Goal: Task Accomplishment & Management: Complete application form

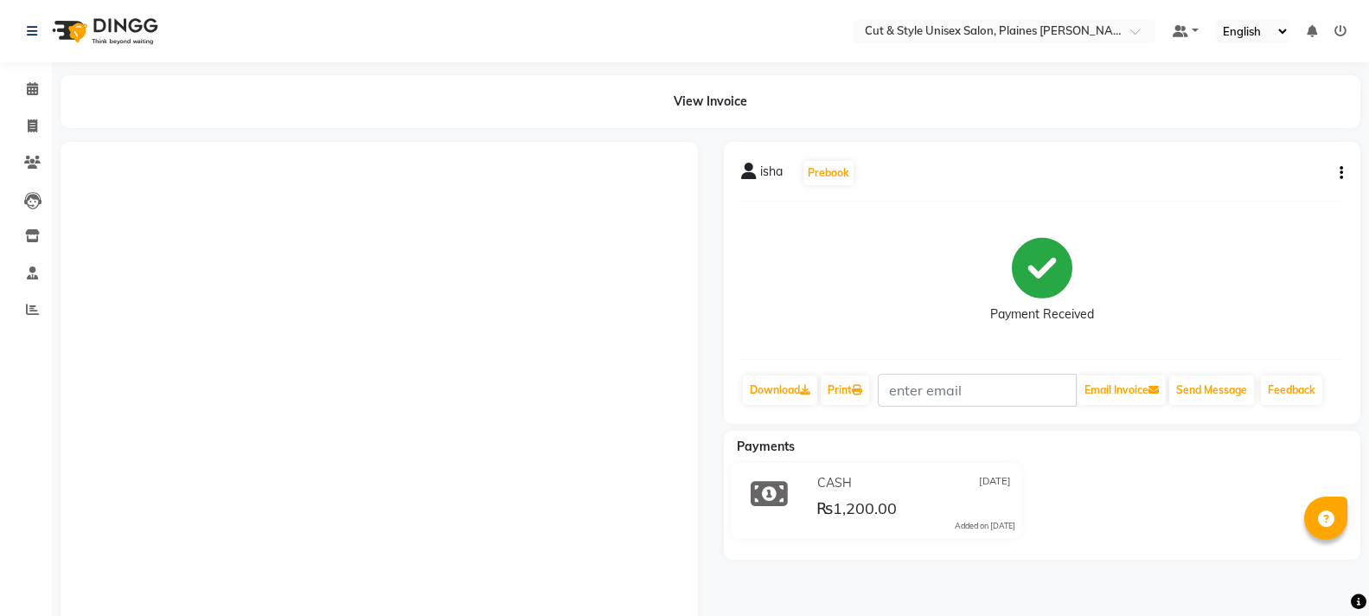
click at [85, 35] on img at bounding box center [103, 31] width 118 height 48
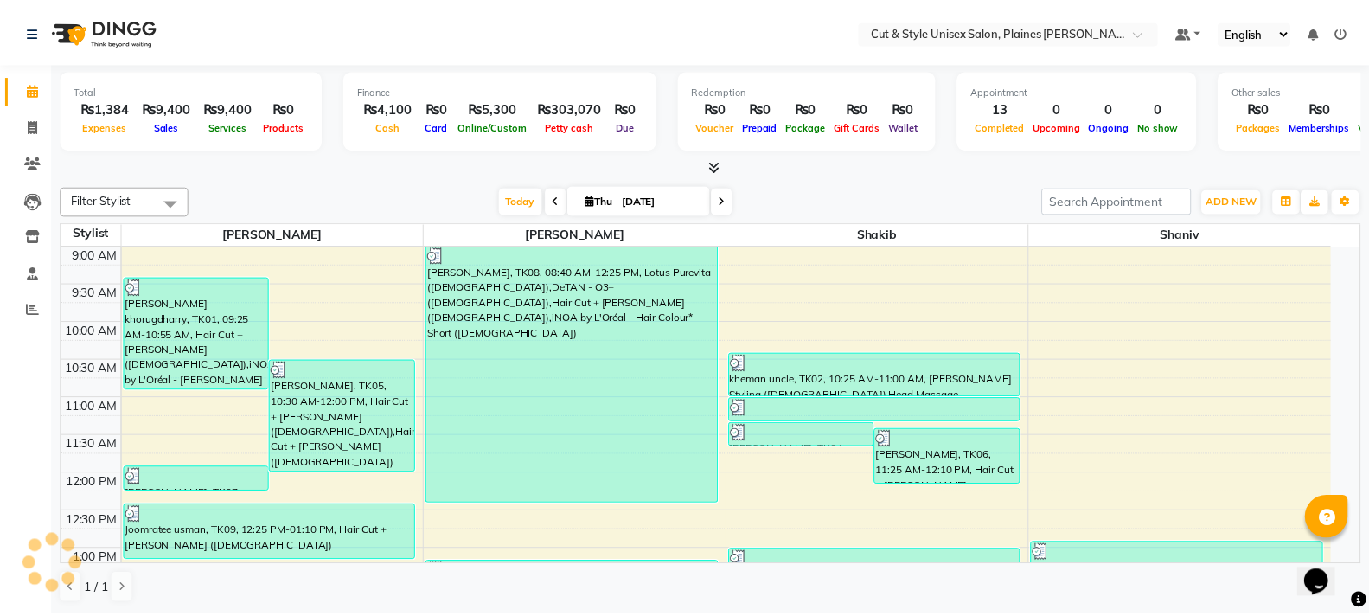
scroll to position [381, 0]
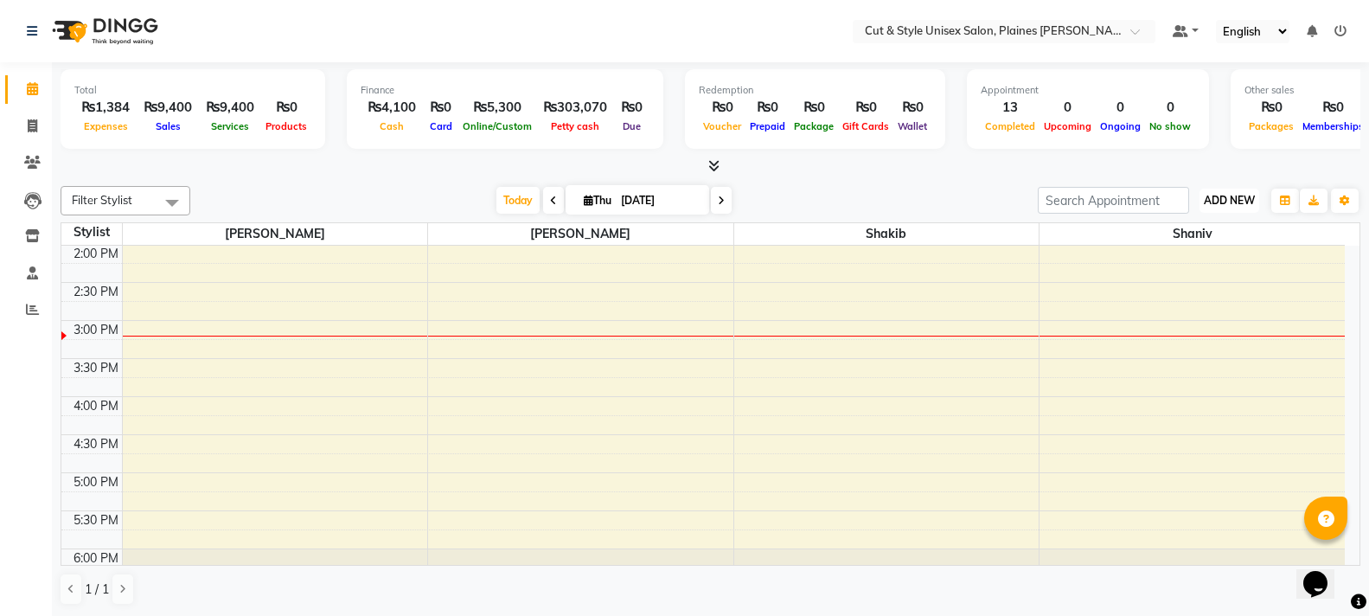
drag, startPoint x: 1206, startPoint y: 207, endPoint x: 1201, endPoint y: 224, distance: 18.1
click at [1206, 206] on button "ADD NEW Toggle Dropdown" at bounding box center [1230, 201] width 60 height 24
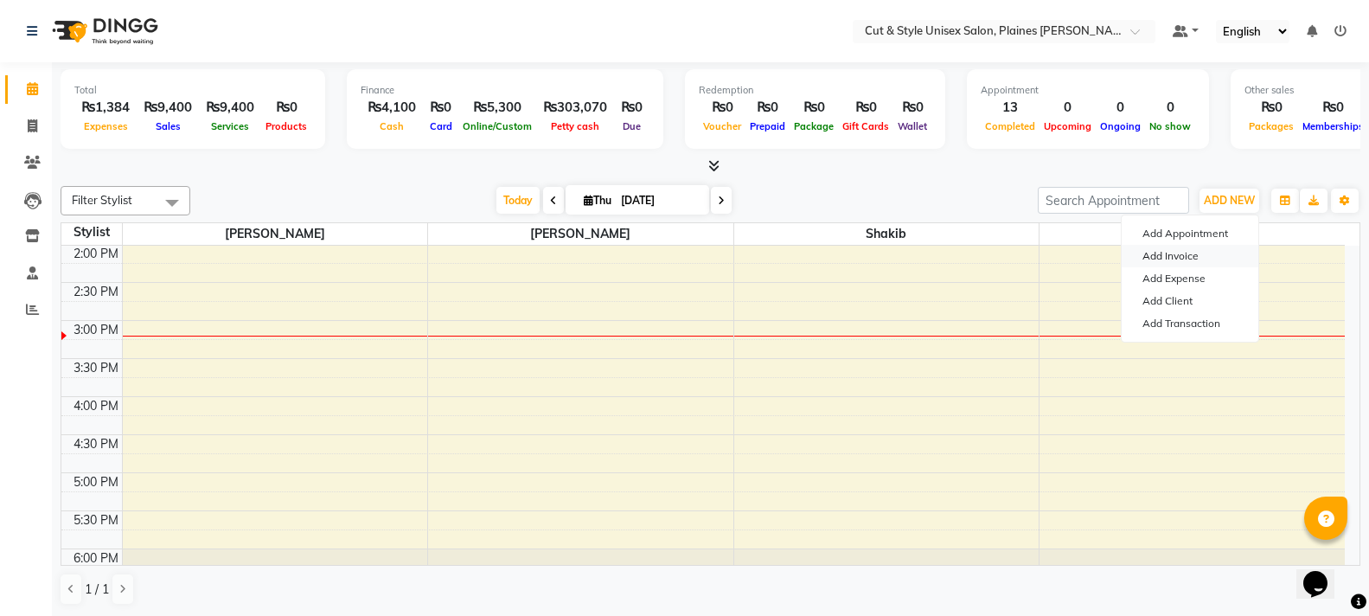
click at [1175, 255] on link "Add Invoice" at bounding box center [1190, 256] width 137 height 22
select select "service"
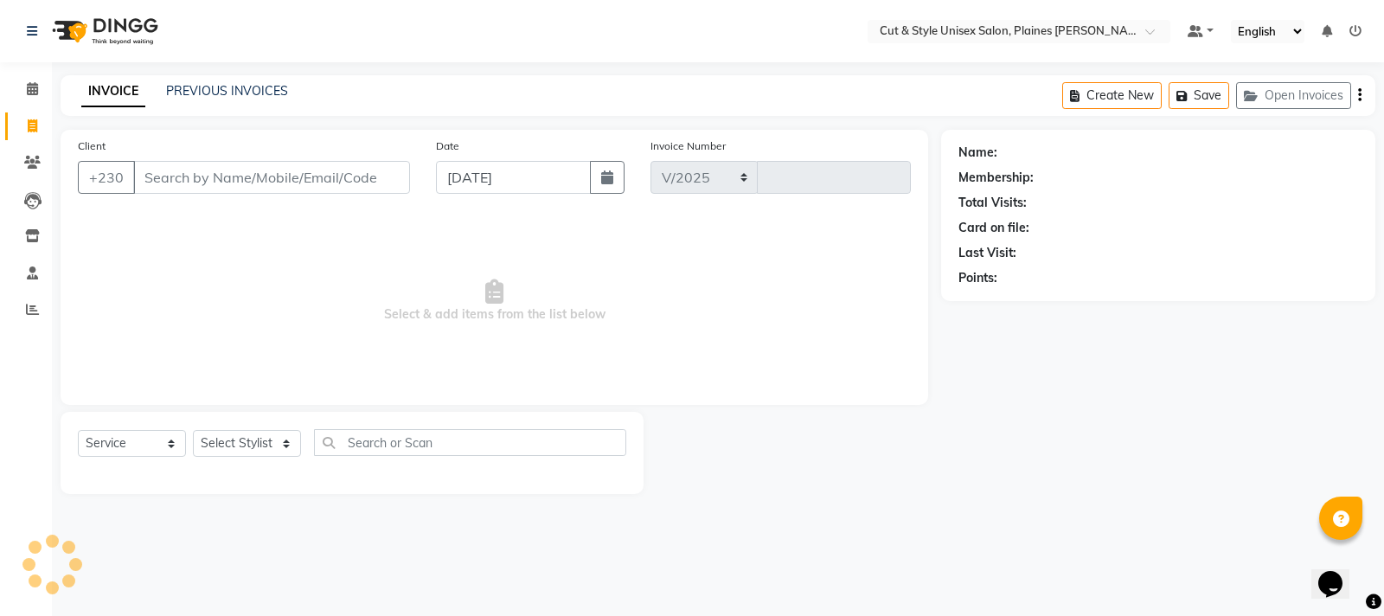
select select "7731"
type input "3677"
click at [283, 176] on input "Client" at bounding box center [271, 177] width 277 height 33
type input "5"
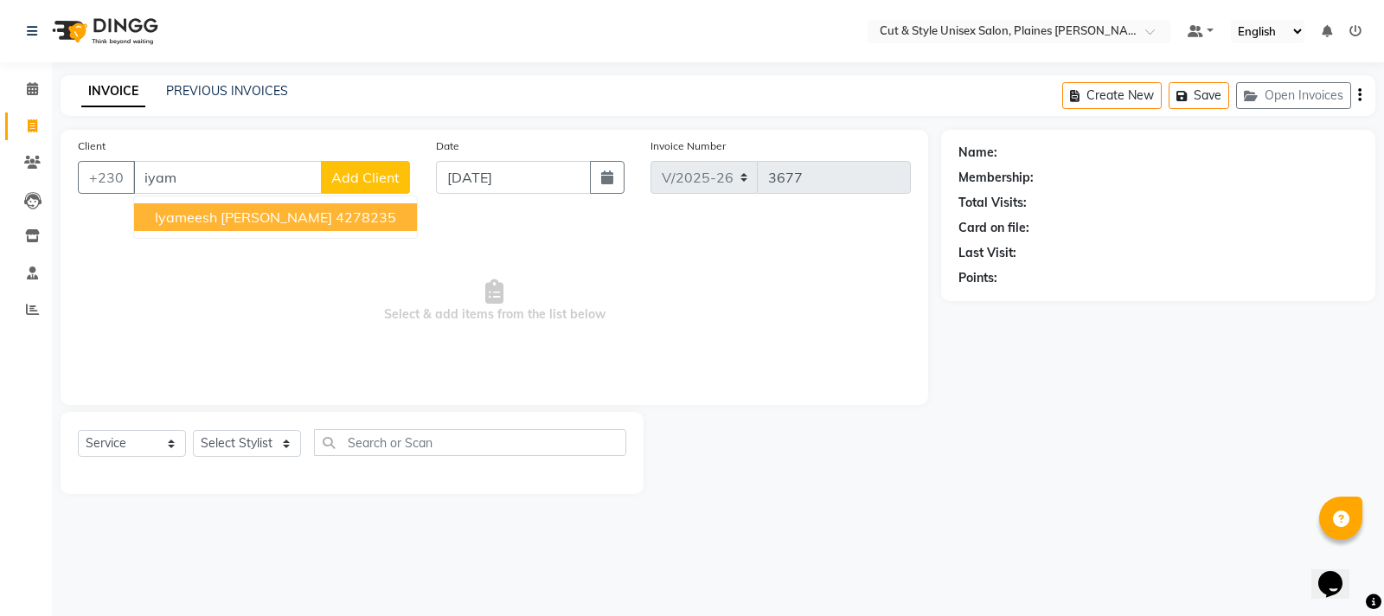
click at [255, 219] on span "iyameesh [PERSON_NAME]" at bounding box center [243, 216] width 177 height 17
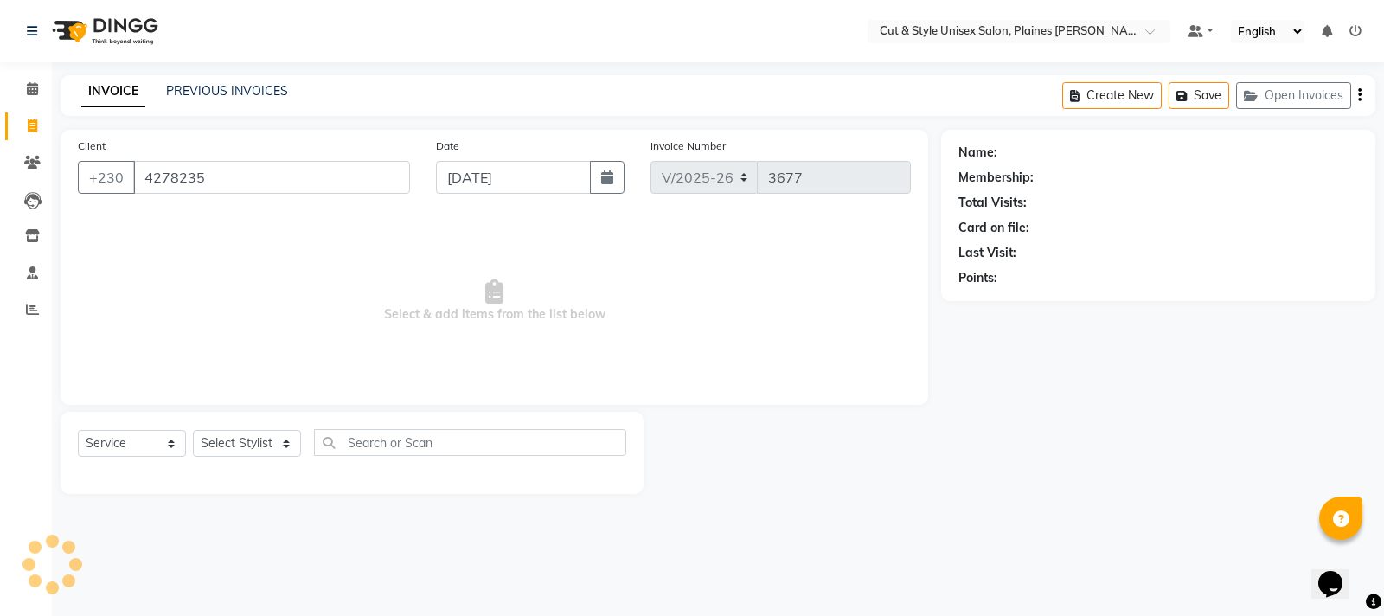
type input "4278235"
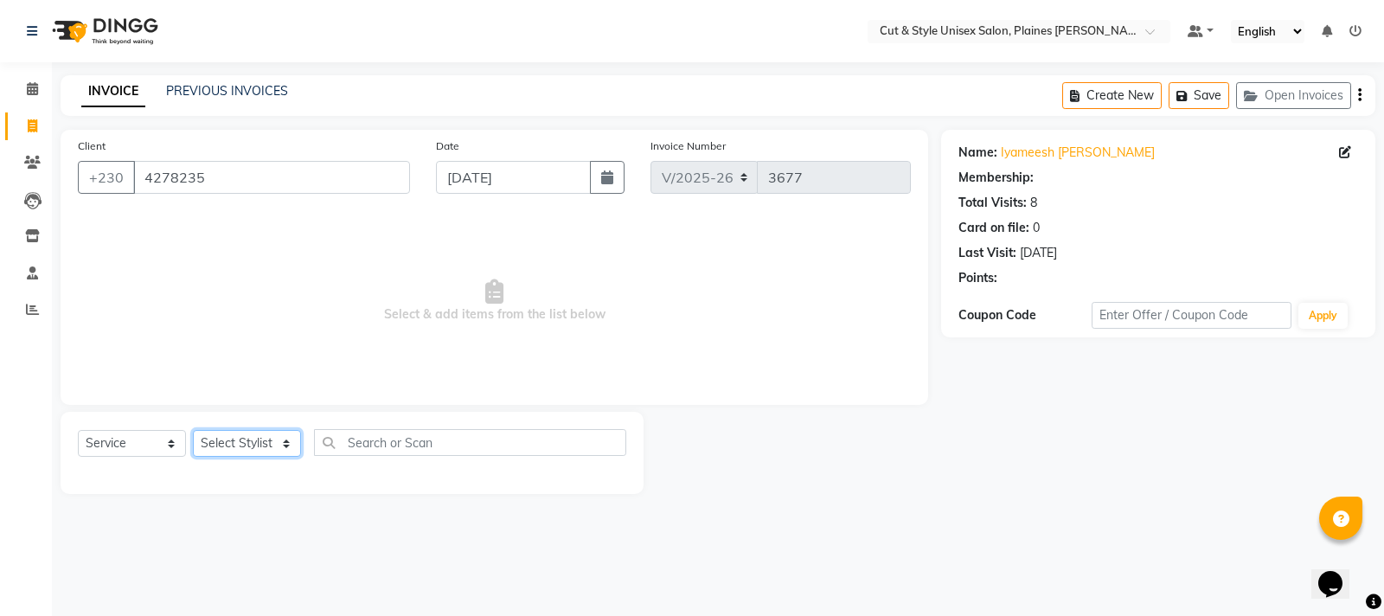
click at [253, 437] on select "Select Stylist [PERSON_NAME] Manager [PERSON_NAME]" at bounding box center [247, 443] width 108 height 27
select select "68909"
click at [193, 430] on select "Select Stylist [PERSON_NAME] Manager [PERSON_NAME]" at bounding box center [247, 443] width 108 height 27
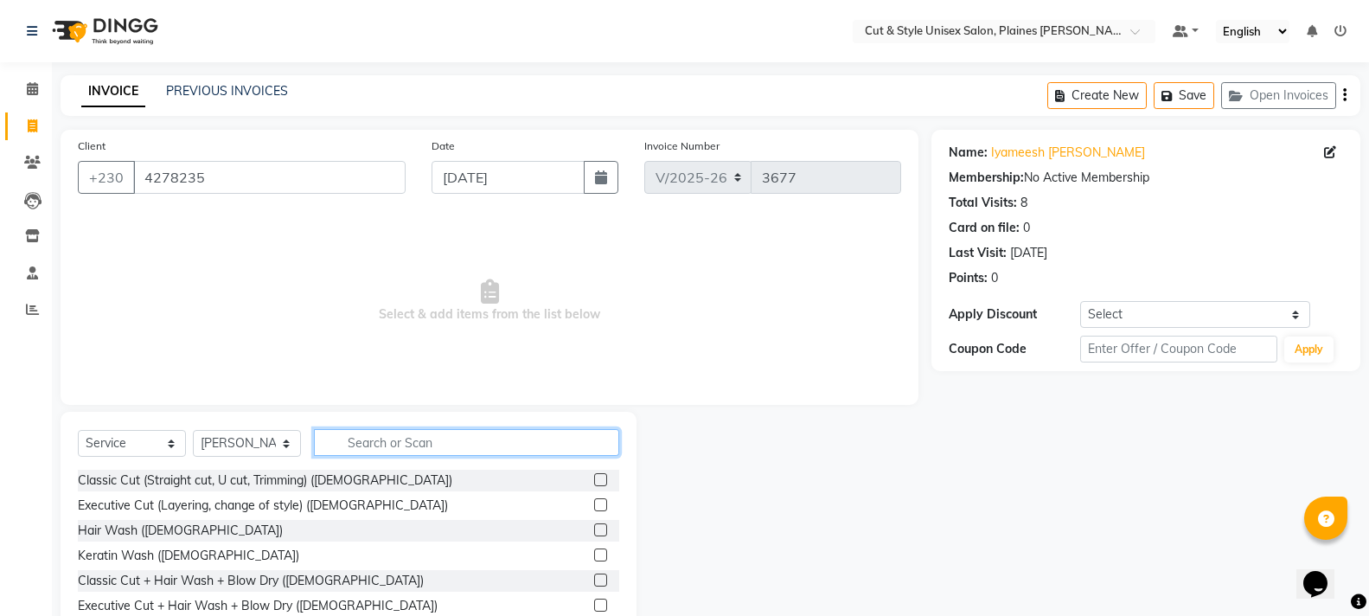
click at [419, 432] on input "text" at bounding box center [466, 442] width 305 height 27
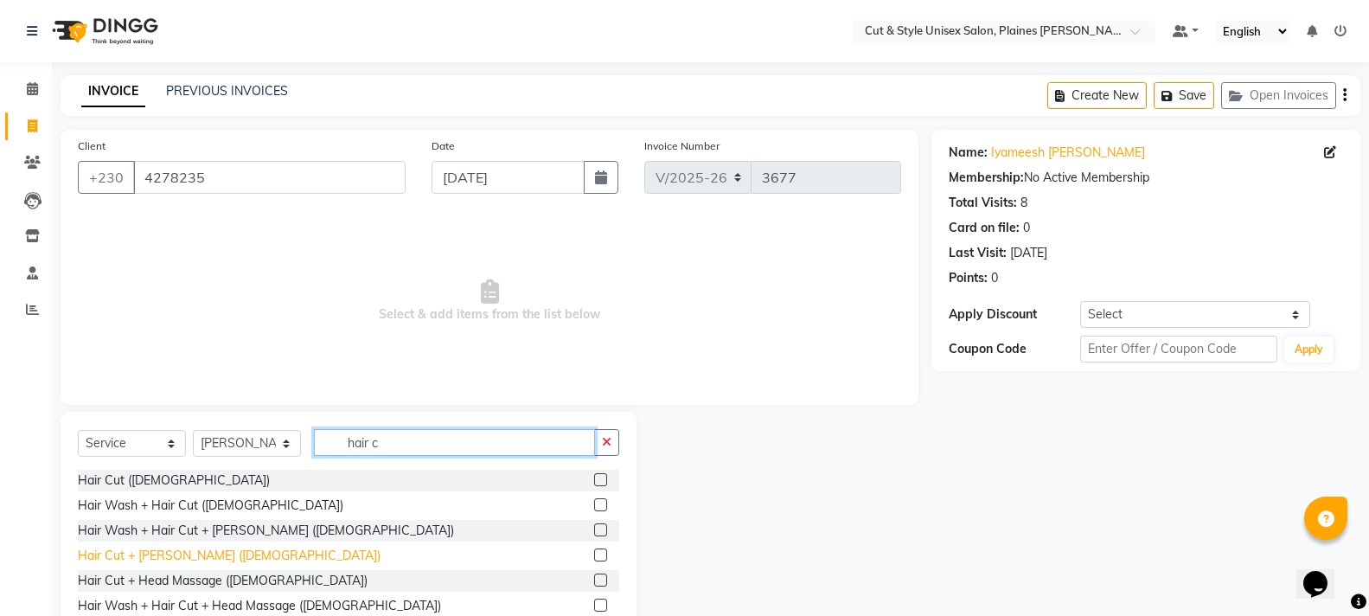
type input "hair c"
click at [151, 554] on div "Hair Cut + [PERSON_NAME] ([DEMOGRAPHIC_DATA])" at bounding box center [229, 556] width 303 height 18
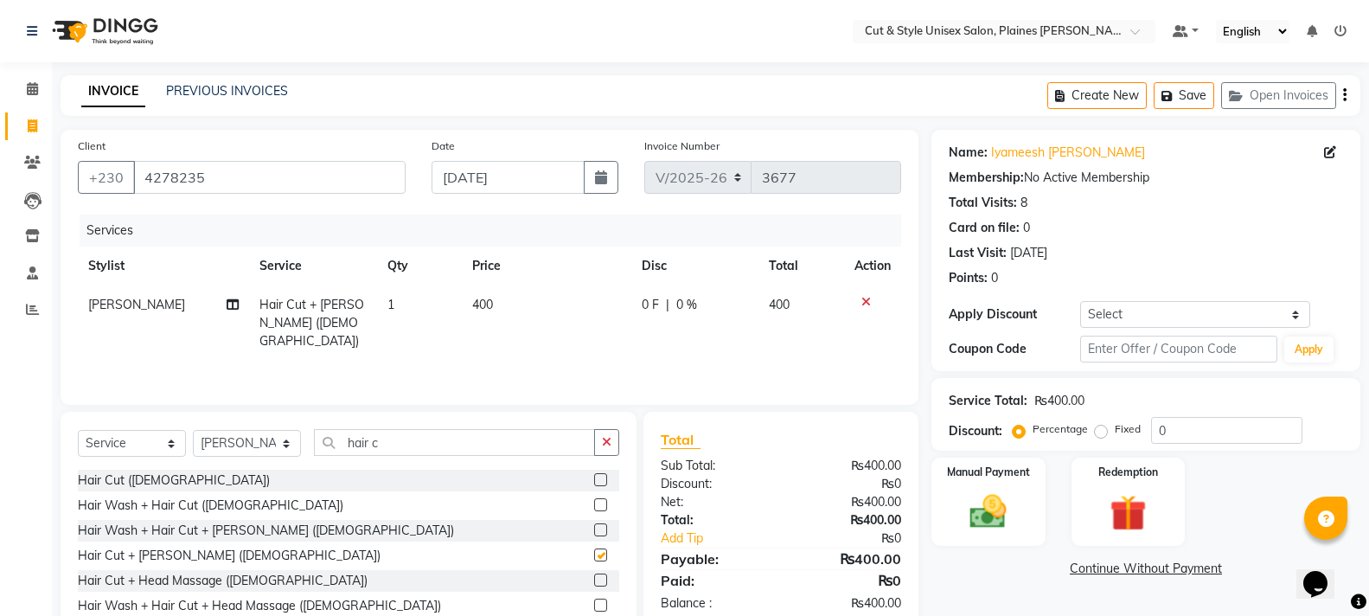
checkbox input "false"
click at [953, 519] on div "Manual Payment" at bounding box center [988, 502] width 118 height 93
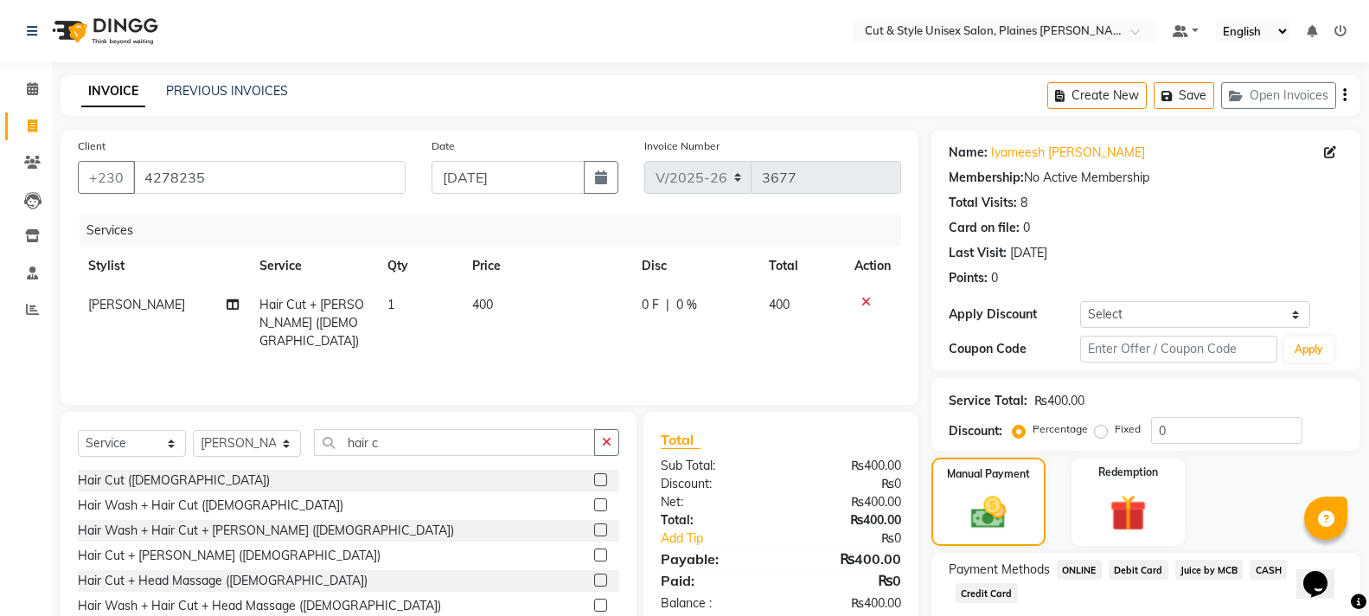
click at [1260, 569] on span "CASH" at bounding box center [1268, 570] width 37 height 20
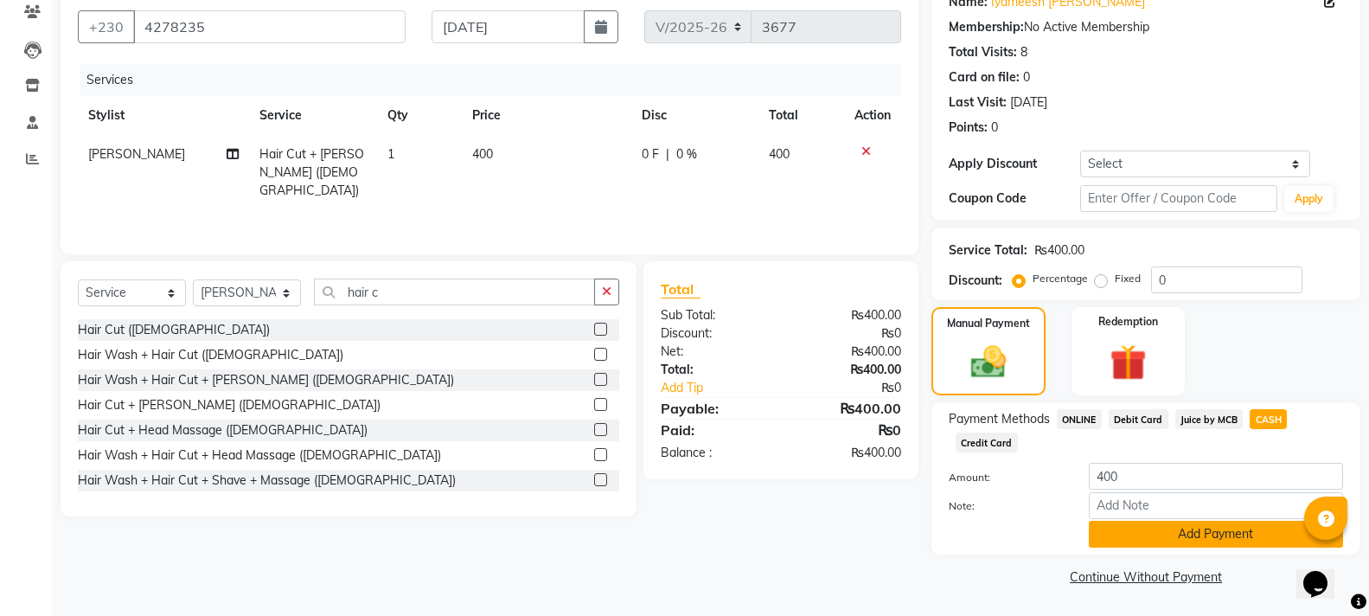
click at [1222, 545] on button "Add Payment" at bounding box center [1216, 534] width 254 height 27
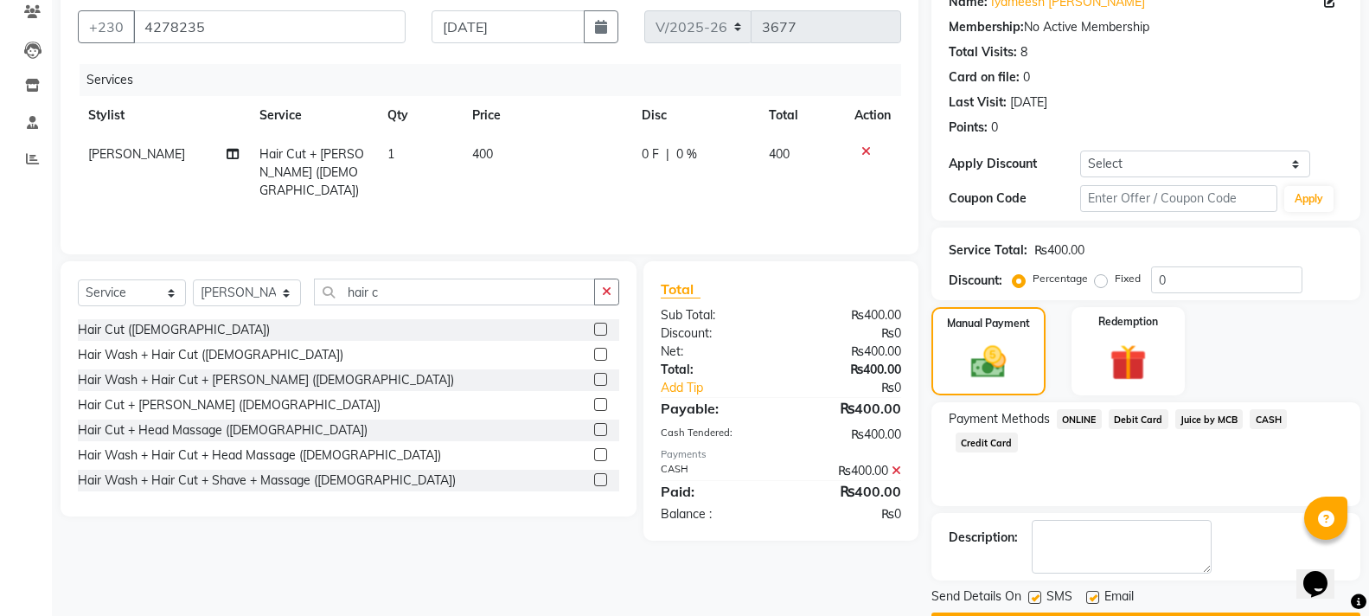
click at [1156, 612] on button "Checkout" at bounding box center [1146, 625] width 429 height 27
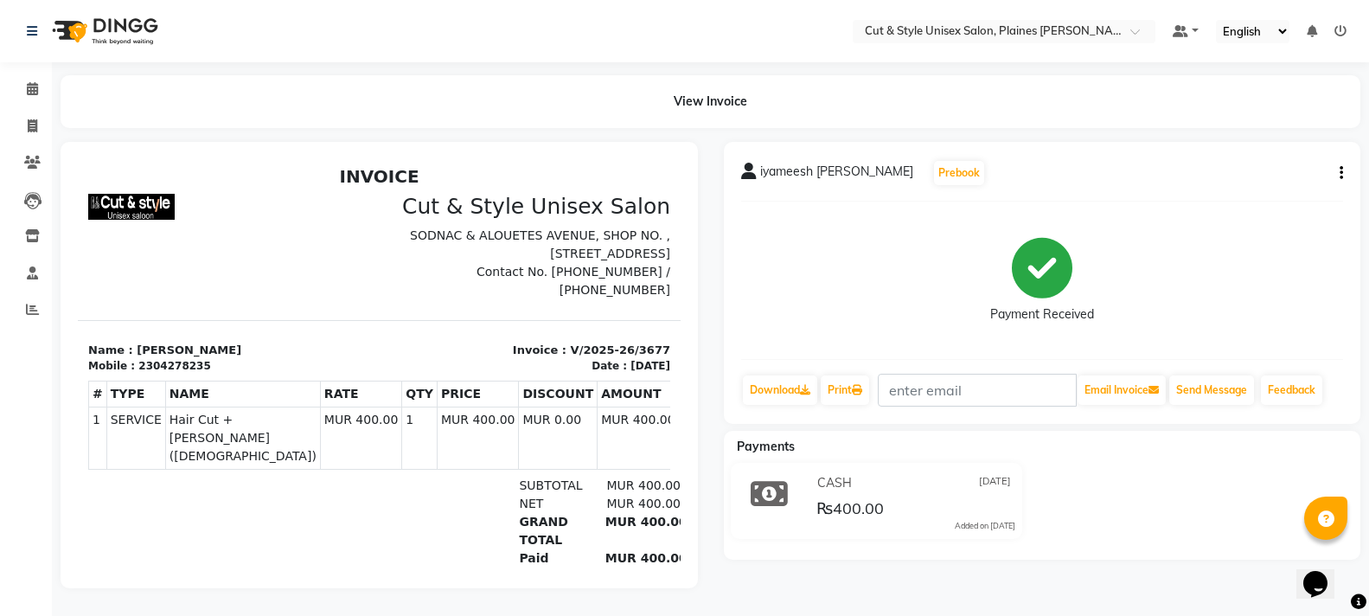
click at [104, 19] on img at bounding box center [103, 31] width 118 height 48
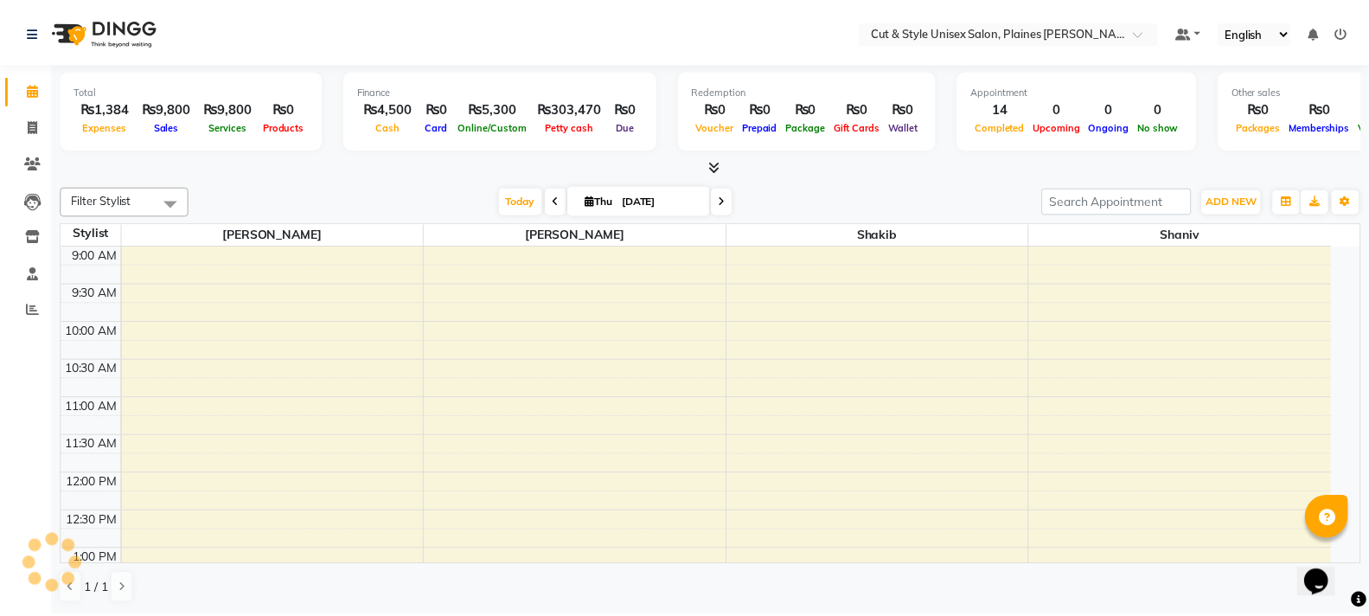
scroll to position [458, 0]
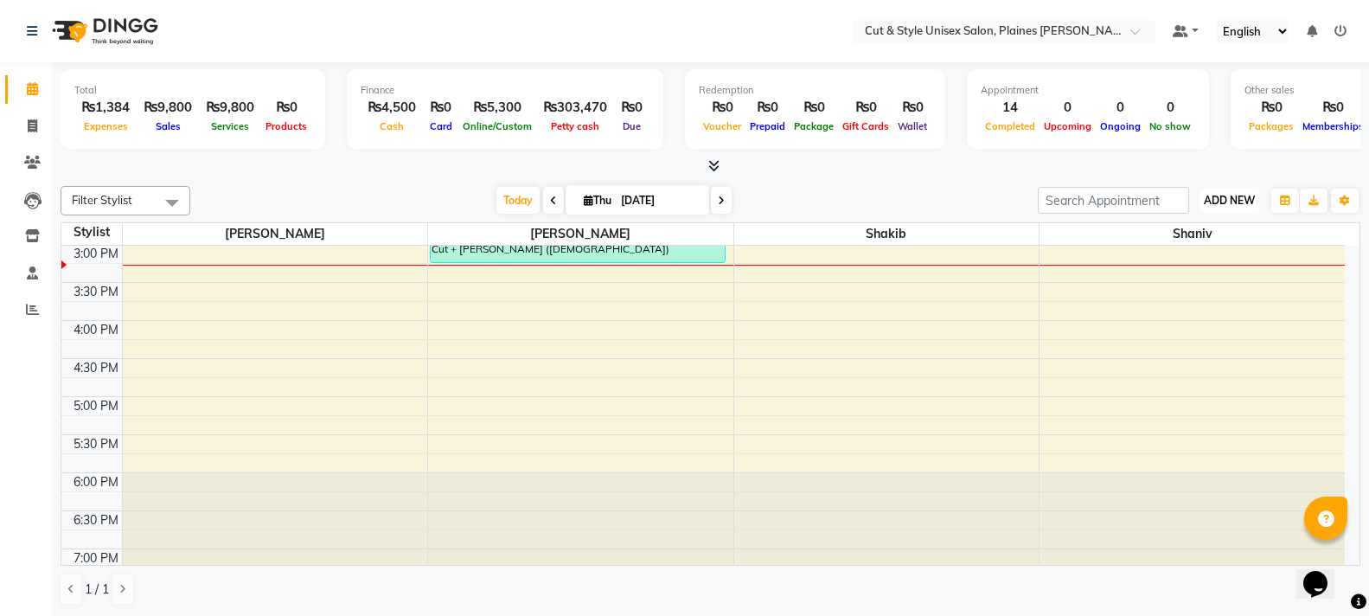
click at [1242, 205] on span "ADD NEW" at bounding box center [1229, 200] width 51 height 13
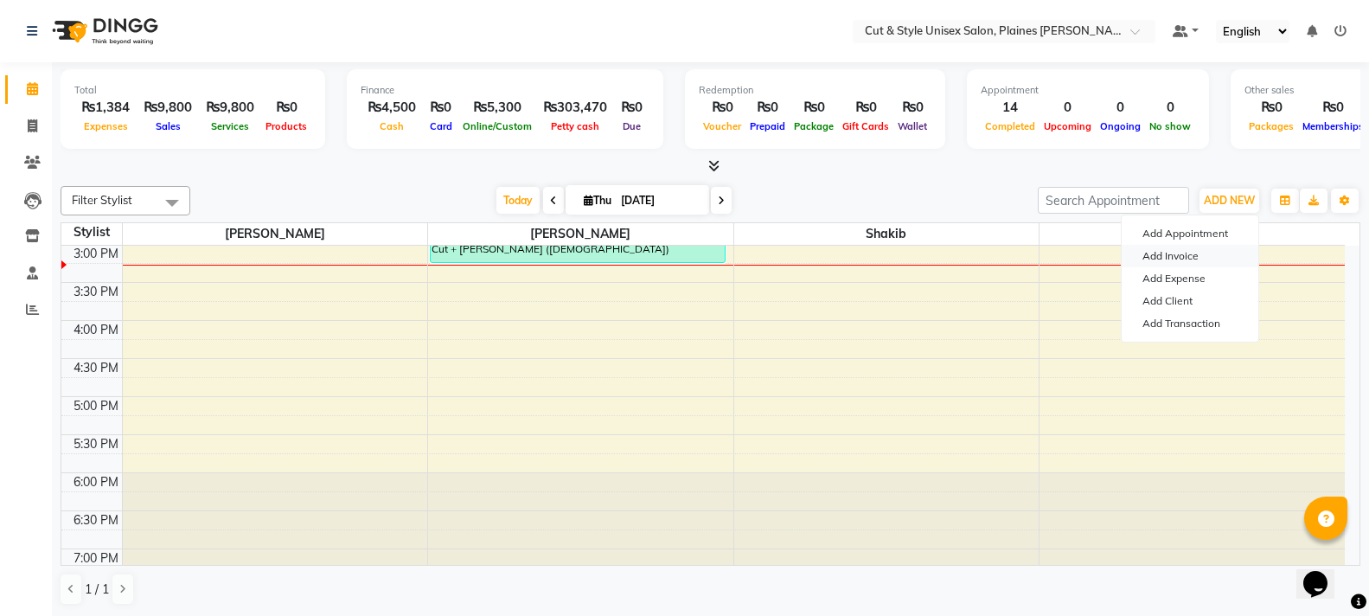
click at [1203, 258] on link "Add Invoice" at bounding box center [1190, 256] width 137 height 22
select select "service"
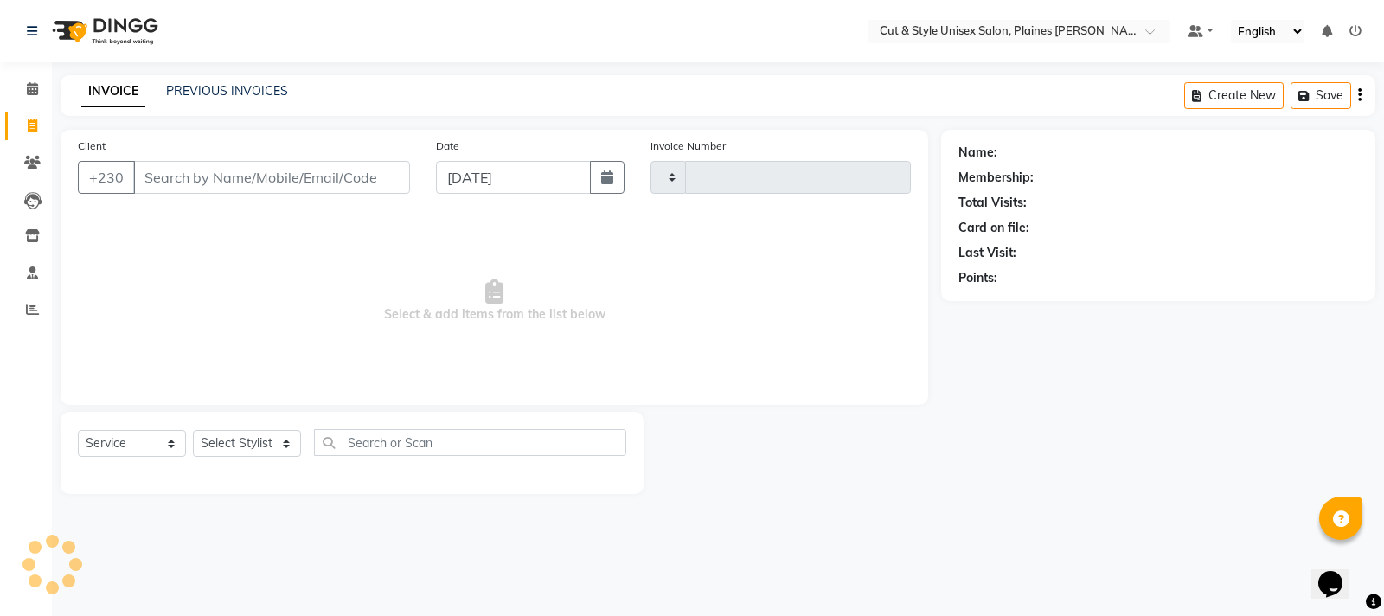
type input "3678"
select select "7731"
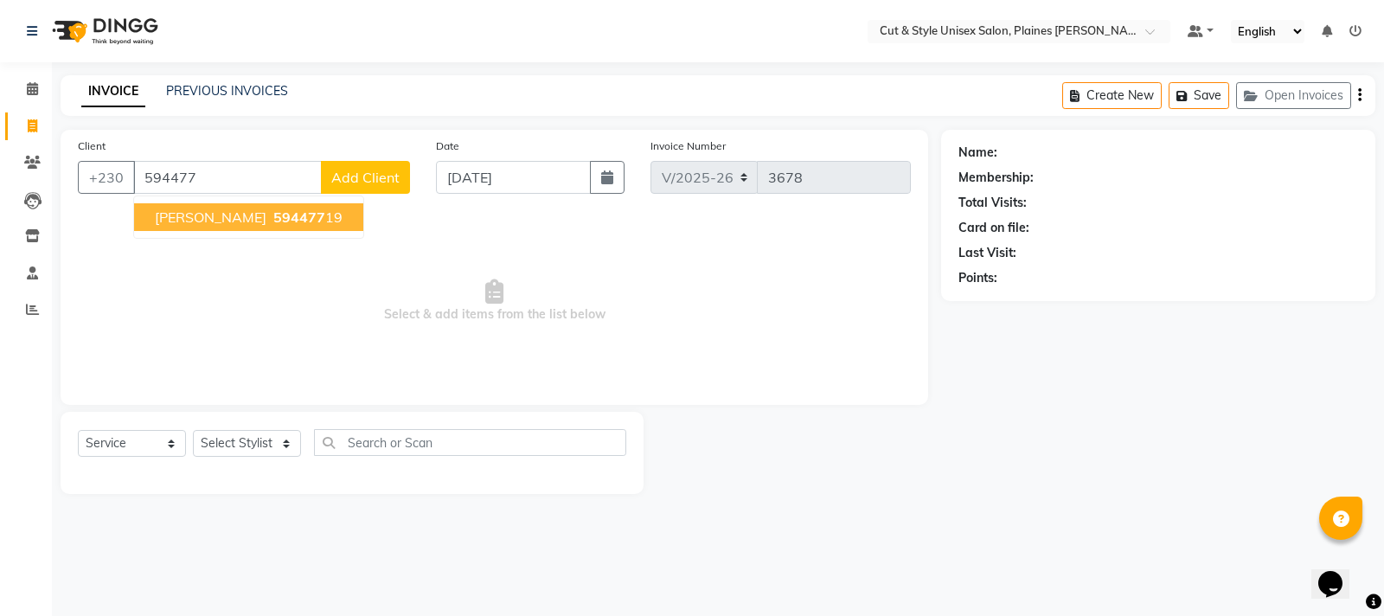
click at [324, 217] on span "594477" at bounding box center [299, 216] width 52 height 17
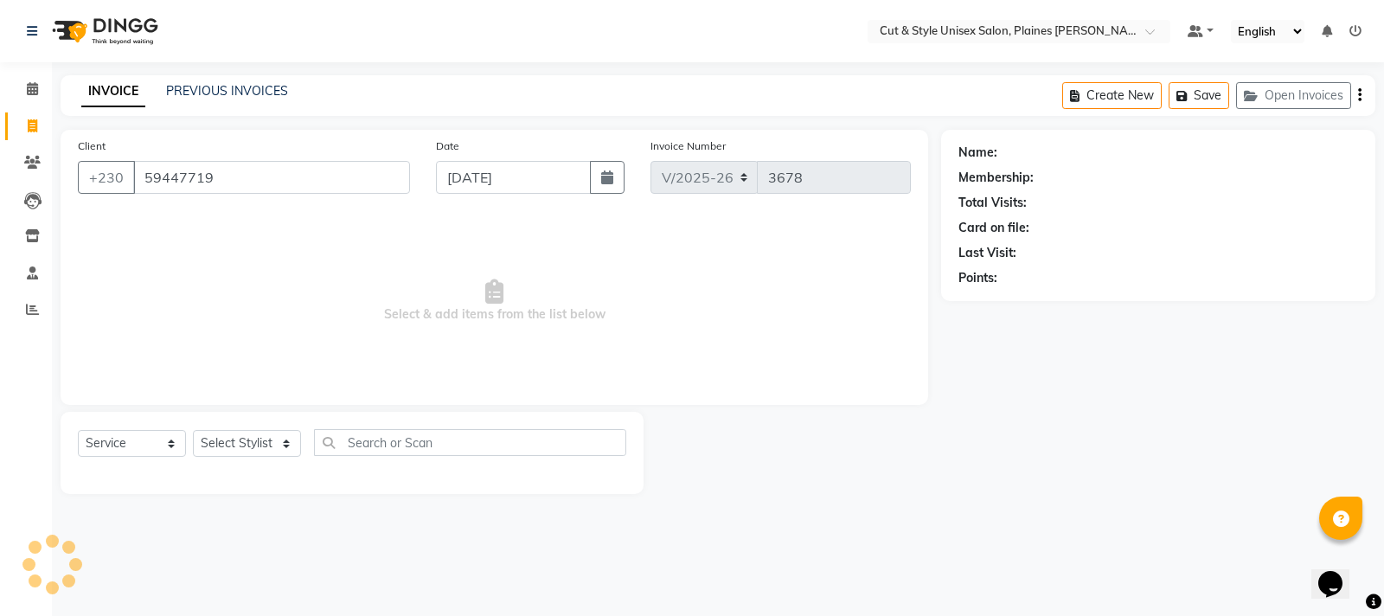
type input "59447719"
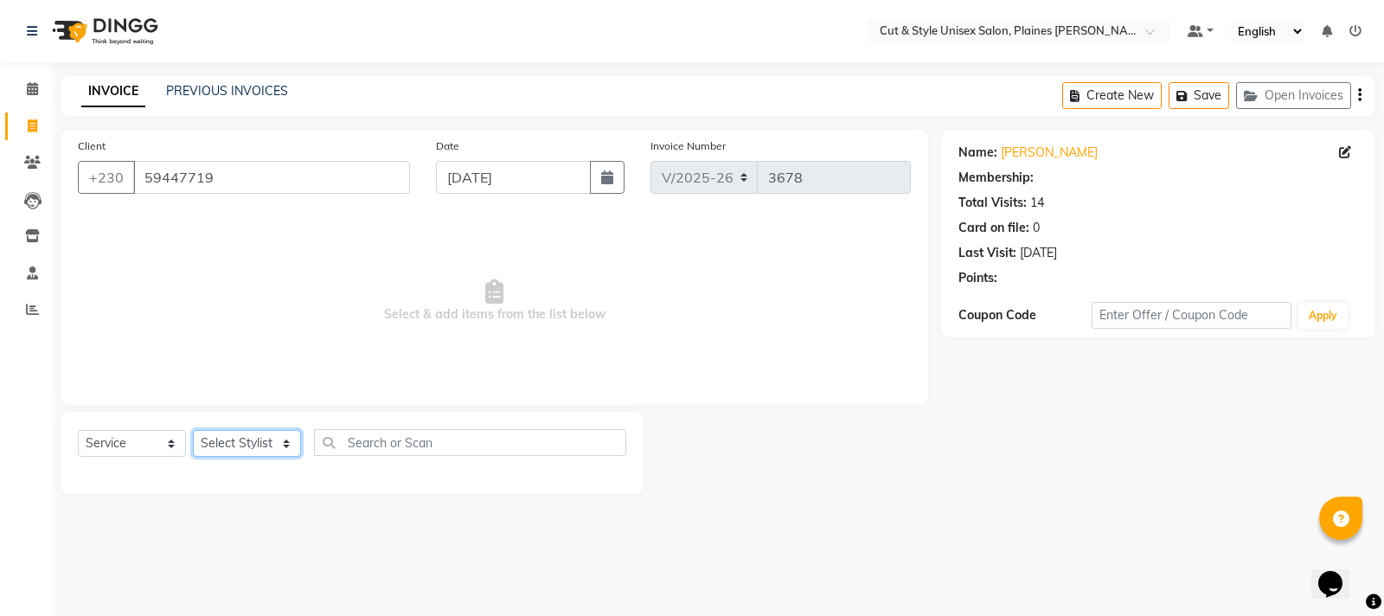
click at [266, 440] on select "Select Stylist [PERSON_NAME] Manager [PERSON_NAME]" at bounding box center [247, 443] width 108 height 27
select select "68910"
click at [193, 430] on select "Select Stylist [PERSON_NAME] Manager [PERSON_NAME]" at bounding box center [247, 443] width 108 height 27
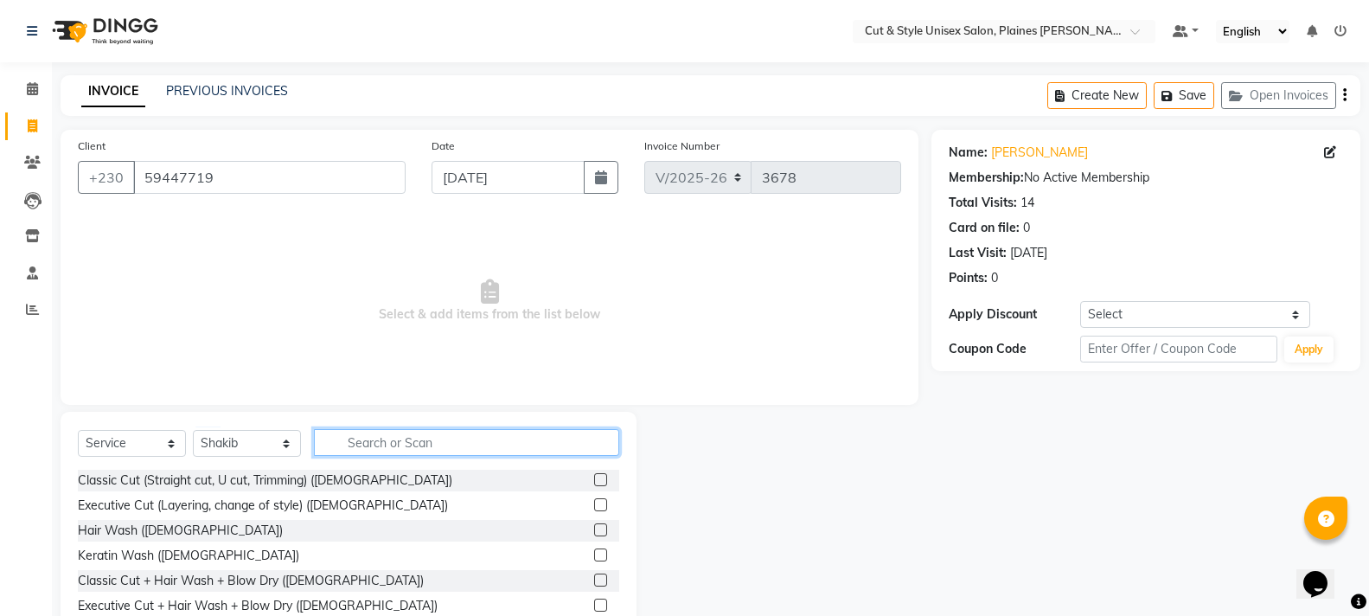
click at [406, 451] on input "text" at bounding box center [466, 442] width 305 height 27
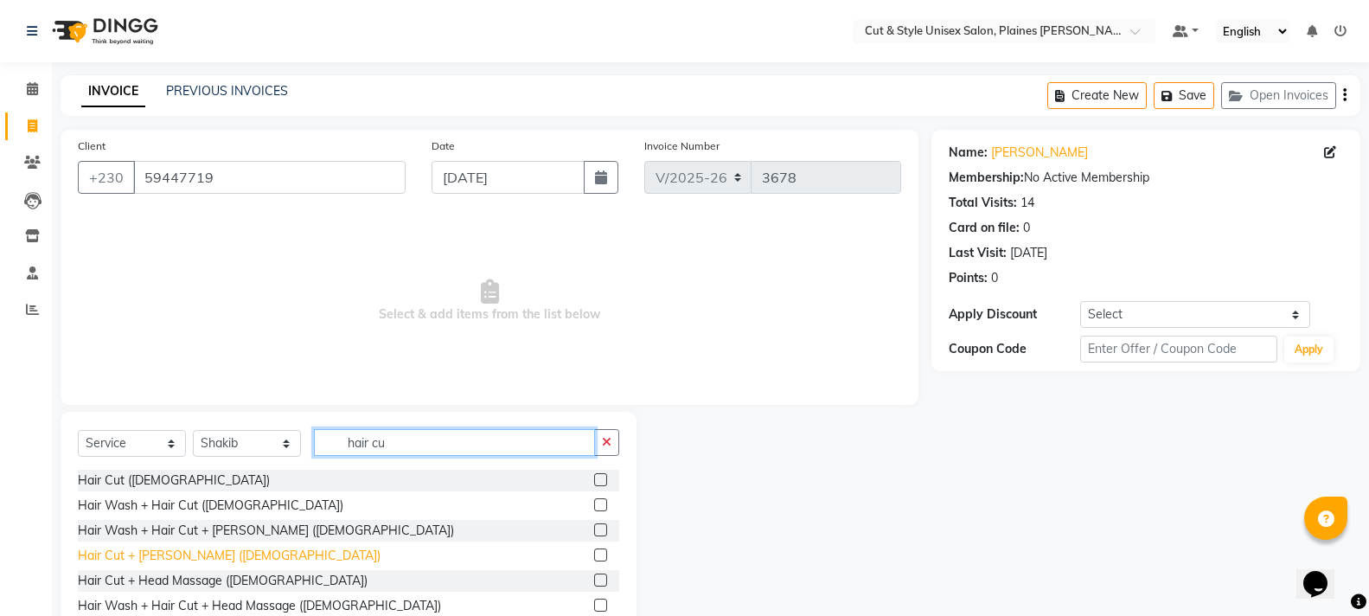
type input "hair cu"
click at [149, 558] on div "Hair Cut + [PERSON_NAME] ([DEMOGRAPHIC_DATA])" at bounding box center [229, 556] width 303 height 18
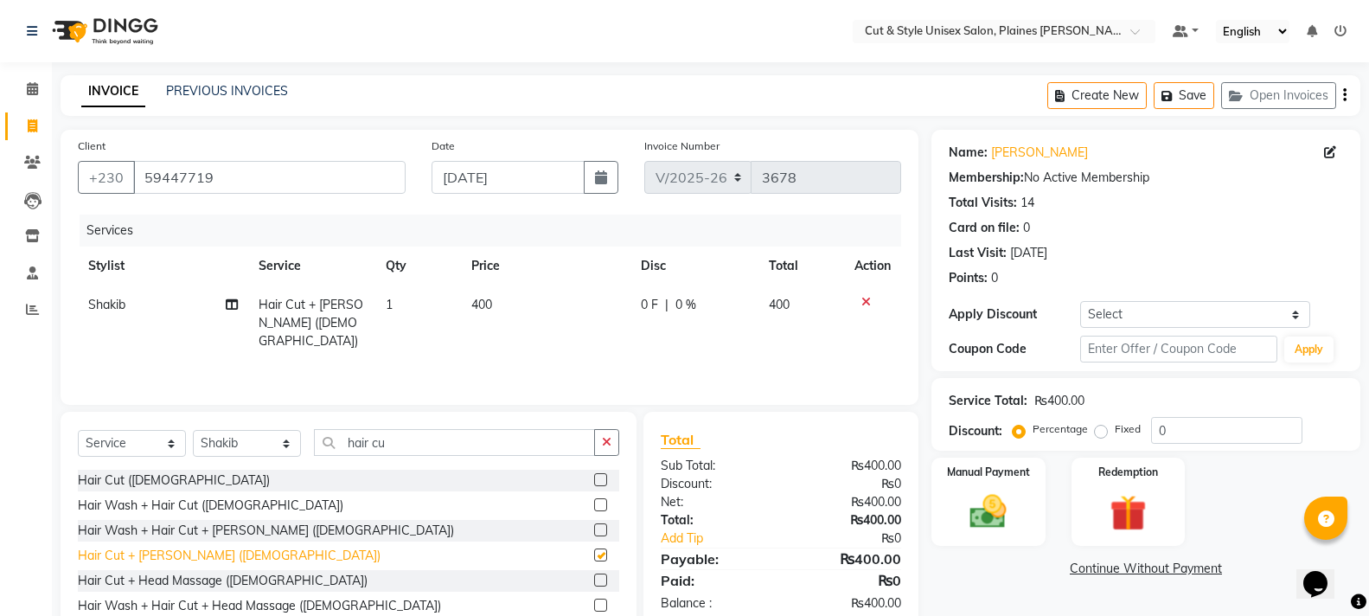
checkbox input "false"
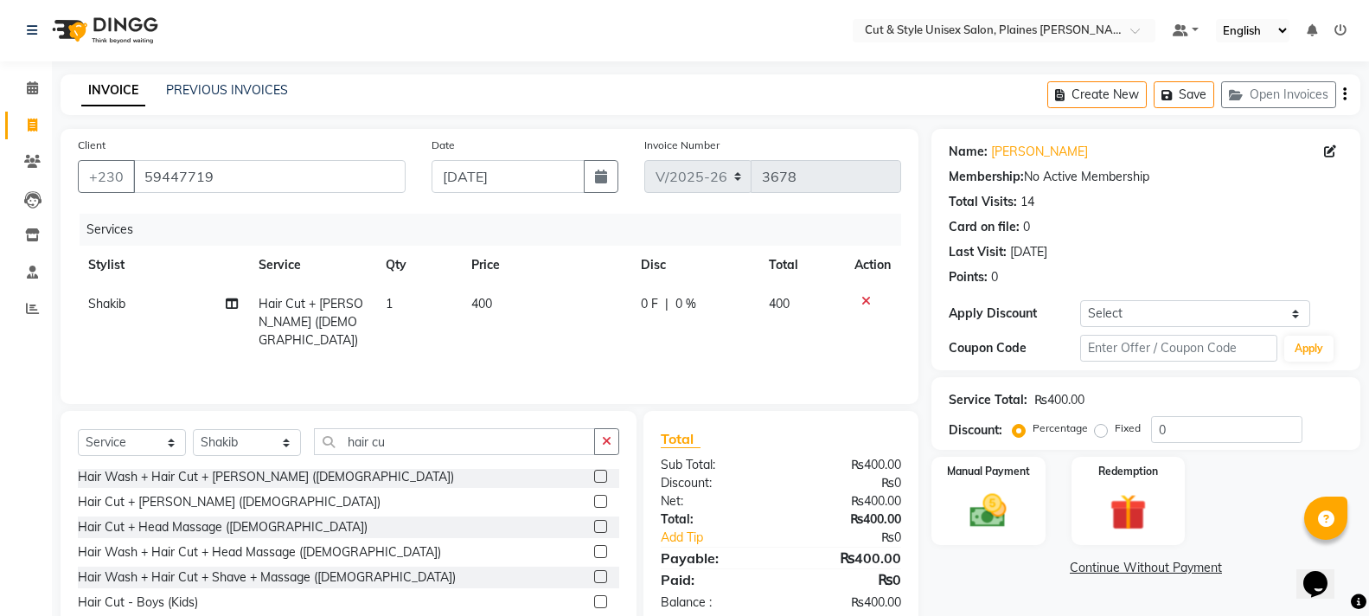
scroll to position [77, 0]
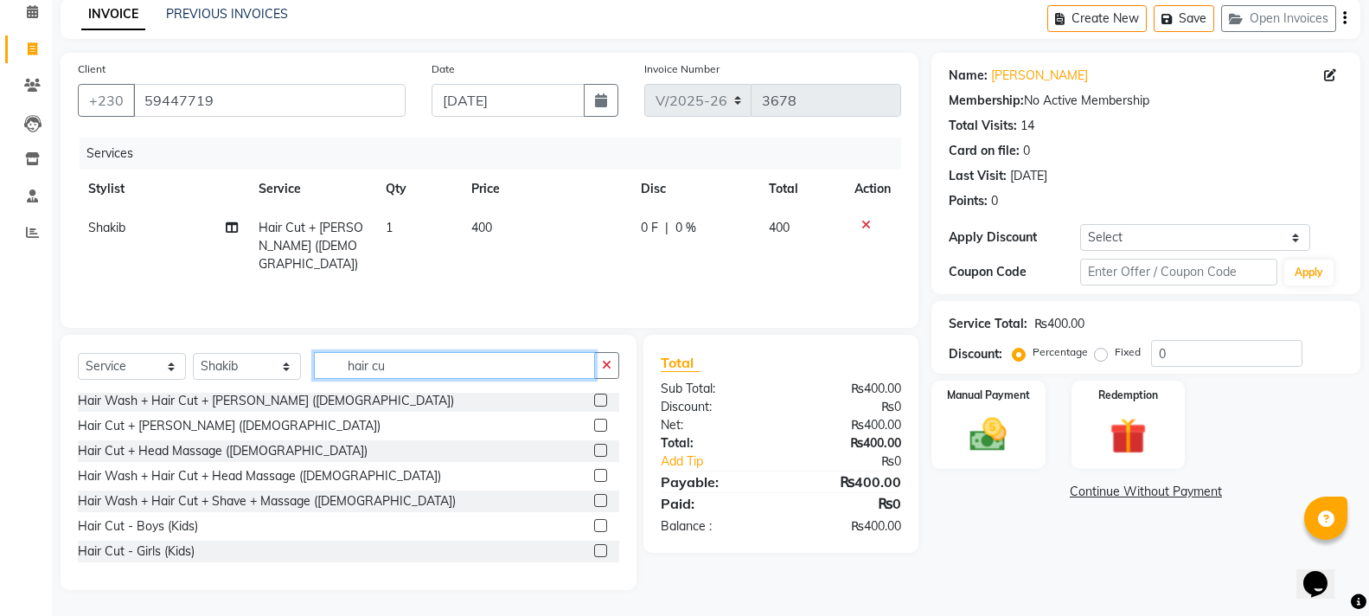
click at [492, 366] on input "hair cu" at bounding box center [454, 365] width 281 height 27
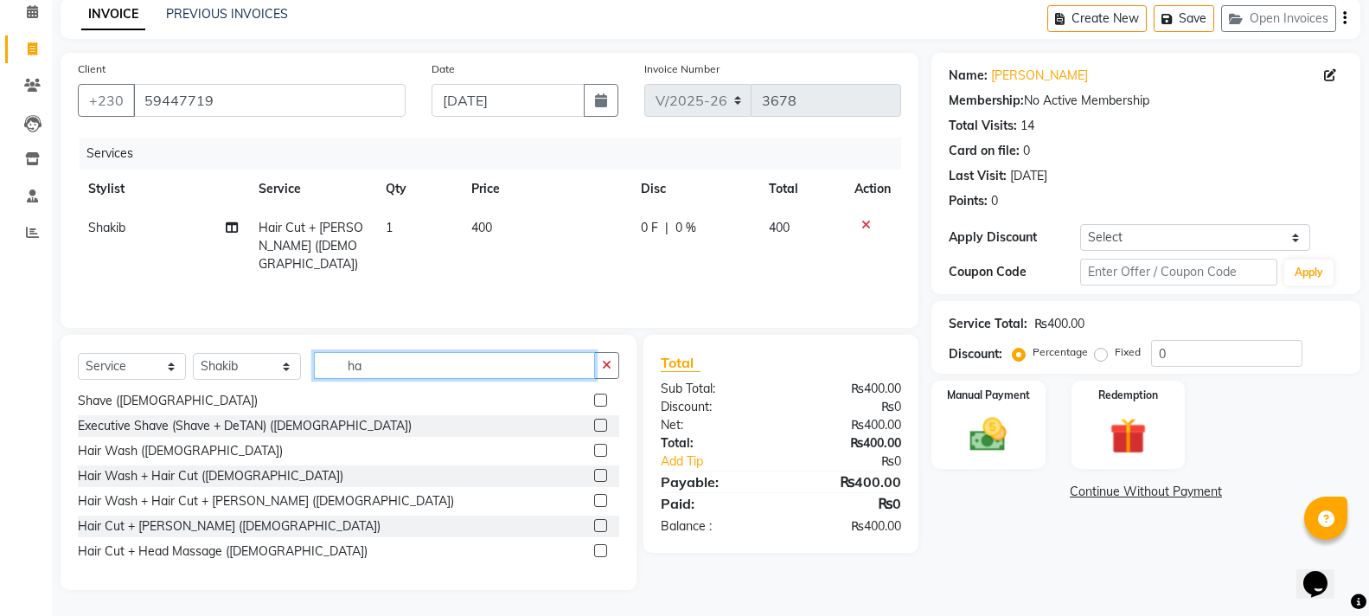
type input "h"
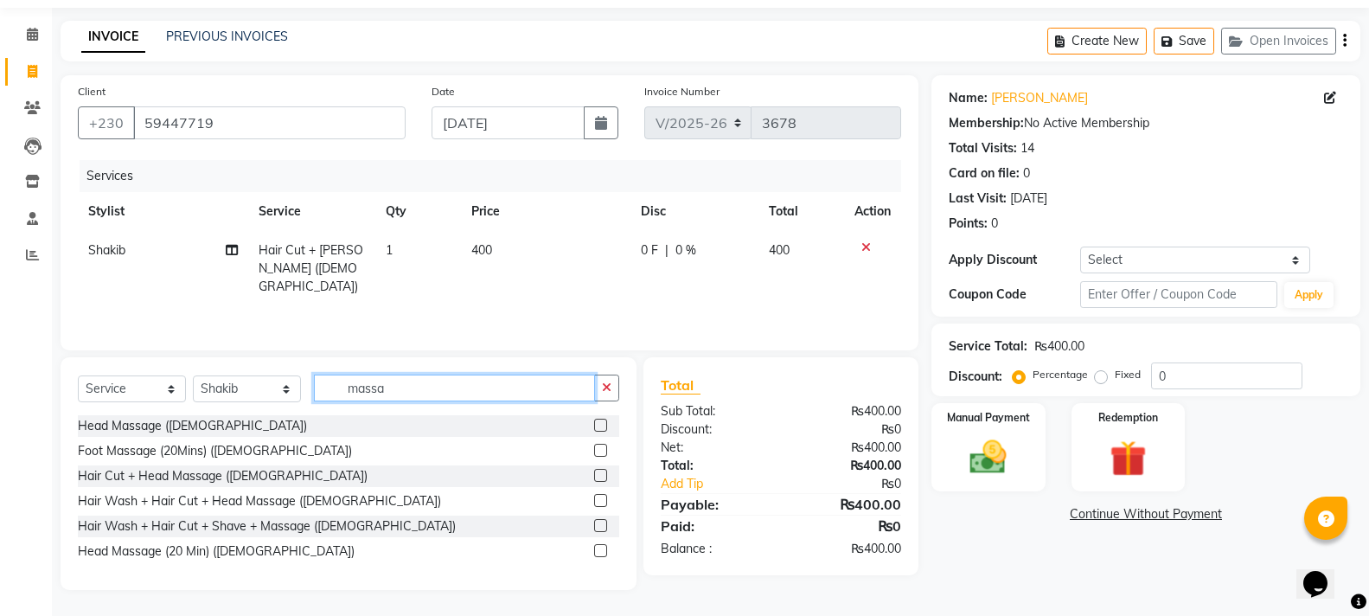
scroll to position [0, 0]
type input "massa"
click at [221, 554] on div "Head Massage (20 Min) ([DEMOGRAPHIC_DATA])" at bounding box center [216, 551] width 277 height 18
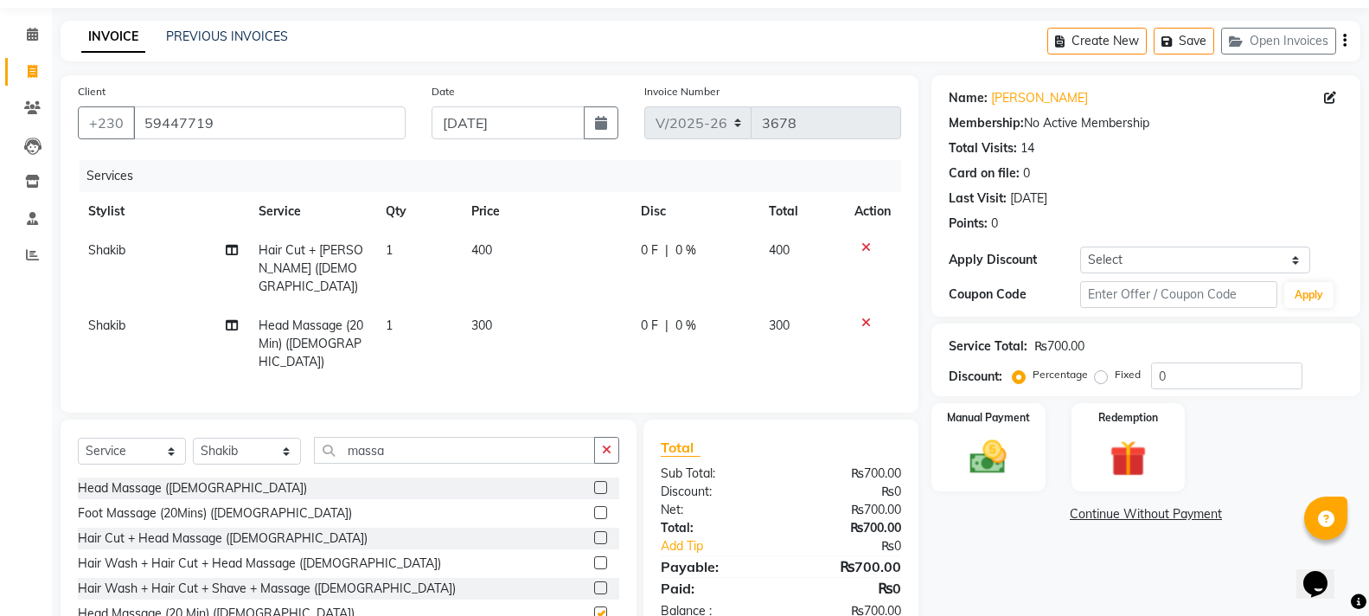
checkbox input "false"
click at [409, 437] on input "massa" at bounding box center [454, 450] width 281 height 27
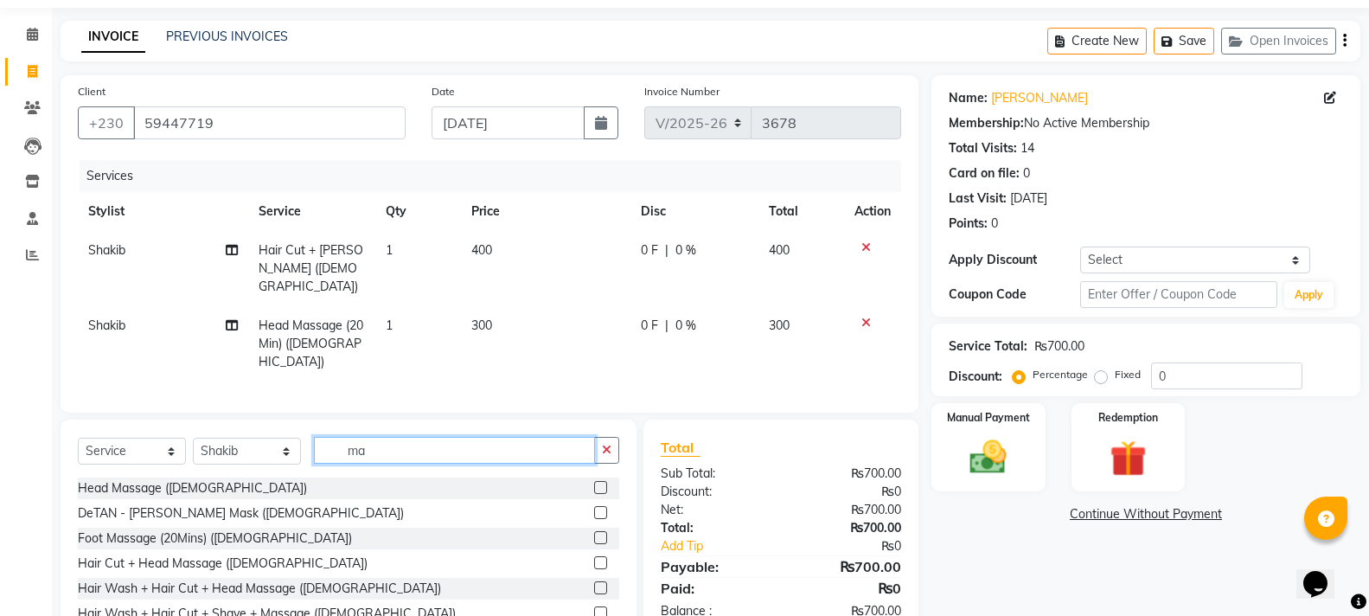
type input "m"
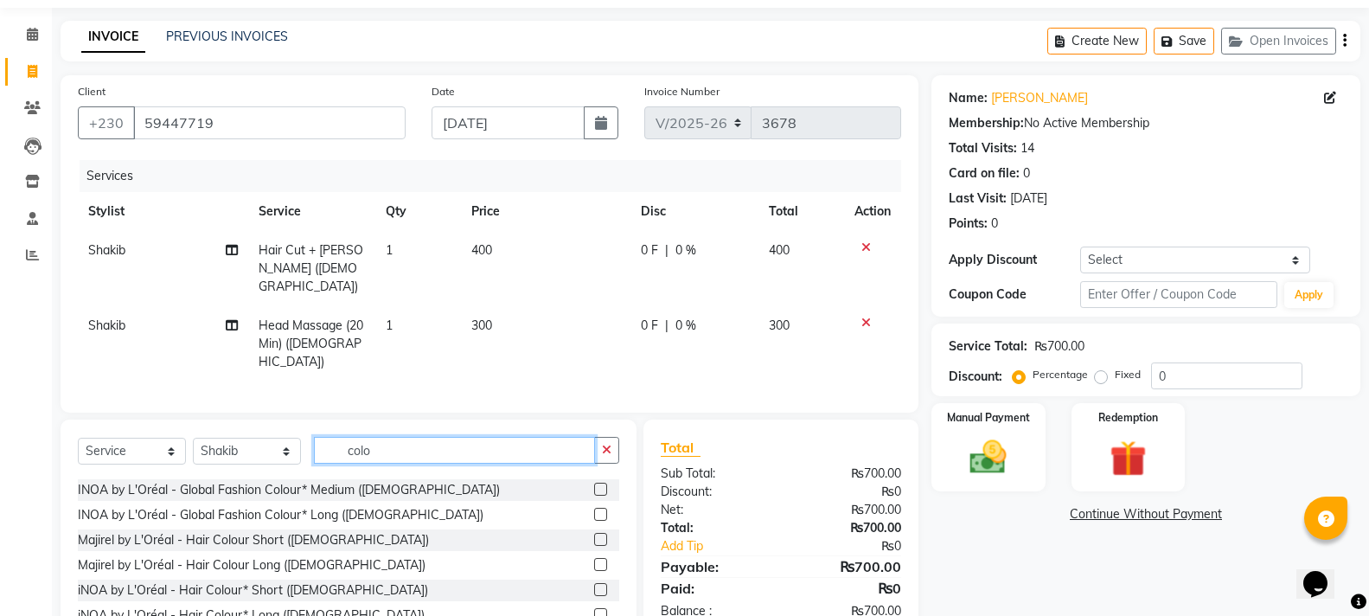
scroll to position [253, 0]
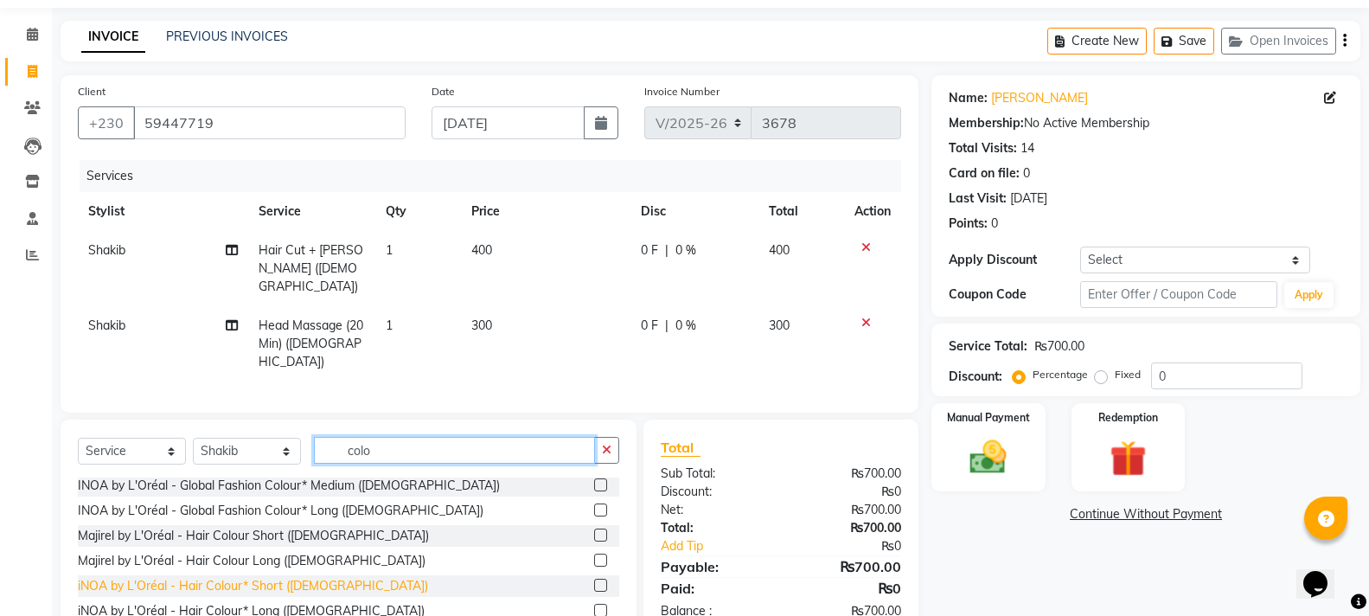
type input "colo"
click at [237, 577] on div "iNOA by L'Oréal - Hair Colour* Short ([DEMOGRAPHIC_DATA])" at bounding box center [253, 586] width 350 height 18
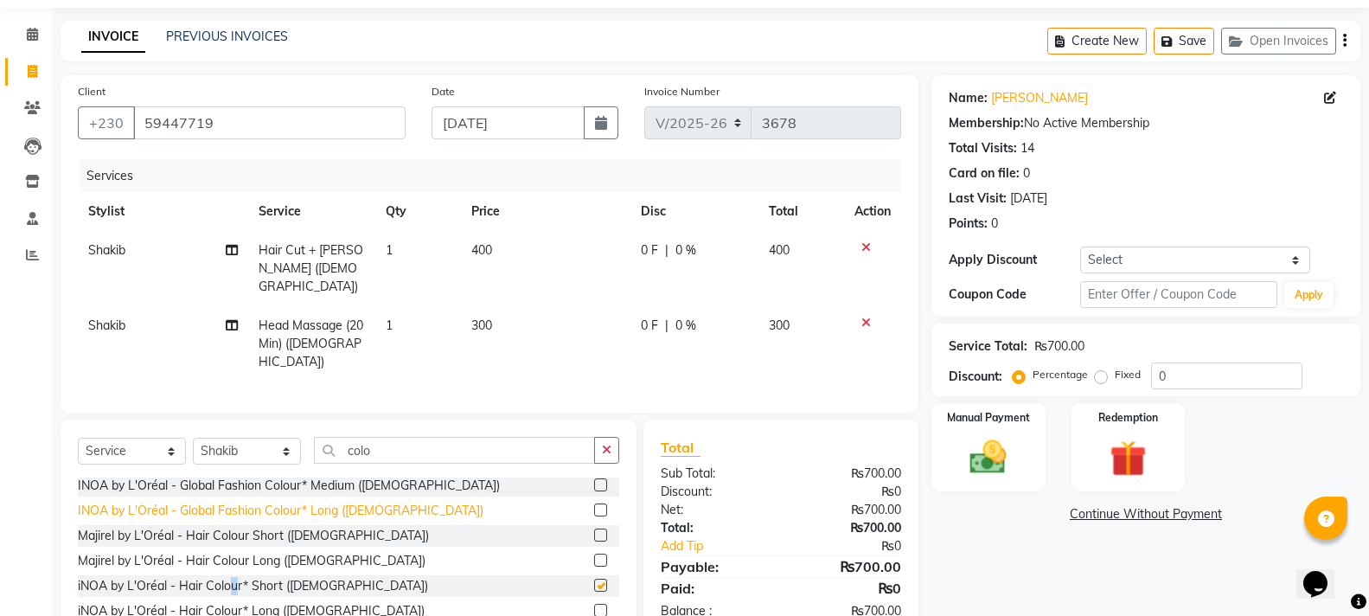
checkbox input "false"
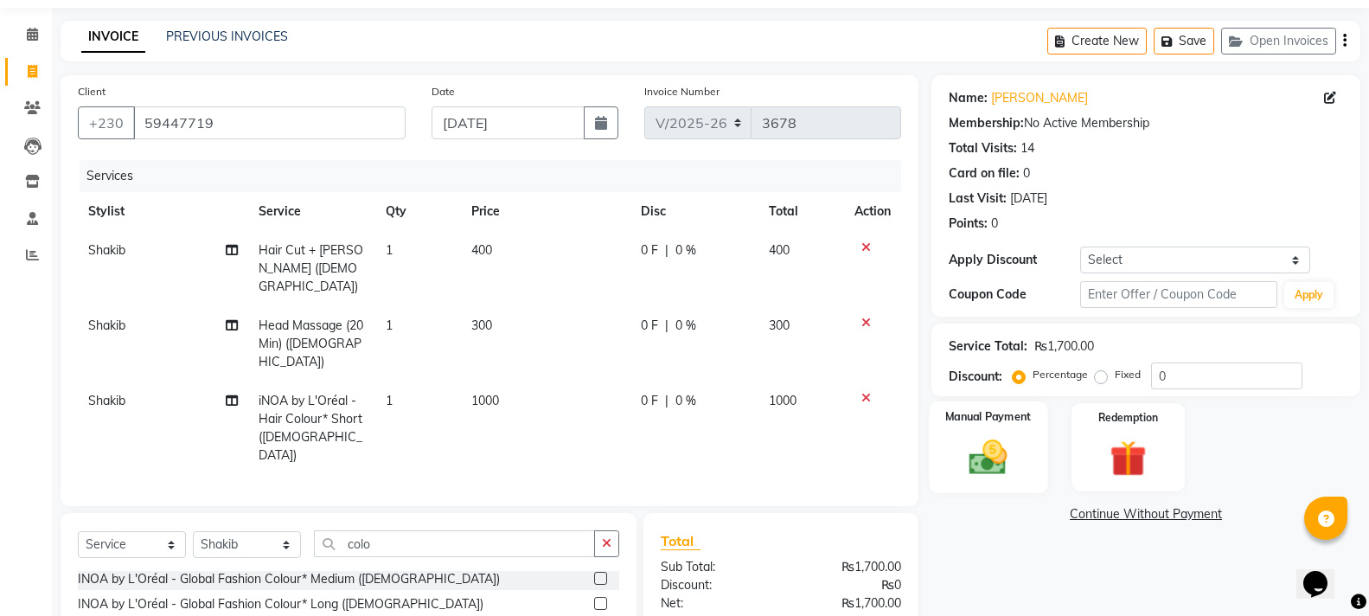
click at [981, 452] on img at bounding box center [987, 457] width 61 height 44
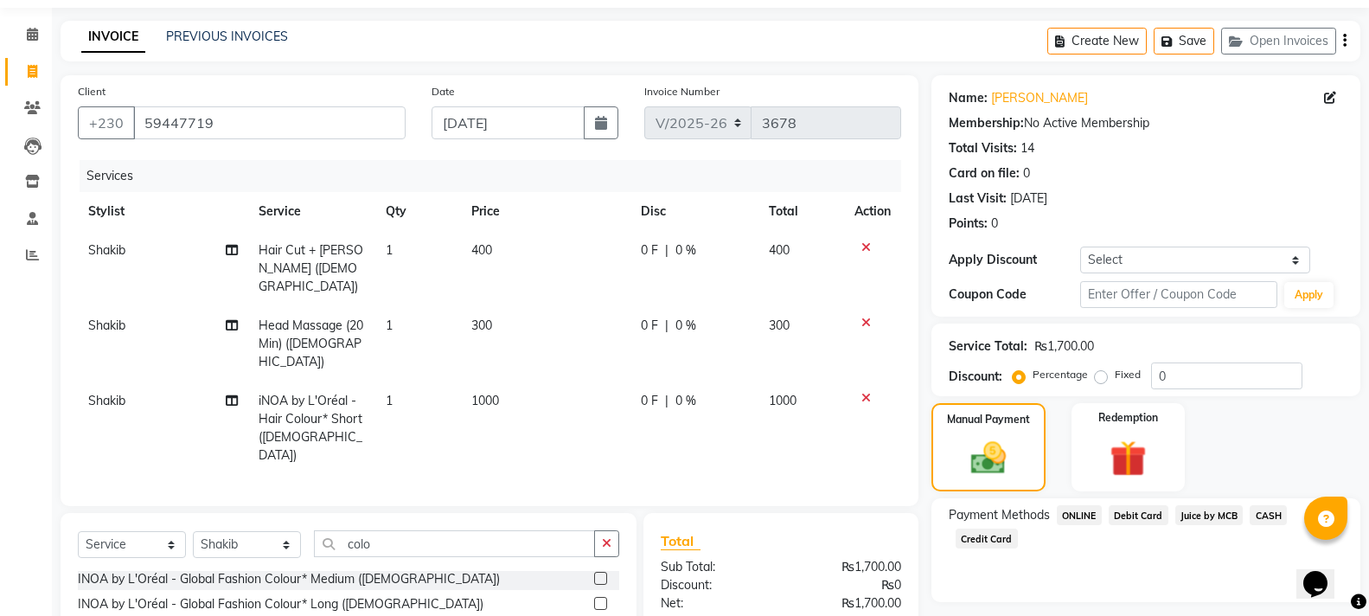
click at [1263, 517] on span "CASH" at bounding box center [1268, 515] width 37 height 20
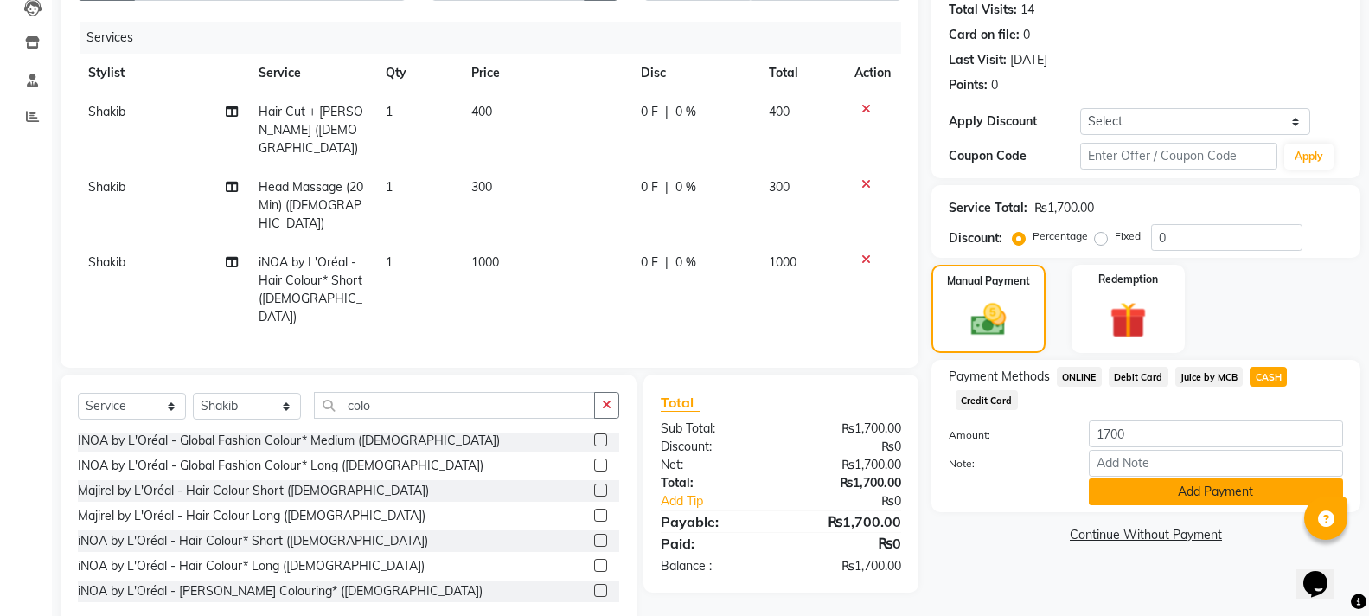
click at [1221, 488] on button "Add Payment" at bounding box center [1216, 491] width 254 height 27
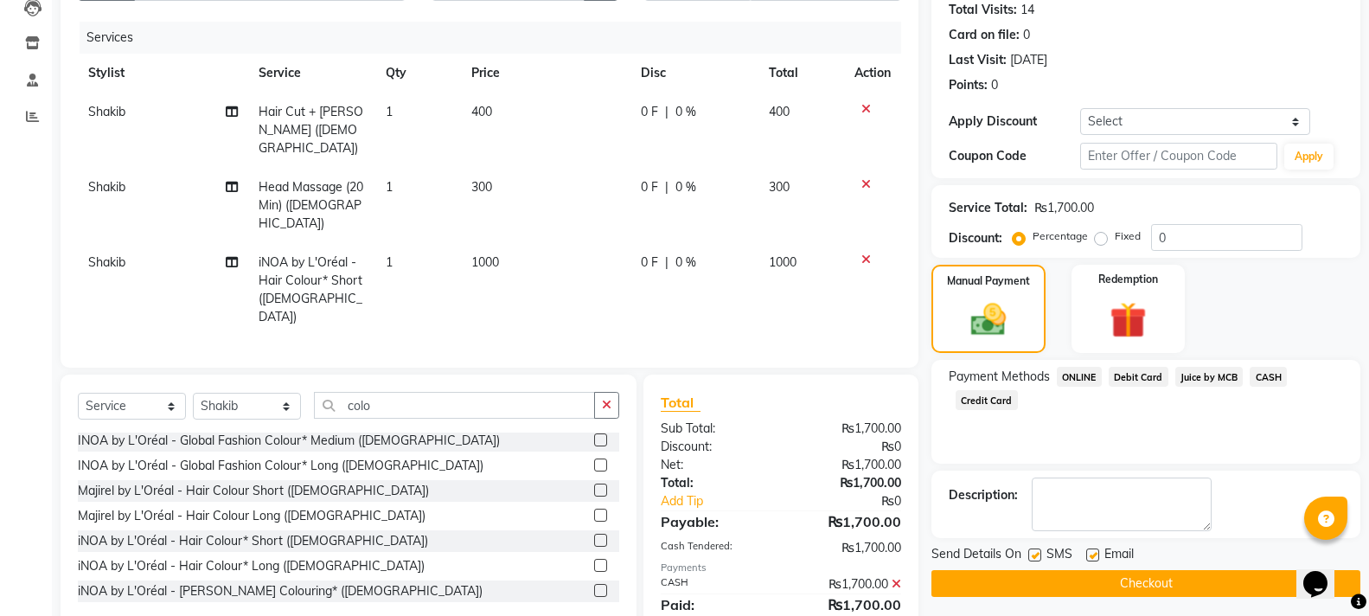
scroll to position [217, 0]
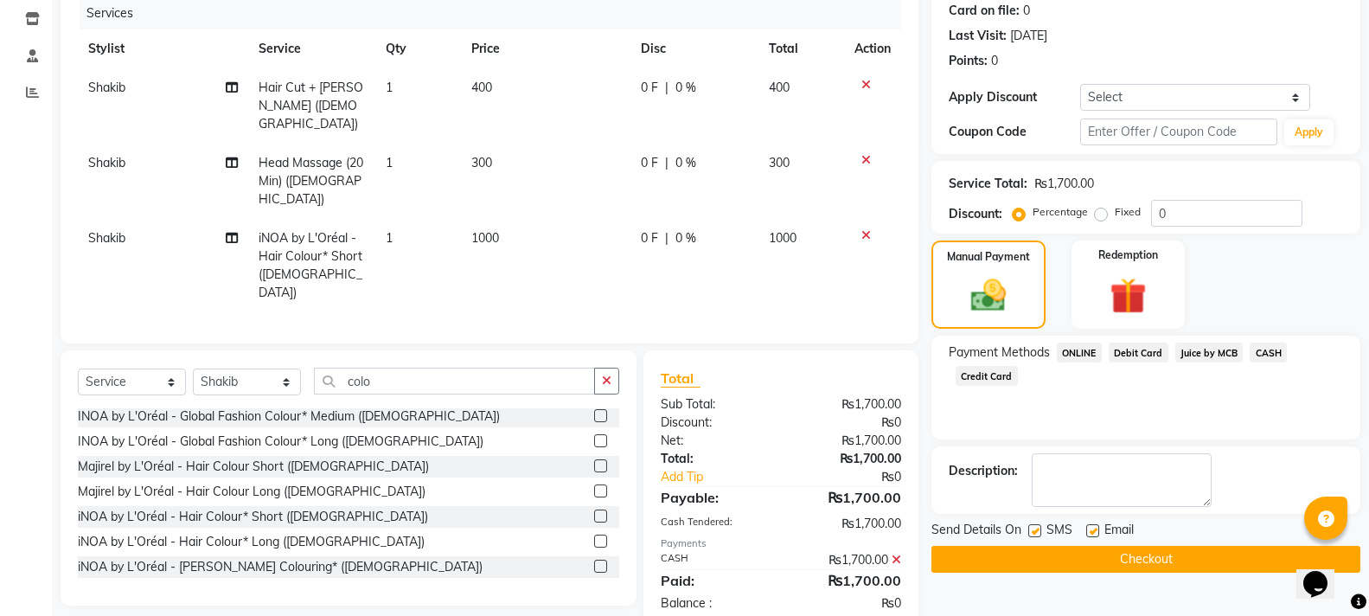
click at [1234, 560] on button "Checkout" at bounding box center [1146, 559] width 429 height 27
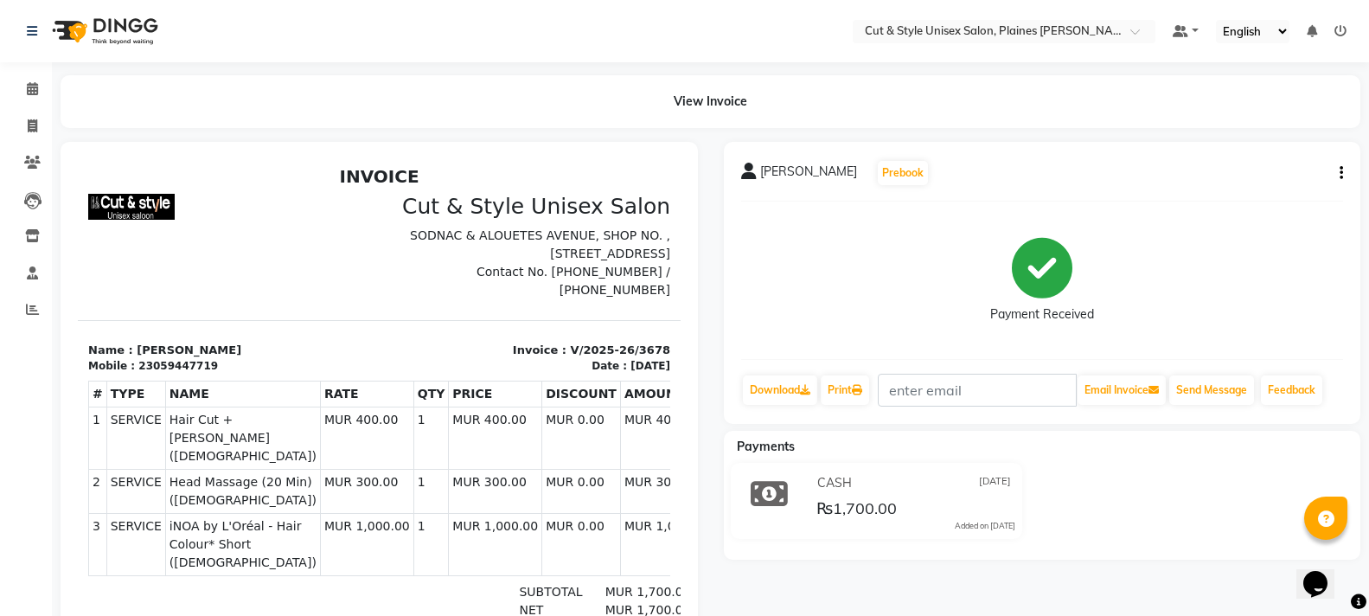
click at [129, 21] on img at bounding box center [103, 31] width 118 height 48
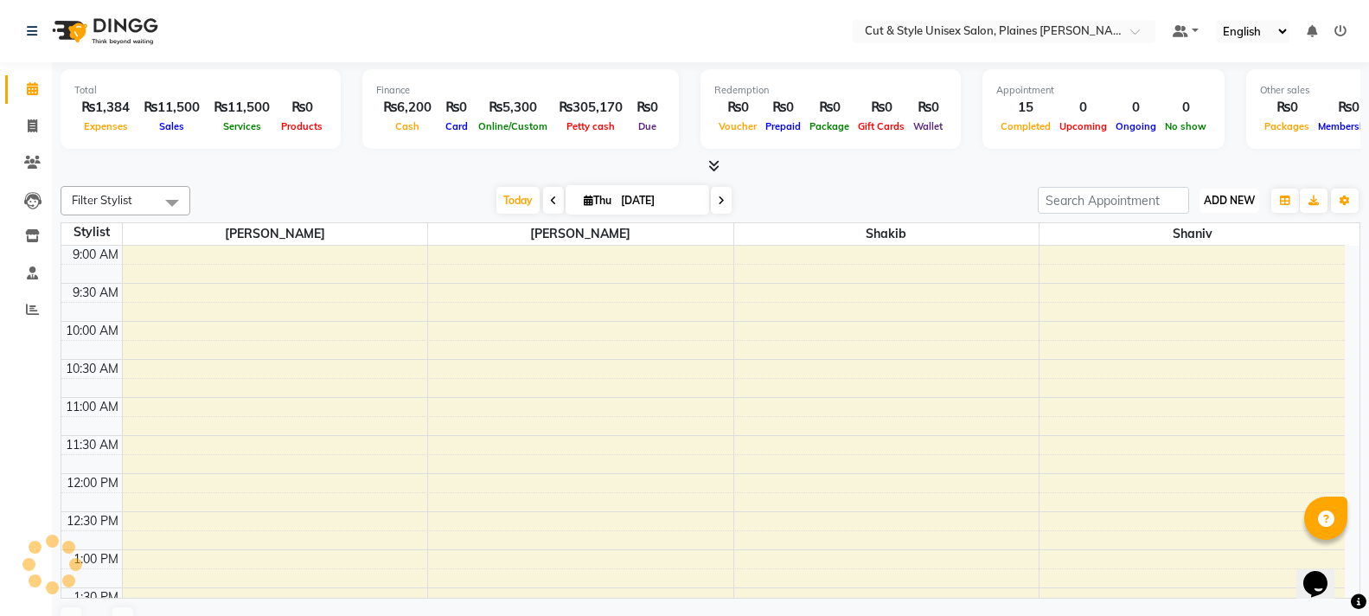
click at [1233, 202] on span "ADD NEW" at bounding box center [1229, 200] width 51 height 13
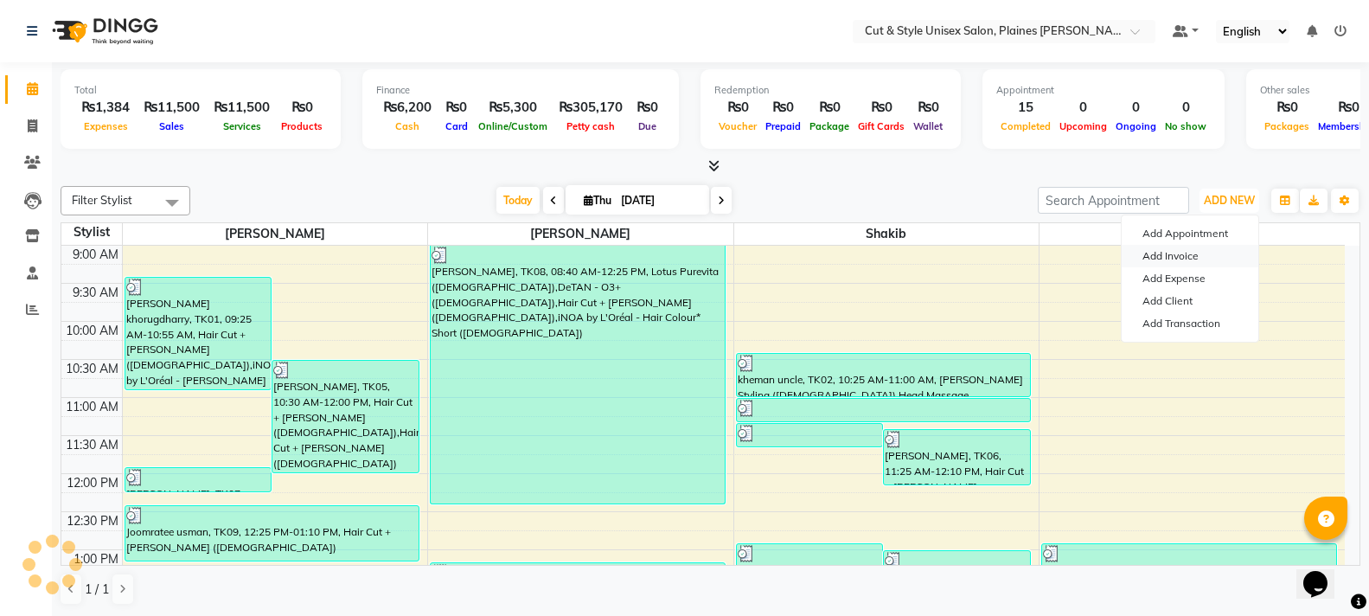
scroll to position [458, 0]
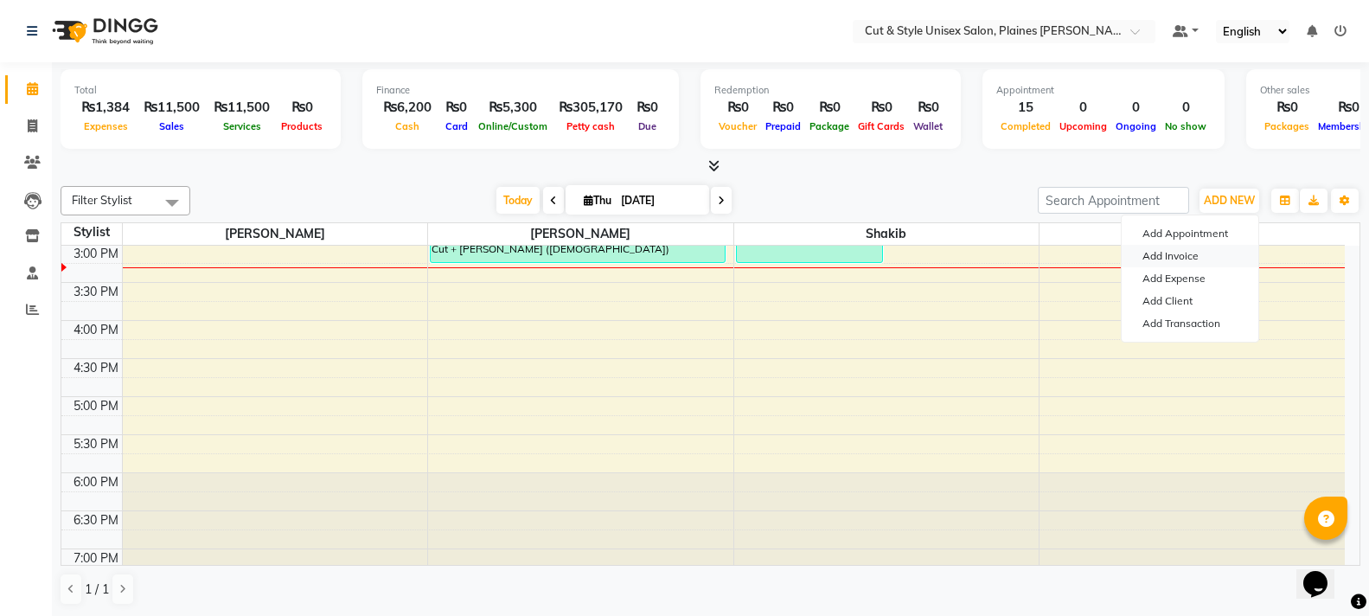
click at [1188, 253] on link "Add Invoice" at bounding box center [1190, 256] width 137 height 22
select select "service"
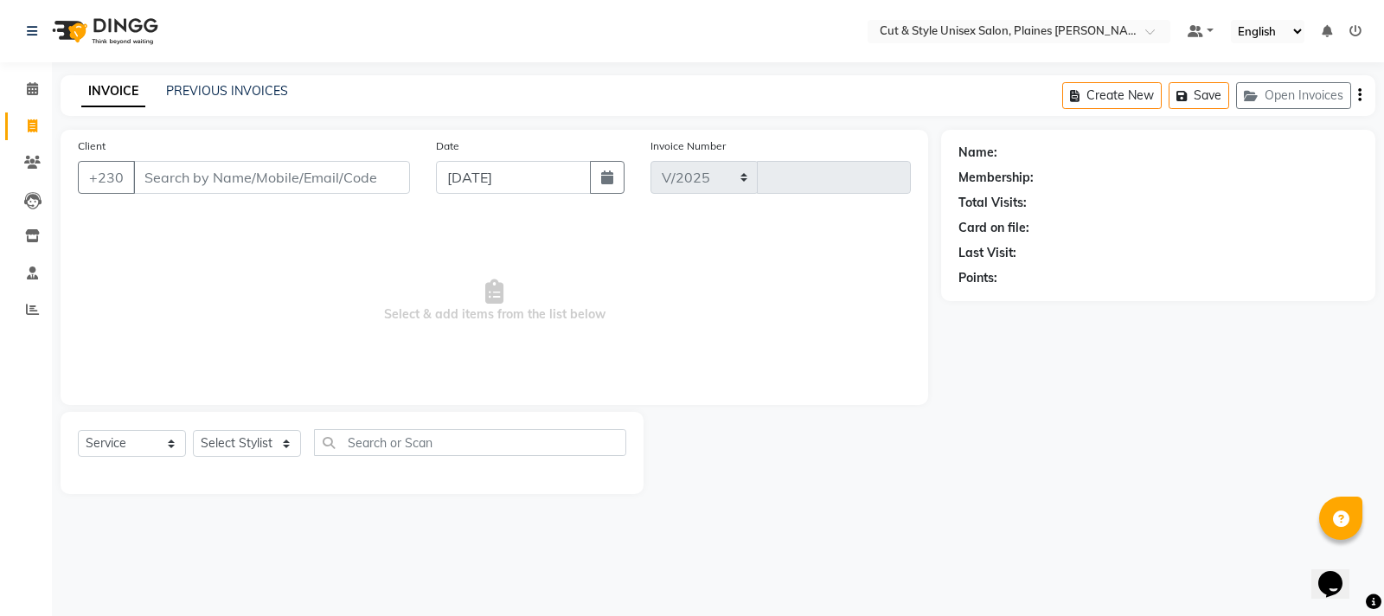
select select "7731"
type input "3679"
click at [200, 176] on input "Client" at bounding box center [271, 177] width 277 height 33
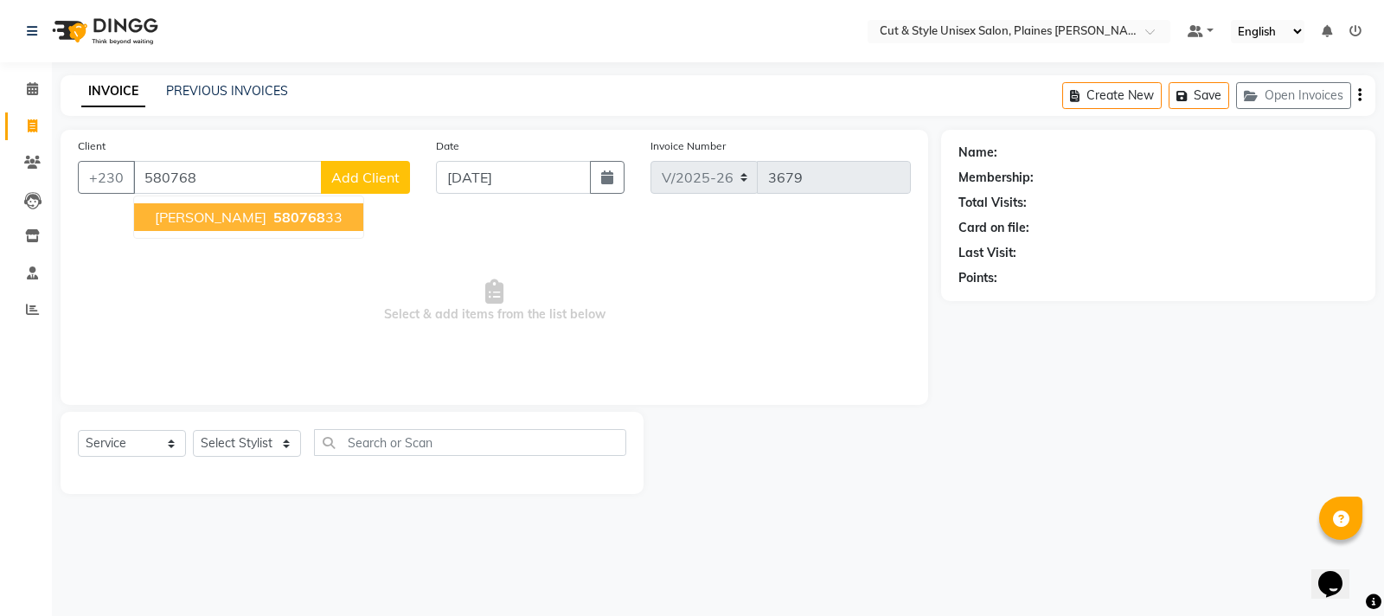
click at [276, 221] on span "580768" at bounding box center [299, 216] width 52 height 17
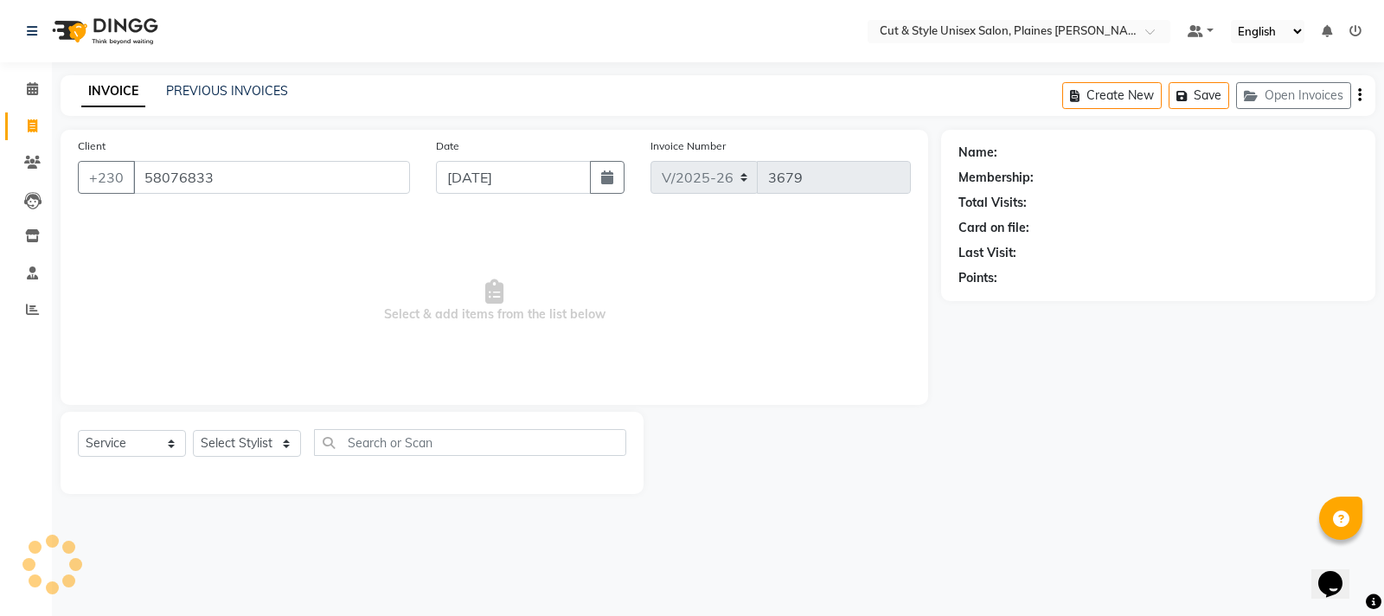
type input "58076833"
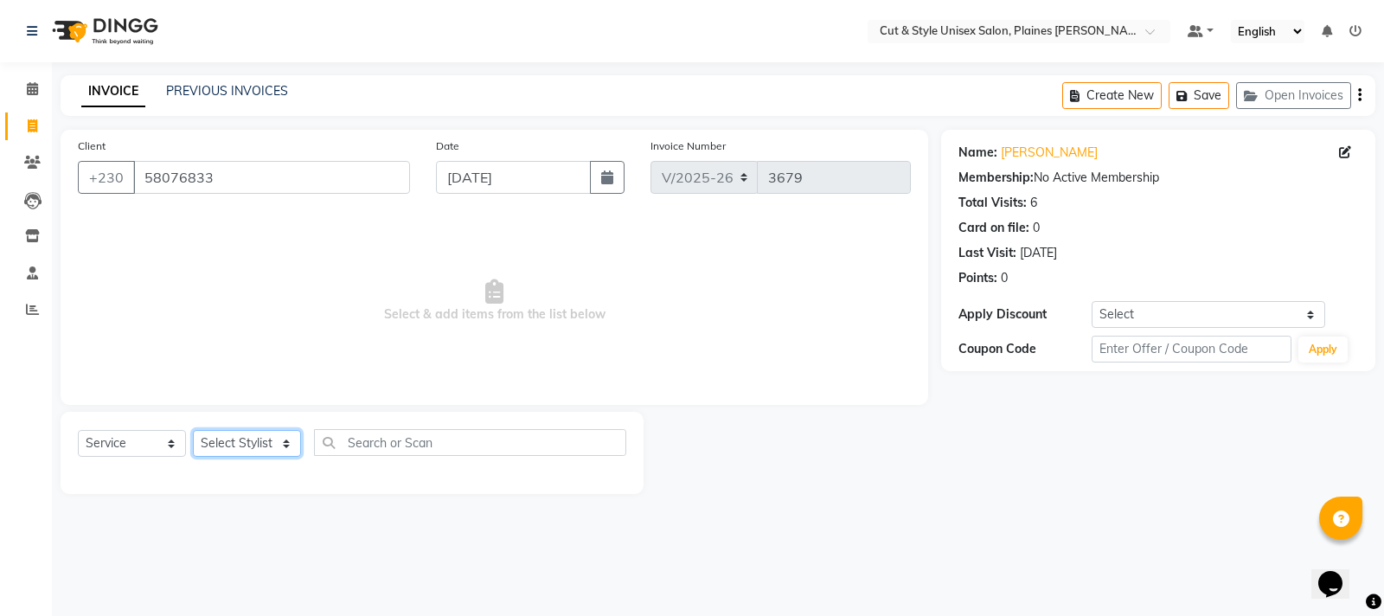
click at [248, 439] on select "Select Stylist [PERSON_NAME] Manager [PERSON_NAME]" at bounding box center [247, 443] width 108 height 27
select select "68908"
click at [193, 430] on select "Select Stylist [PERSON_NAME] Manager [PERSON_NAME]" at bounding box center [247, 443] width 108 height 27
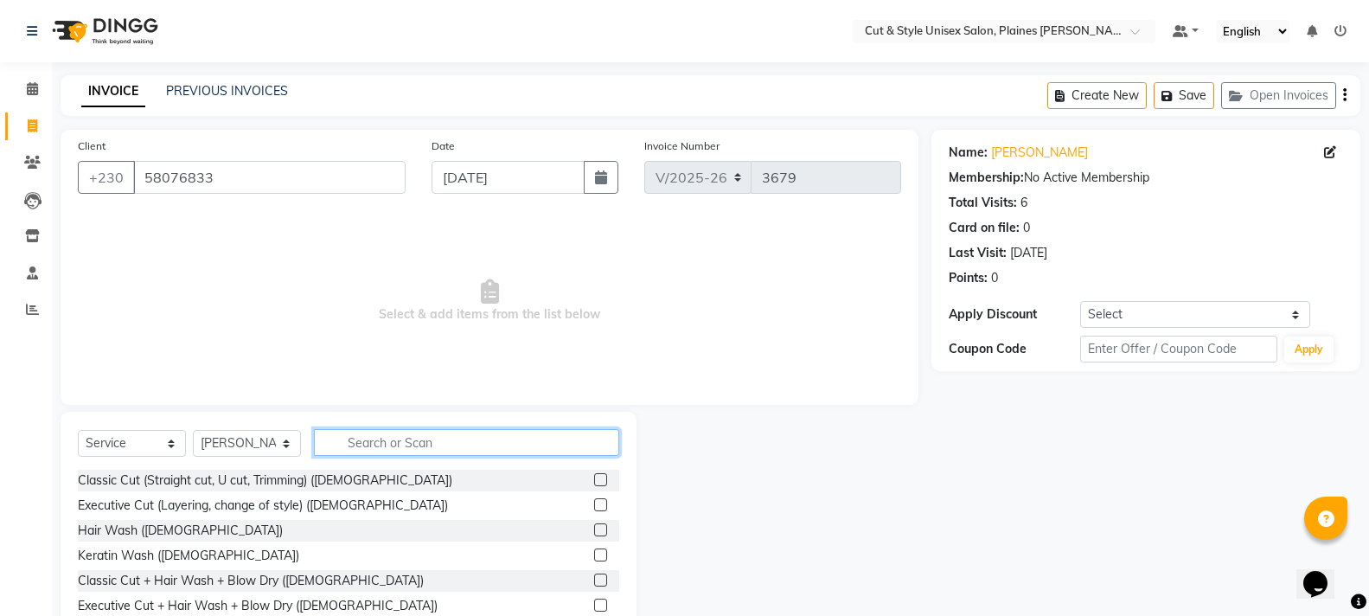
click at [403, 440] on input "text" at bounding box center [466, 442] width 305 height 27
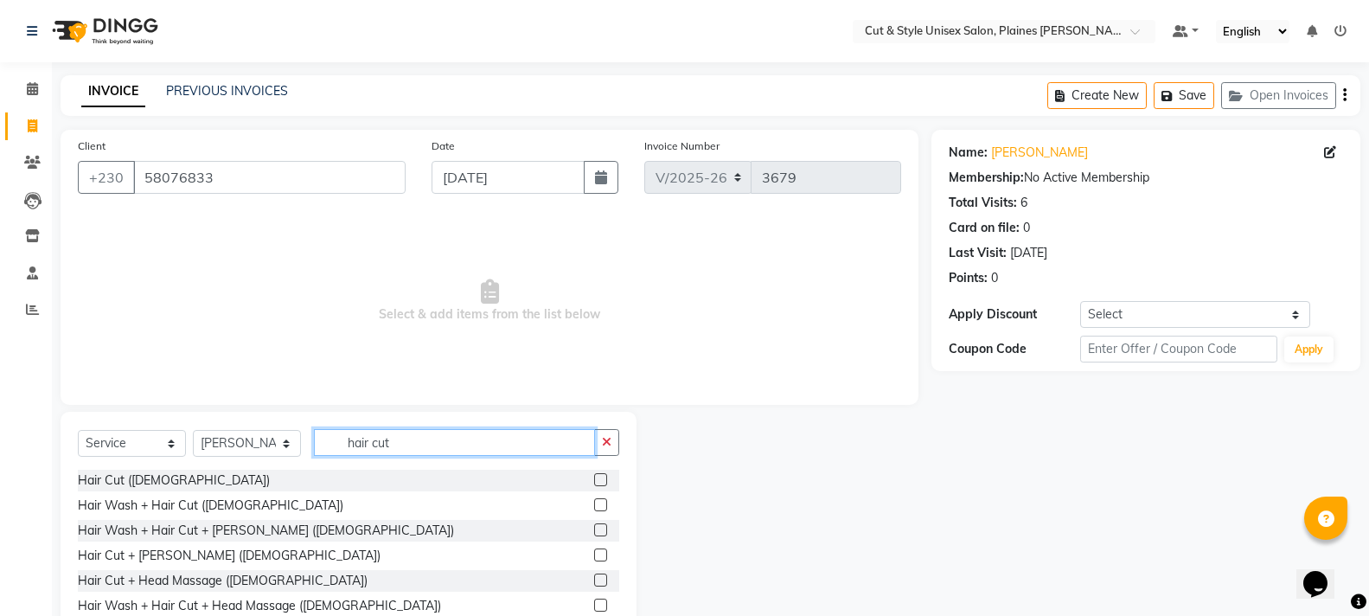
type input "hair cut"
click at [594, 481] on label at bounding box center [600, 479] width 13 height 13
click at [594, 481] on input "checkbox" at bounding box center [599, 480] width 11 height 11
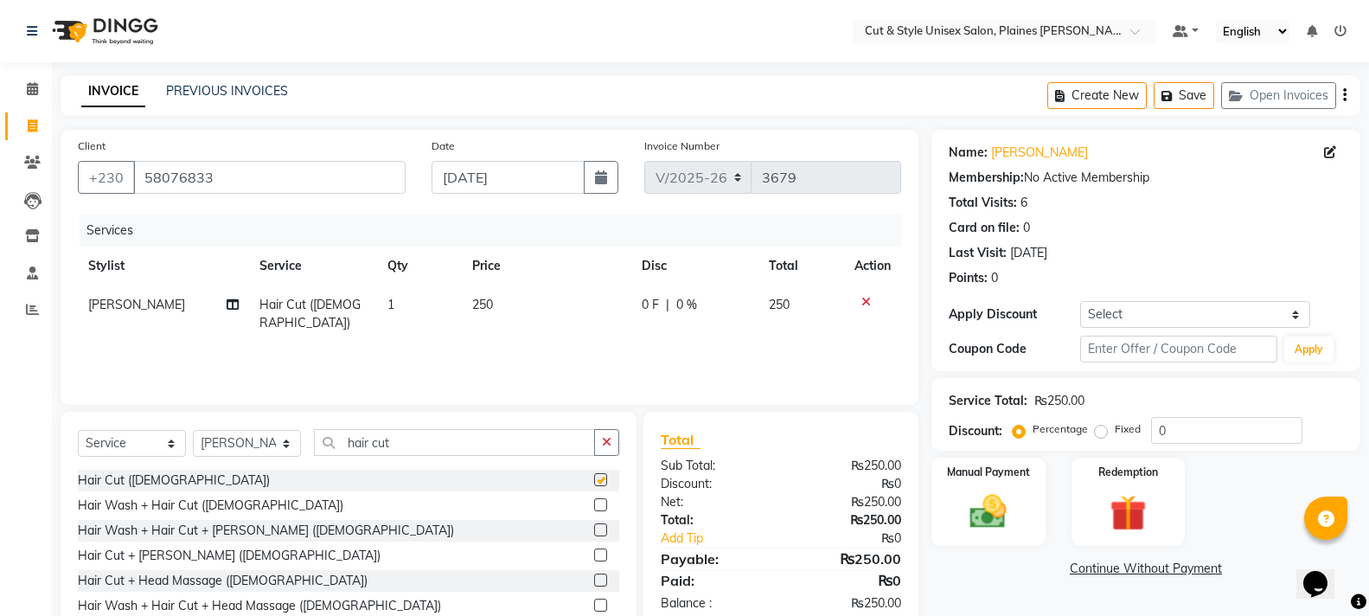
checkbox input "false"
click at [974, 513] on img at bounding box center [987, 512] width 61 height 44
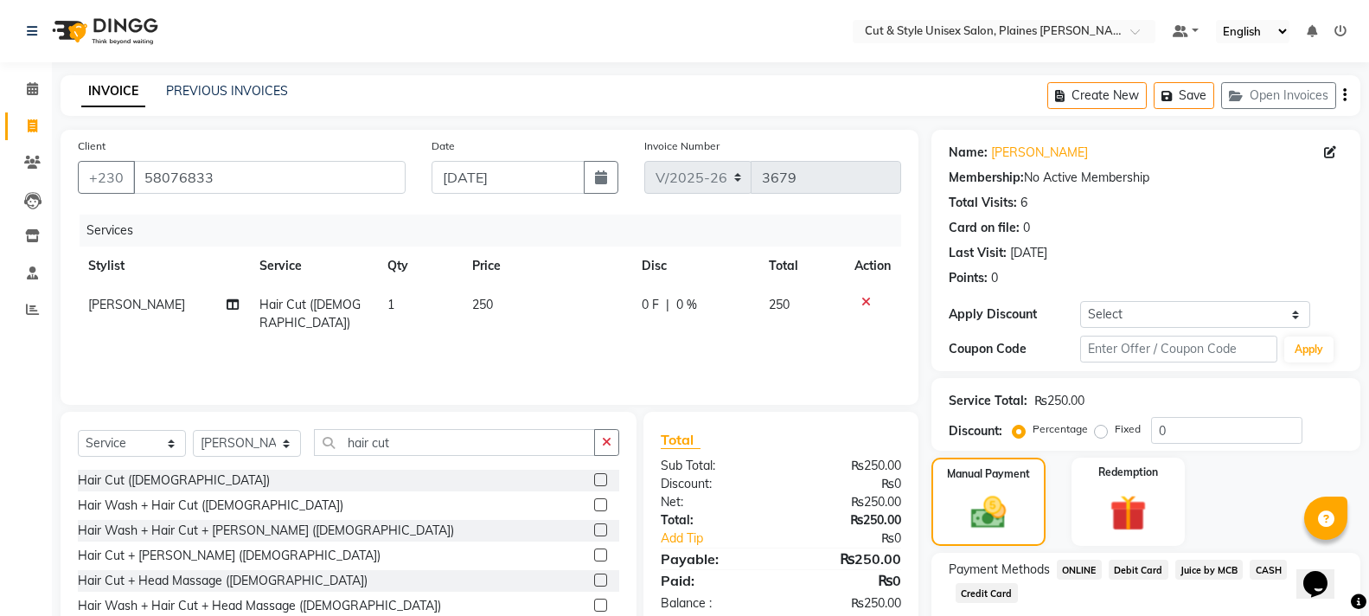
click at [1265, 566] on span "CASH" at bounding box center [1268, 570] width 37 height 20
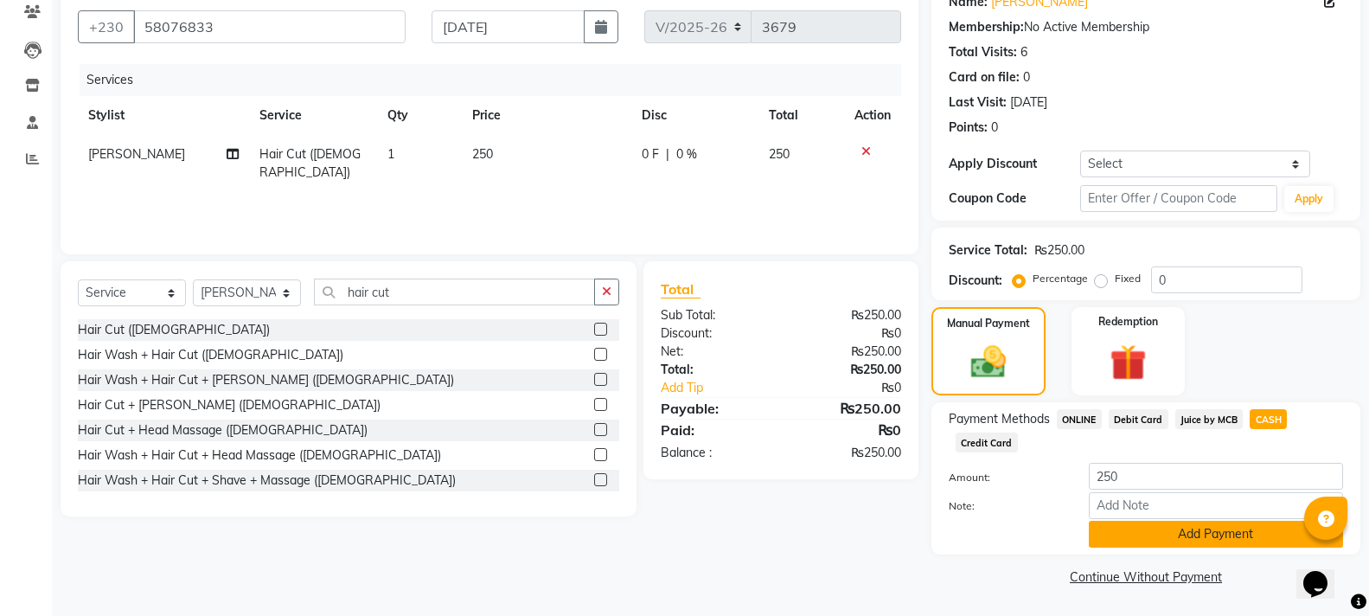
click at [1258, 537] on button "Add Payment" at bounding box center [1216, 534] width 254 height 27
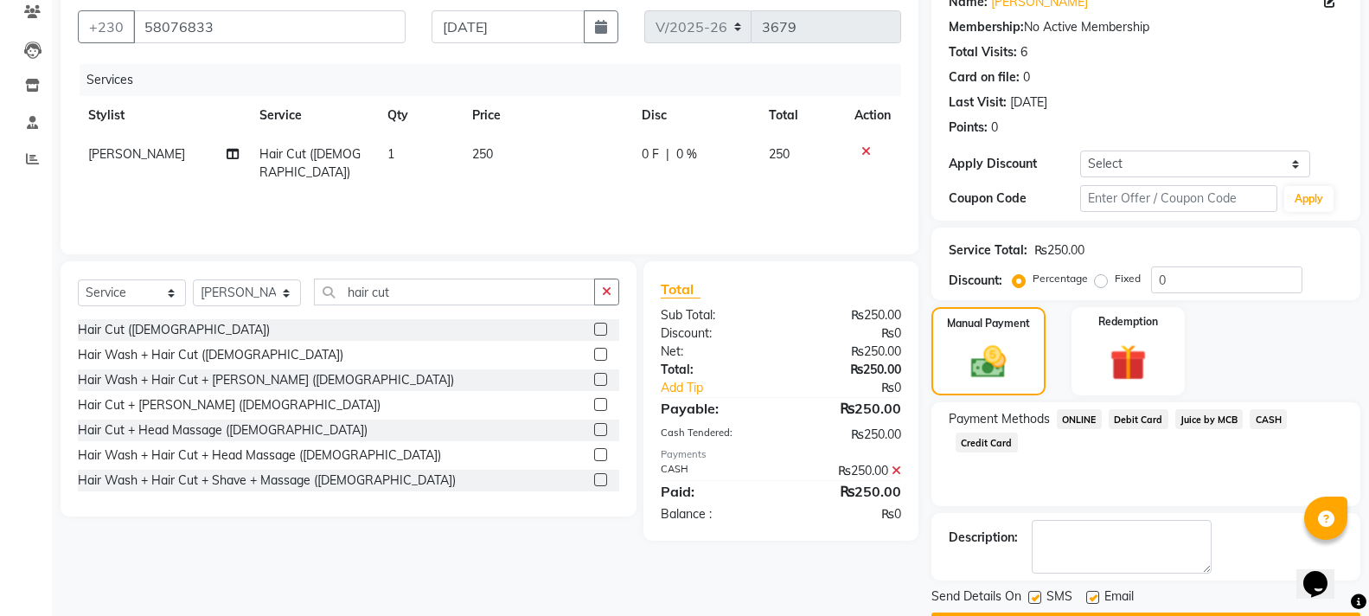
scroll to position [200, 0]
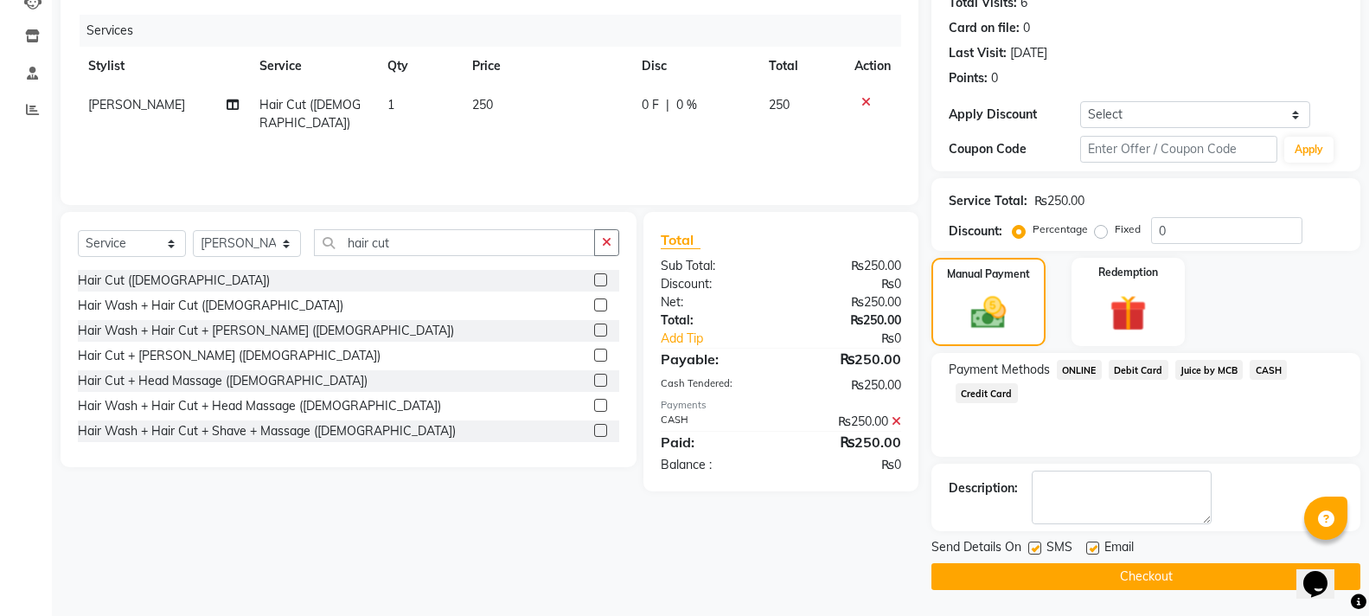
click at [1217, 581] on button "Checkout" at bounding box center [1146, 576] width 429 height 27
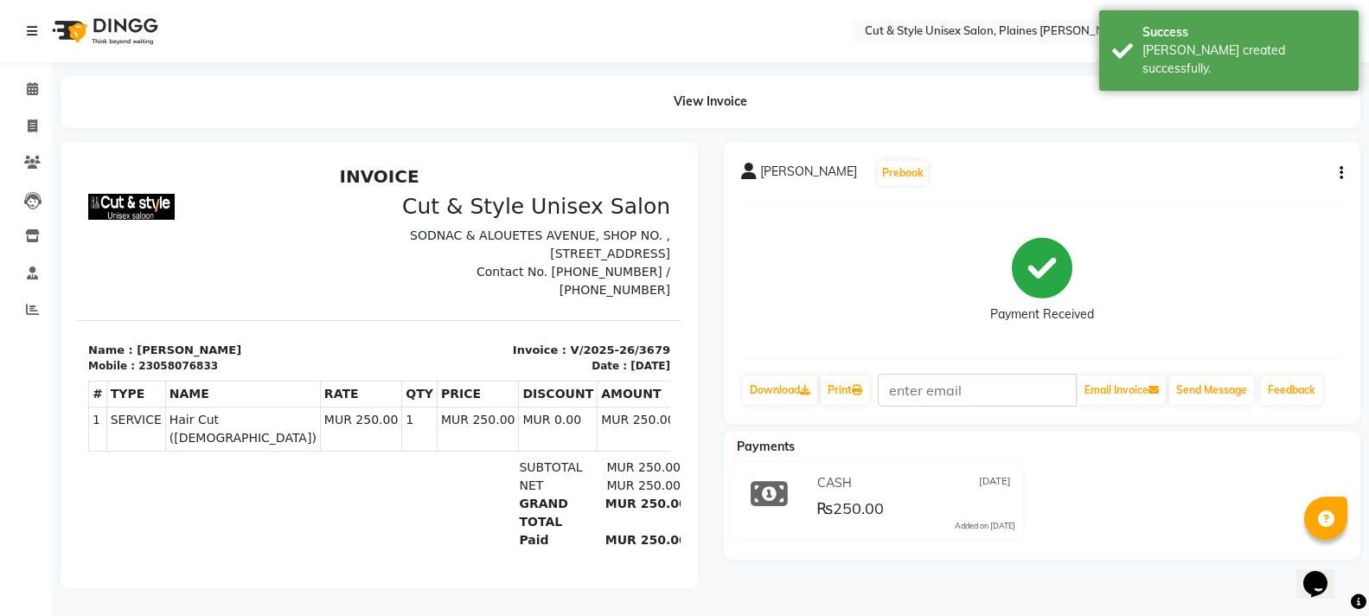
click at [127, 30] on img at bounding box center [103, 31] width 118 height 48
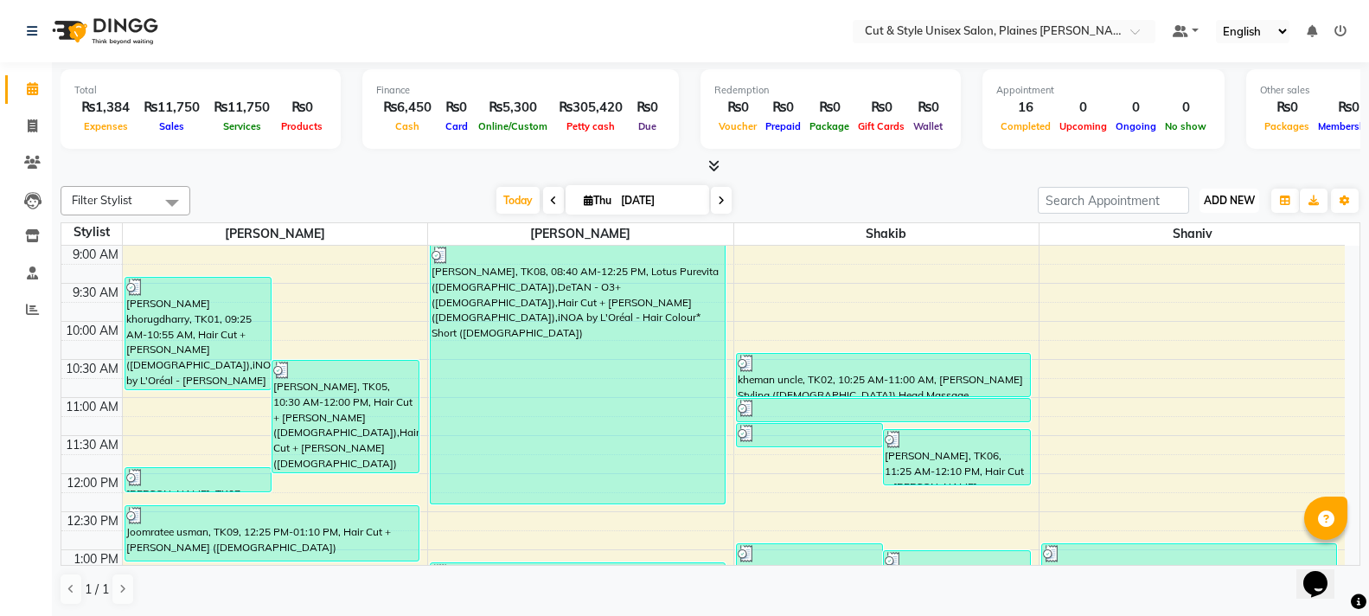
drag, startPoint x: 1222, startPoint y: 201, endPoint x: 1213, endPoint y: 200, distance: 9.6
click at [1221, 200] on span "ADD NEW" at bounding box center [1229, 200] width 51 height 13
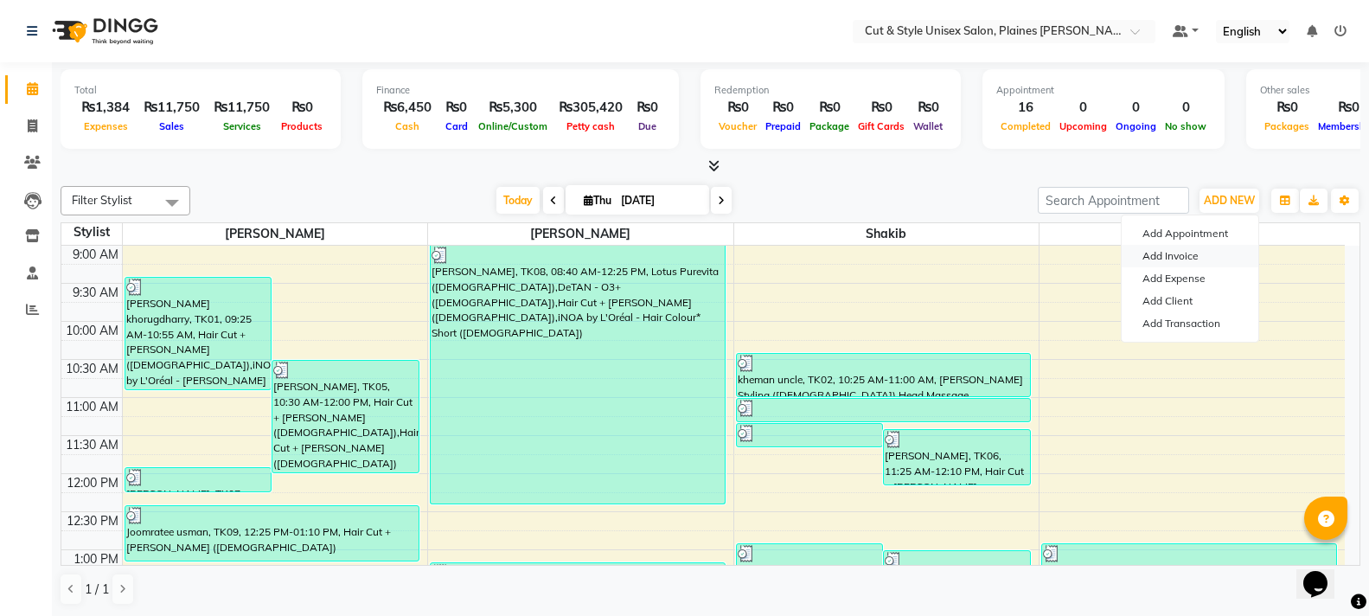
click at [1204, 252] on link "Add Invoice" at bounding box center [1190, 256] width 137 height 22
select select "service"
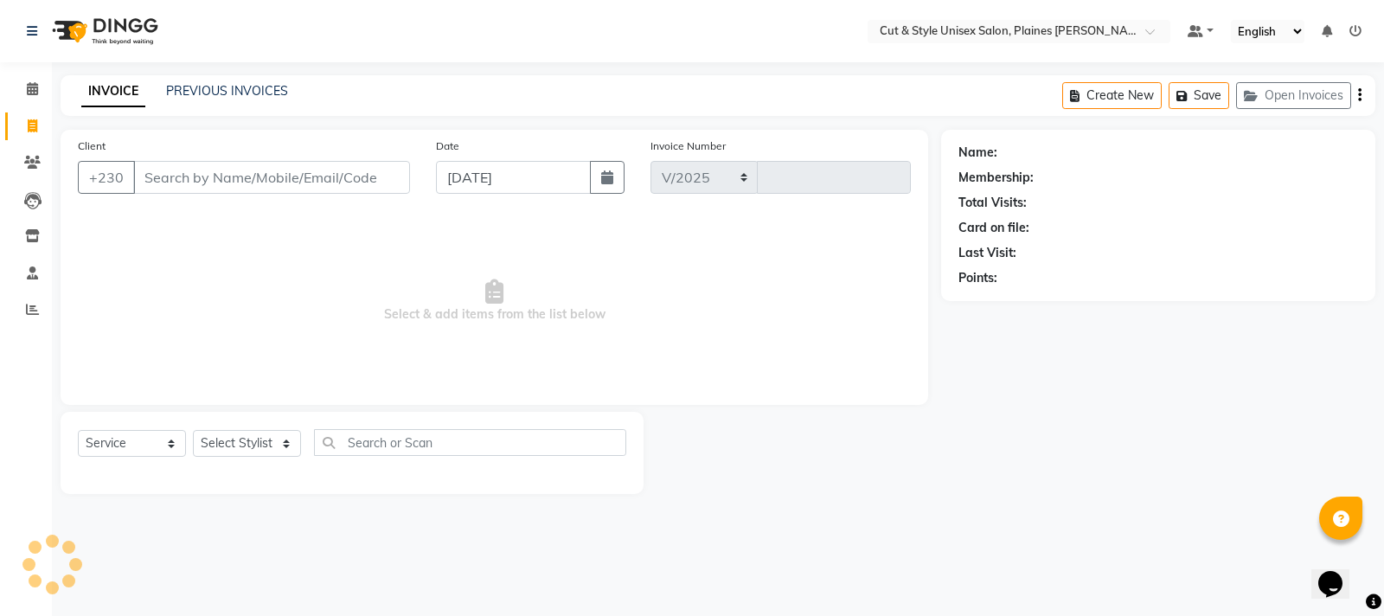
select select "7731"
type input "3680"
type input "57775911"
click at [352, 175] on span "Add Client" at bounding box center [365, 177] width 68 height 17
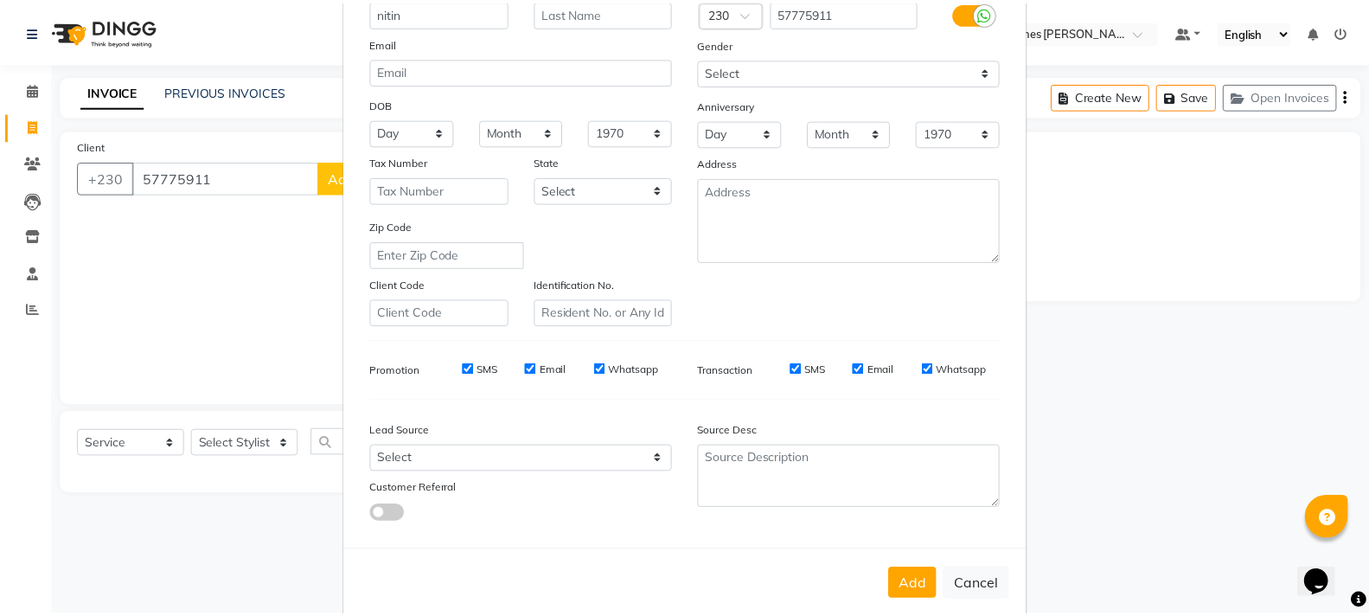
scroll to position [183, 0]
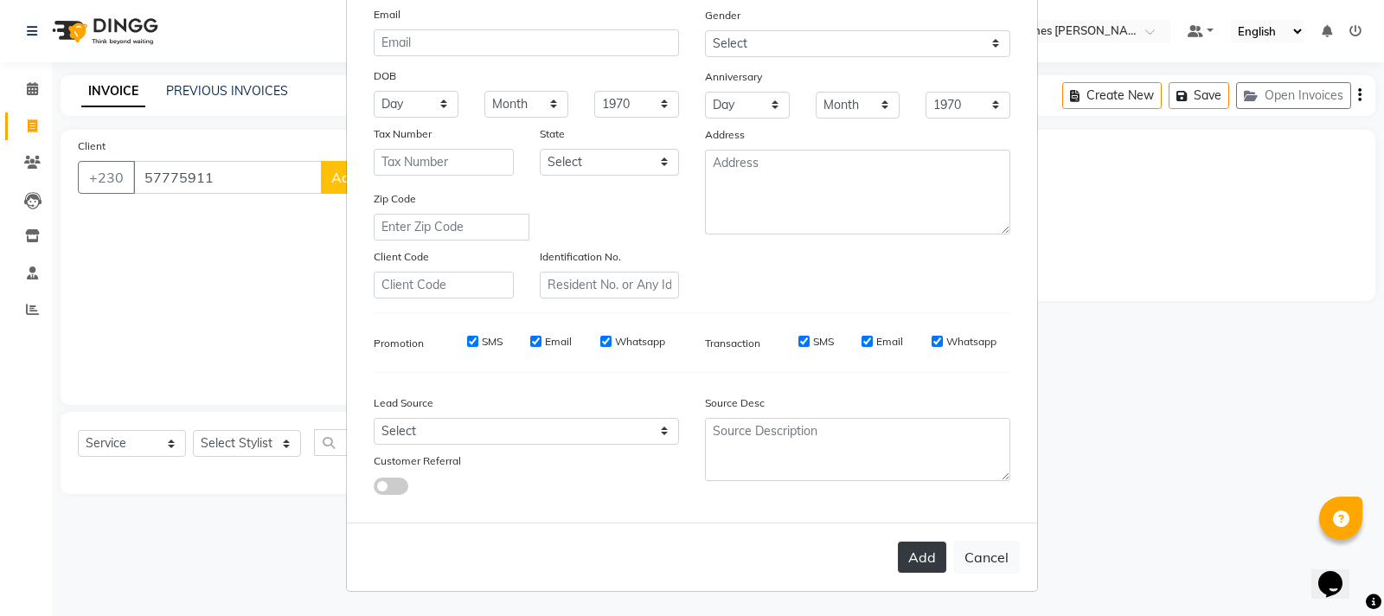
type input "nitin"
click at [914, 567] on button "Add" at bounding box center [922, 556] width 48 height 31
select select
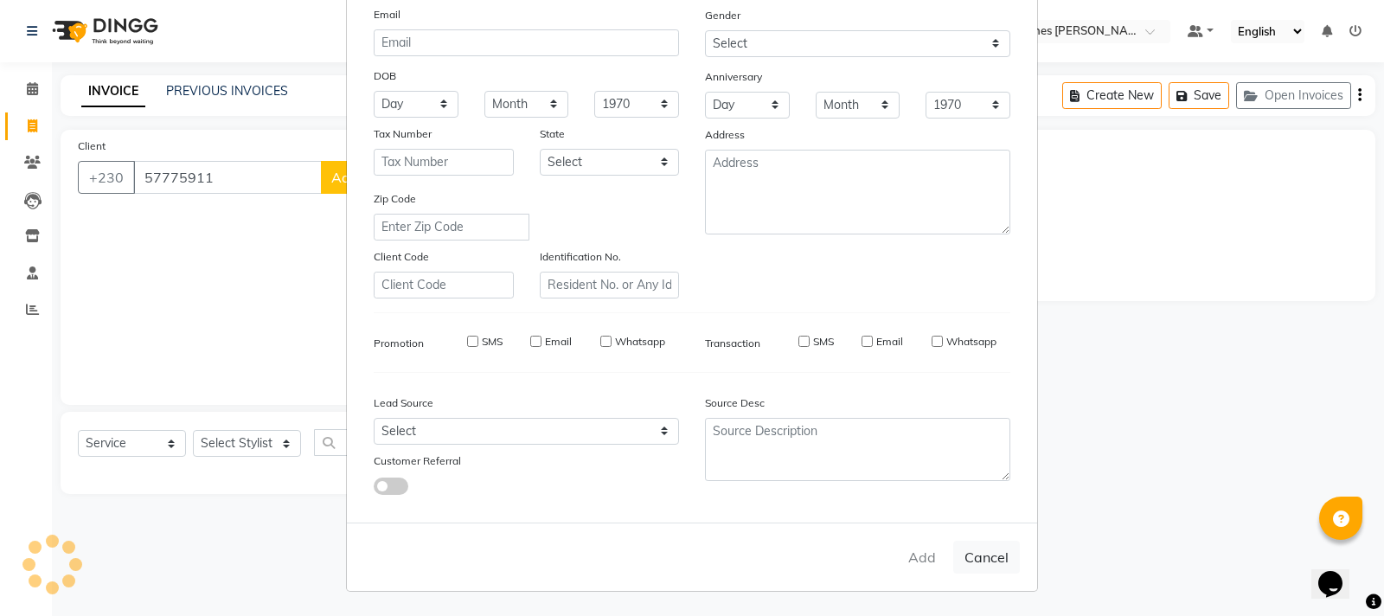
select select
checkbox input "false"
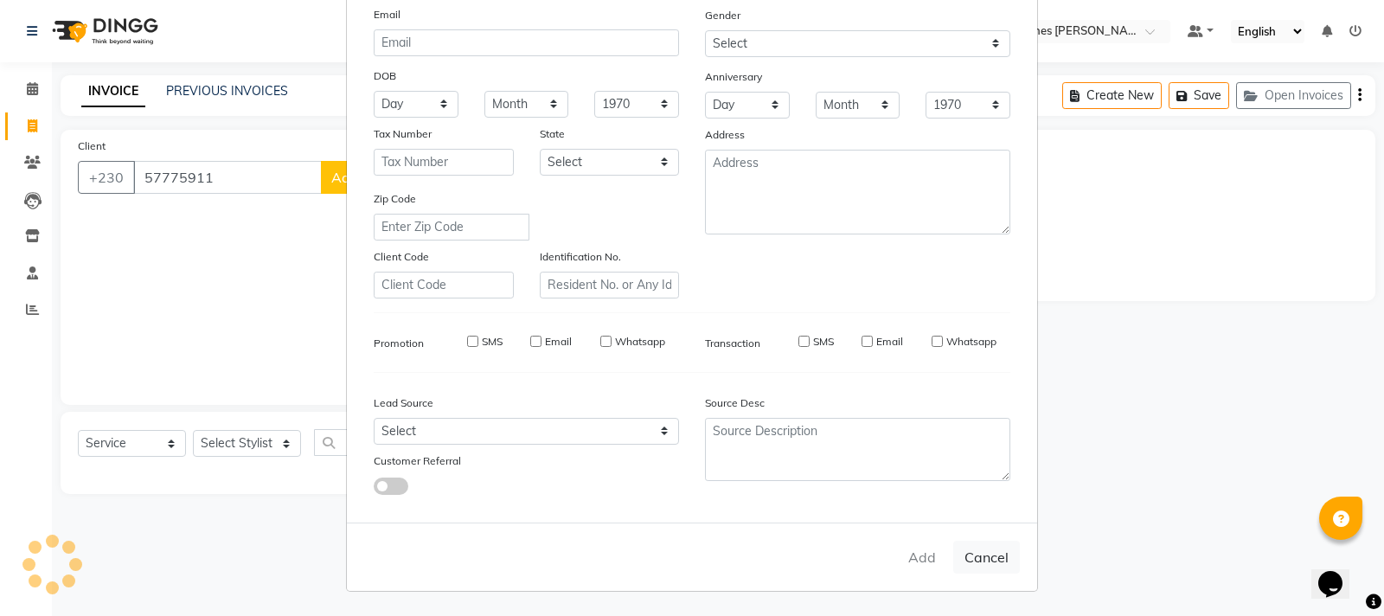
checkbox input "false"
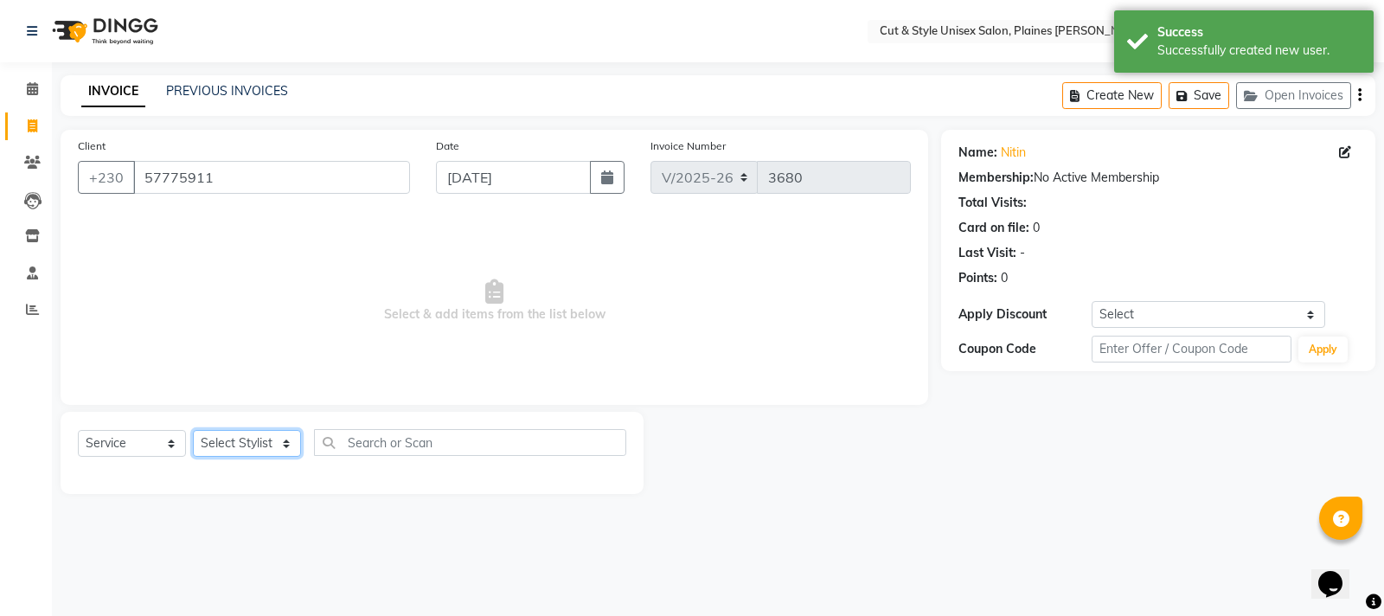
click at [235, 446] on select "Select Stylist [PERSON_NAME] Manager [PERSON_NAME]" at bounding box center [247, 443] width 108 height 27
select select "68910"
click at [193, 430] on select "Select Stylist [PERSON_NAME] Manager [PERSON_NAME]" at bounding box center [247, 443] width 108 height 27
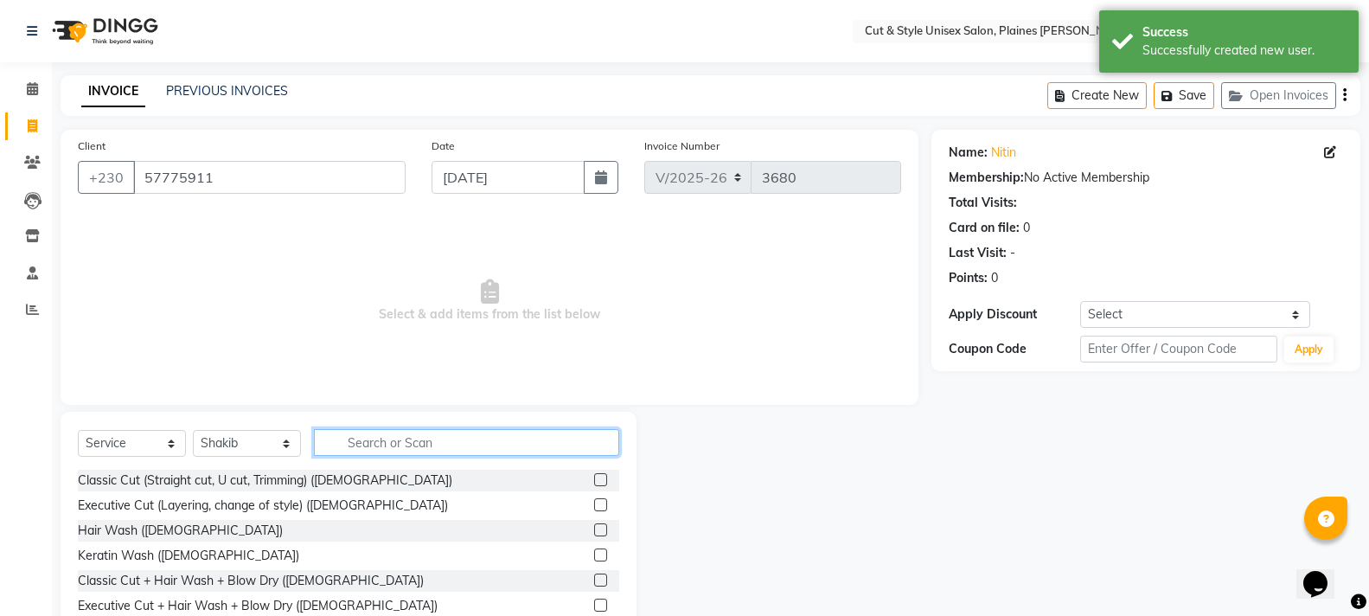
click at [349, 444] on input "text" at bounding box center [466, 442] width 305 height 27
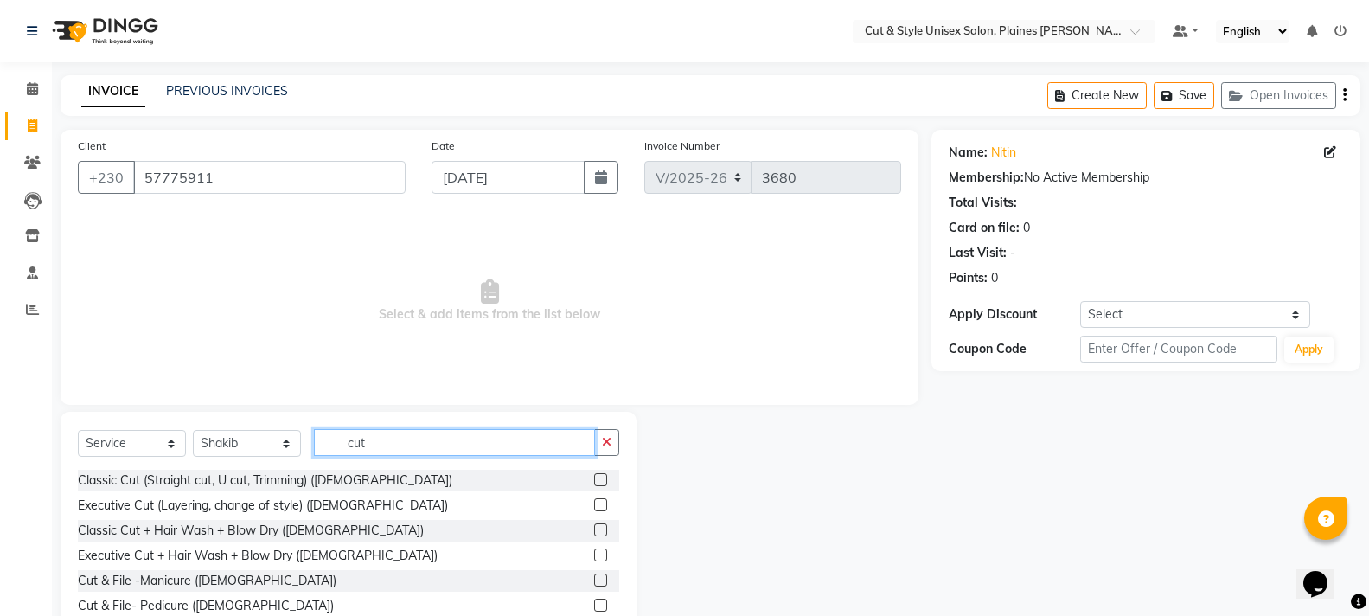
scroll to position [86, 0]
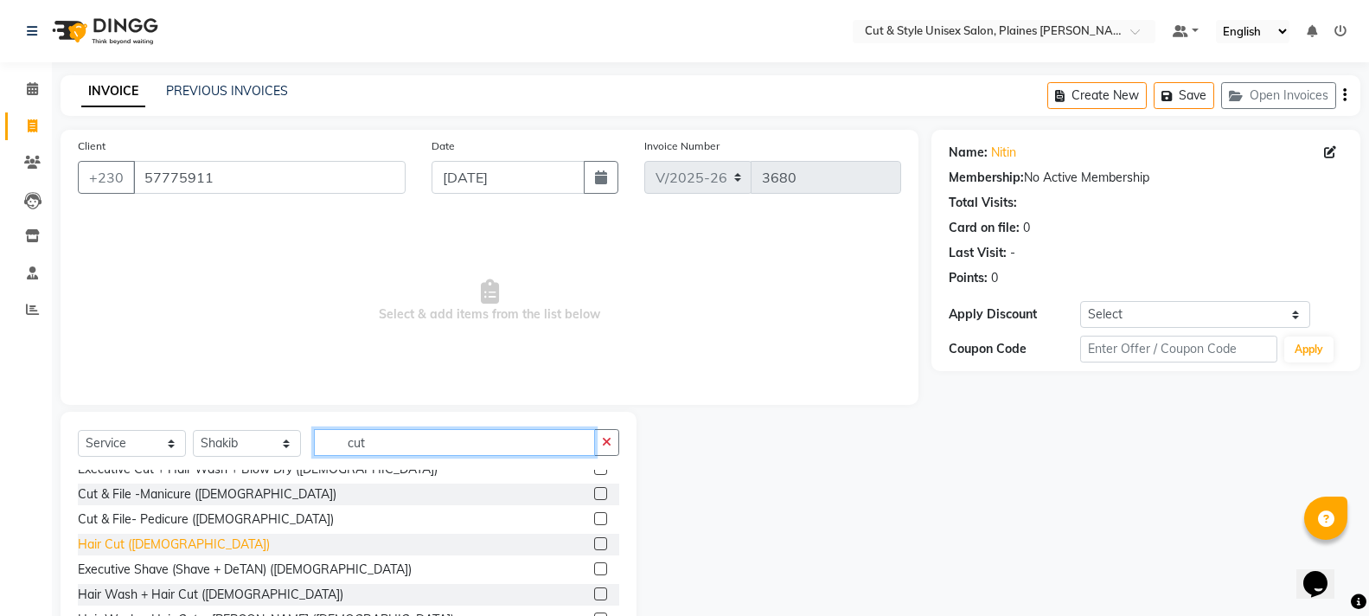
type input "cut"
click at [153, 544] on div "Hair Cut ([DEMOGRAPHIC_DATA])" at bounding box center [174, 544] width 192 height 18
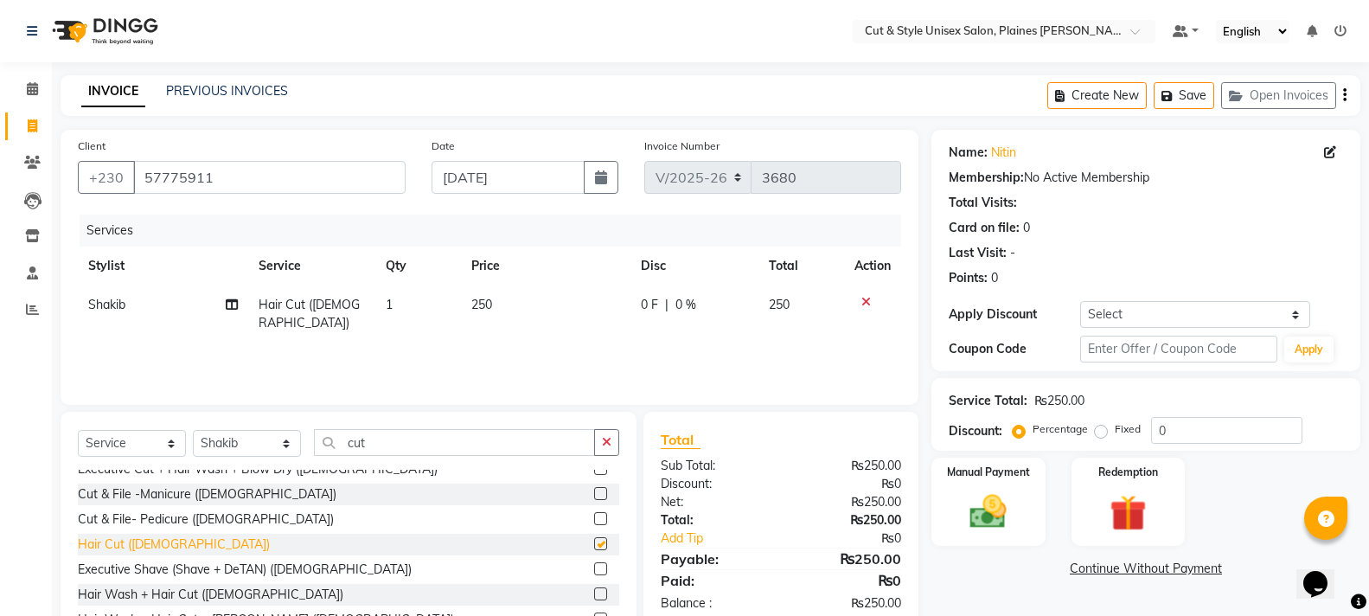
checkbox input "false"
click at [971, 522] on img at bounding box center [987, 512] width 61 height 44
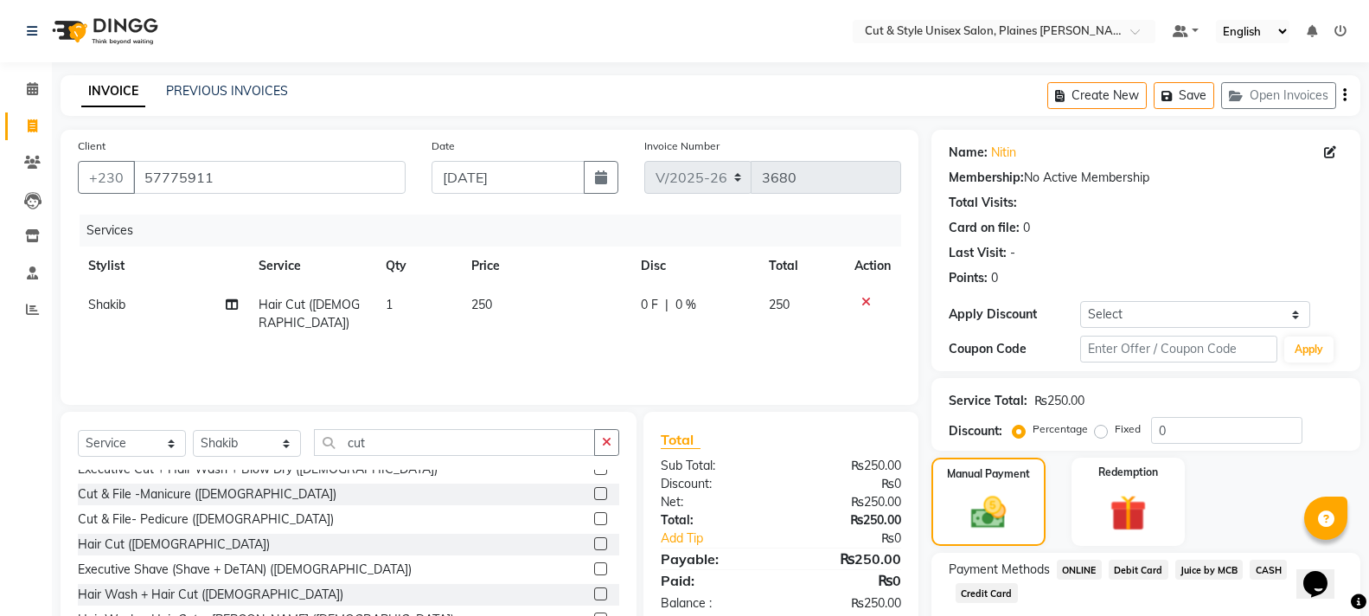
click at [1256, 568] on span "CASH" at bounding box center [1268, 570] width 37 height 20
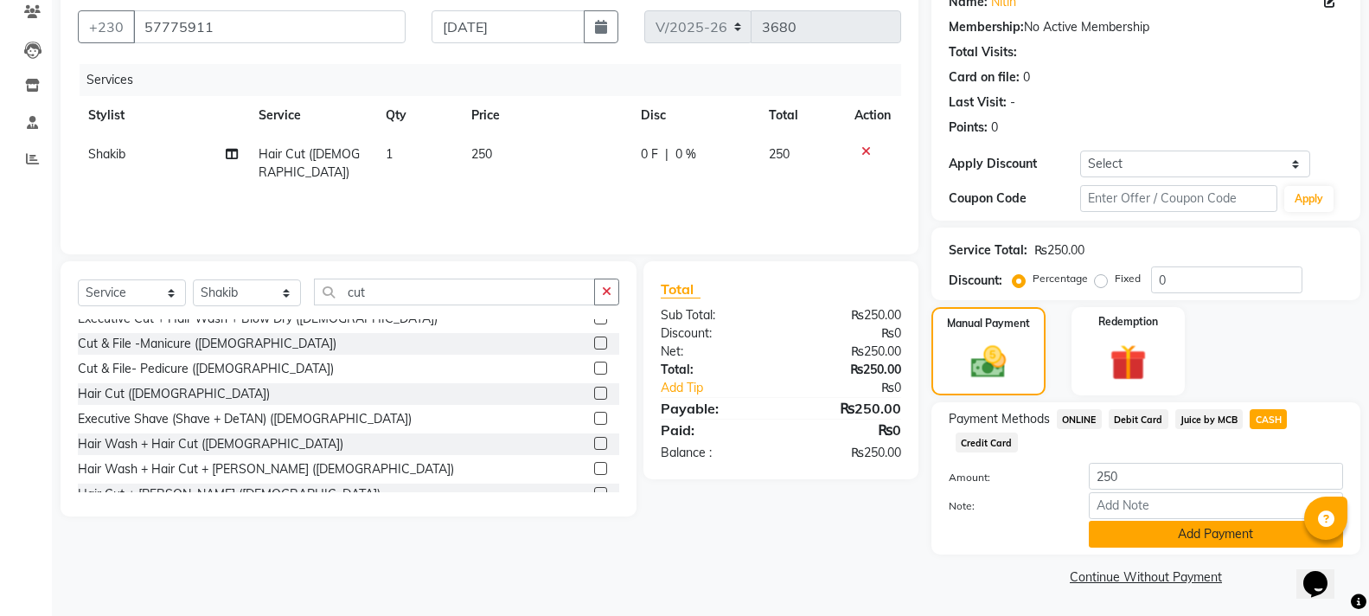
click at [1199, 537] on button "Add Payment" at bounding box center [1216, 534] width 254 height 27
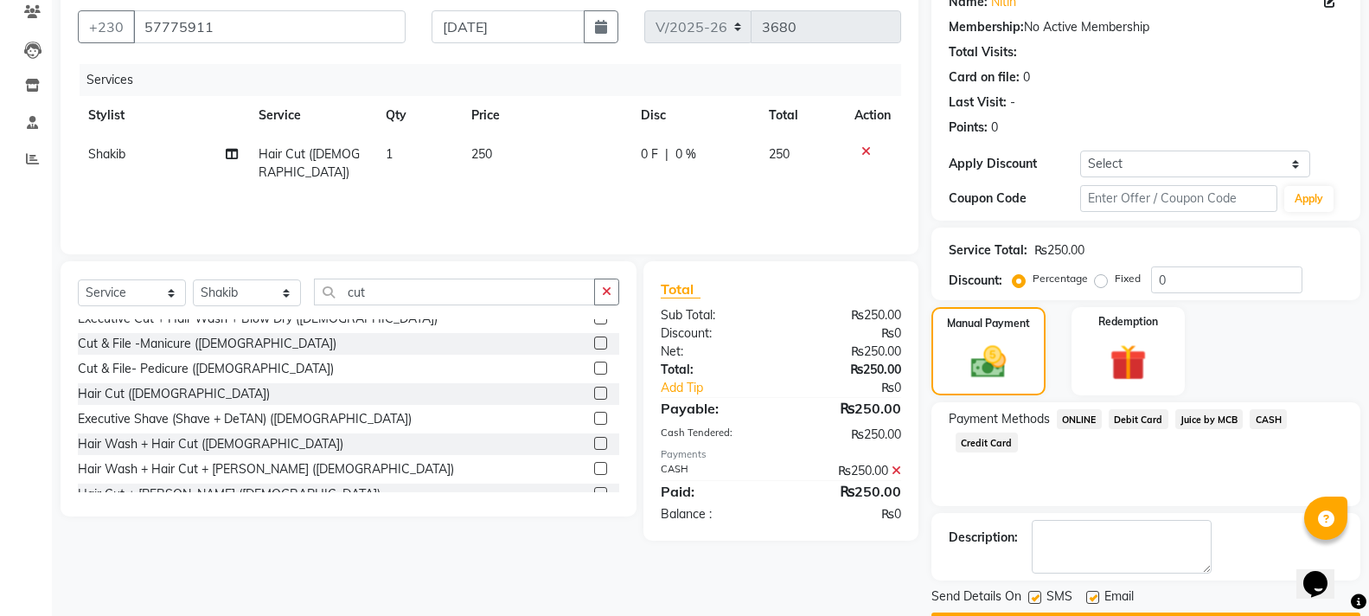
click at [1195, 606] on div "Send Details On SMS Email" at bounding box center [1146, 598] width 429 height 22
click at [1193, 609] on div "Send Details On SMS Email" at bounding box center [1146, 598] width 429 height 22
click at [1190, 612] on button "Checkout" at bounding box center [1146, 625] width 429 height 27
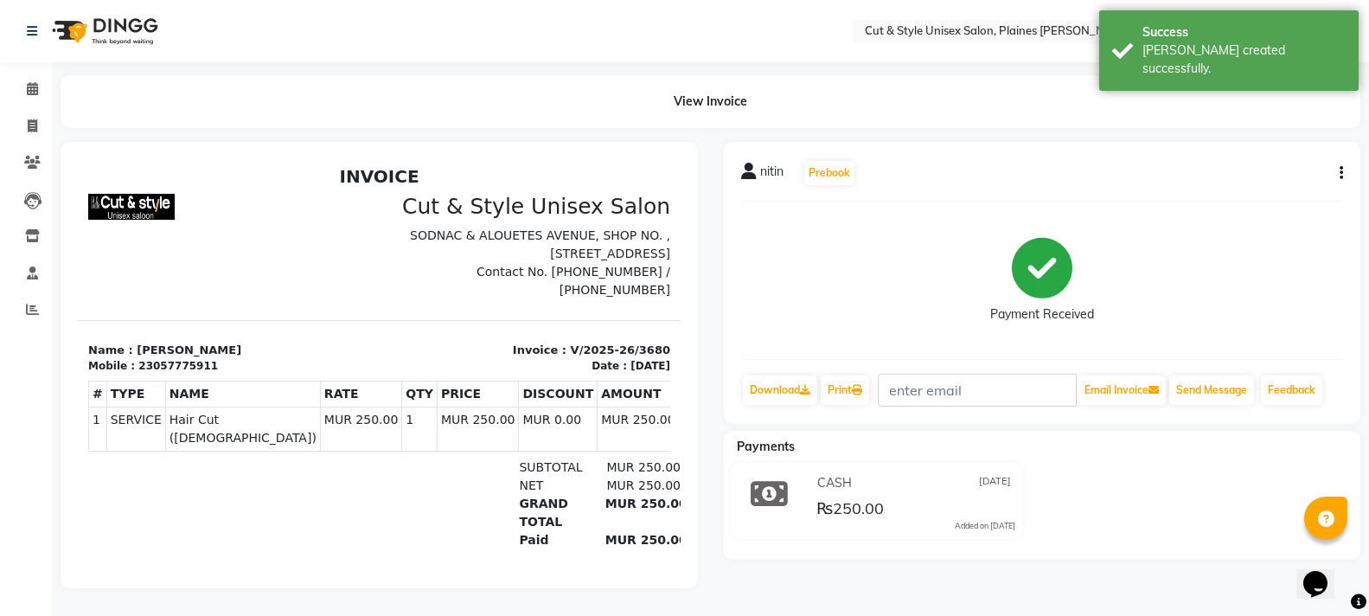
click at [128, 26] on img at bounding box center [103, 31] width 118 height 48
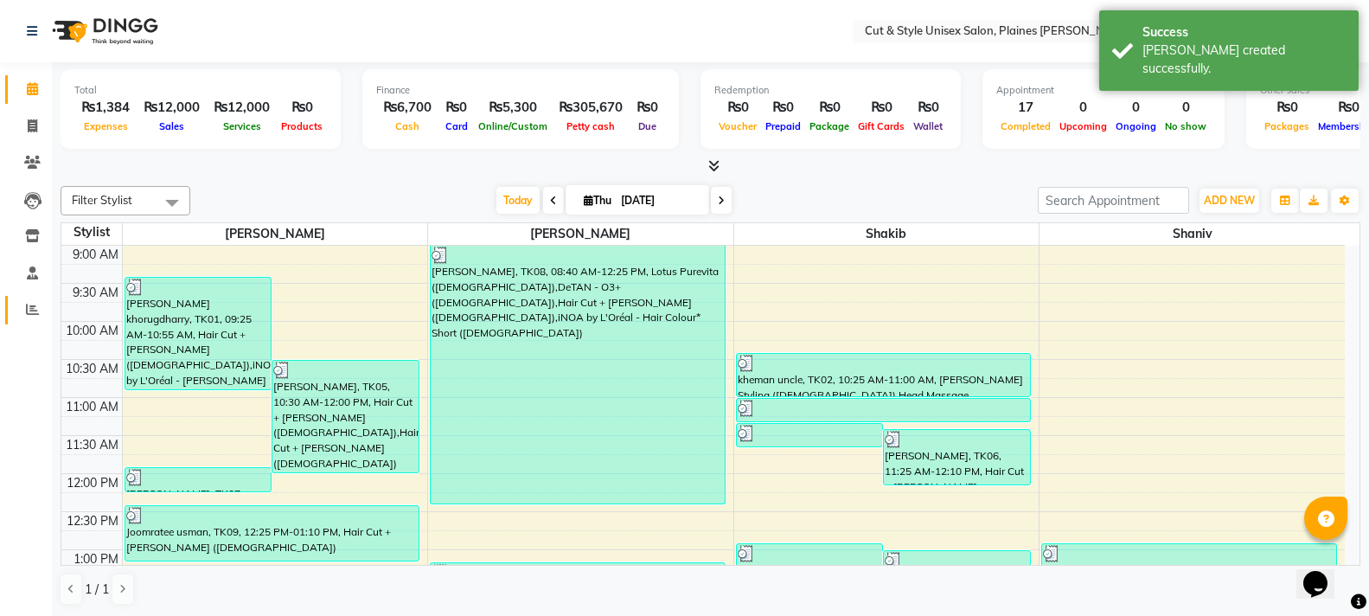
click at [48, 304] on li "Reports" at bounding box center [26, 309] width 52 height 37
click at [30, 311] on icon at bounding box center [32, 309] width 13 height 13
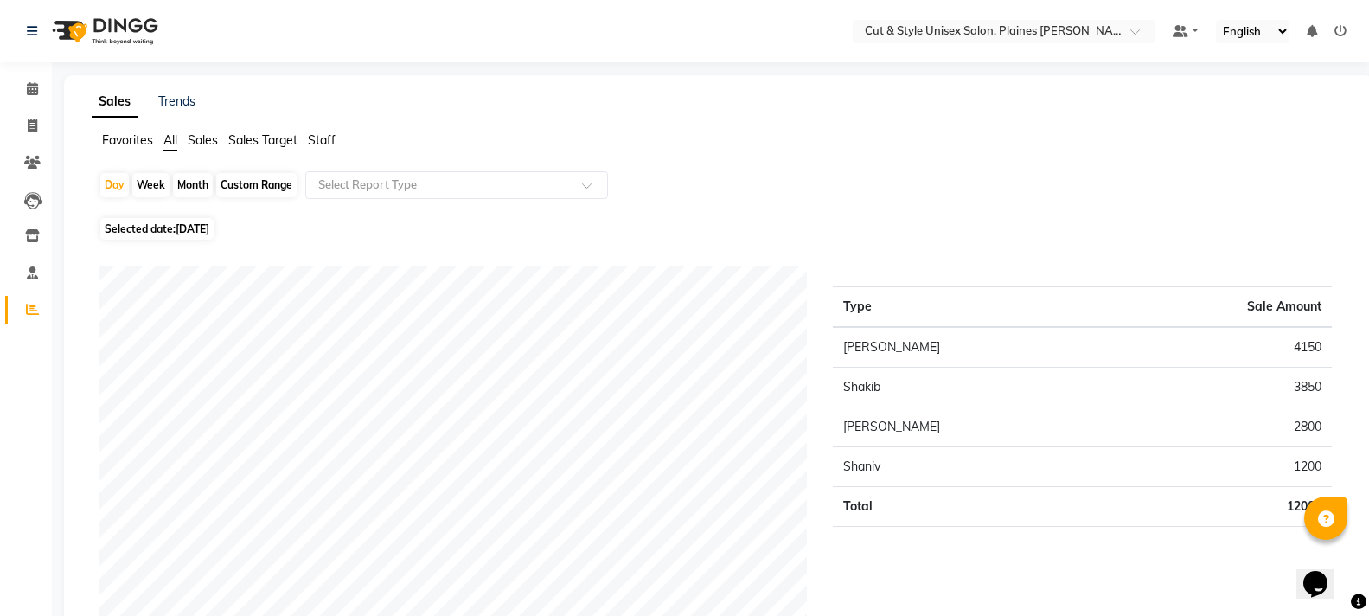
click at [133, 39] on img at bounding box center [103, 31] width 118 height 48
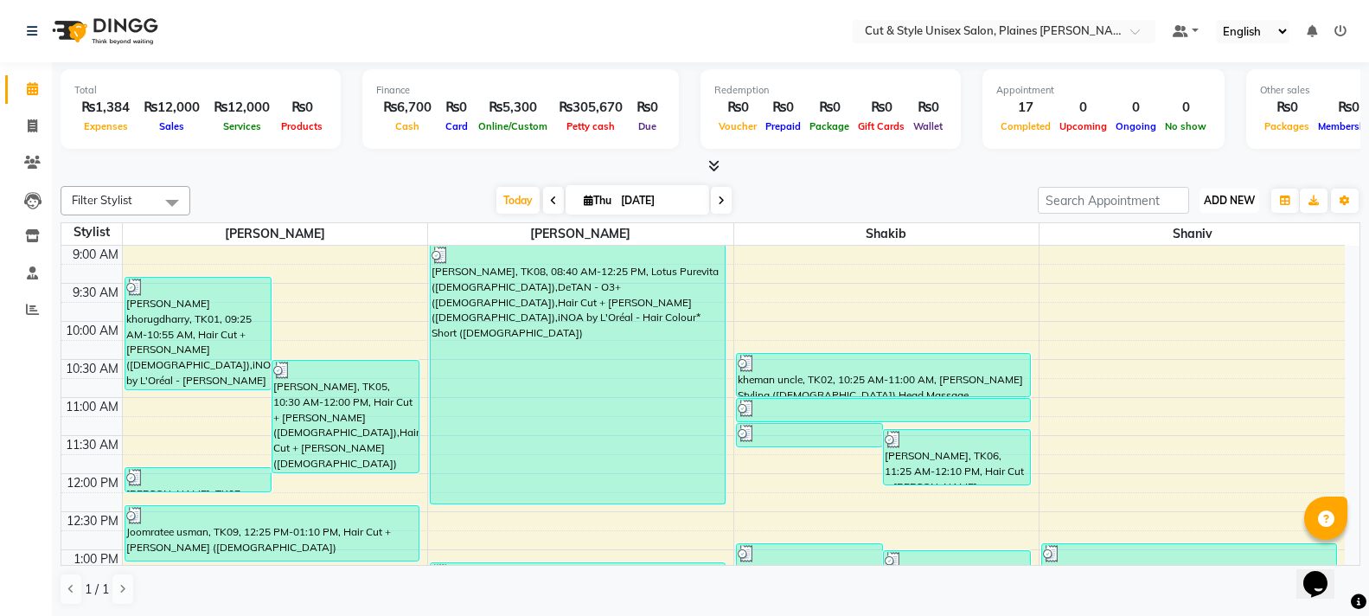
click at [1244, 199] on span "ADD NEW" at bounding box center [1229, 200] width 51 height 13
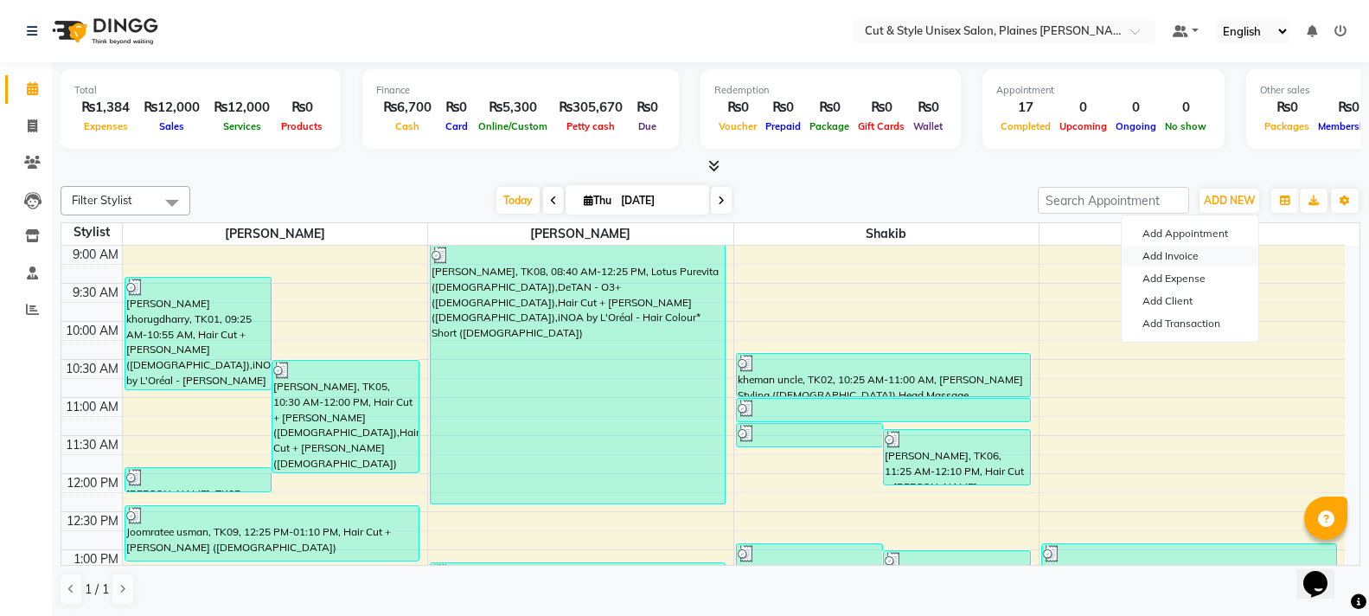
click at [1184, 253] on link "Add Invoice" at bounding box center [1190, 256] width 137 height 22
select select "service"
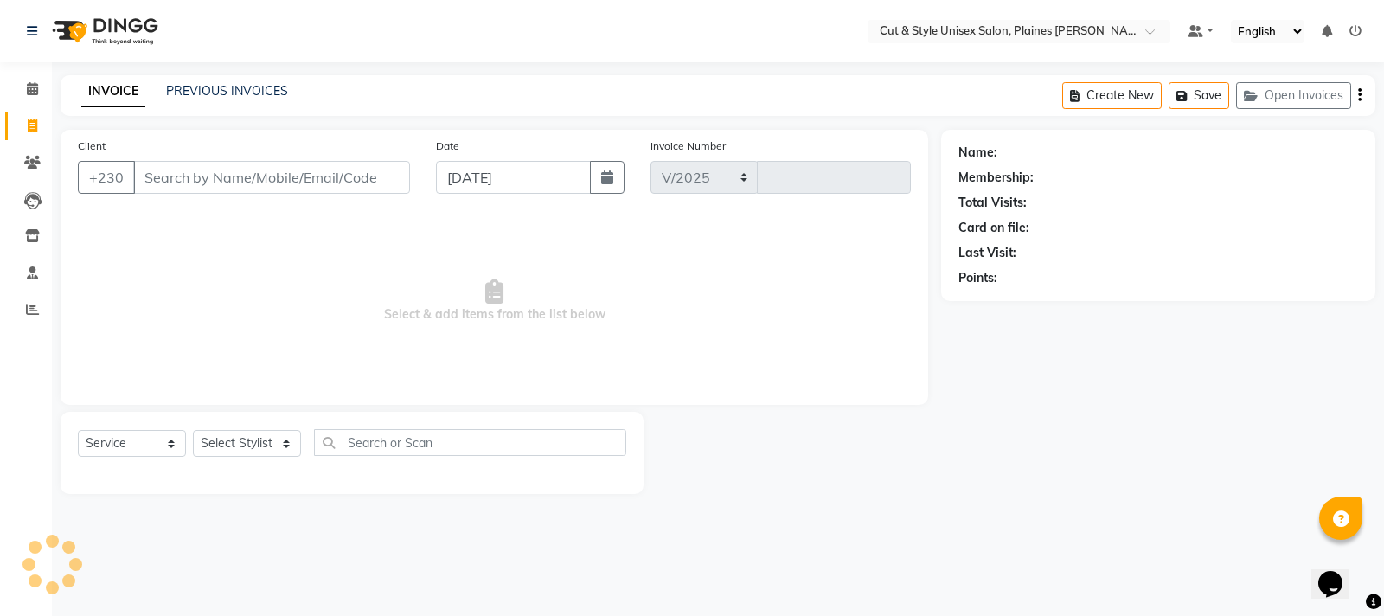
select select "7731"
type input "3681"
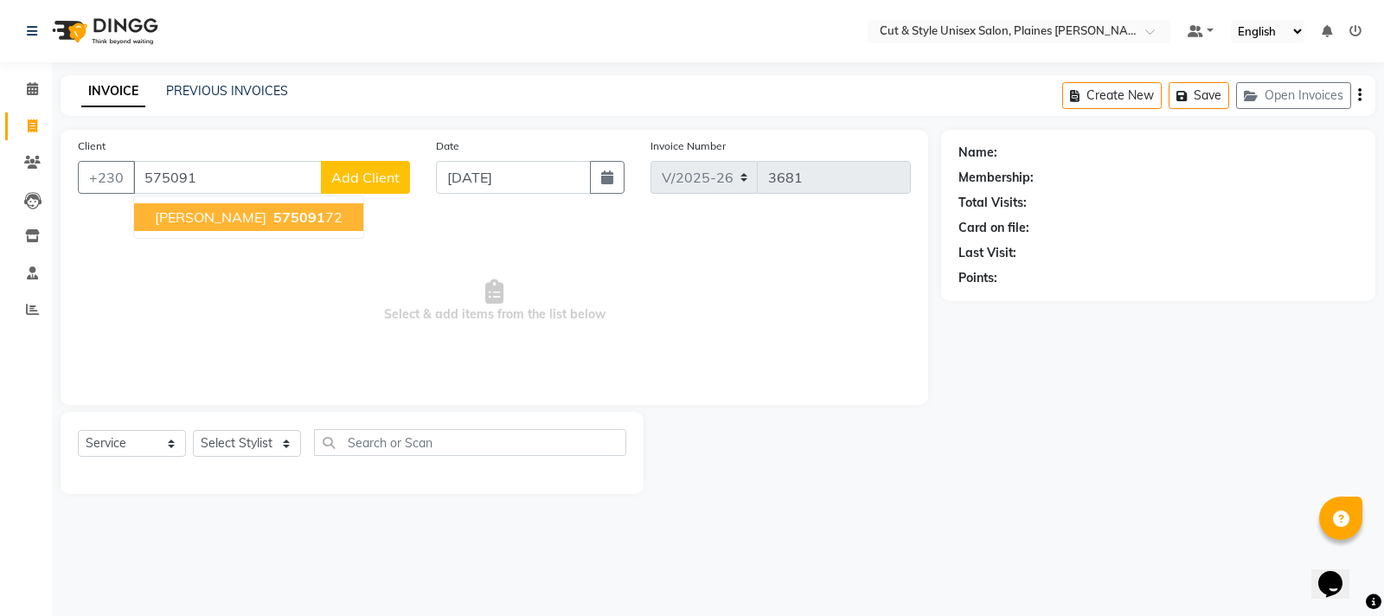
click at [273, 219] on span "575091" at bounding box center [299, 216] width 52 height 17
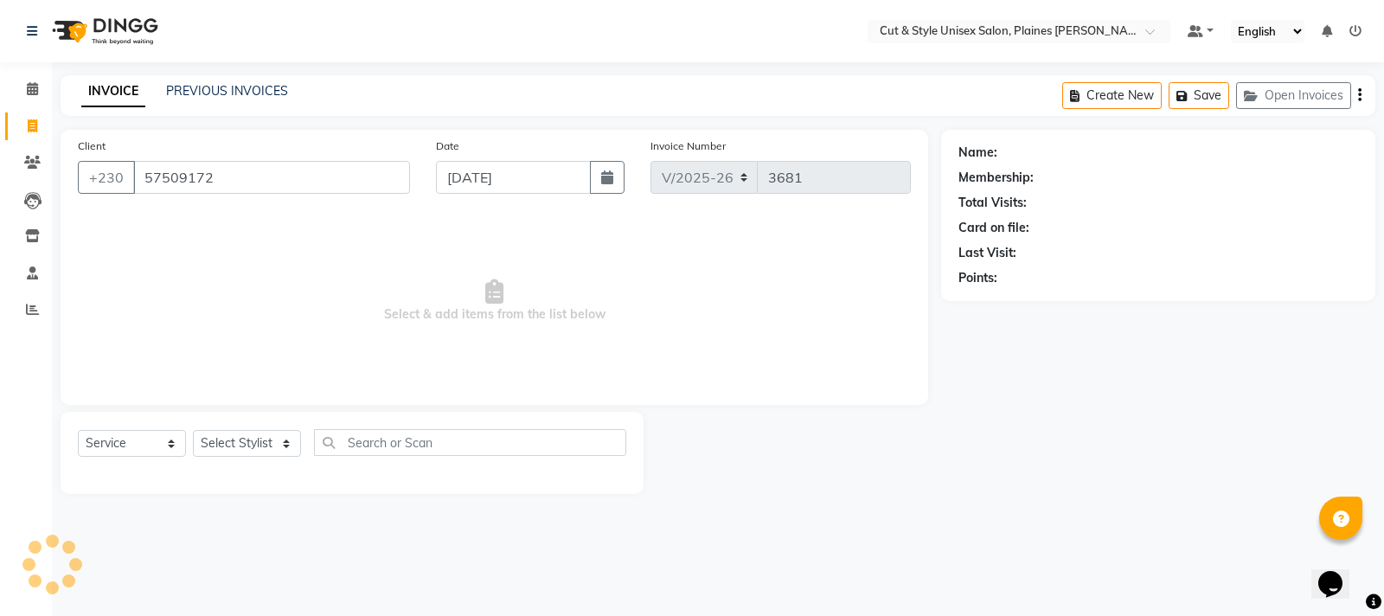
type input "57509172"
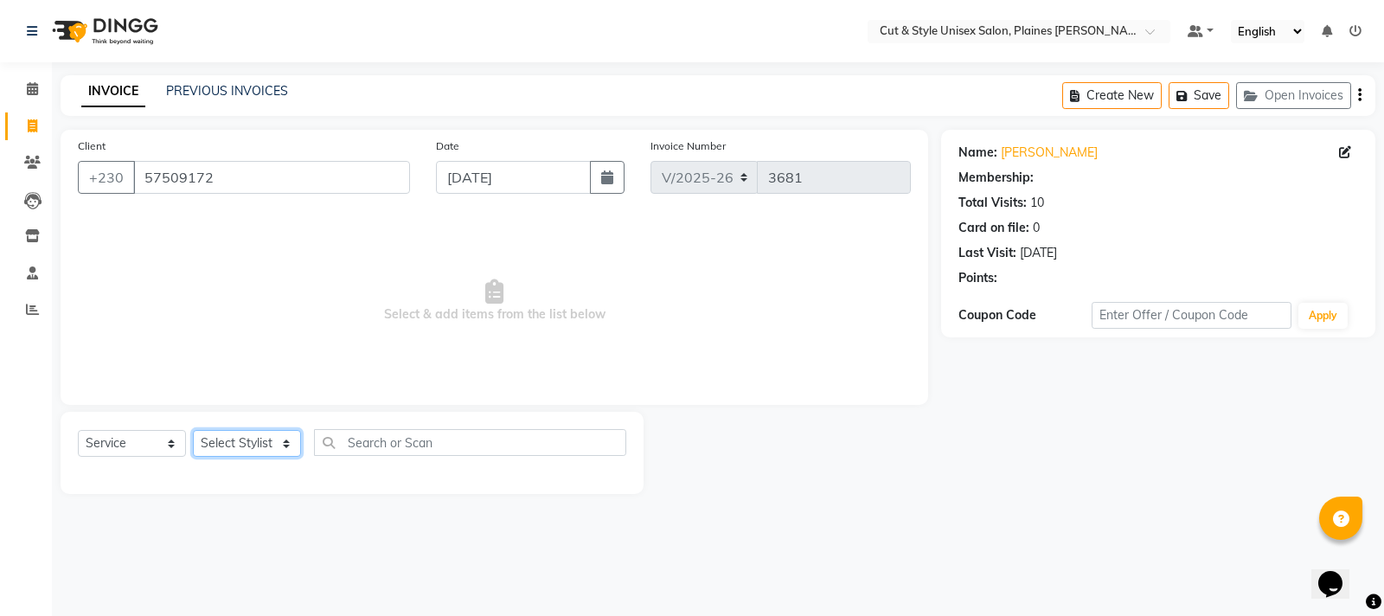
click at [291, 448] on select "Select Stylist [PERSON_NAME] Manager [PERSON_NAME]" at bounding box center [247, 443] width 108 height 27
select select "68909"
click at [193, 430] on select "Select Stylist [PERSON_NAME] Manager [PERSON_NAME]" at bounding box center [247, 443] width 108 height 27
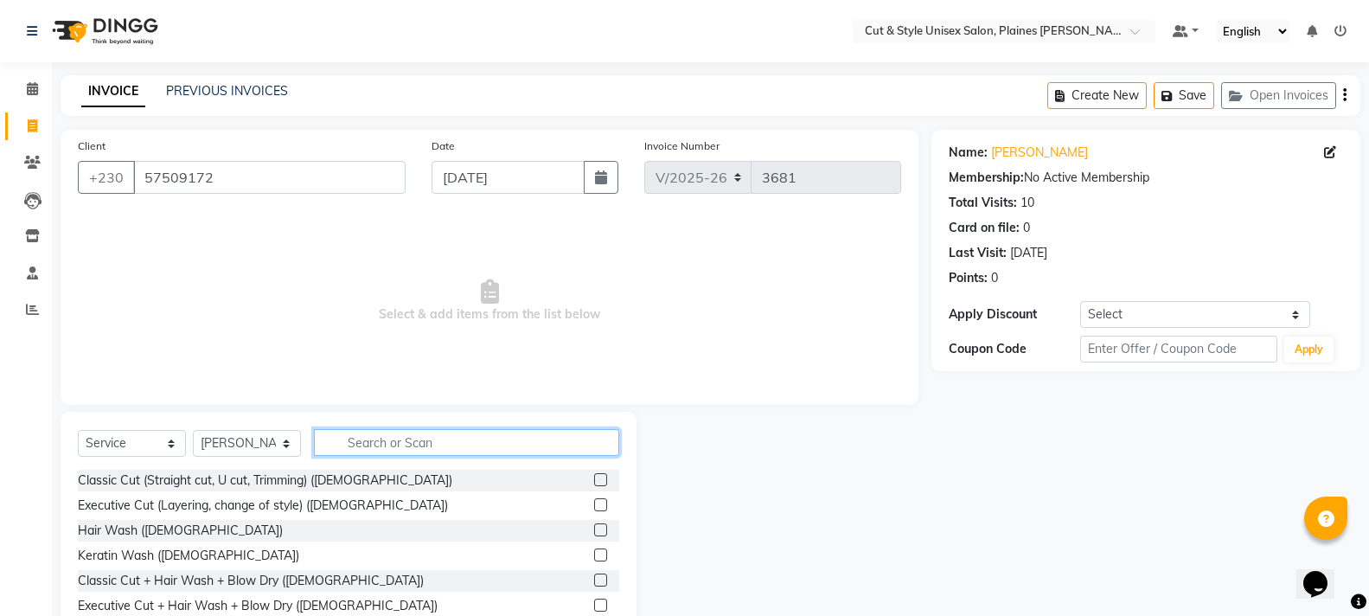
click at [343, 437] on input "text" at bounding box center [466, 442] width 305 height 27
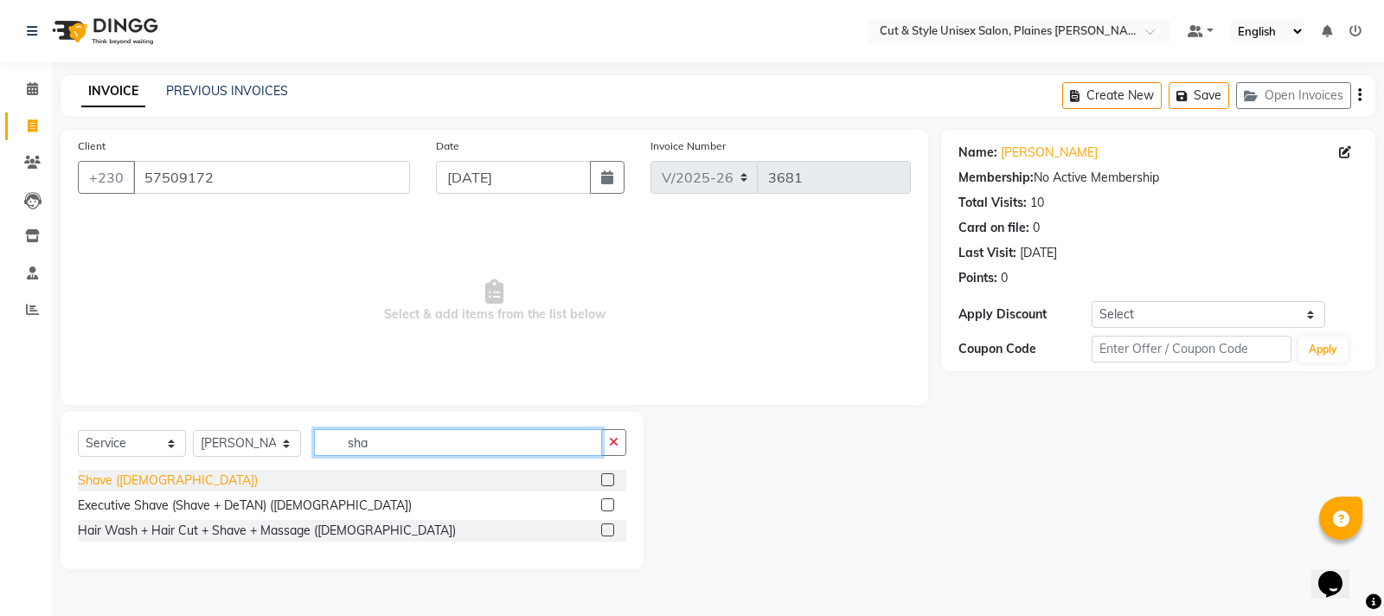
type input "sha"
click at [120, 482] on div "Shave ([DEMOGRAPHIC_DATA])" at bounding box center [168, 480] width 180 height 18
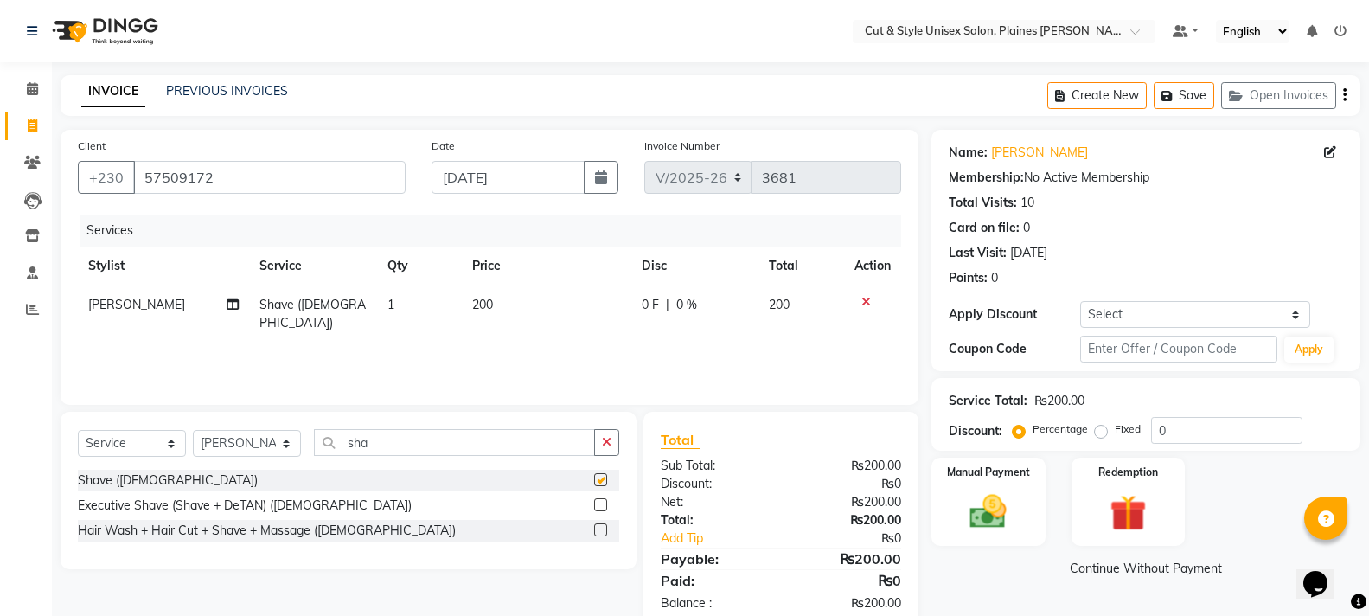
checkbox input "false"
click at [294, 444] on select "Select Stylist [PERSON_NAME] Manager [PERSON_NAME]" at bounding box center [247, 443] width 108 height 27
select select "68911"
click at [193, 430] on select "Select Stylist [PERSON_NAME] Manager [PERSON_NAME]" at bounding box center [247, 443] width 108 height 27
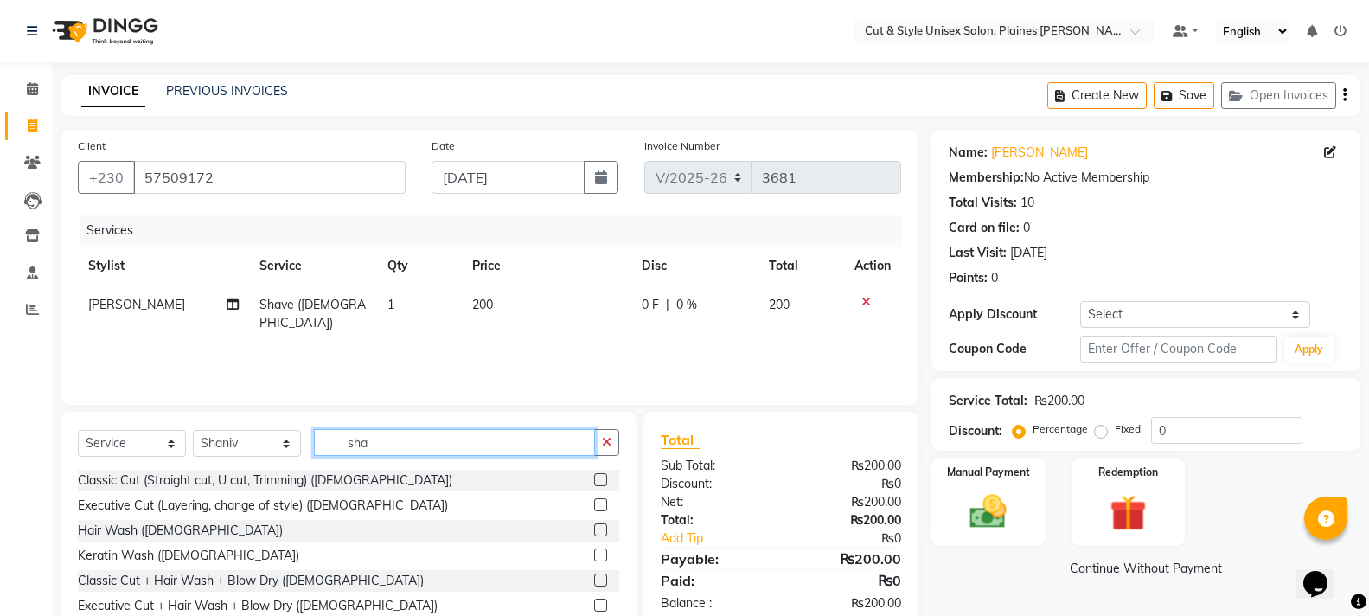
click at [382, 447] on input "sha" at bounding box center [454, 442] width 281 height 27
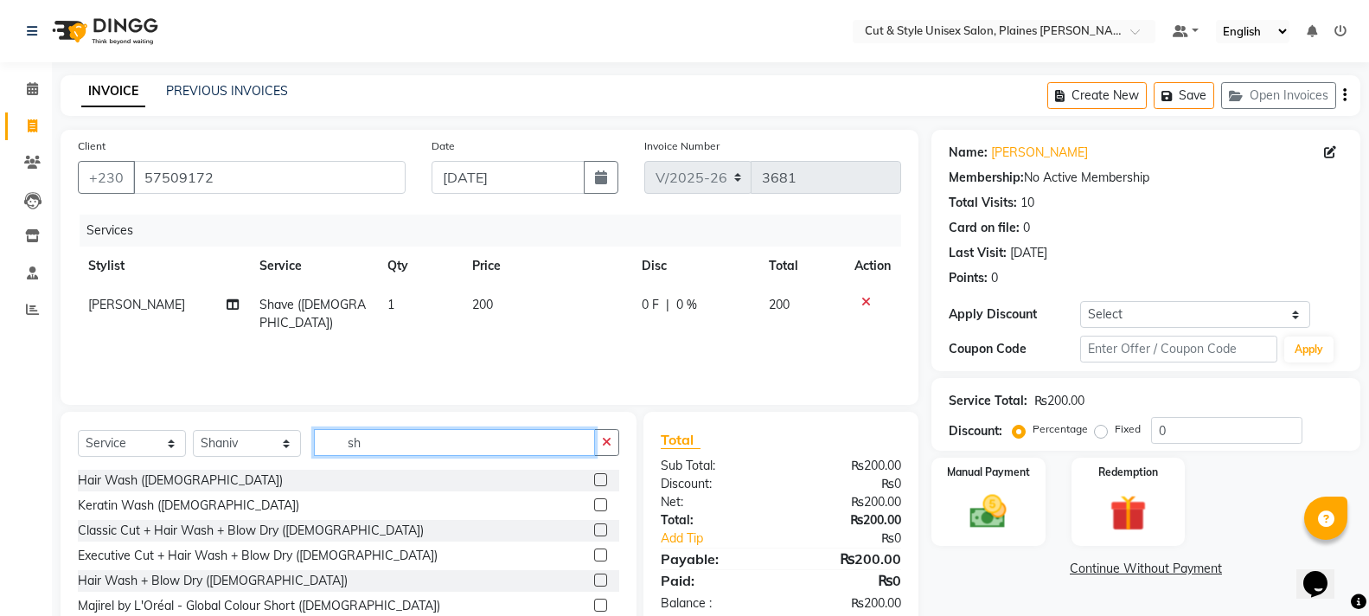
type input "s"
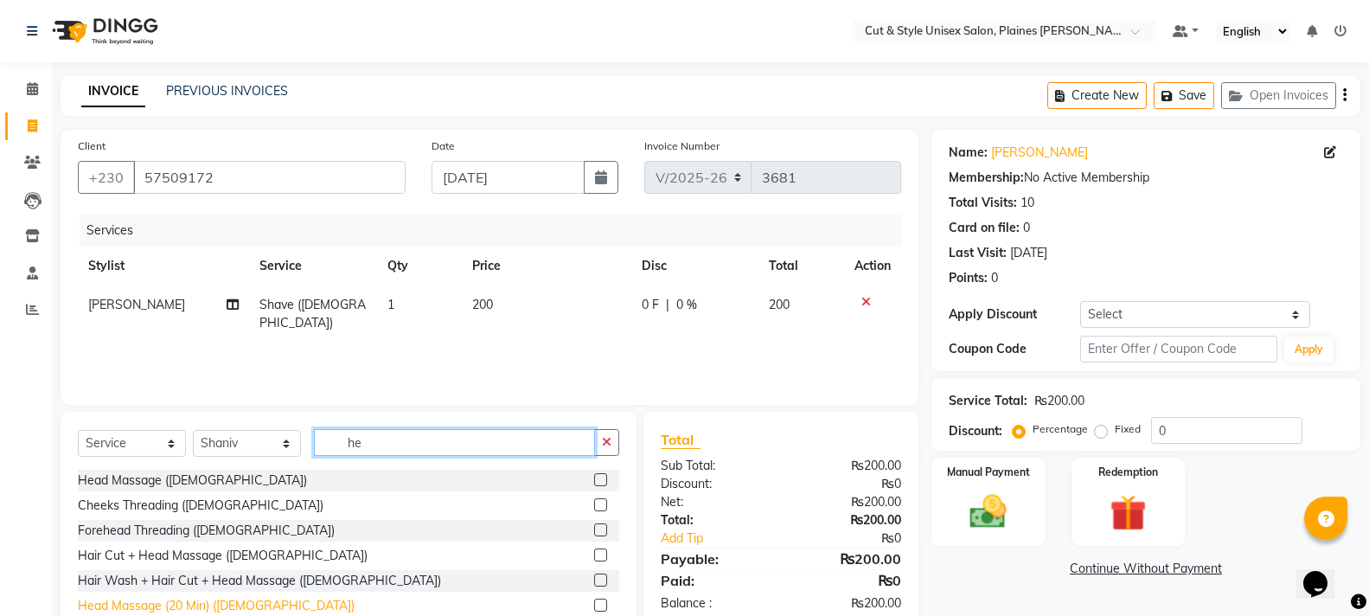
type input "he"
click at [227, 603] on div "Head Massage (20 Min) ([DEMOGRAPHIC_DATA])" at bounding box center [216, 606] width 277 height 18
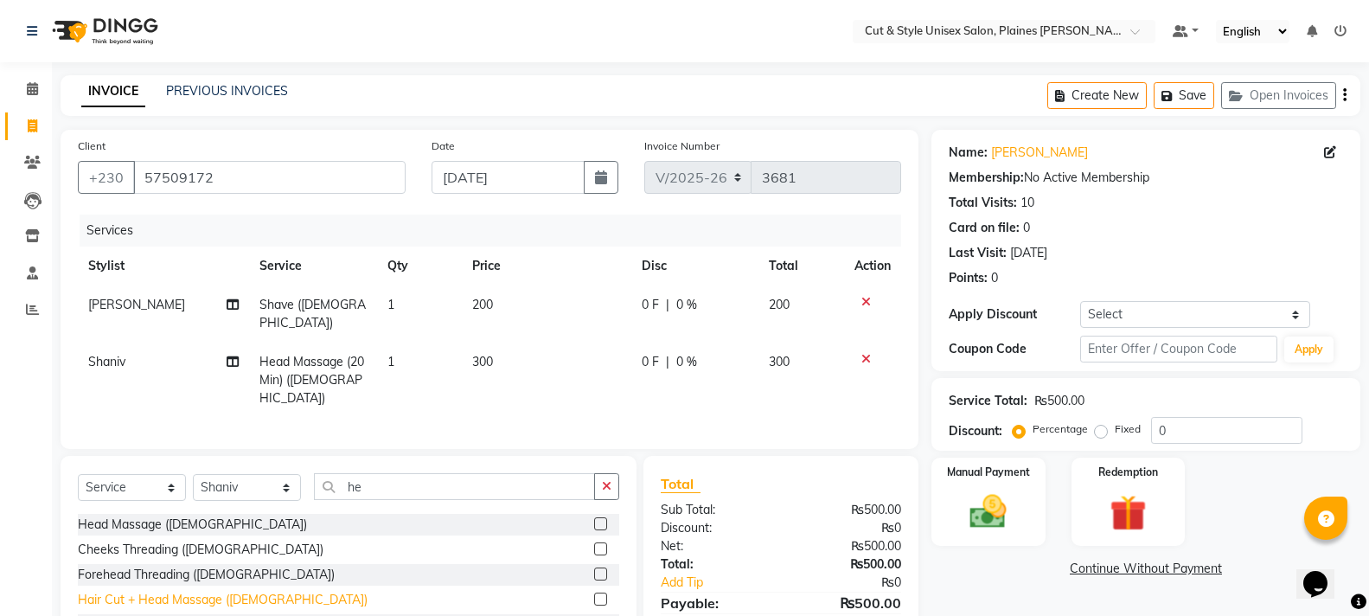
checkbox input "false"
click at [1000, 516] on img at bounding box center [987, 512] width 61 height 44
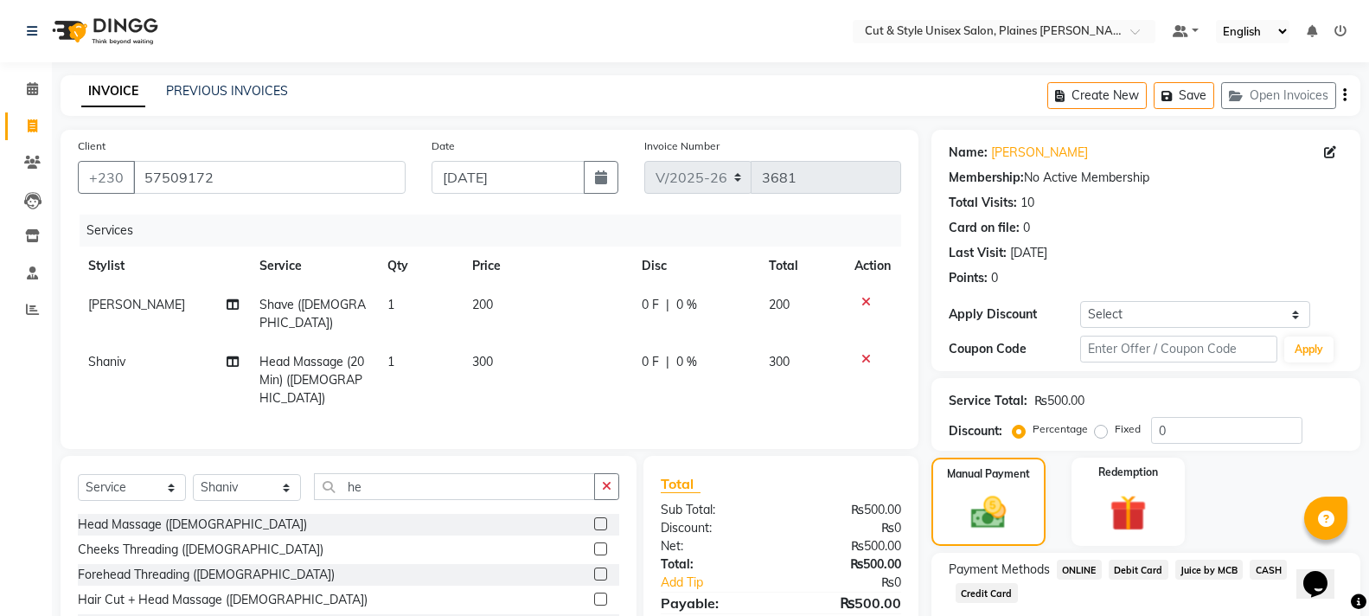
click at [1269, 567] on span "CASH" at bounding box center [1268, 570] width 37 height 20
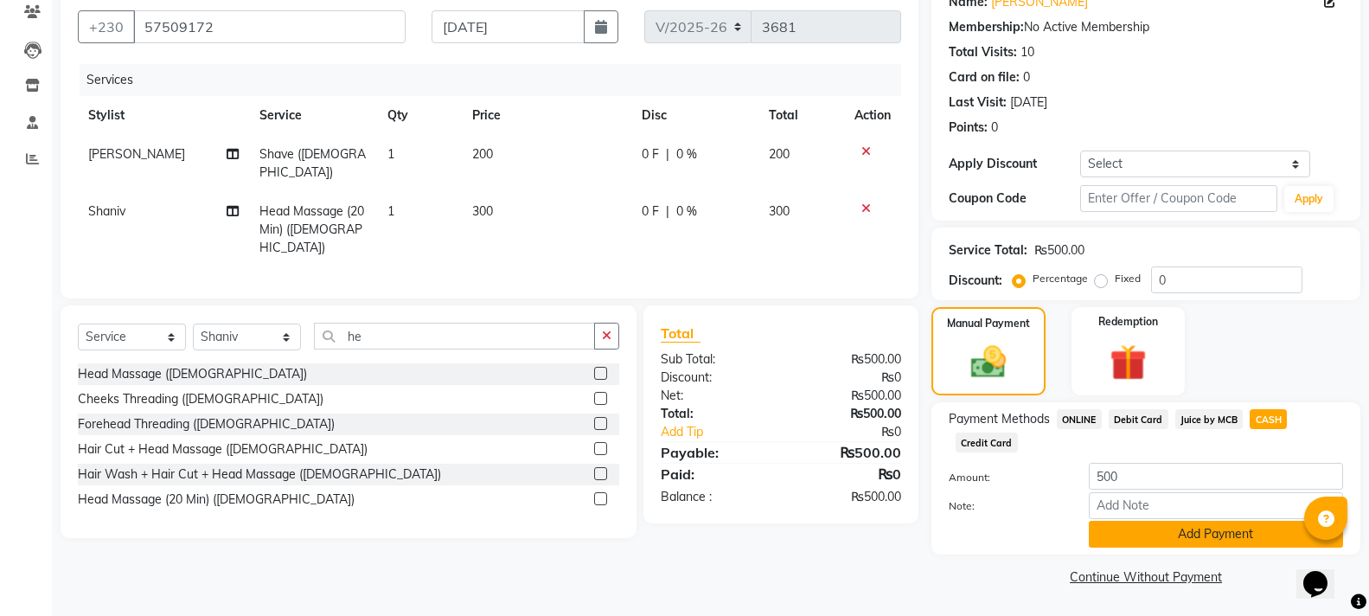
click at [1251, 537] on button "Add Payment" at bounding box center [1216, 534] width 254 height 27
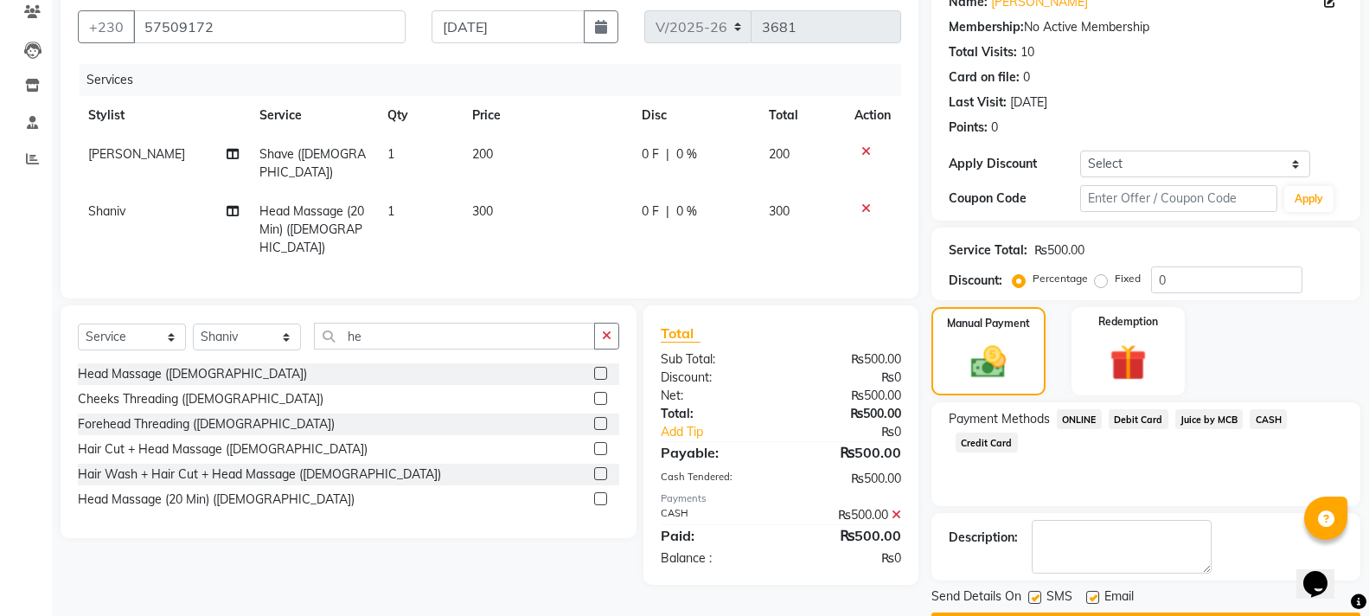
scroll to position [200, 0]
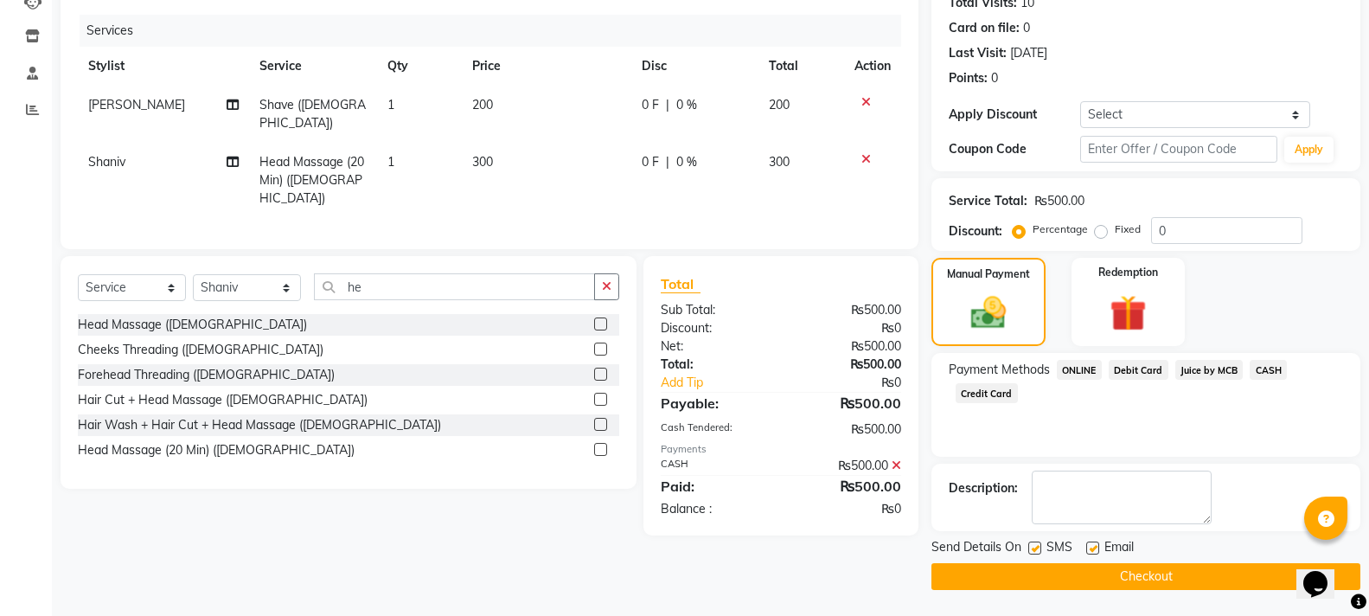
click at [1220, 577] on button "Checkout" at bounding box center [1146, 576] width 429 height 27
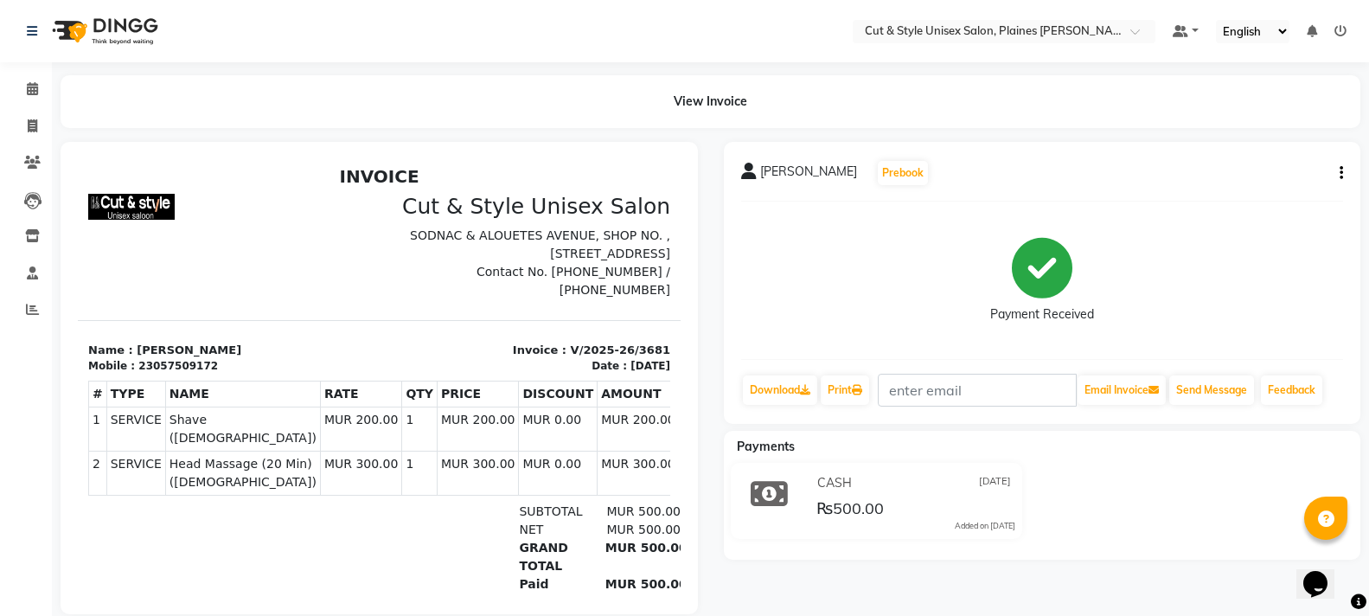
click at [106, 34] on img at bounding box center [103, 31] width 118 height 48
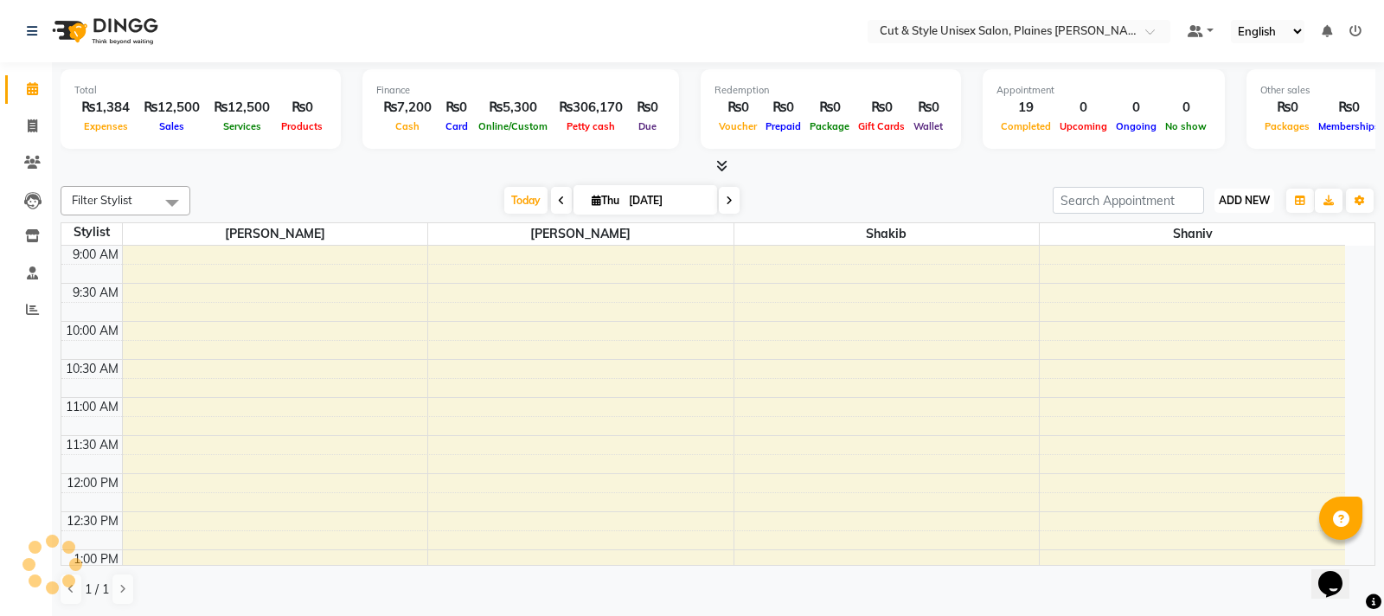
click at [1239, 194] on span "ADD NEW" at bounding box center [1244, 200] width 51 height 13
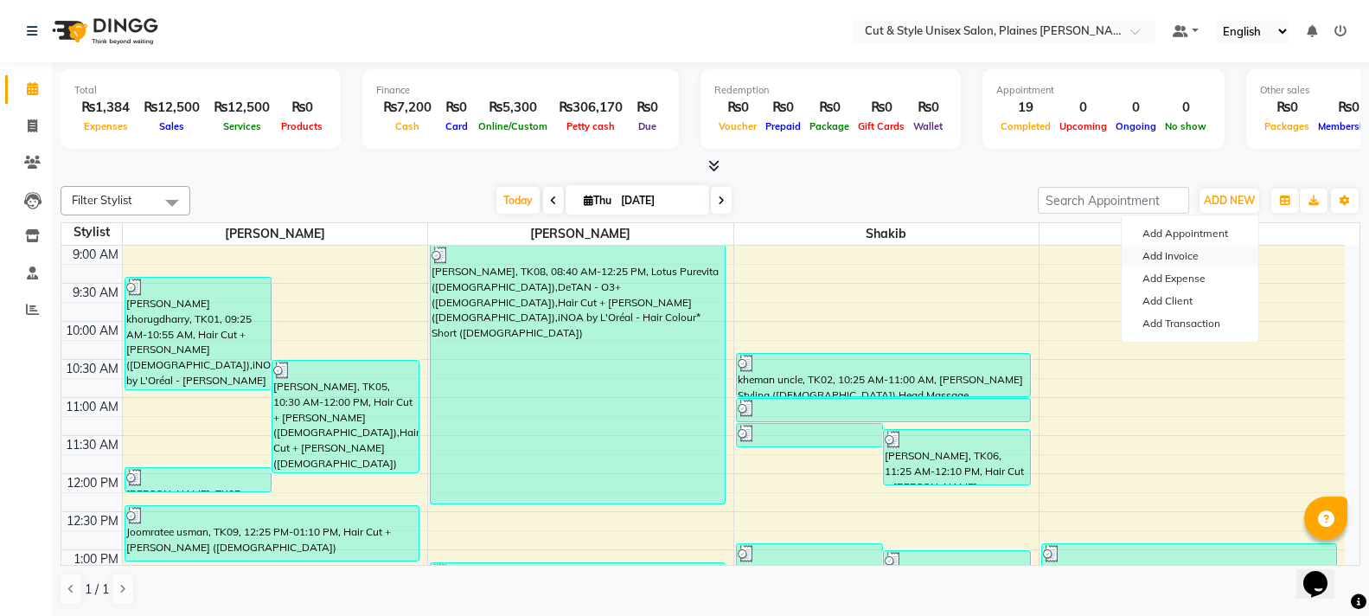
click at [1196, 251] on link "Add Invoice" at bounding box center [1190, 256] width 137 height 22
select select "service"
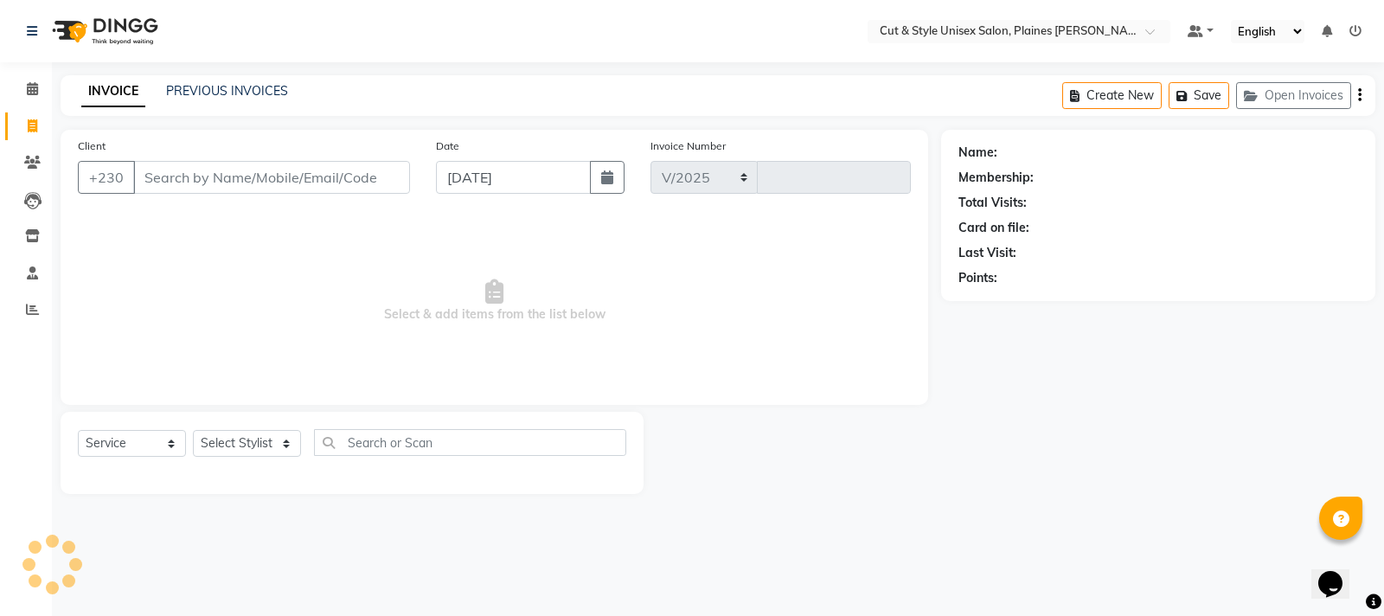
select select "7731"
type input "3682"
click at [210, 430] on div "Select Service Product Membership Package Voucher Prepaid Gift Card Select Styl…" at bounding box center [352, 453] width 583 height 82
click at [236, 445] on select "Select Stylist" at bounding box center [247, 443] width 108 height 27
select select "68908"
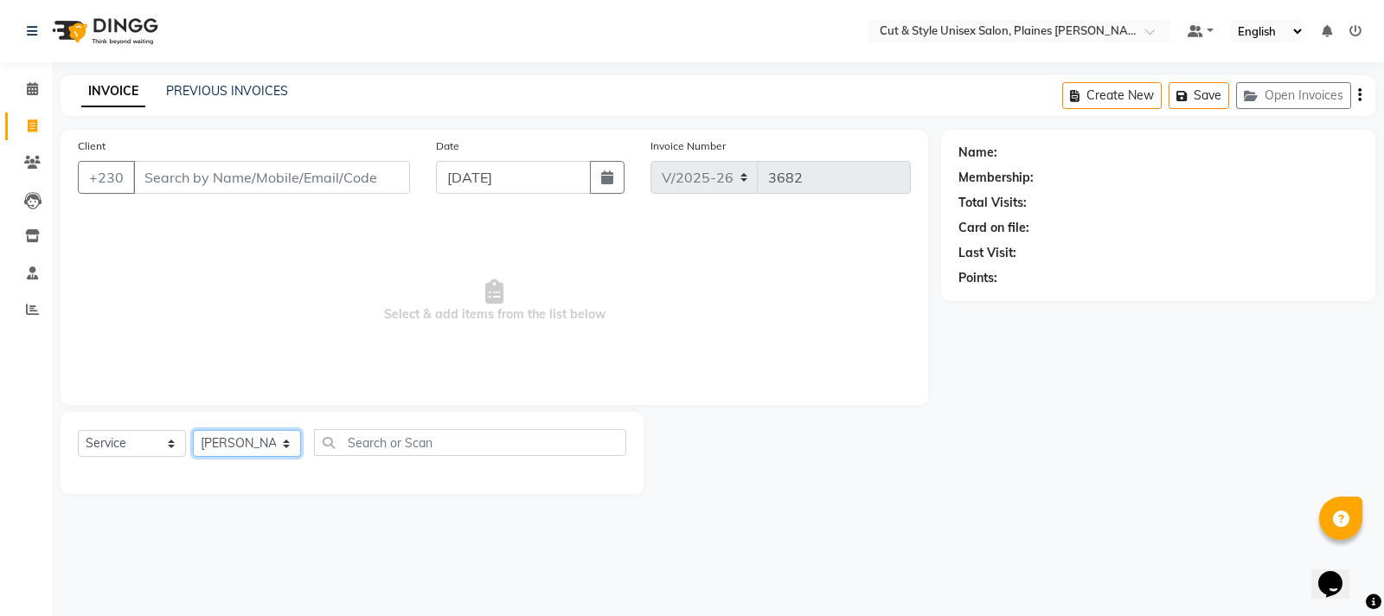
click at [193, 430] on select "Select Stylist [PERSON_NAME] Manager [PERSON_NAME]" at bounding box center [247, 443] width 108 height 27
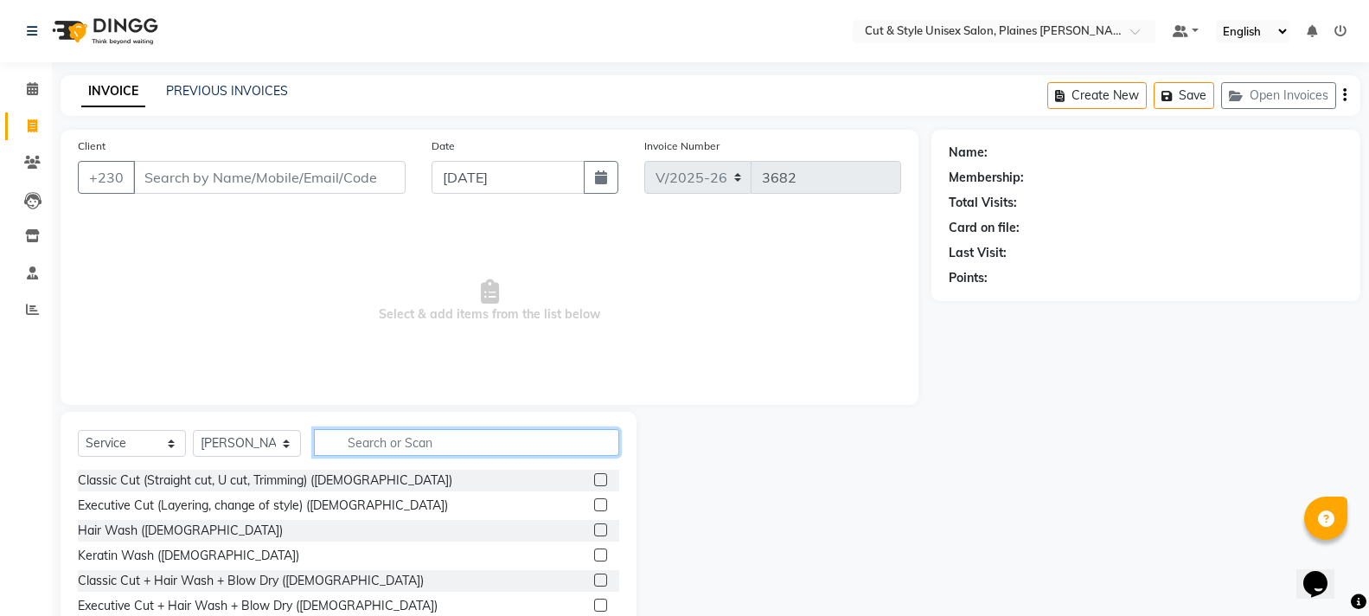
click at [368, 445] on input "text" at bounding box center [466, 442] width 305 height 27
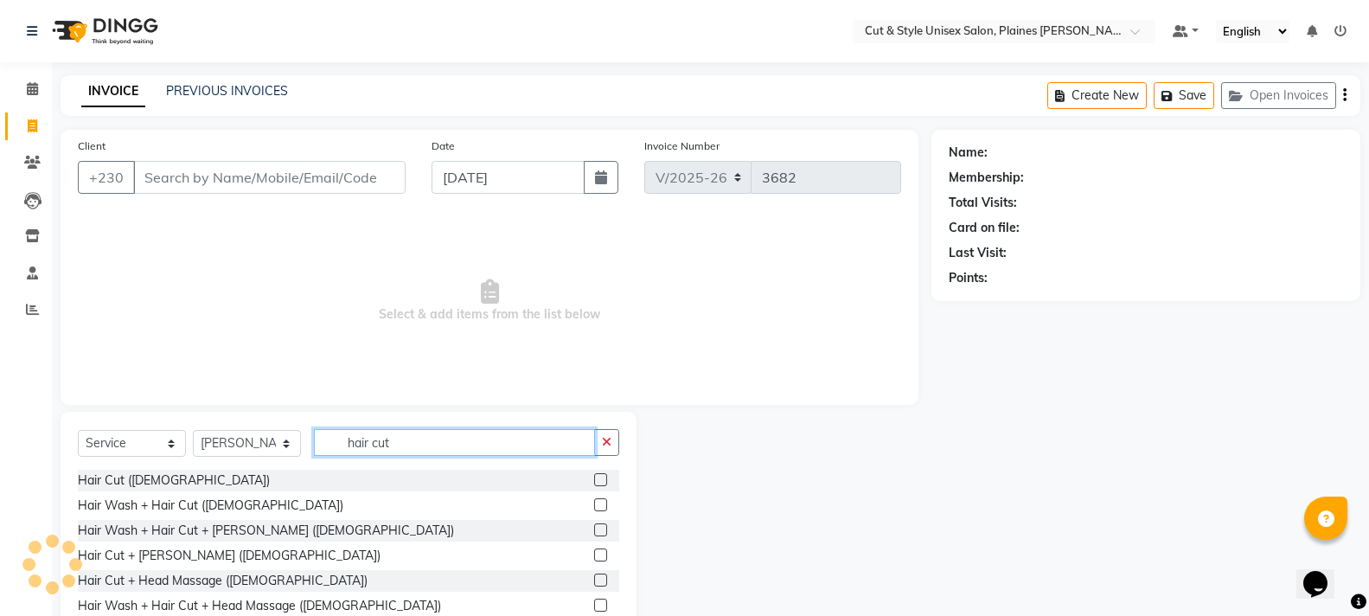
type input "hair cut"
click at [594, 474] on label at bounding box center [600, 479] width 13 height 13
click at [594, 475] on input "checkbox" at bounding box center [599, 480] width 11 height 11
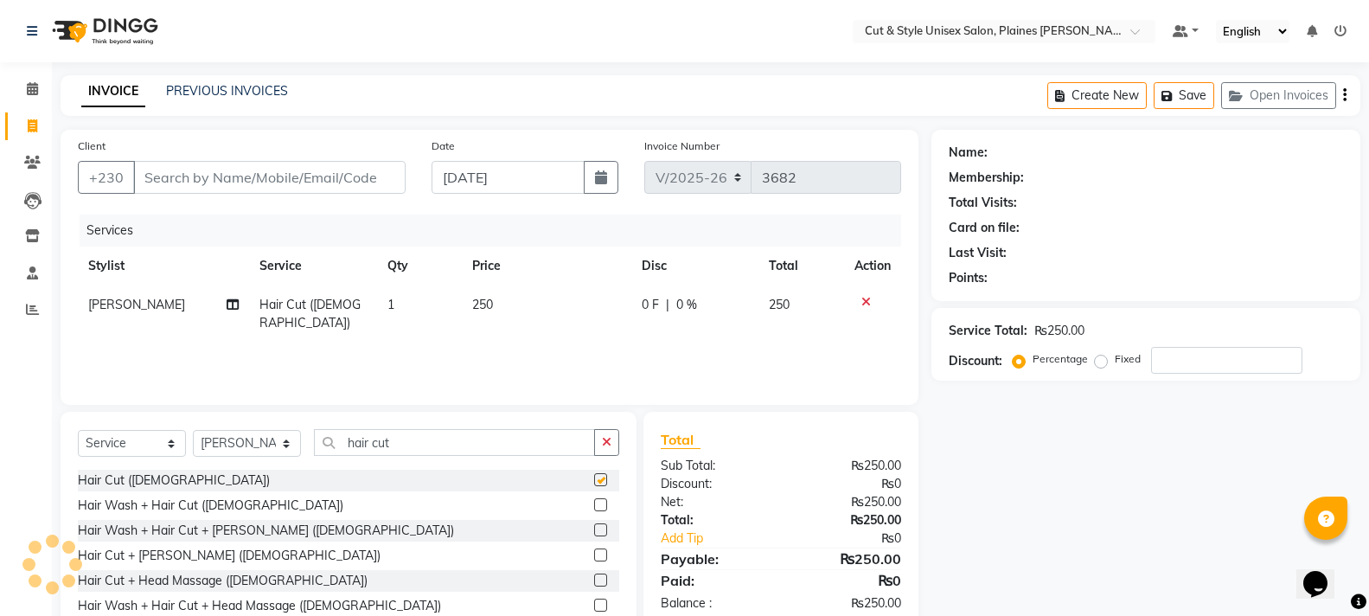
checkbox input "false"
click at [301, 170] on input "Client" at bounding box center [269, 177] width 272 height 33
type input "5"
type input "0"
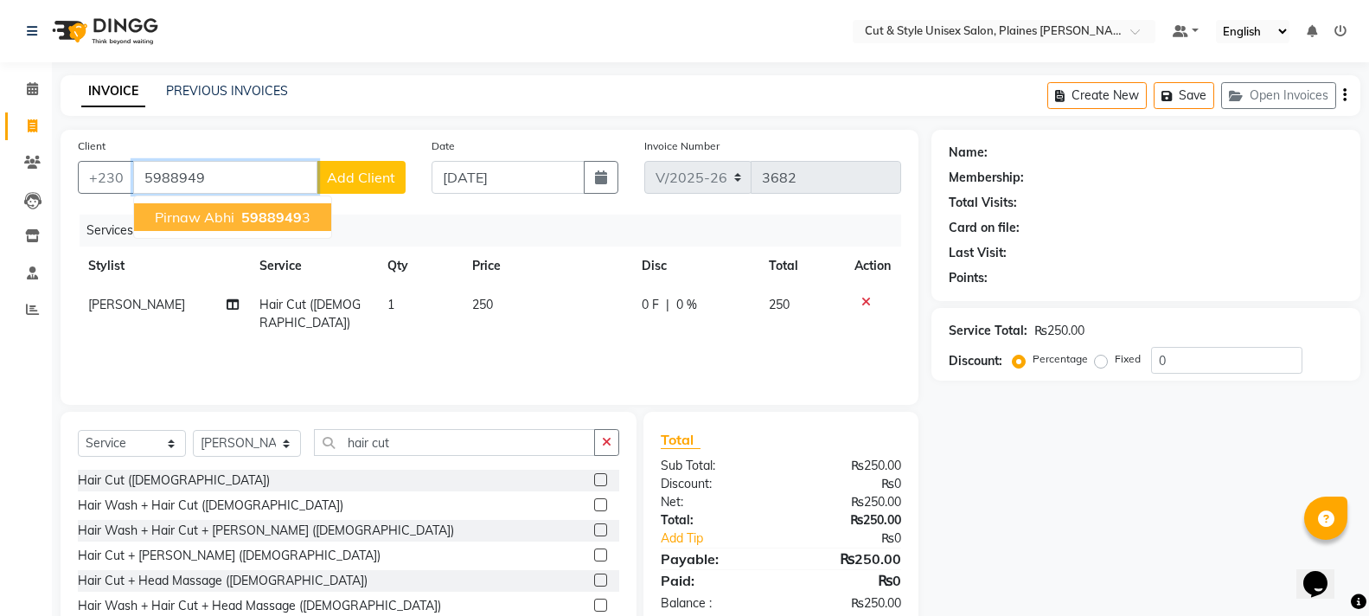
click at [304, 208] on ngb-highlight "5988949 3" at bounding box center [274, 216] width 73 height 17
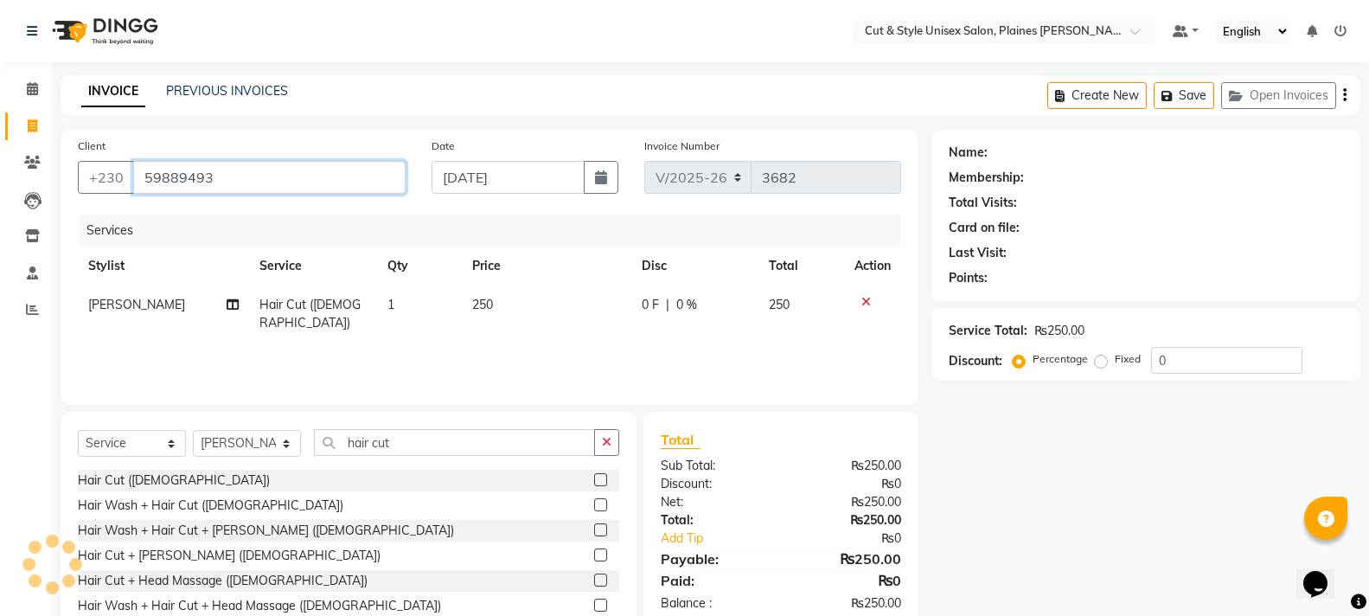
type input "59889493"
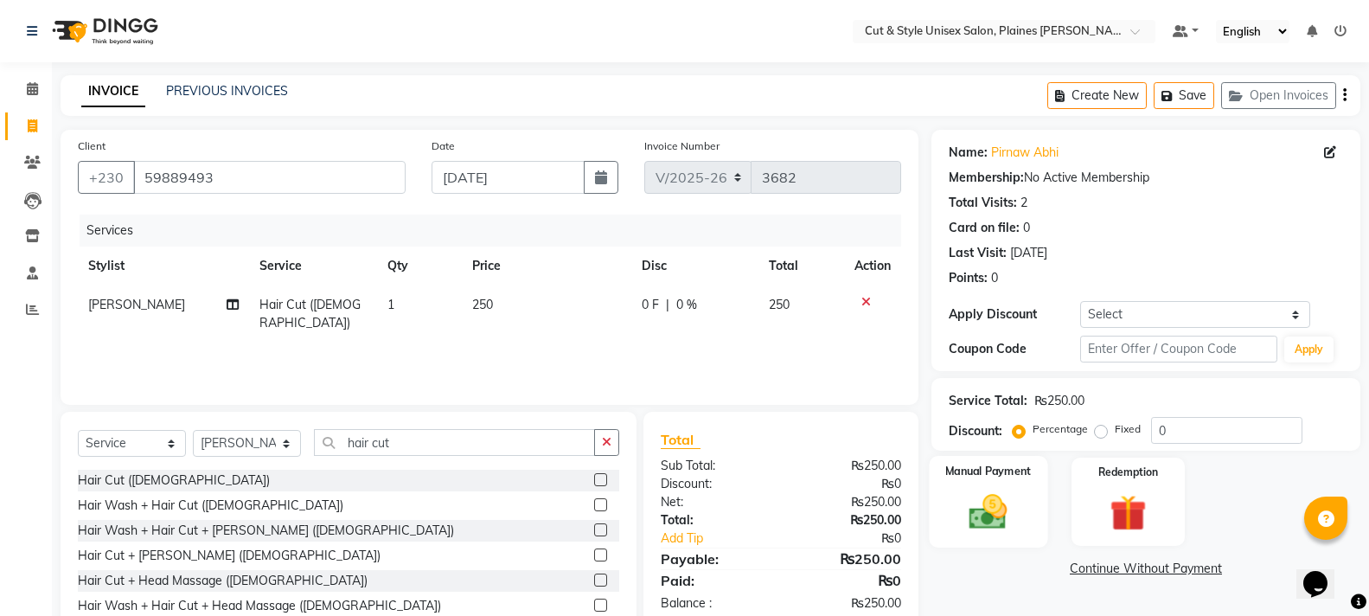
click at [1000, 509] on img at bounding box center [987, 512] width 61 height 44
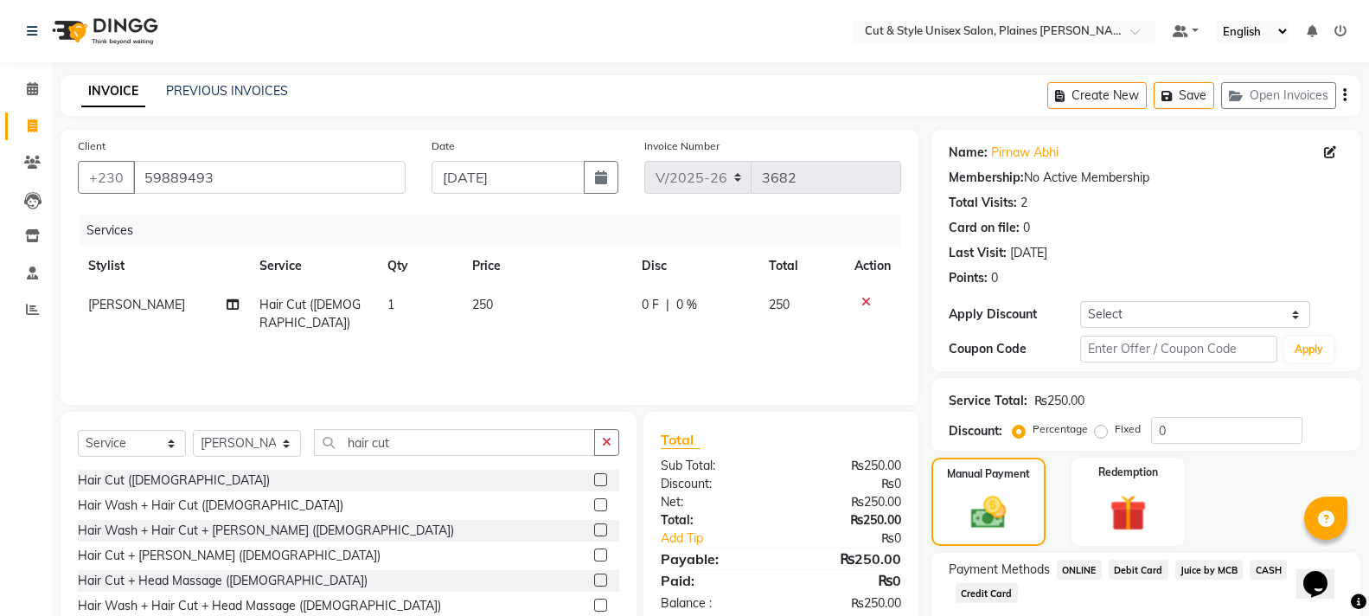
click at [1271, 561] on span "CASH" at bounding box center [1268, 570] width 37 height 20
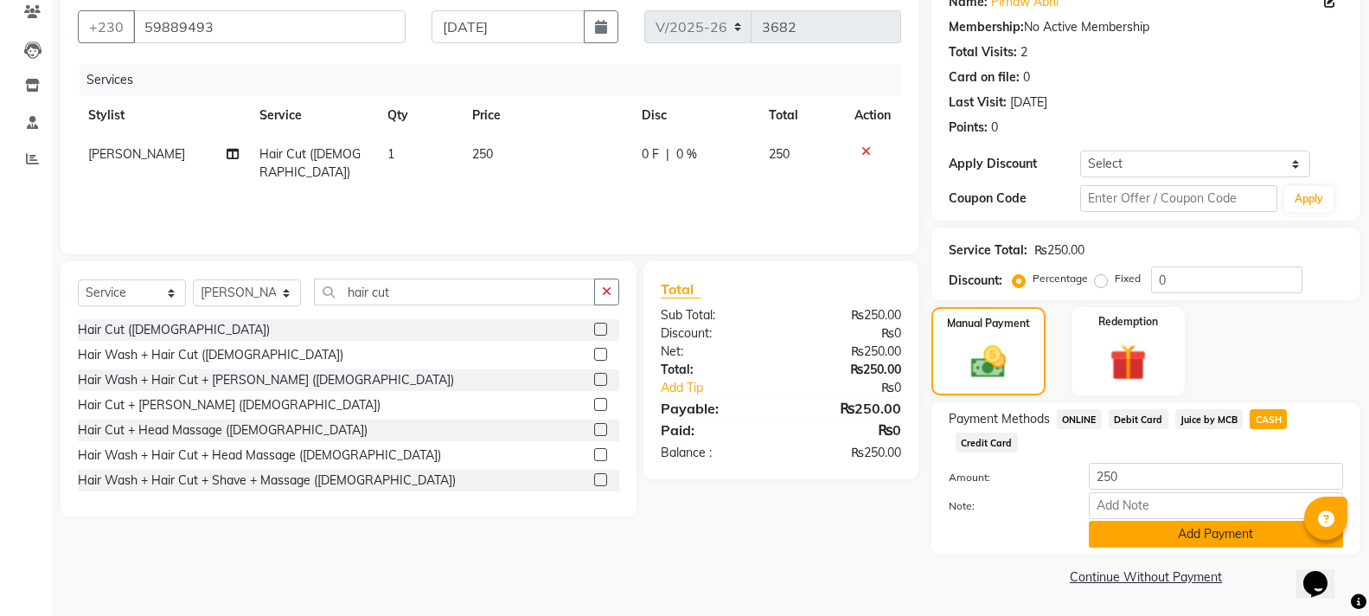
click at [1252, 538] on button "Add Payment" at bounding box center [1216, 534] width 254 height 27
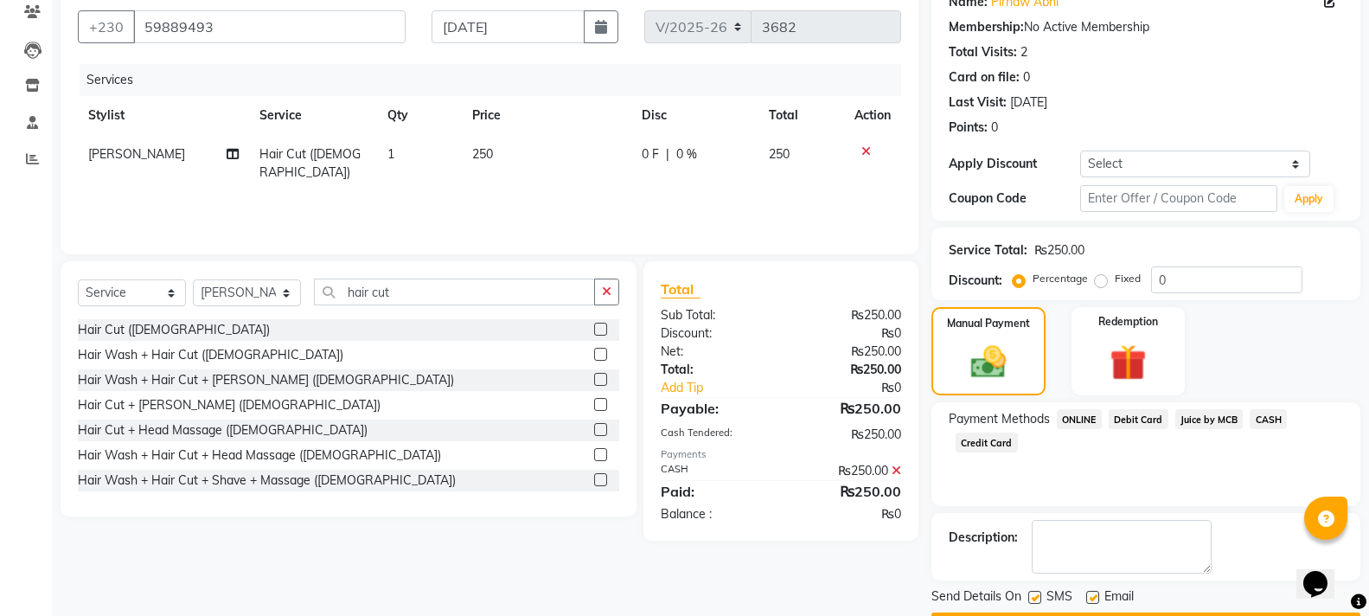
scroll to position [200, 0]
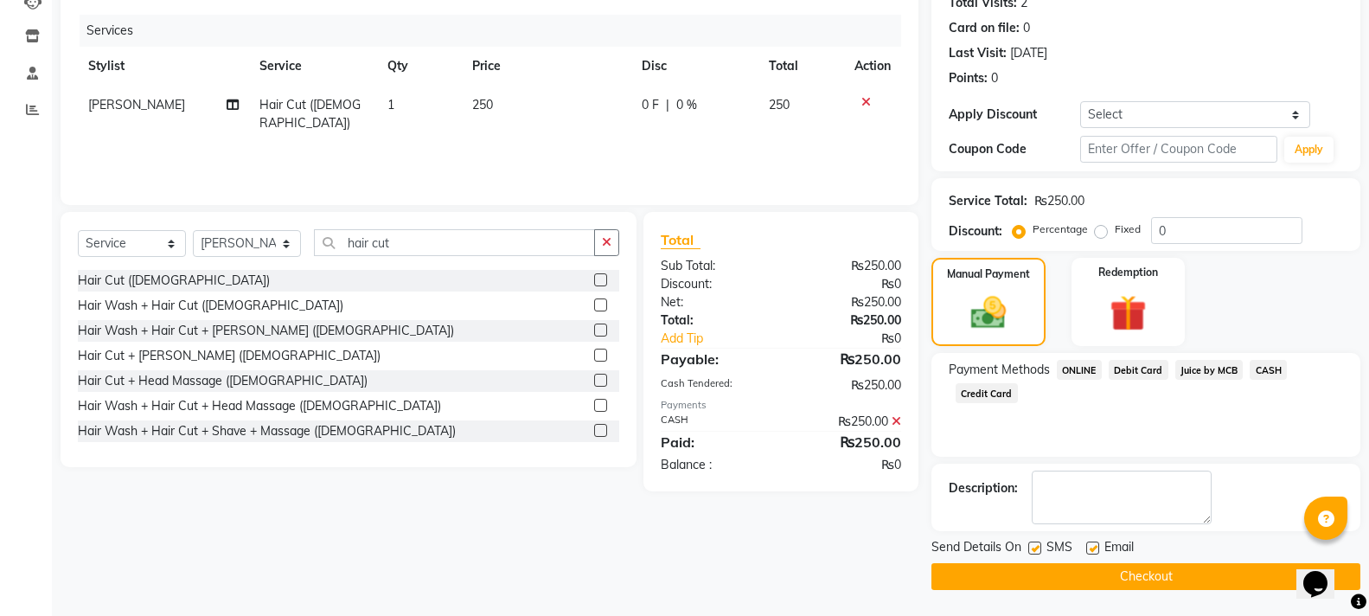
click at [1222, 583] on button "Checkout" at bounding box center [1146, 576] width 429 height 27
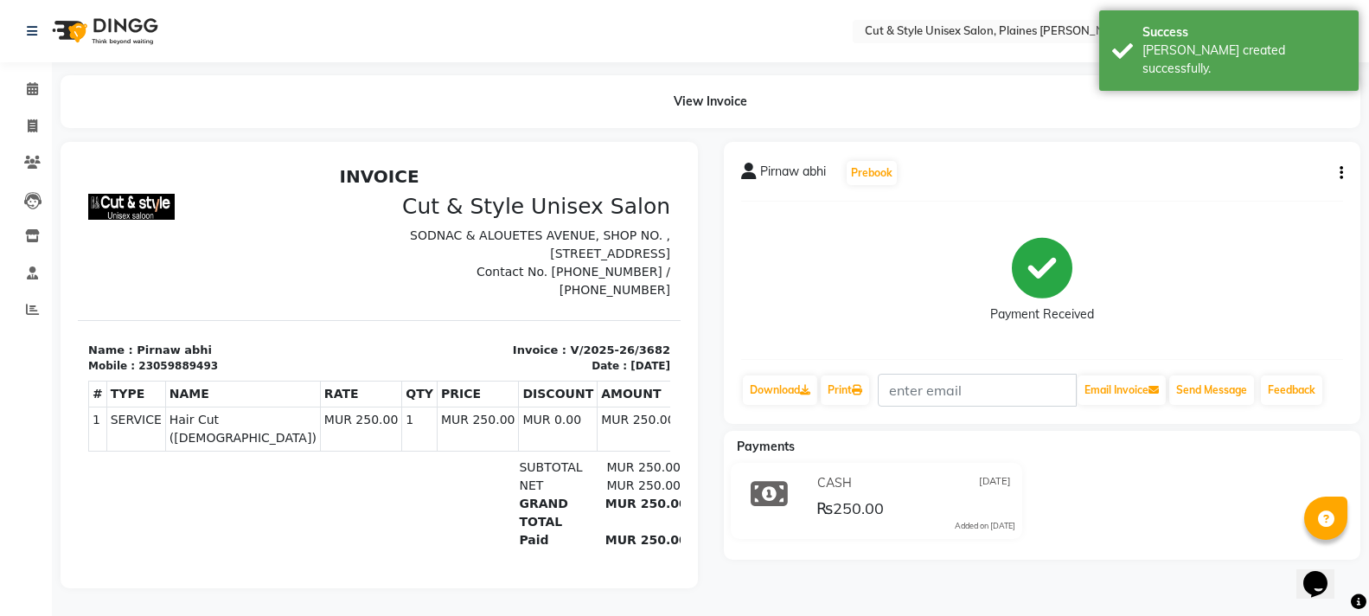
click at [135, 27] on img at bounding box center [103, 31] width 118 height 48
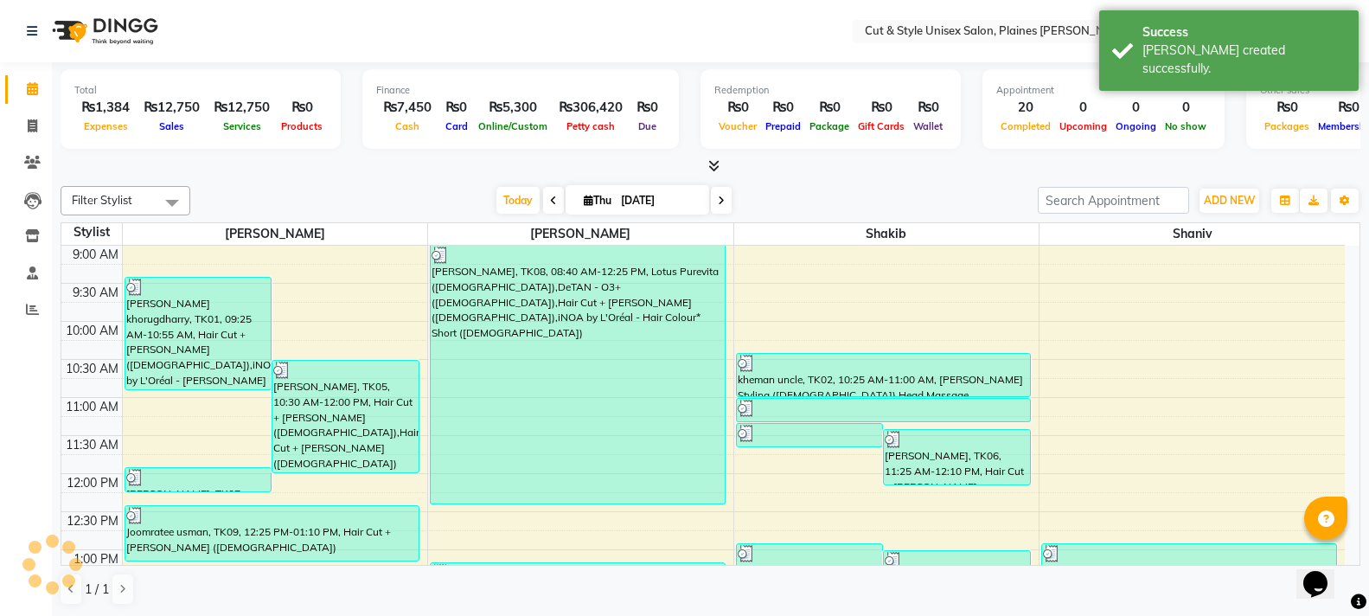
scroll to position [534, 0]
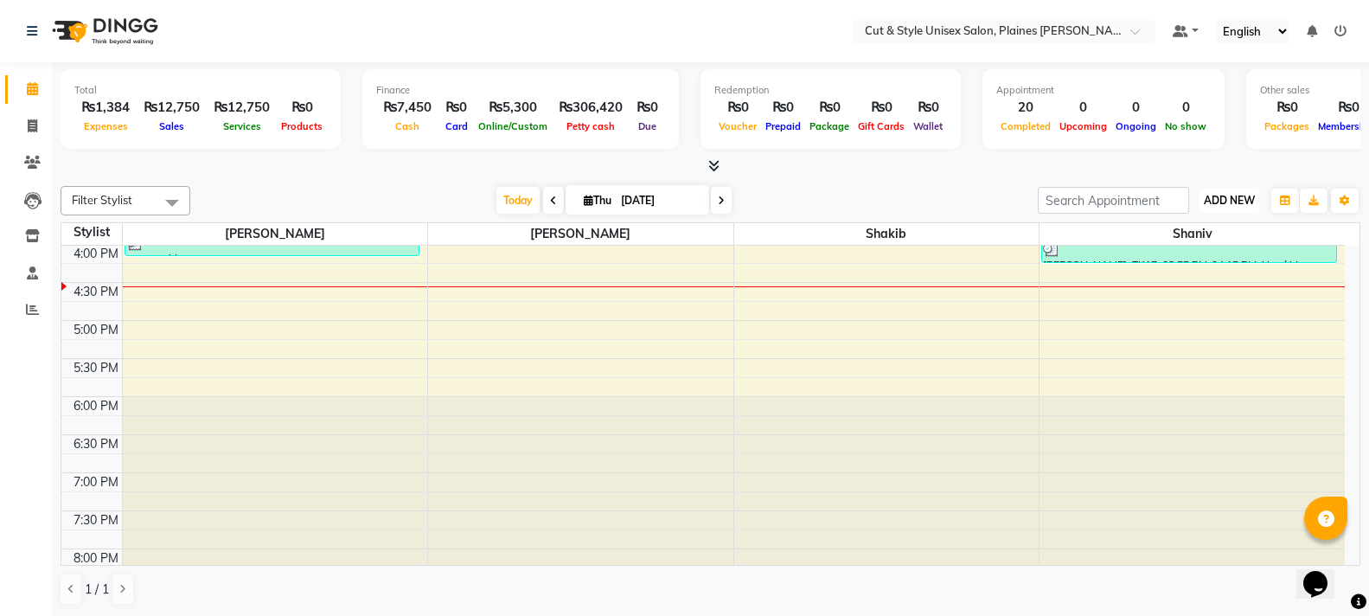
drag, startPoint x: 1231, startPoint y: 202, endPoint x: 1215, endPoint y: 202, distance: 15.6
click at [1230, 202] on span "ADD NEW" at bounding box center [1229, 200] width 51 height 13
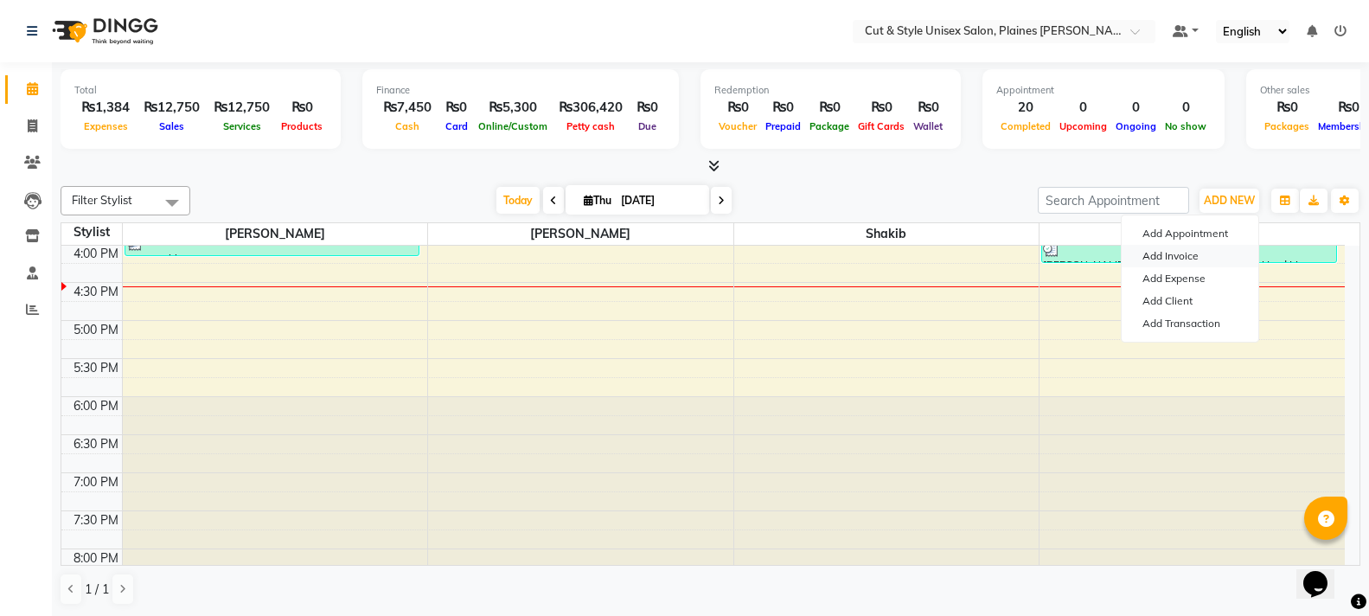
click at [1163, 254] on link "Add Invoice" at bounding box center [1190, 256] width 137 height 22
select select "service"
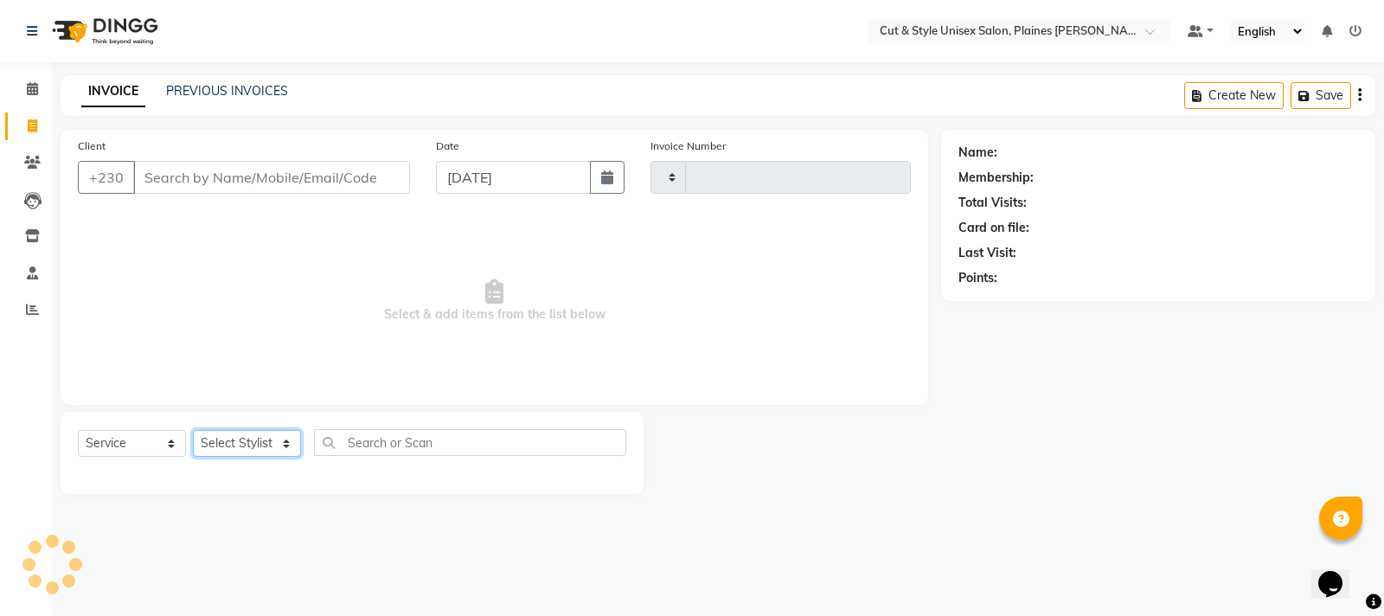
click at [250, 454] on select "Select Stylist" at bounding box center [247, 443] width 108 height 27
type input "3683"
select select "7731"
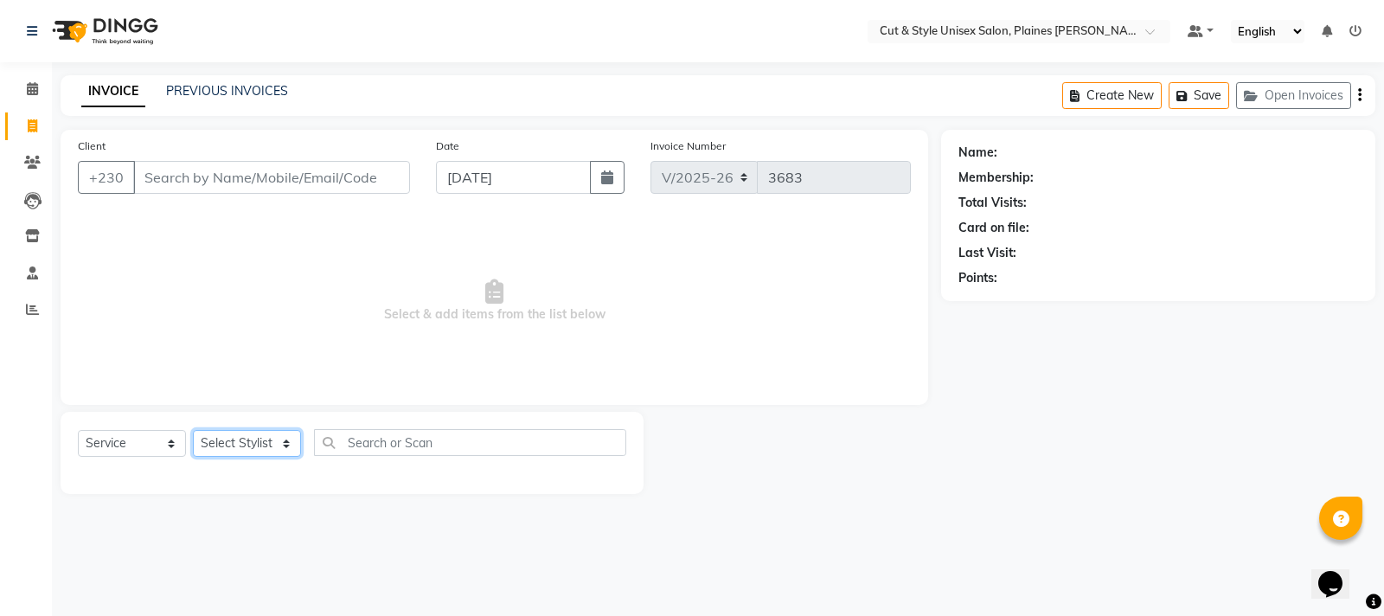
select select "68908"
click at [193, 430] on select "Select Stylist [PERSON_NAME] Manager [PERSON_NAME]" at bounding box center [247, 443] width 108 height 27
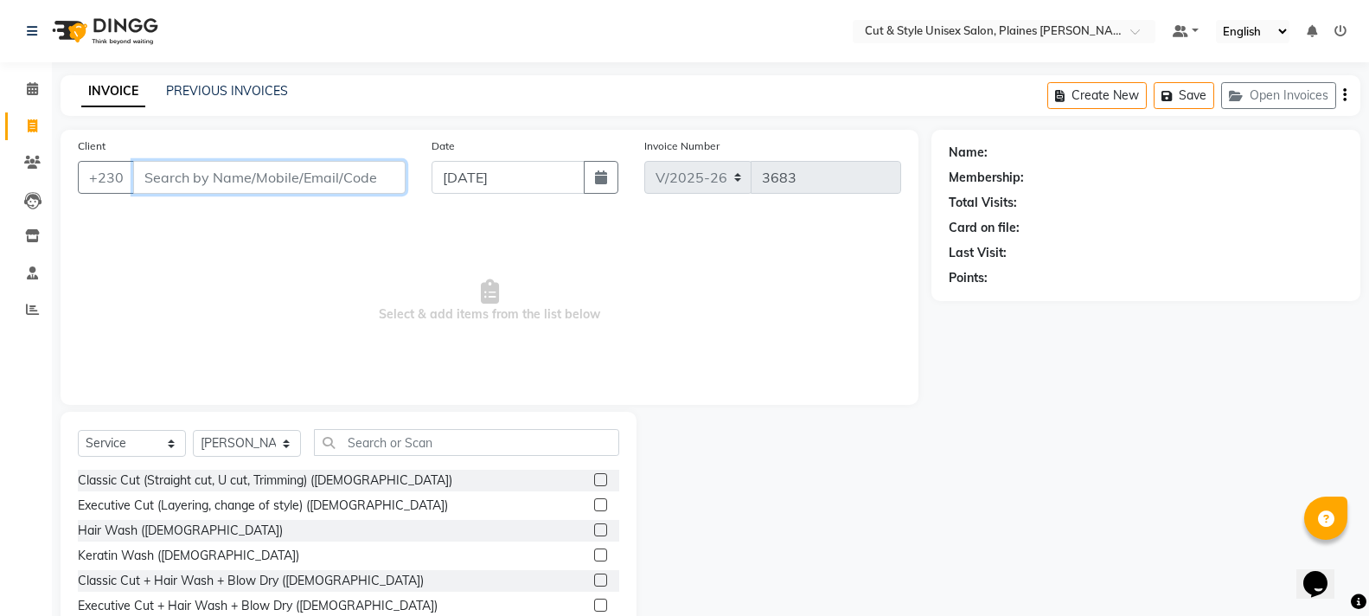
click at [230, 179] on input "Client" at bounding box center [269, 177] width 272 height 33
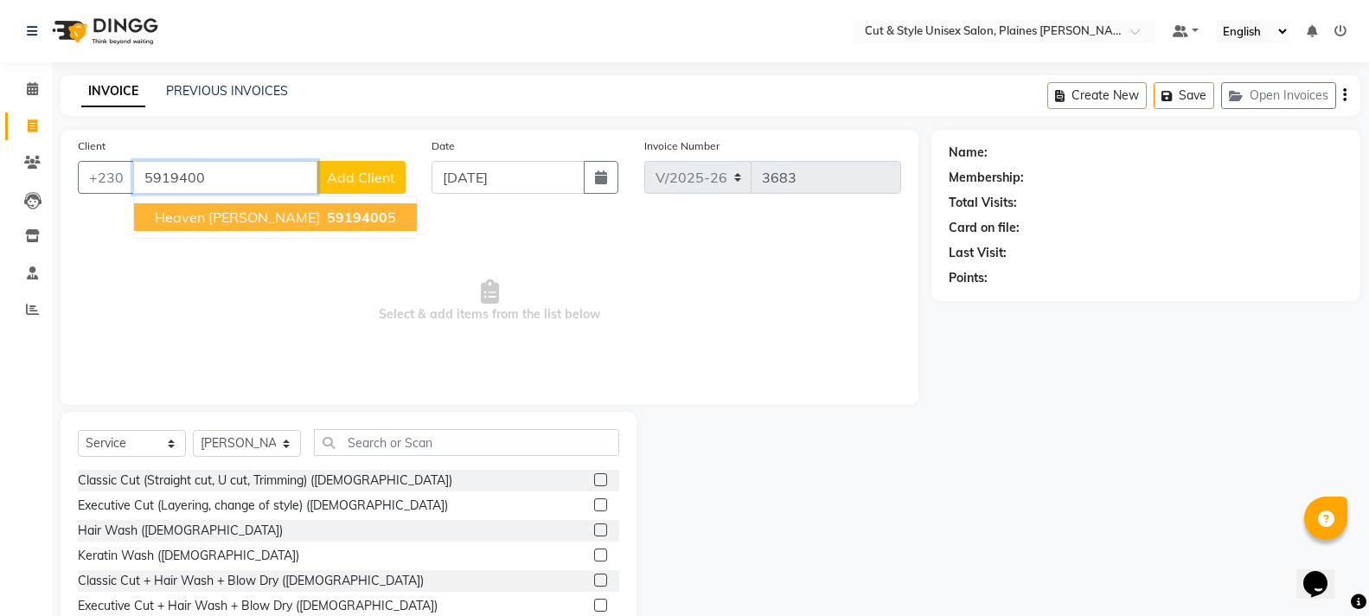
click at [273, 221] on span "Heaven [PERSON_NAME]" at bounding box center [237, 216] width 165 height 17
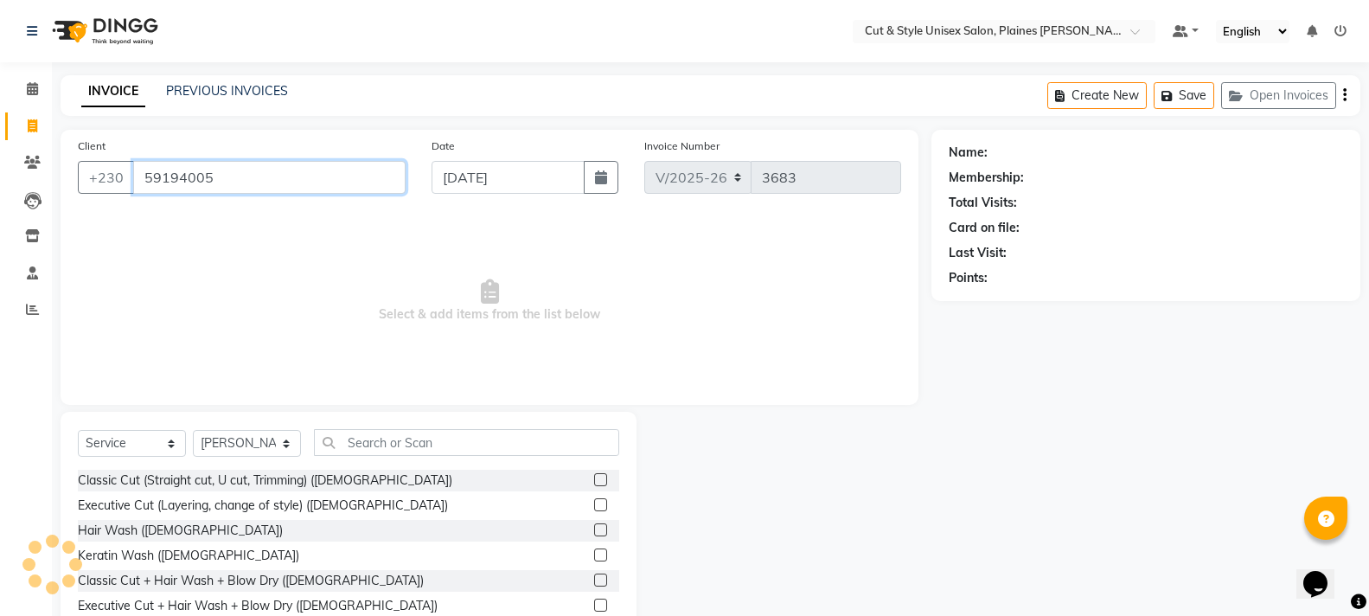
type input "59194005"
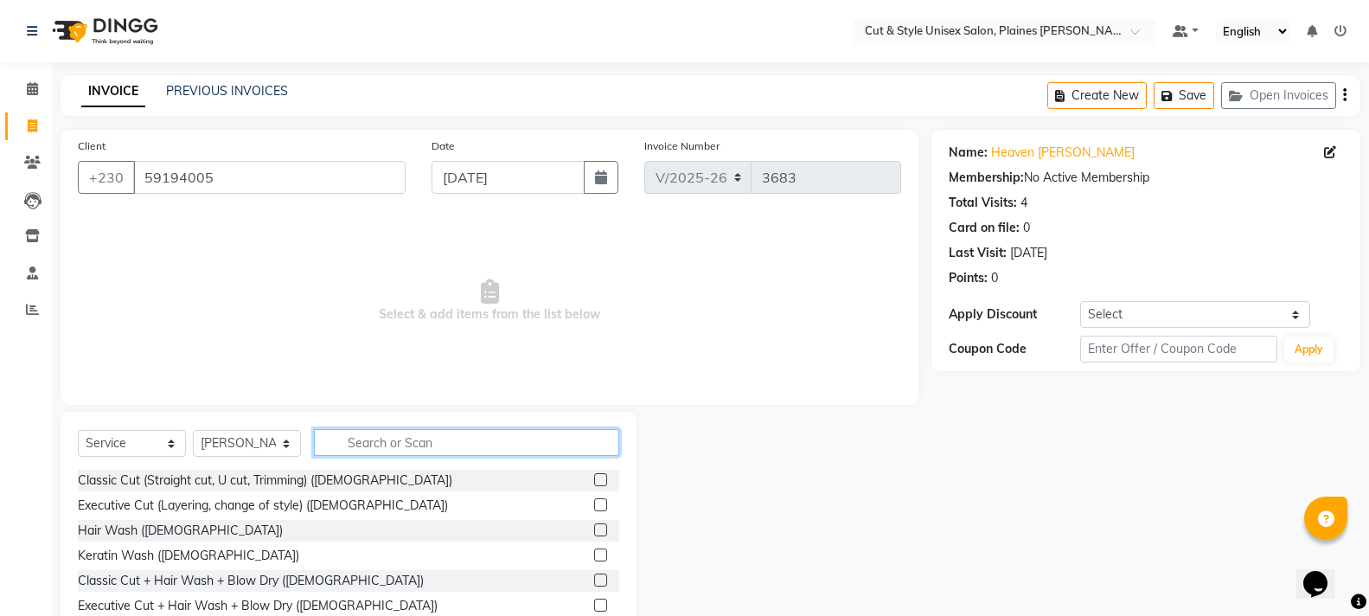
click at [414, 444] on input "text" at bounding box center [466, 442] width 305 height 27
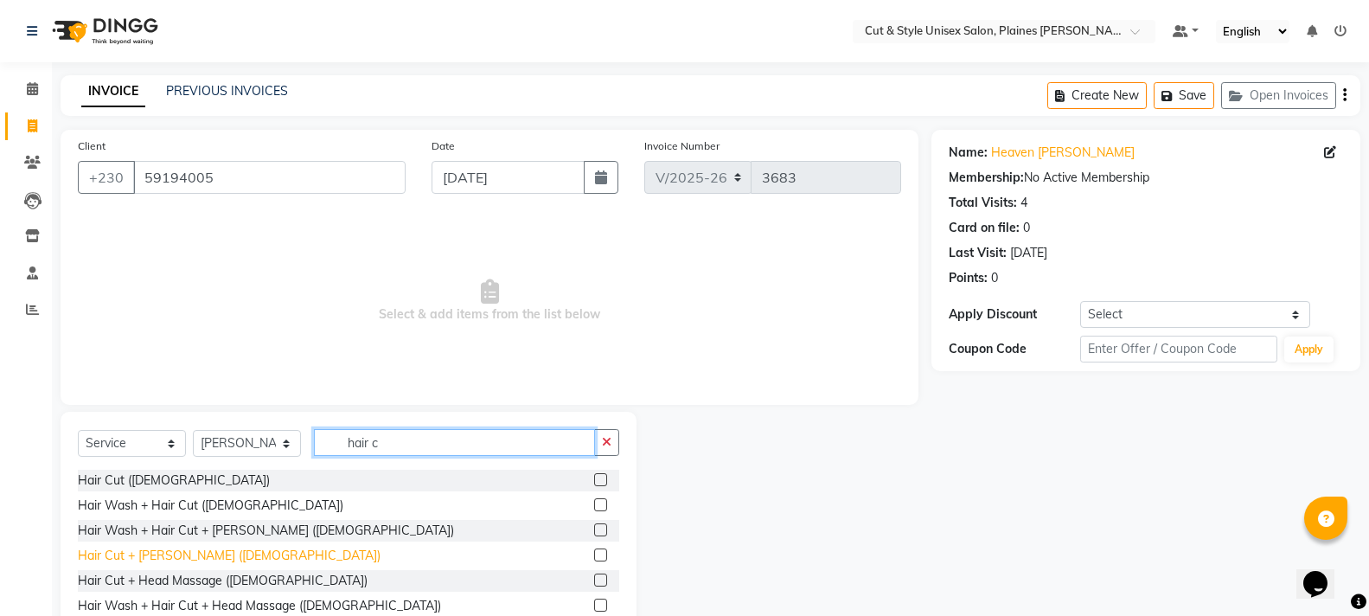
type input "hair c"
click at [159, 557] on div "Hair Cut + [PERSON_NAME] ([DEMOGRAPHIC_DATA])" at bounding box center [229, 556] width 303 height 18
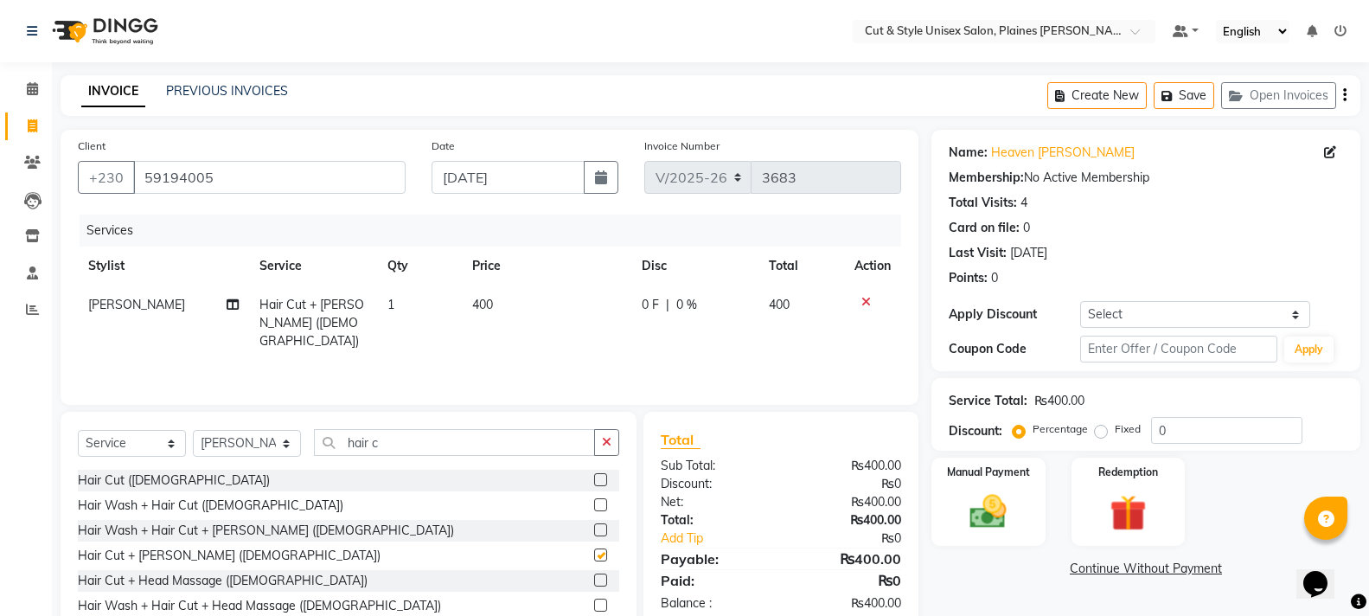
checkbox input "false"
click at [250, 445] on select "Select Stylist [PERSON_NAME] Manager [PERSON_NAME]" at bounding box center [247, 443] width 108 height 27
select select "68910"
click at [193, 430] on select "Select Stylist [PERSON_NAME] Manager [PERSON_NAME]" at bounding box center [247, 443] width 108 height 27
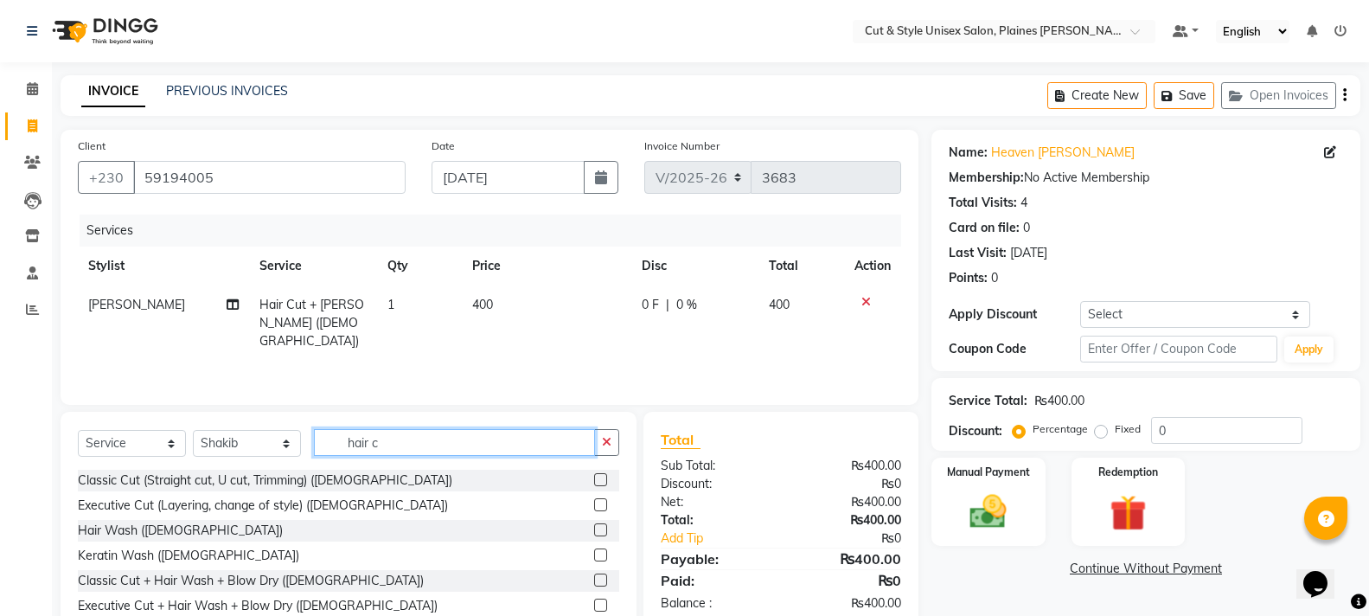
click at [431, 430] on input "hair c" at bounding box center [454, 442] width 281 height 27
drag, startPoint x: 617, startPoint y: 448, endPoint x: 581, endPoint y: 446, distance: 35.5
click at [615, 448] on button "button" at bounding box center [606, 442] width 25 height 27
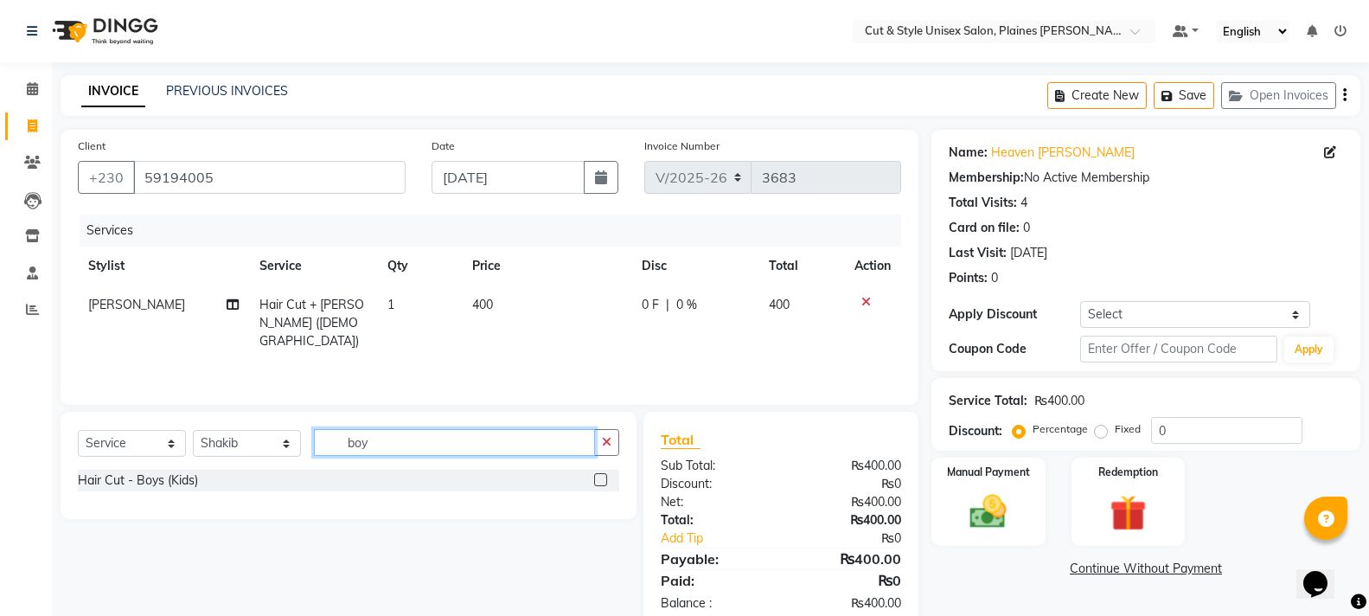
type input "boy"
click at [599, 474] on label at bounding box center [600, 479] width 13 height 13
click at [599, 475] on input "checkbox" at bounding box center [599, 480] width 11 height 11
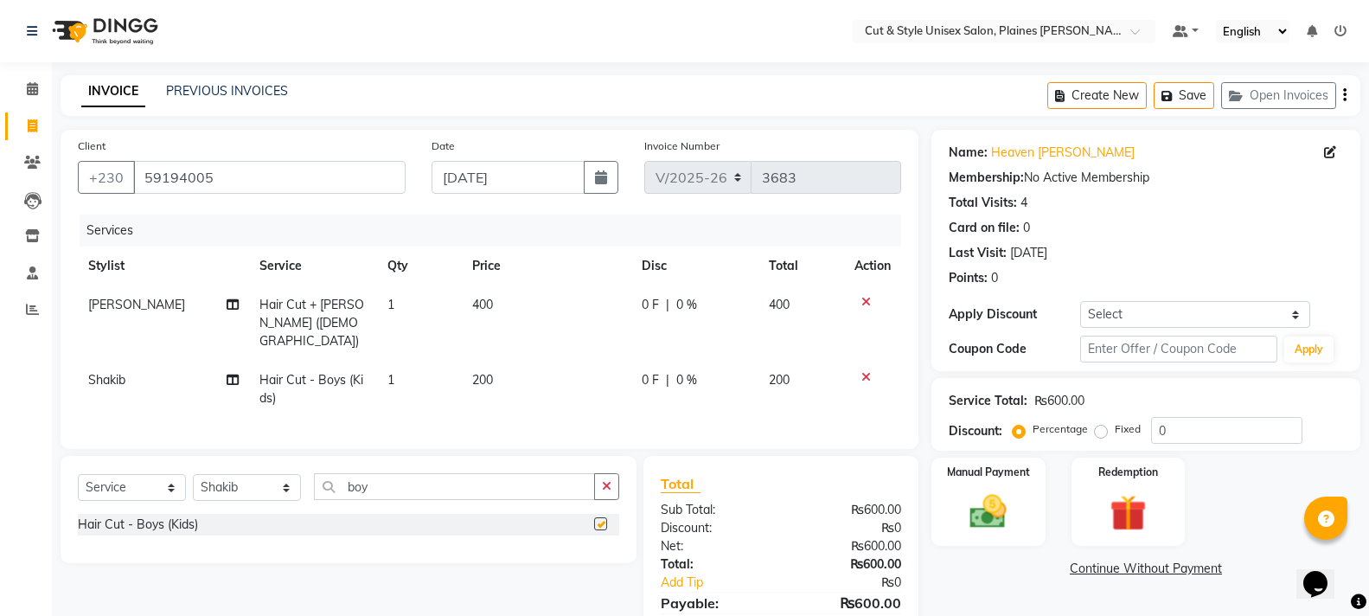
checkbox input "false"
click at [1002, 511] on img at bounding box center [987, 512] width 61 height 44
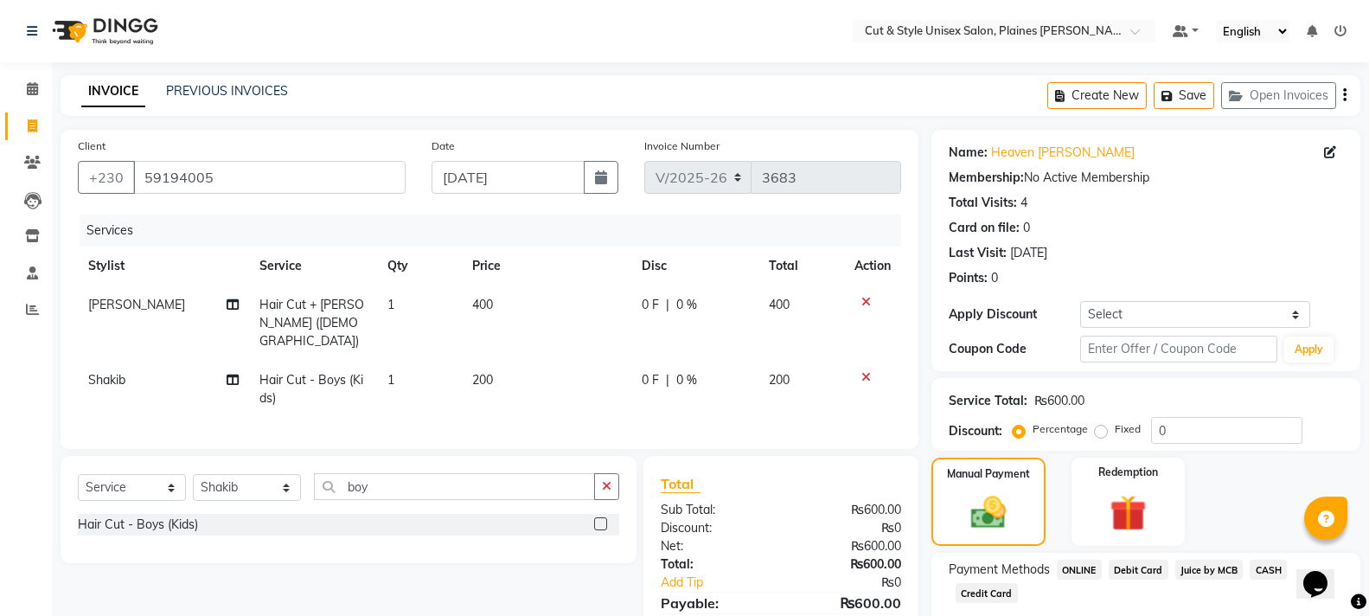
click at [1129, 567] on span "Debit Card" at bounding box center [1139, 570] width 60 height 20
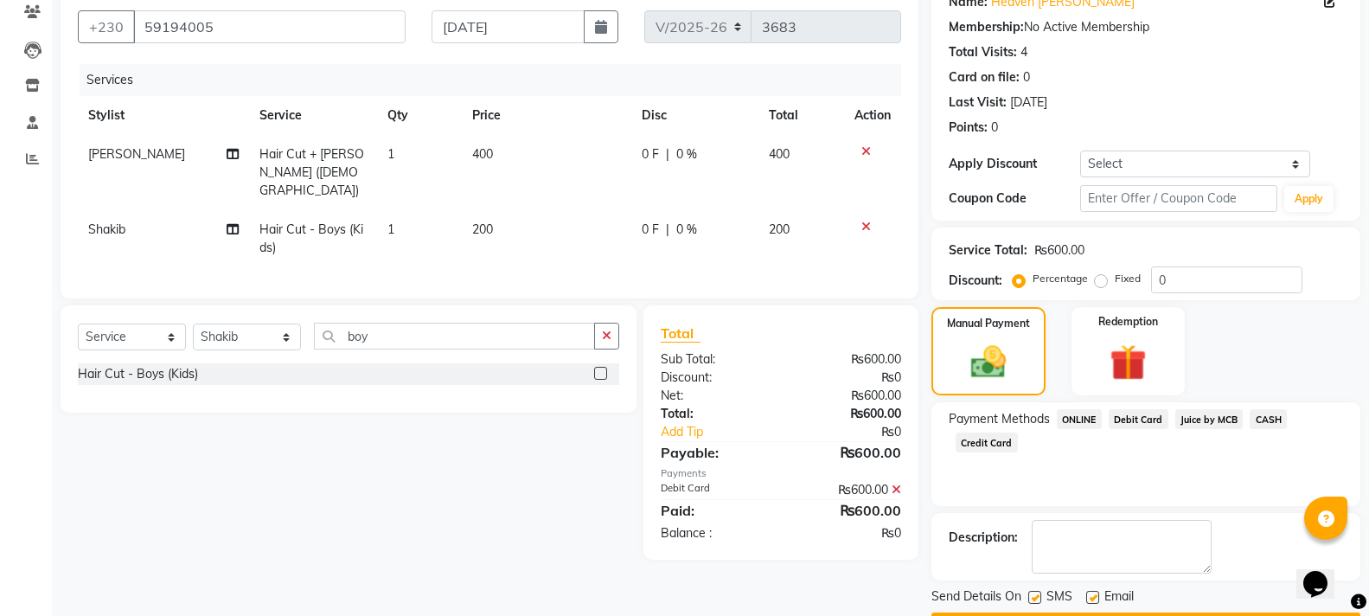
scroll to position [200, 0]
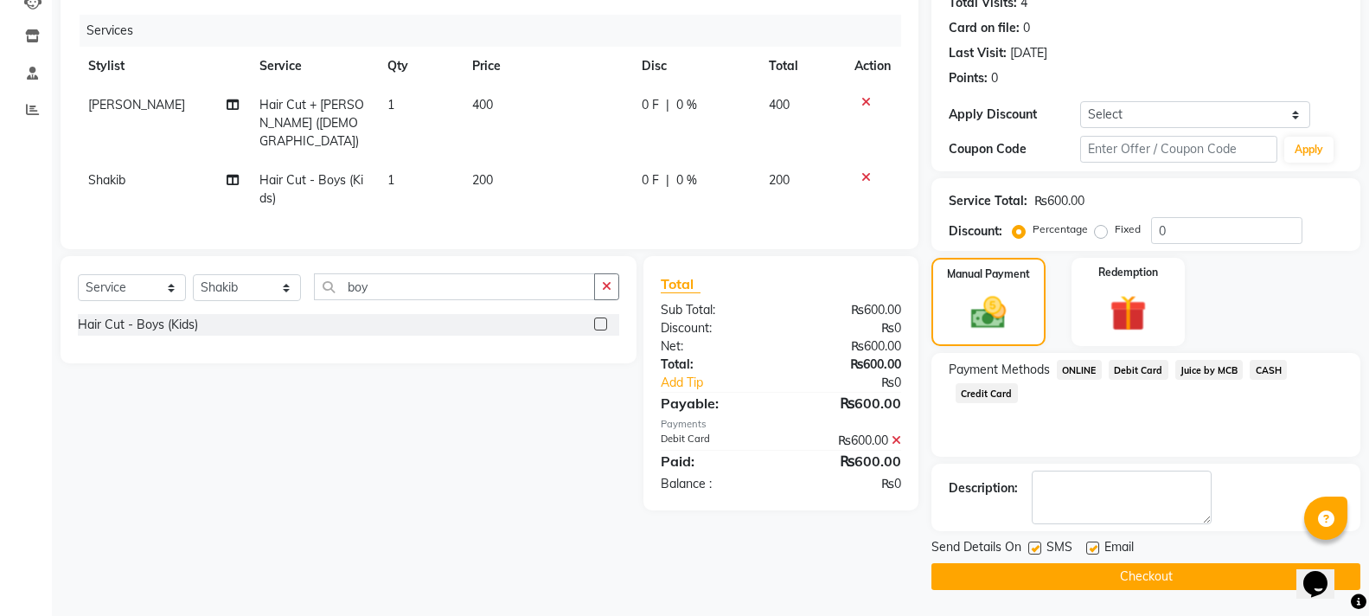
click at [1095, 570] on button "Checkout" at bounding box center [1146, 576] width 429 height 27
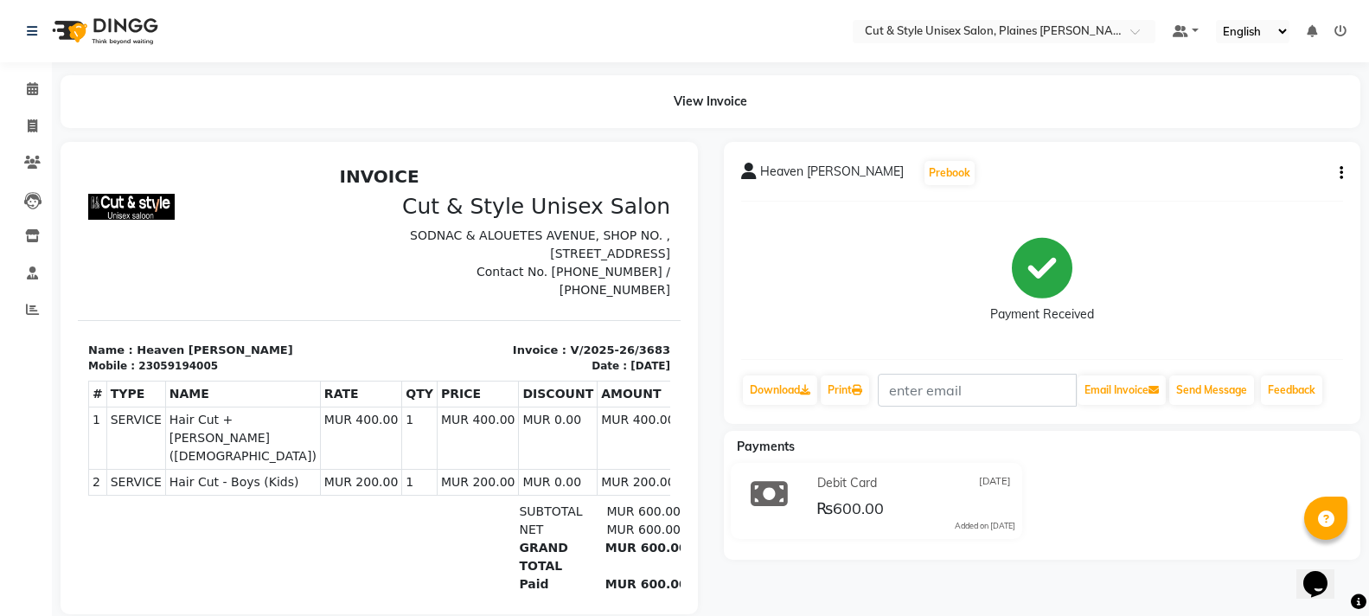
click at [75, 30] on img at bounding box center [103, 31] width 118 height 48
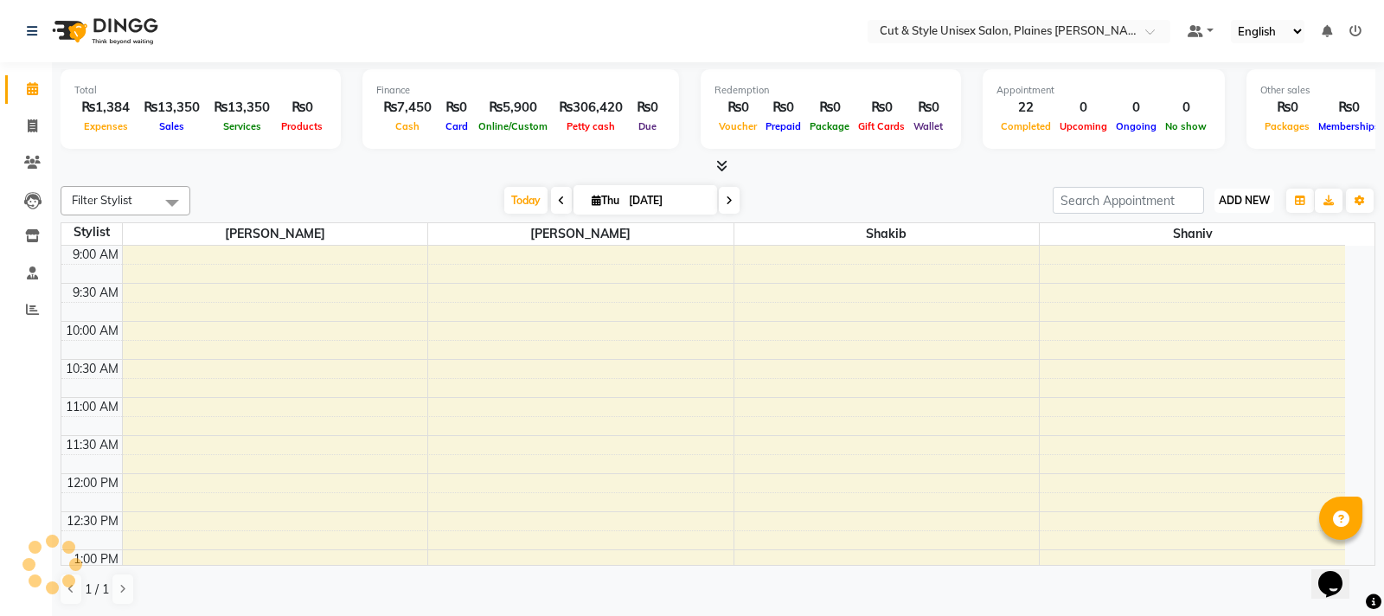
click at [1234, 195] on span "ADD NEW" at bounding box center [1244, 200] width 51 height 13
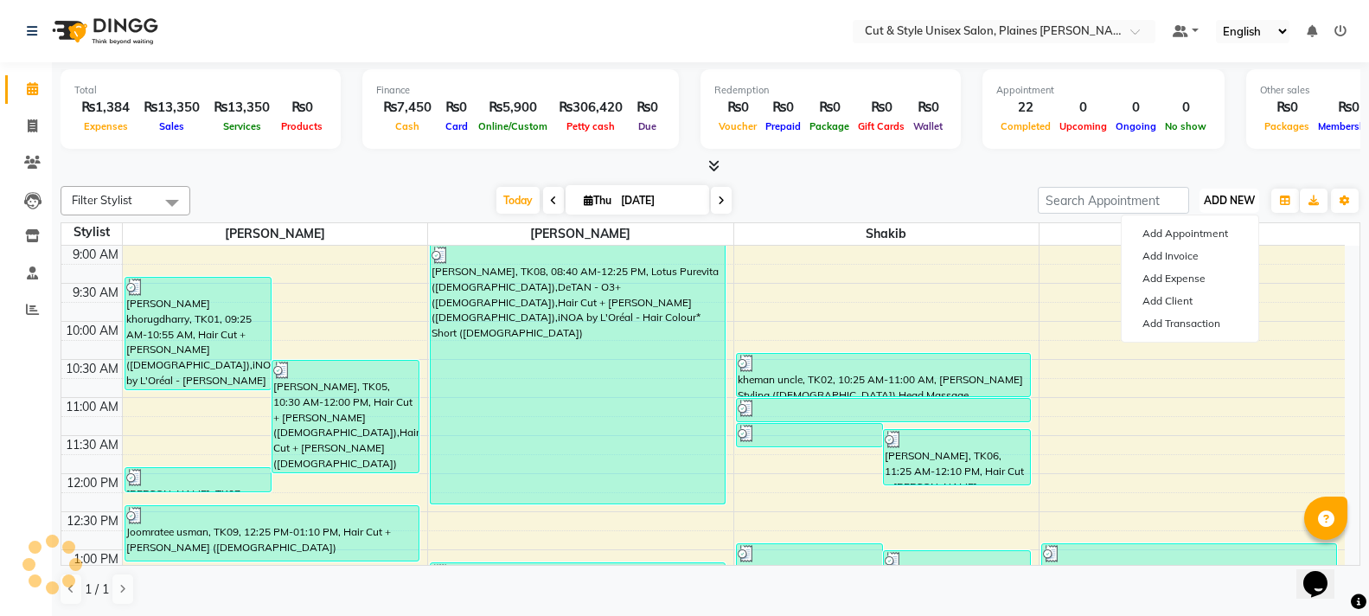
scroll to position [534, 0]
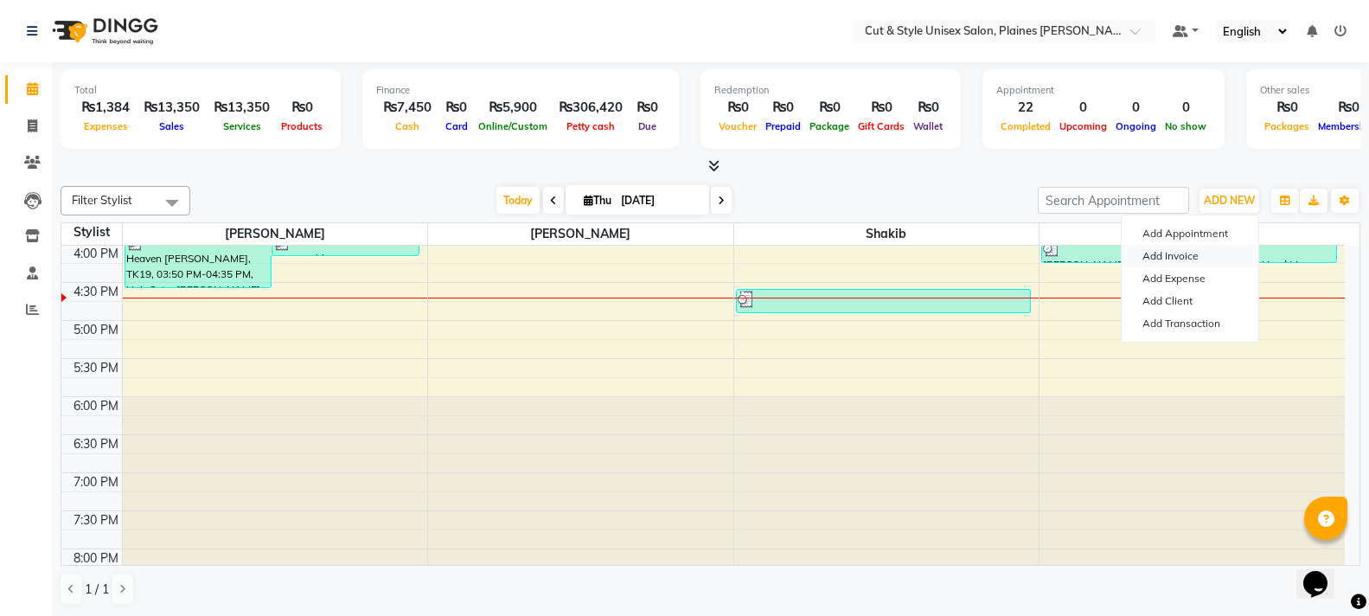
click at [1165, 251] on link "Add Invoice" at bounding box center [1190, 256] width 137 height 22
select select "service"
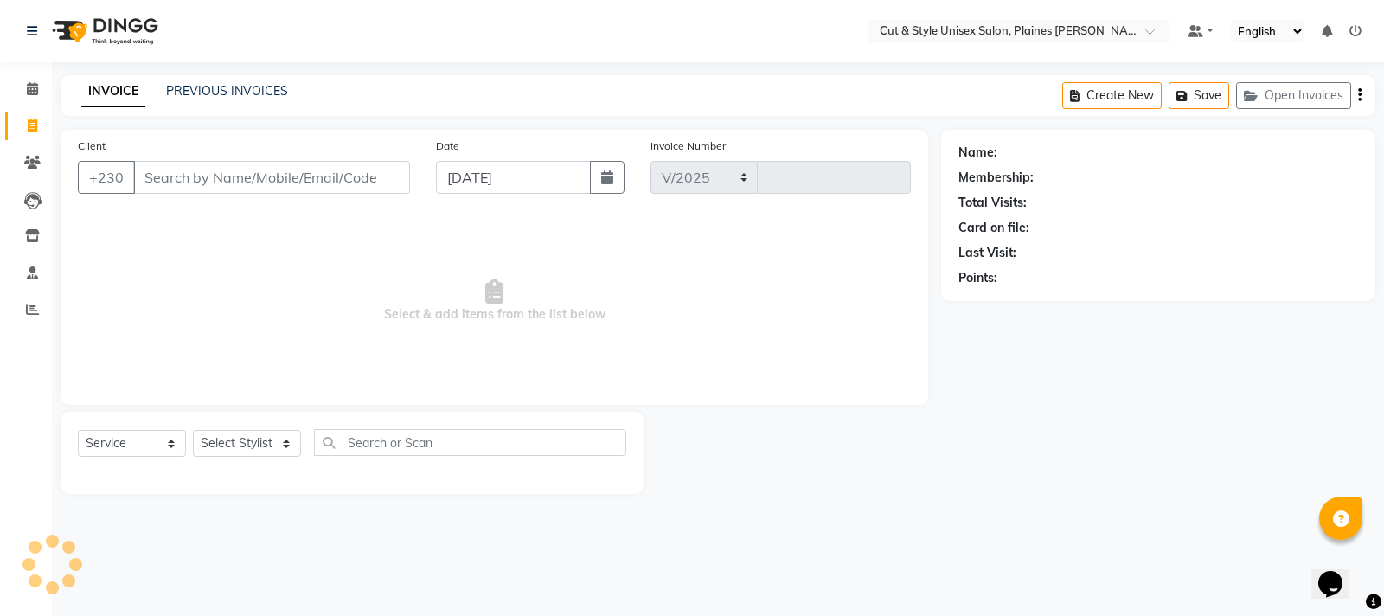
select select "7731"
type input "3684"
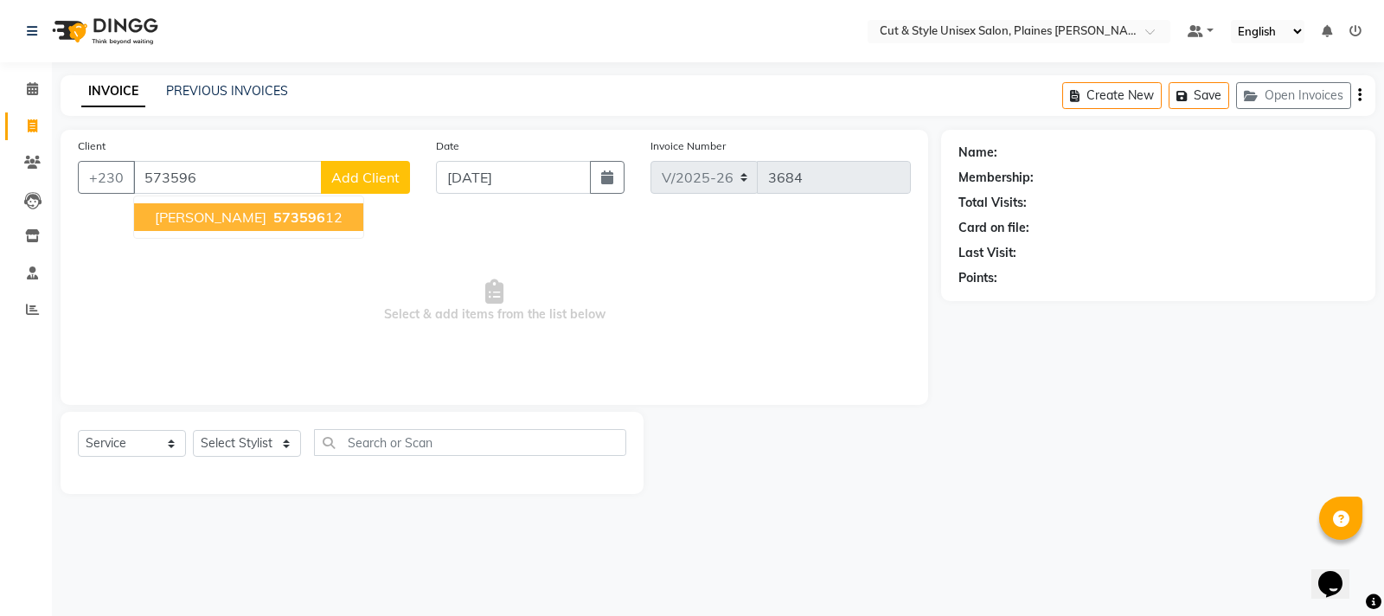
click at [244, 215] on span "[PERSON_NAME]" at bounding box center [211, 216] width 112 height 17
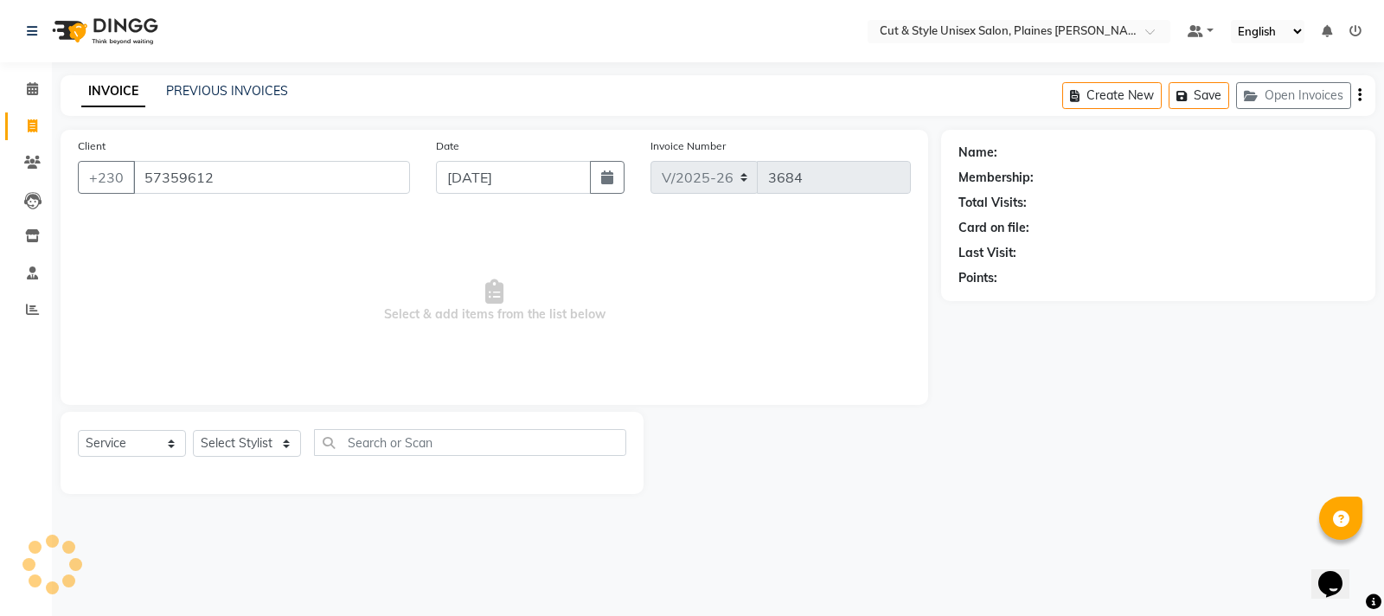
type input "57359612"
click at [285, 444] on select "Select Stylist [PERSON_NAME] Manager [PERSON_NAME]" at bounding box center [247, 443] width 108 height 27
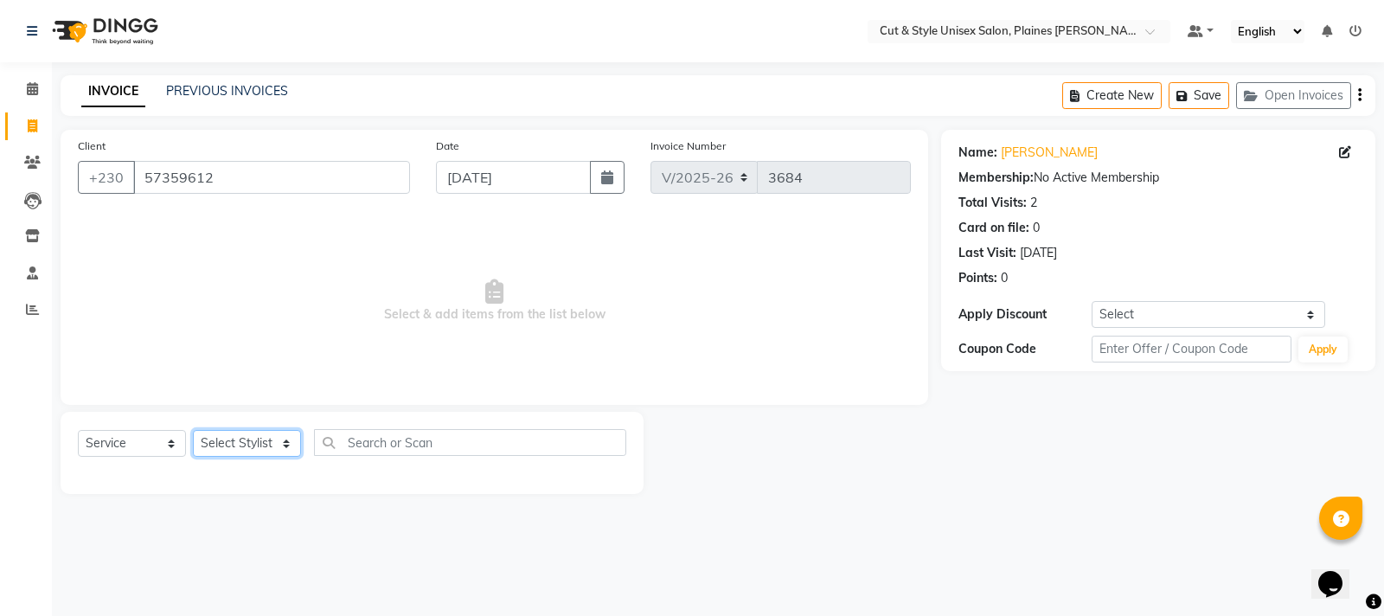
select select "68909"
click at [193, 430] on select "Select Stylist [PERSON_NAME] Manager [PERSON_NAME]" at bounding box center [247, 443] width 108 height 27
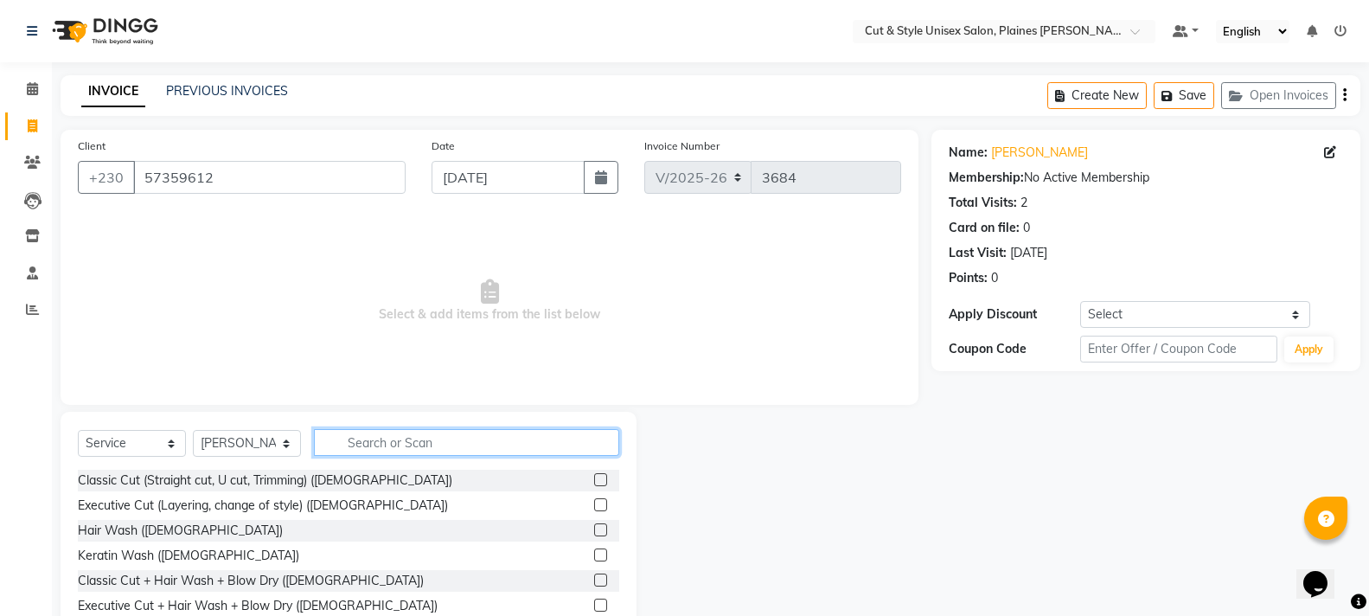
drag, startPoint x: 356, startPoint y: 435, endPoint x: 351, endPoint y: 444, distance: 10.1
click at [355, 440] on input "text" at bounding box center [466, 442] width 305 height 27
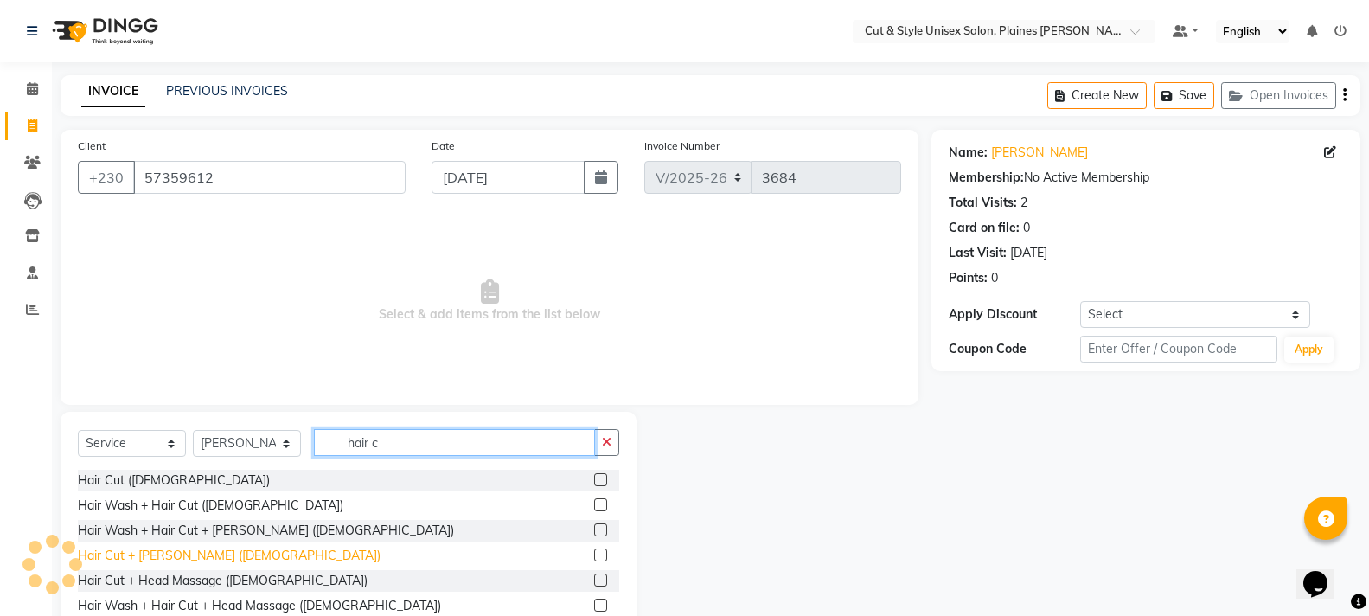
type input "hair c"
click at [192, 547] on div "Hair Cut + [PERSON_NAME] ([DEMOGRAPHIC_DATA])" at bounding box center [229, 556] width 303 height 18
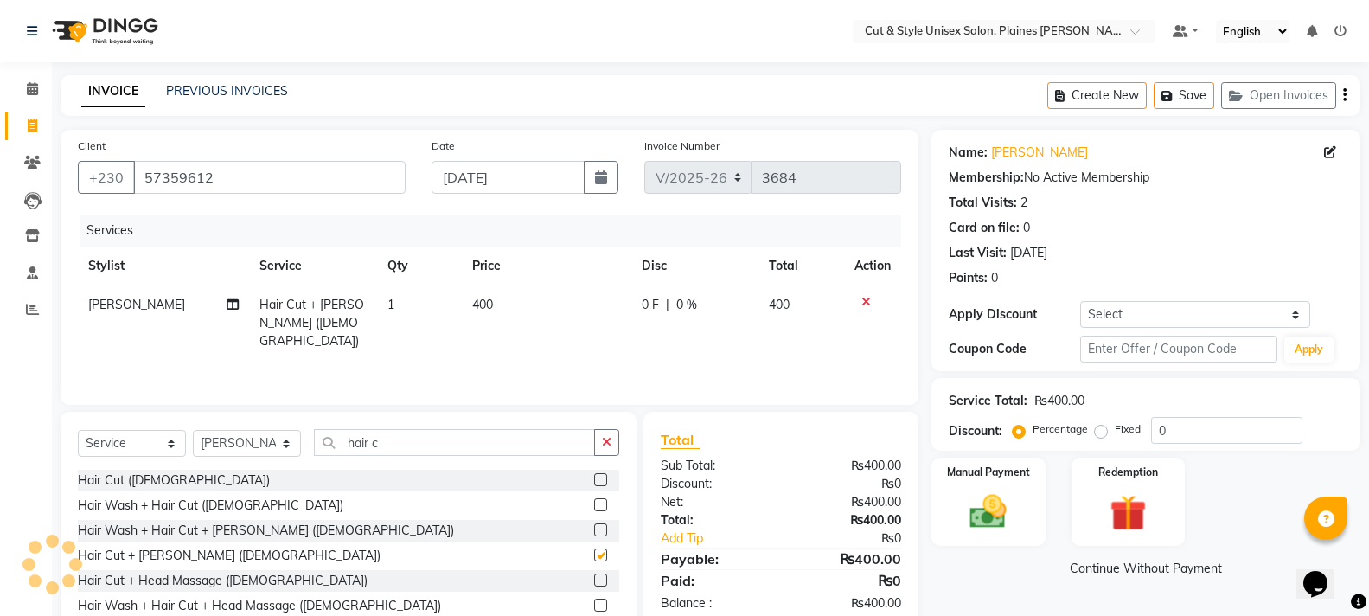
checkbox input "false"
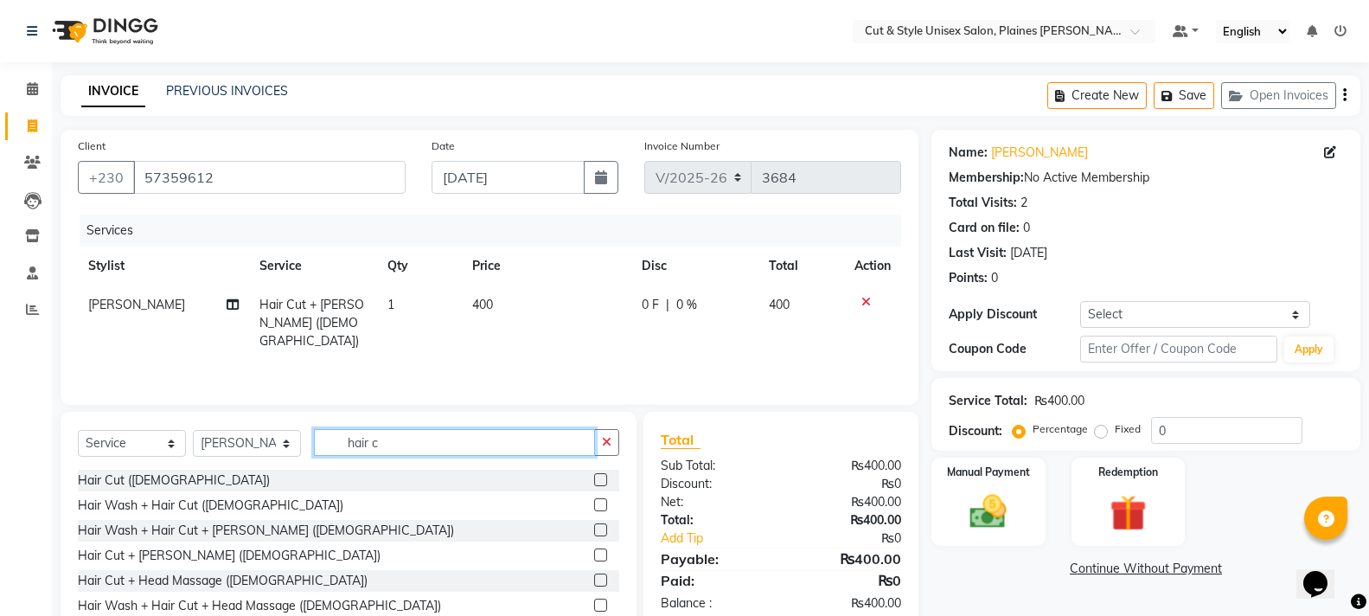
click at [407, 447] on input "hair c" at bounding box center [454, 442] width 281 height 27
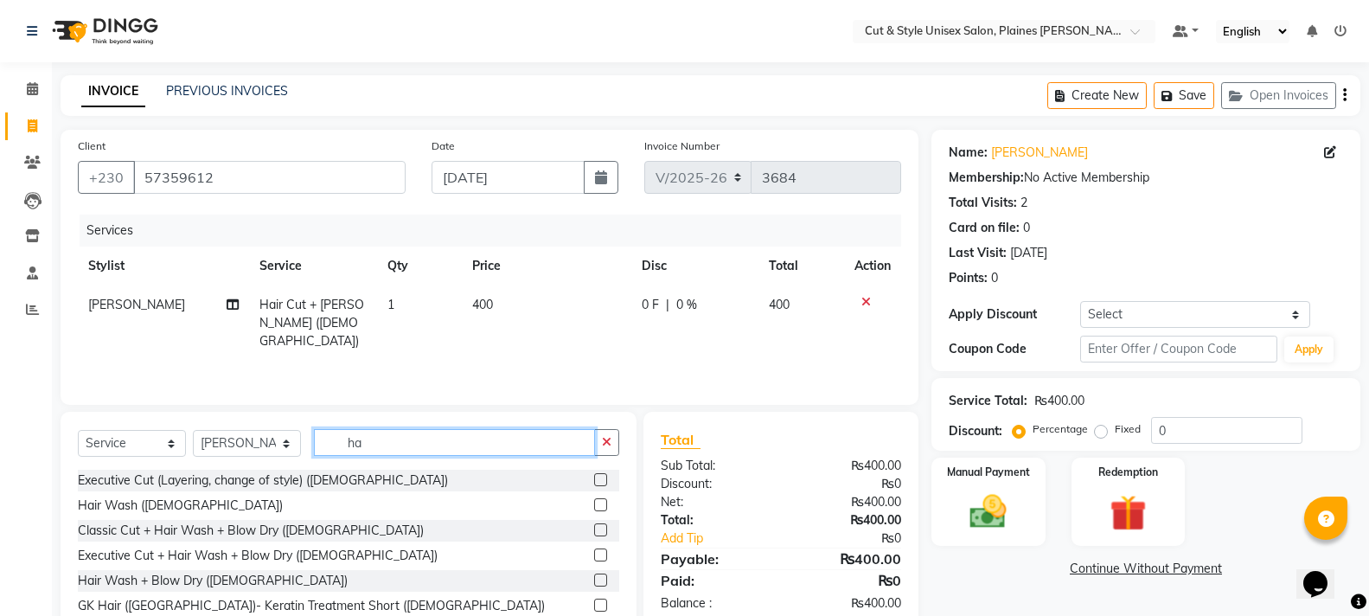
type input "h"
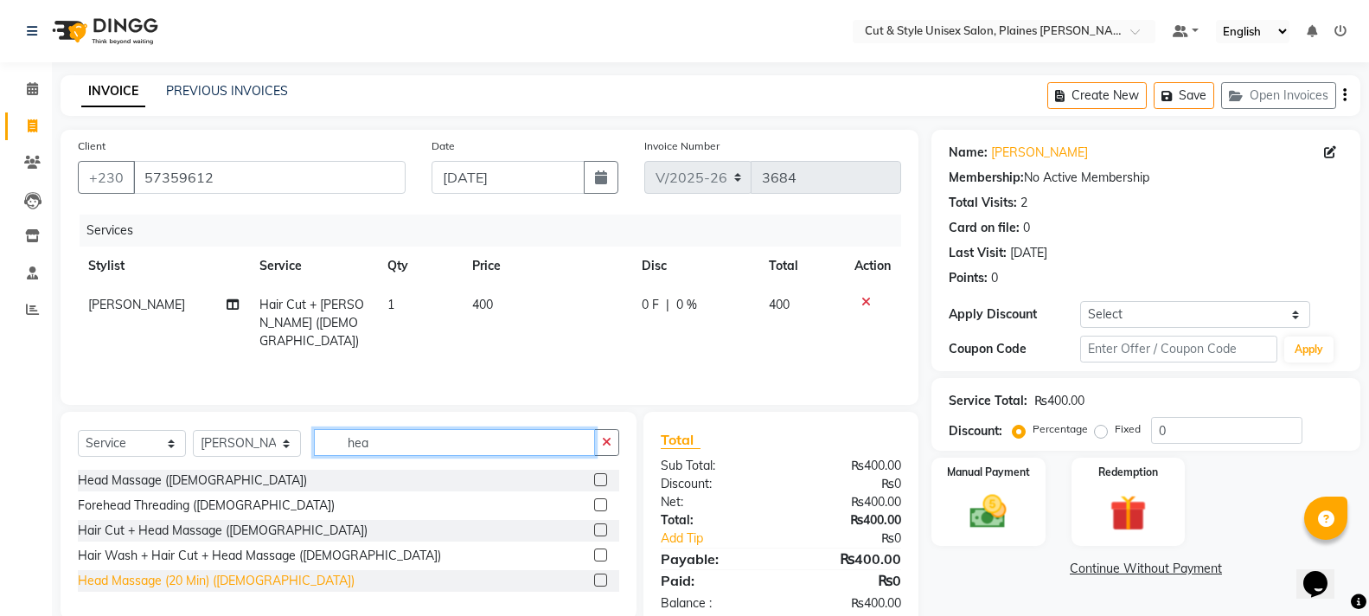
type input "hea"
click at [158, 577] on div "Head Massage (20 Min) ([DEMOGRAPHIC_DATA])" at bounding box center [216, 581] width 277 height 18
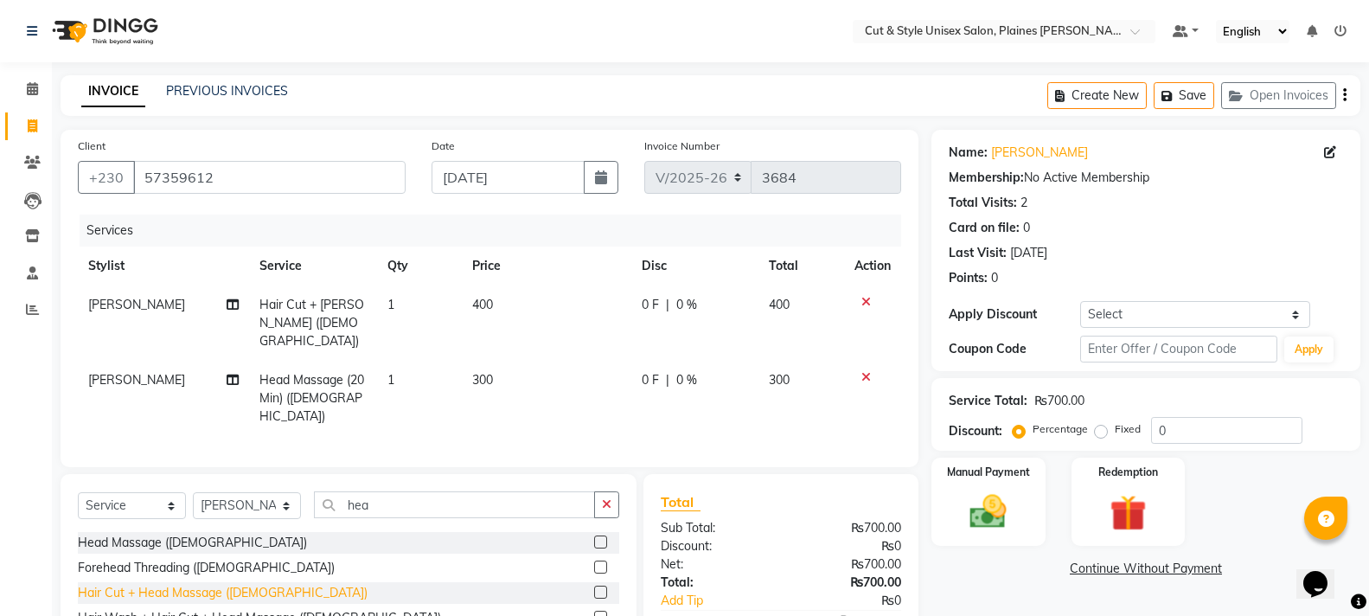
checkbox input "false"
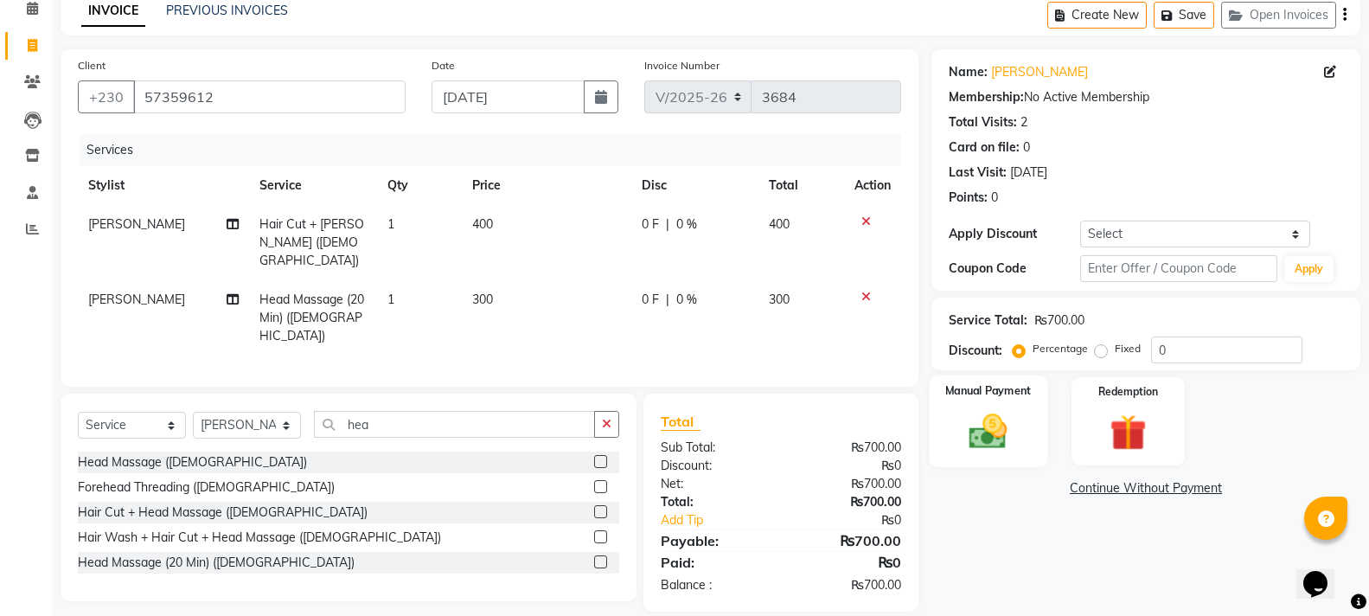
click at [996, 410] on img at bounding box center [987, 431] width 61 height 44
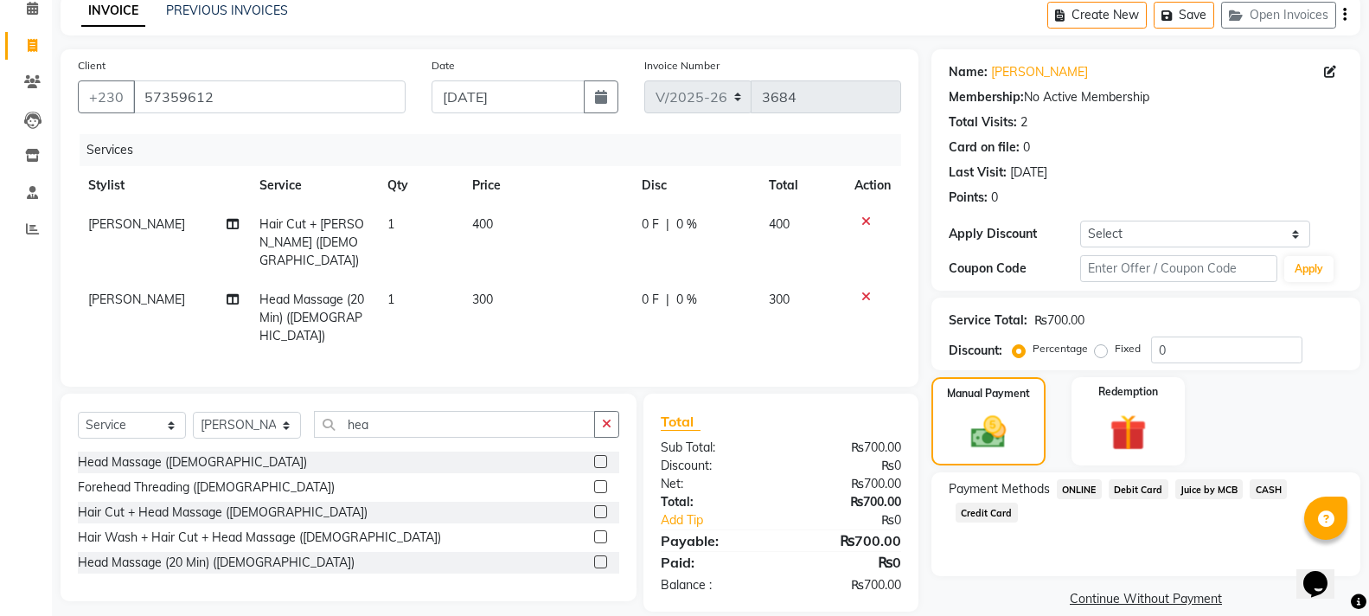
click at [1137, 492] on span "Debit Card" at bounding box center [1139, 489] width 60 height 20
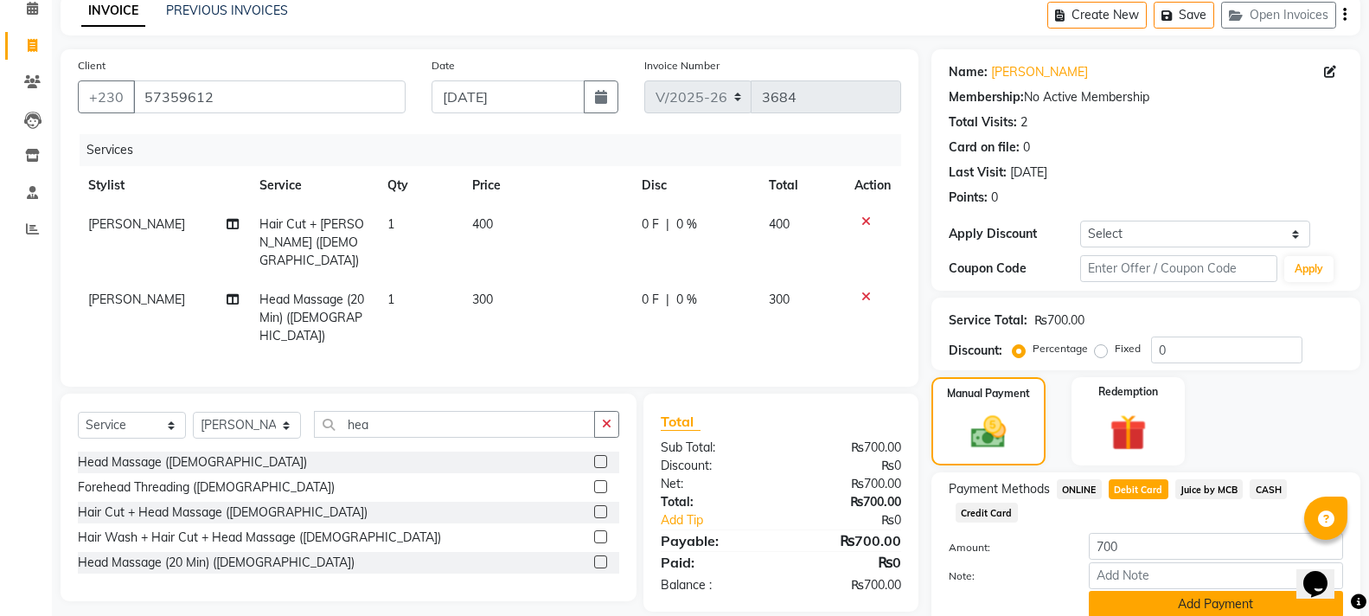
scroll to position [151, 0]
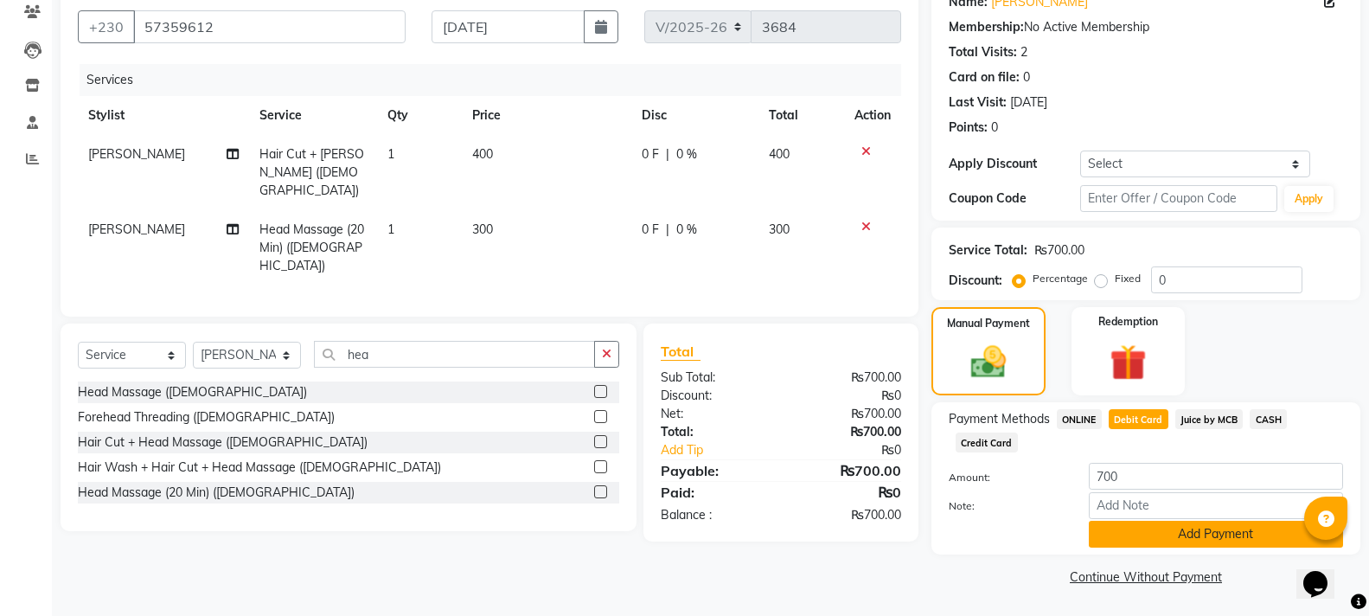
click at [1160, 528] on button "Add Payment" at bounding box center [1216, 534] width 254 height 27
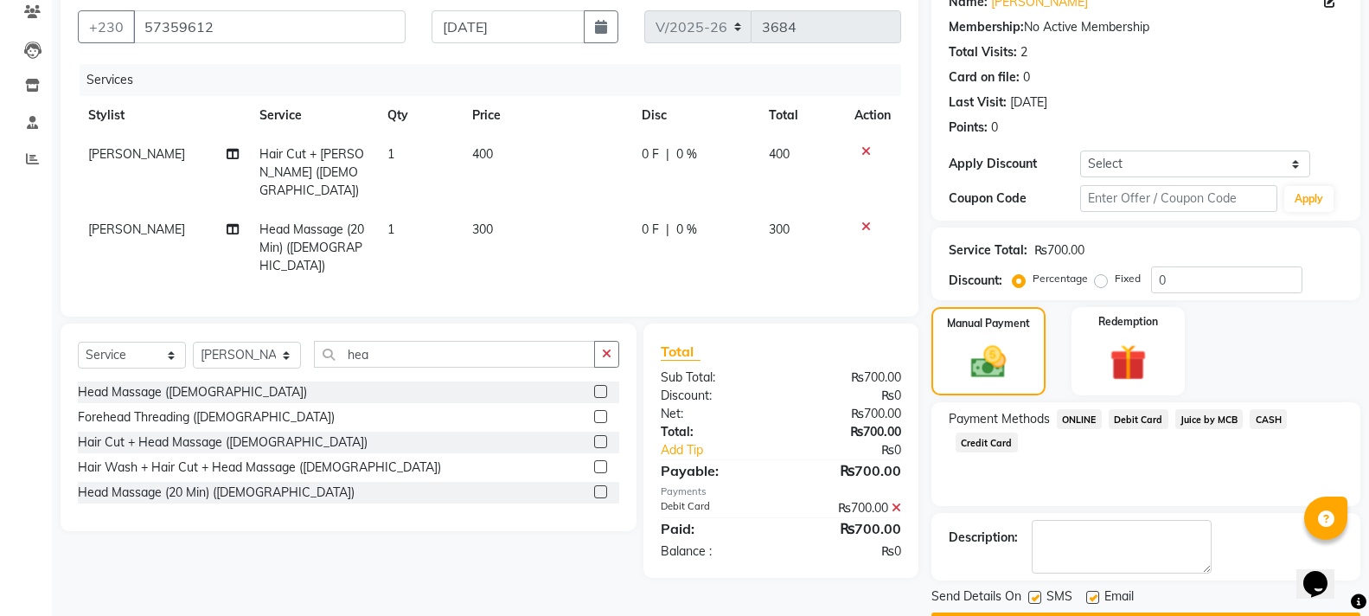
scroll to position [200, 0]
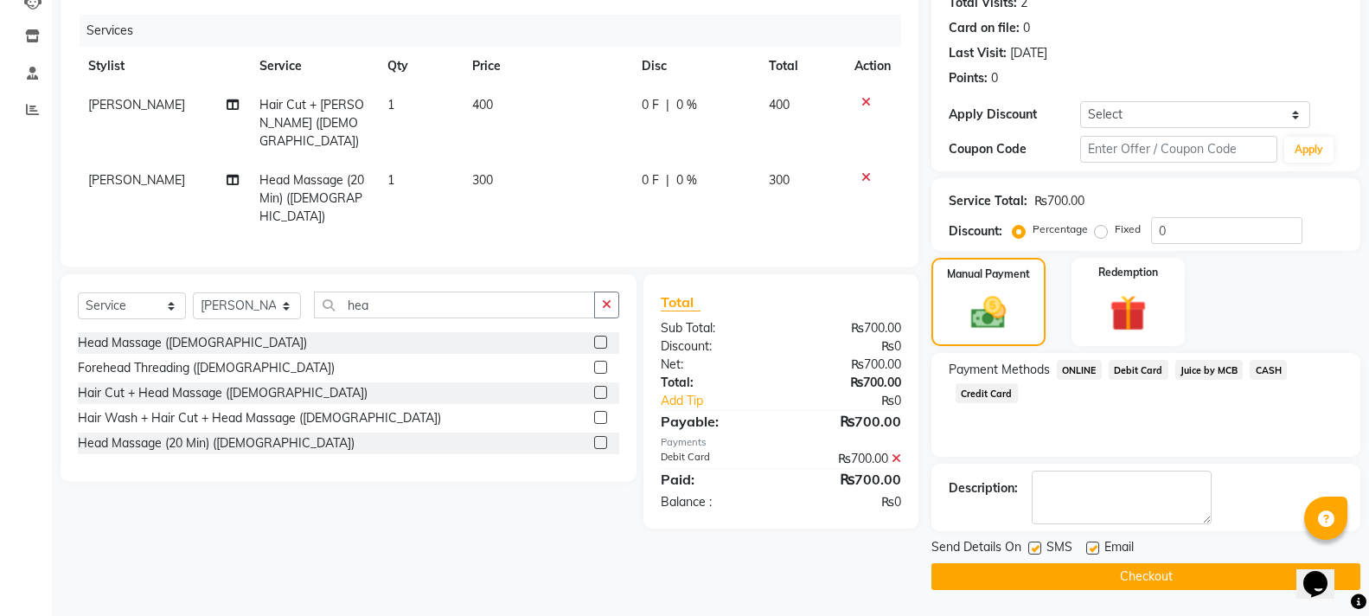
click at [1073, 580] on button "Checkout" at bounding box center [1146, 576] width 429 height 27
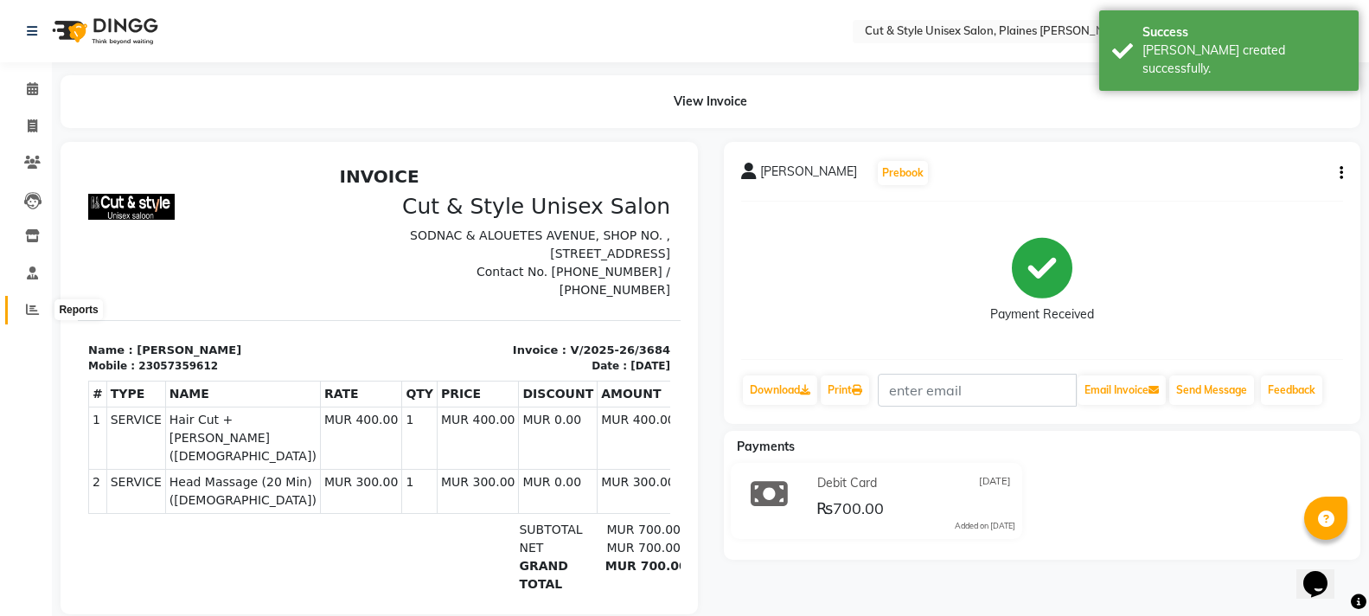
click at [28, 310] on icon at bounding box center [32, 309] width 13 height 13
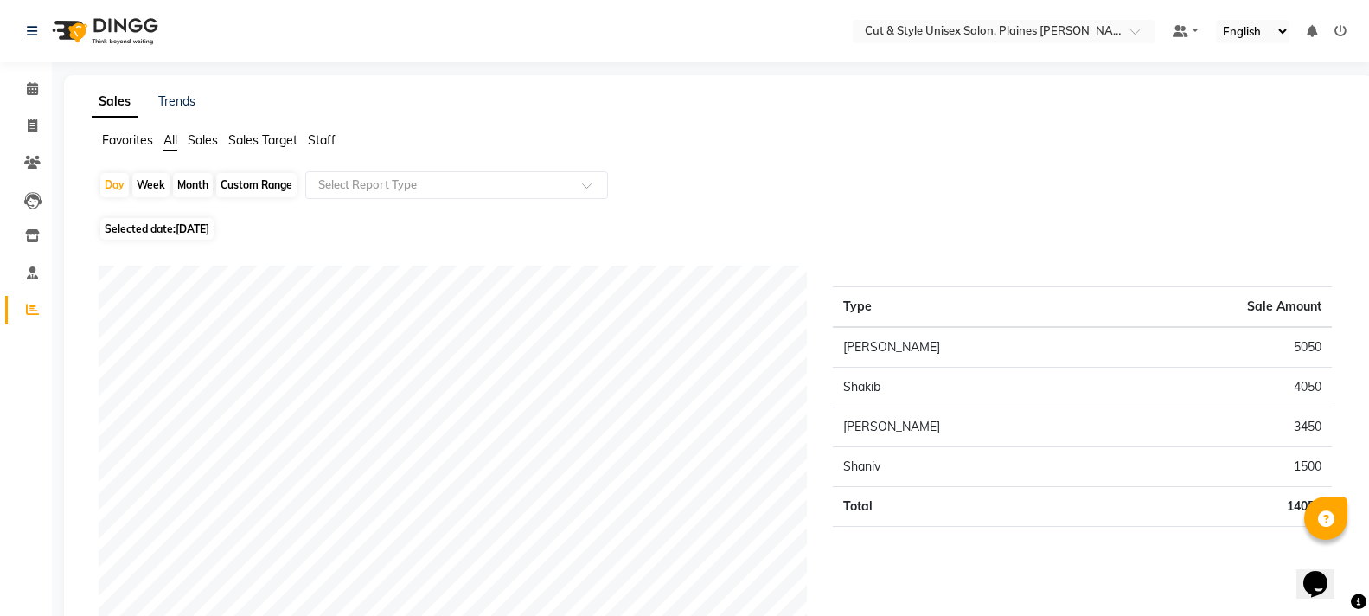
click at [67, 35] on img at bounding box center [103, 31] width 118 height 48
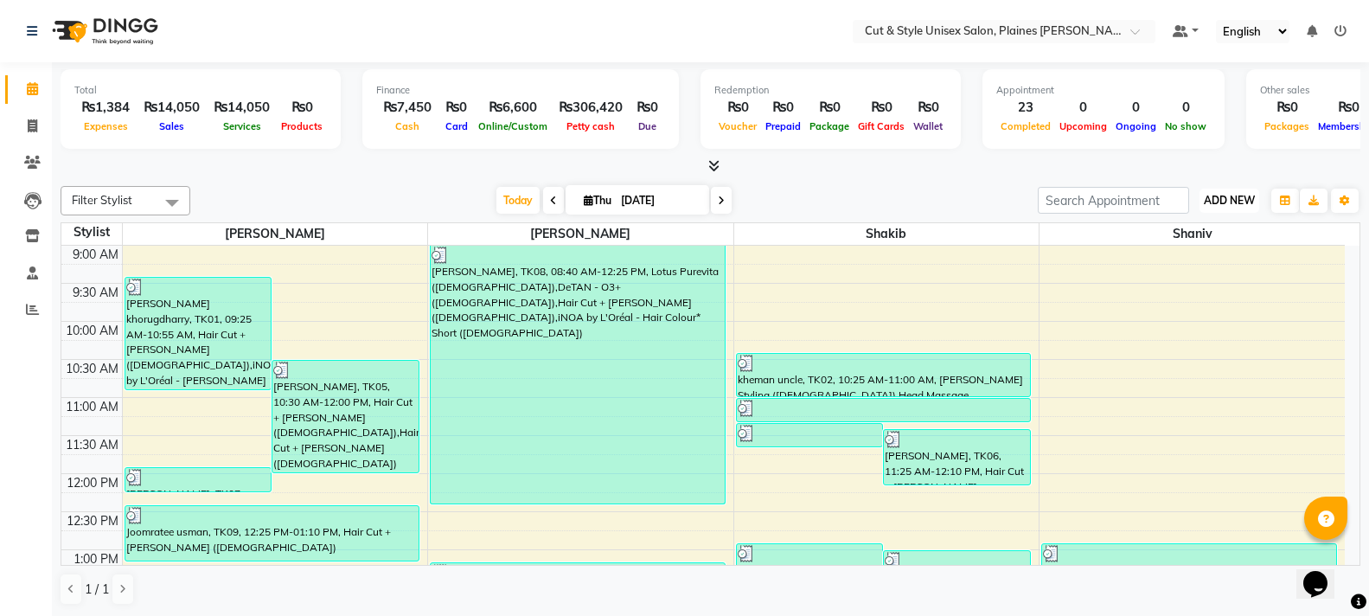
click at [1239, 196] on span "ADD NEW" at bounding box center [1229, 200] width 51 height 13
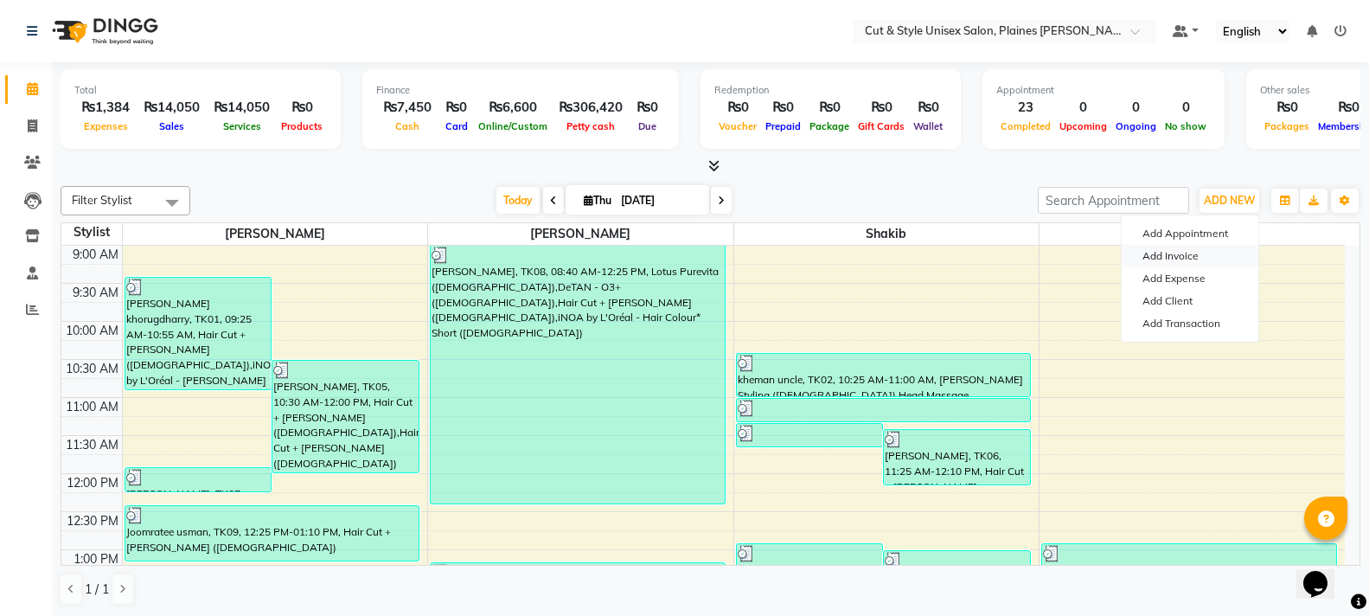
click at [1175, 248] on link "Add Invoice" at bounding box center [1190, 256] width 137 height 22
select select "service"
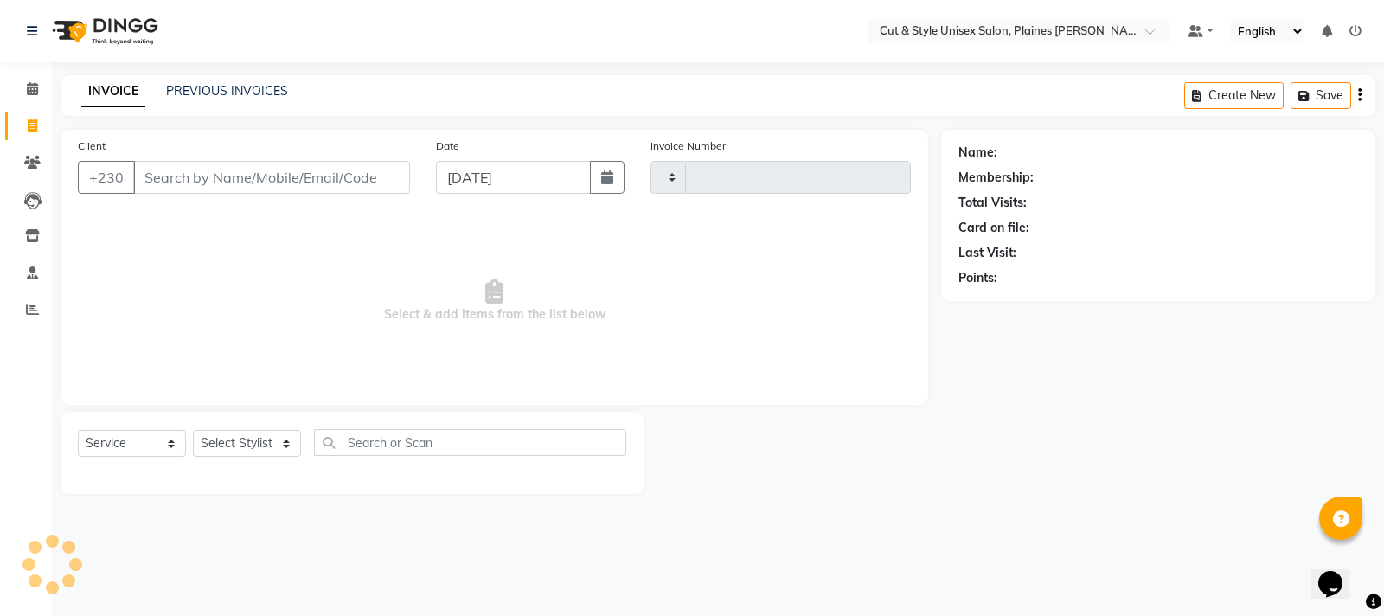
type input "3685"
select select "7731"
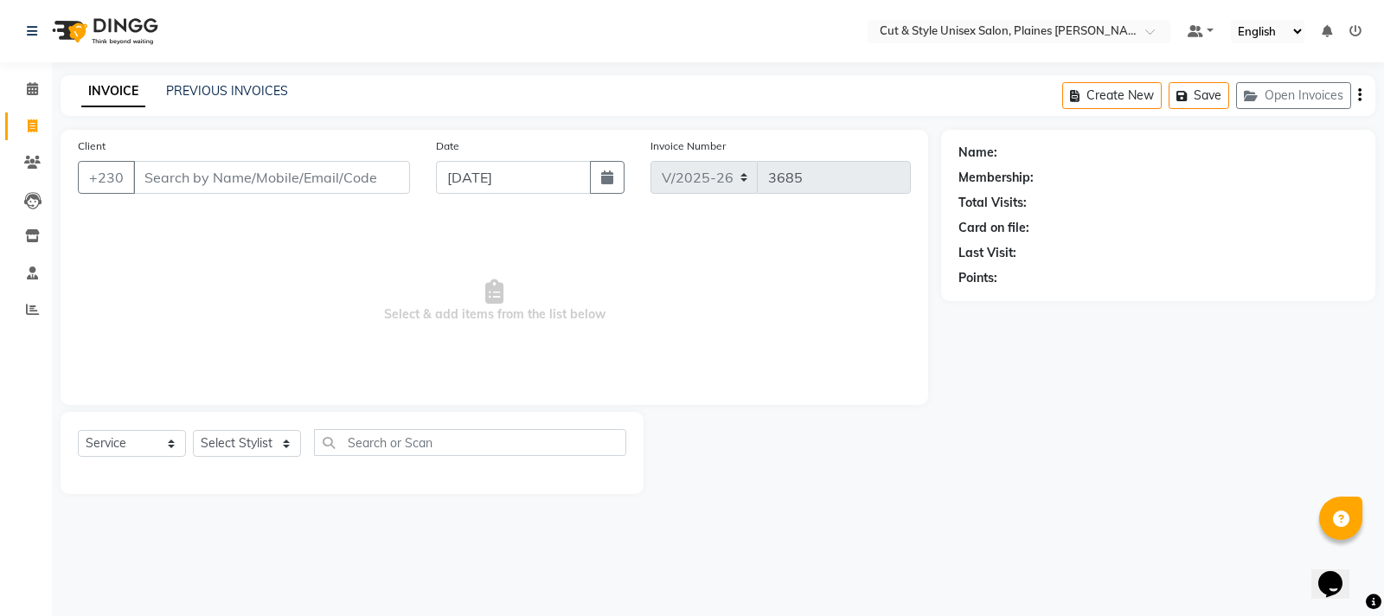
click at [213, 173] on input "Client" at bounding box center [271, 177] width 277 height 33
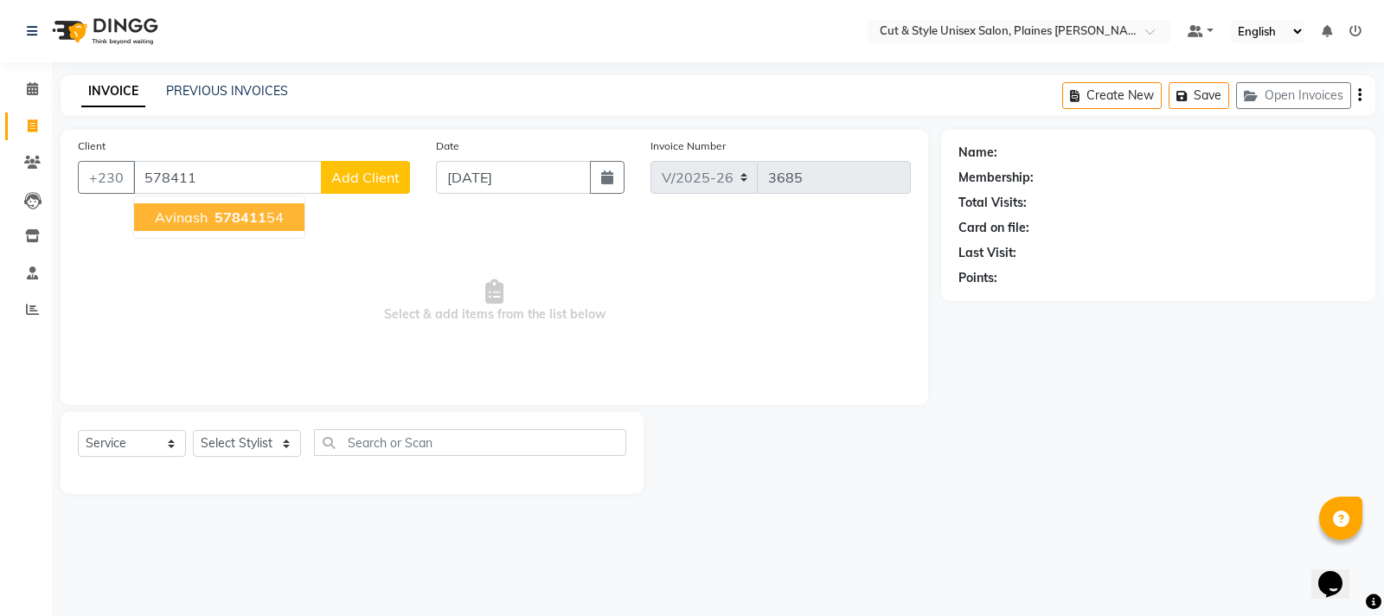
click at [217, 221] on span "578411" at bounding box center [241, 216] width 52 height 17
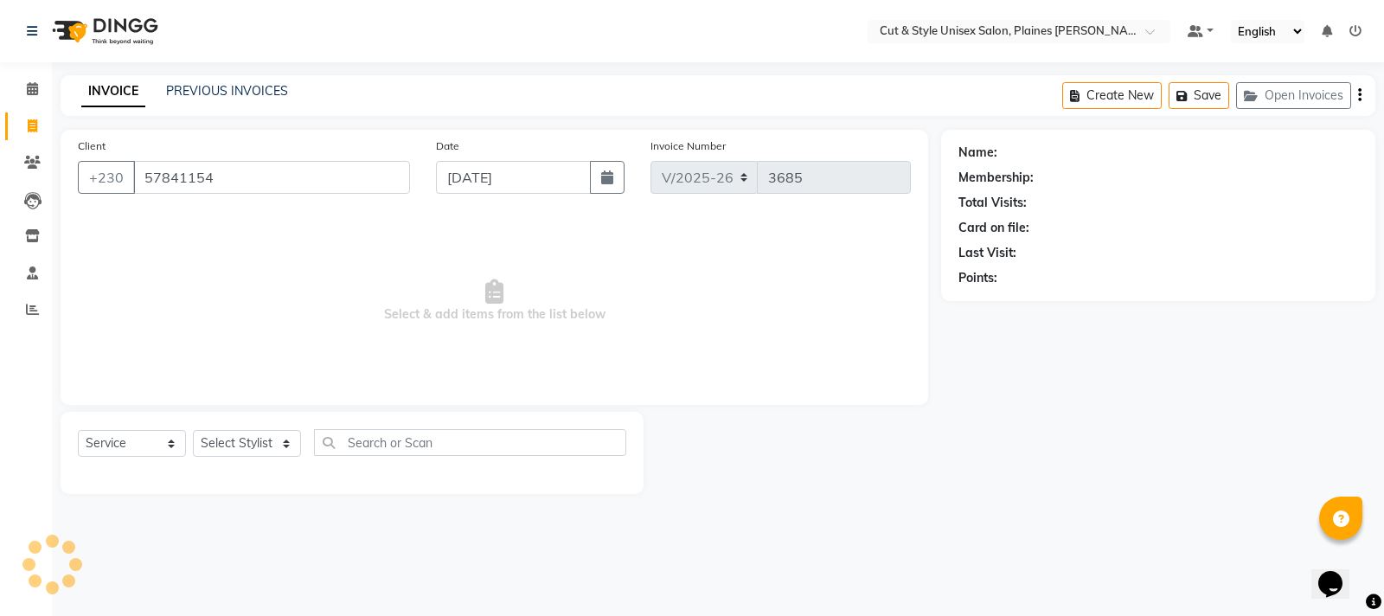
type input "57841154"
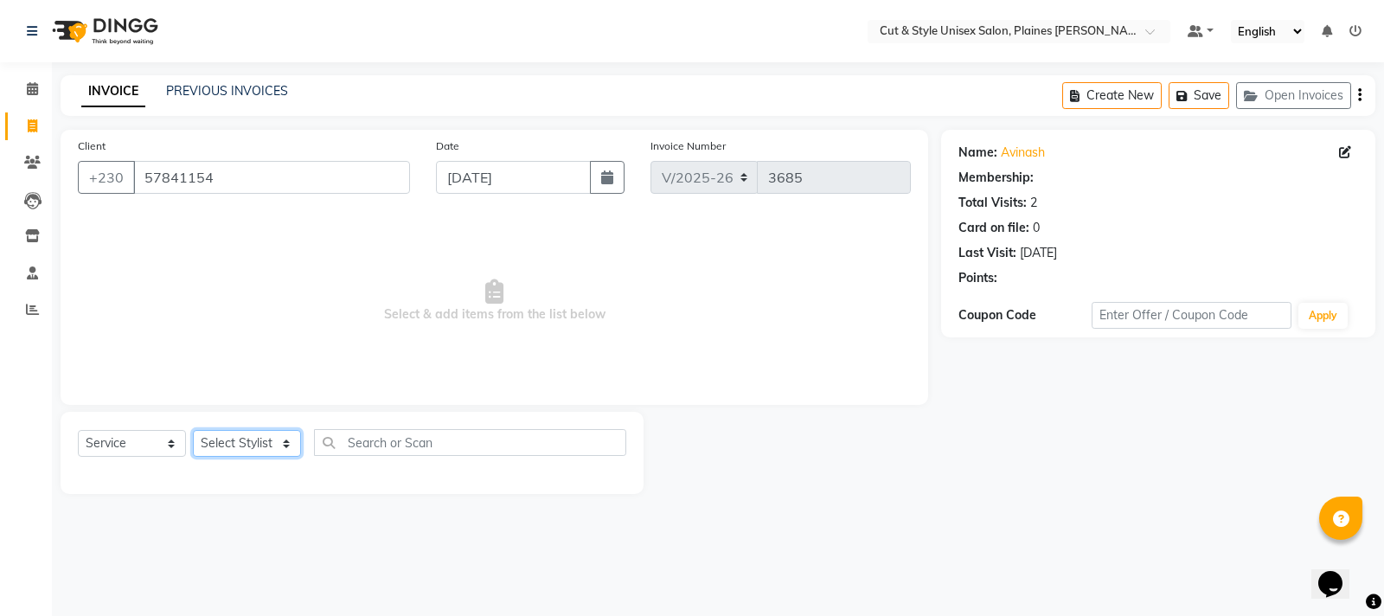
click at [233, 447] on select "Select Stylist [PERSON_NAME] Manager [PERSON_NAME]" at bounding box center [247, 443] width 108 height 27
select select "68910"
click at [193, 430] on select "Select Stylist [PERSON_NAME] Manager [PERSON_NAME]" at bounding box center [247, 443] width 108 height 27
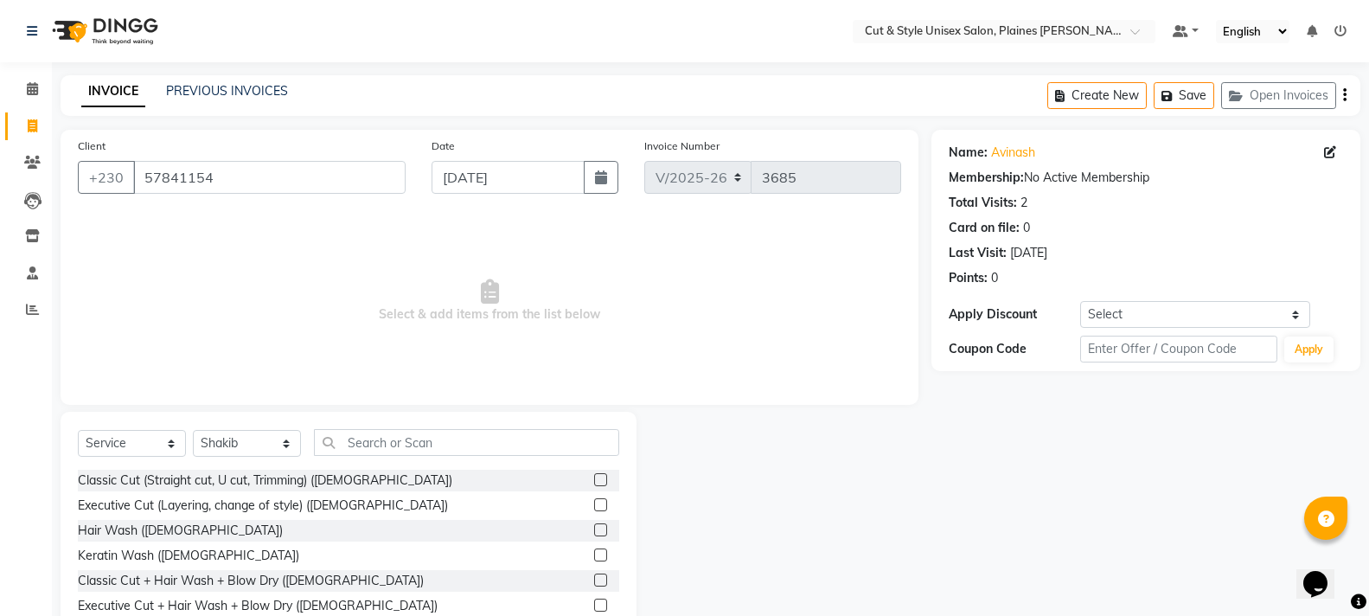
click at [419, 428] on div "Select Service Product Membership Package Voucher Prepaid Gift Card Select Styl…" at bounding box center [349, 539] width 576 height 255
click at [411, 445] on input "text" at bounding box center [466, 442] width 305 height 27
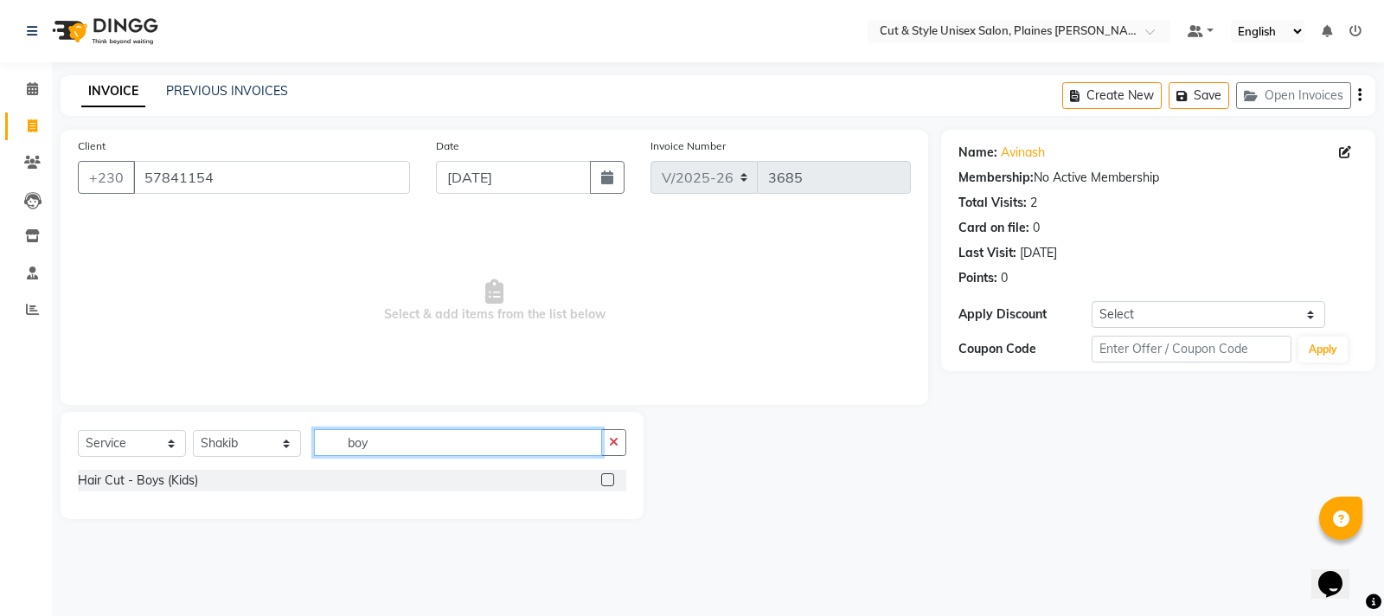
type input "boy"
click at [607, 479] on label at bounding box center [607, 479] width 13 height 13
click at [607, 479] on input "checkbox" at bounding box center [606, 480] width 11 height 11
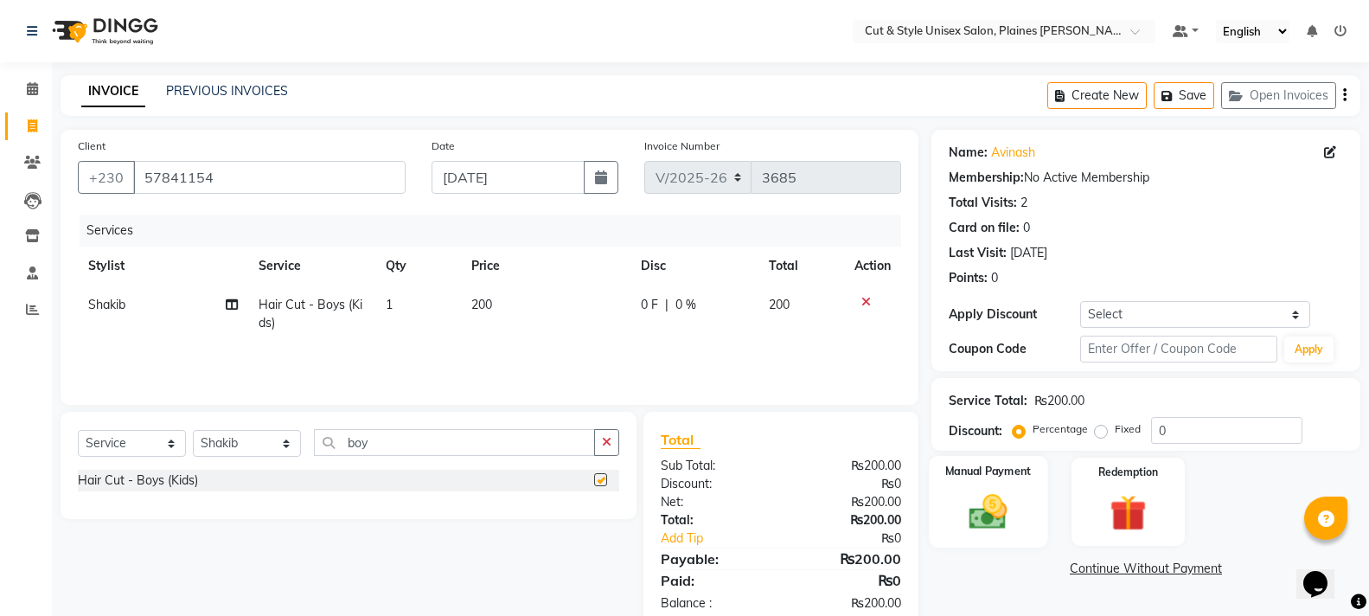
checkbox input "false"
click at [995, 503] on img at bounding box center [987, 512] width 61 height 44
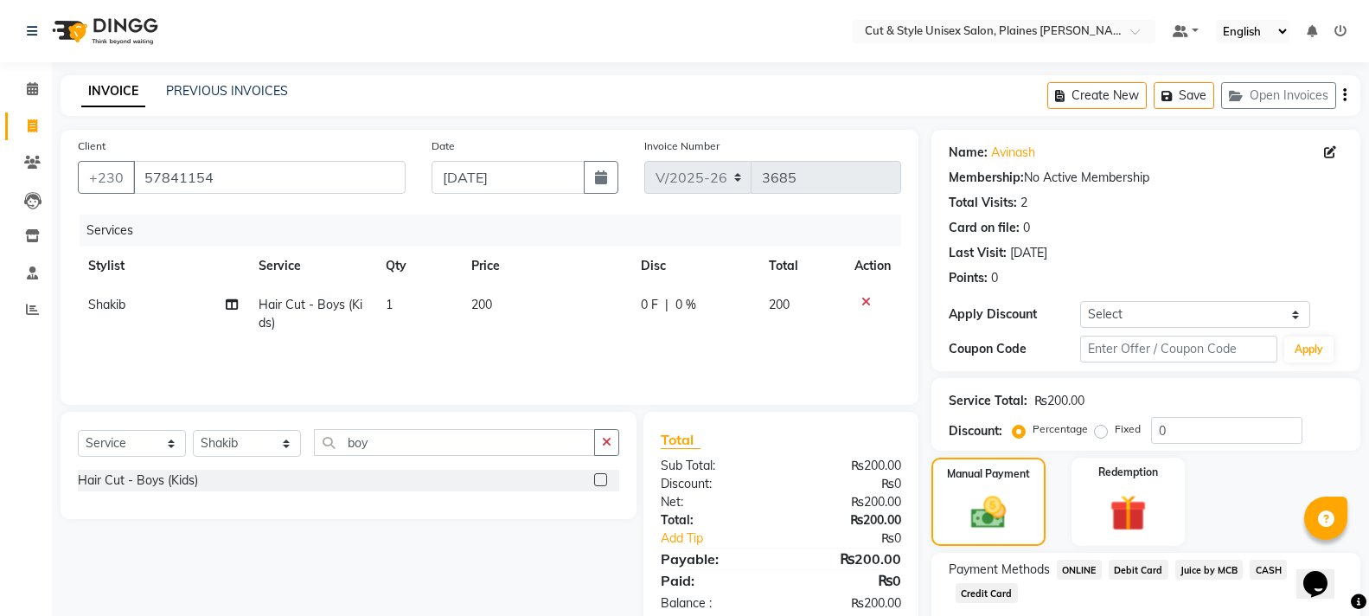
click at [1256, 570] on span "CASH" at bounding box center [1268, 570] width 37 height 20
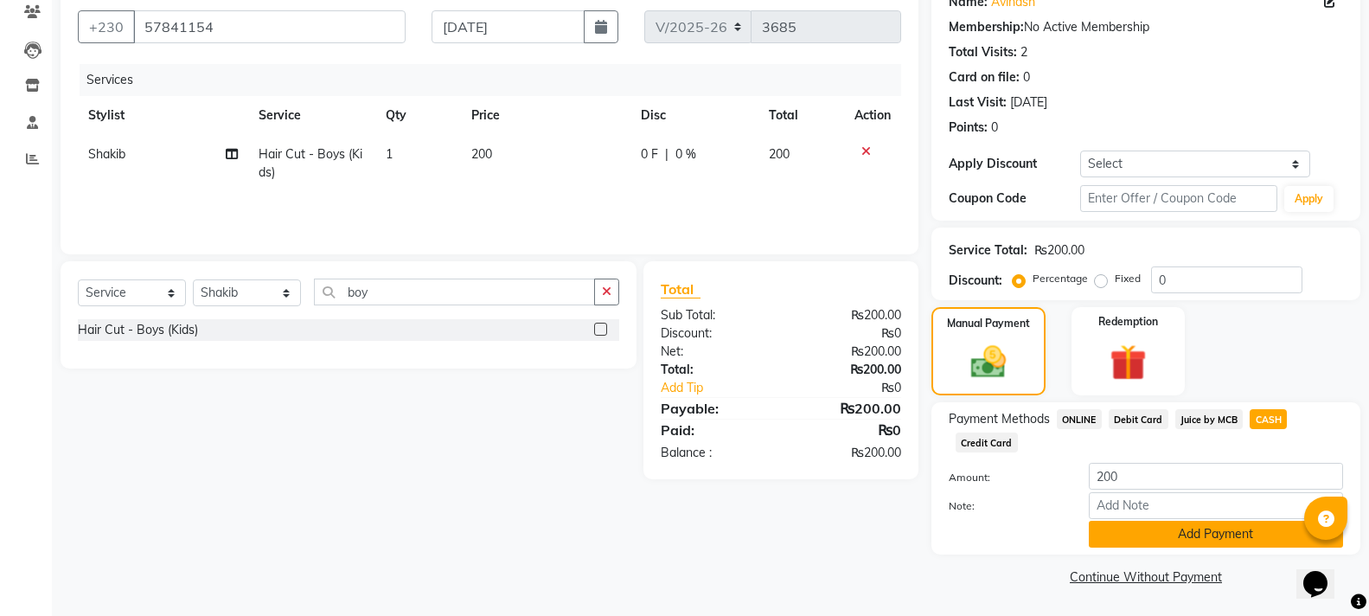
click at [1232, 537] on button "Add Payment" at bounding box center [1216, 534] width 254 height 27
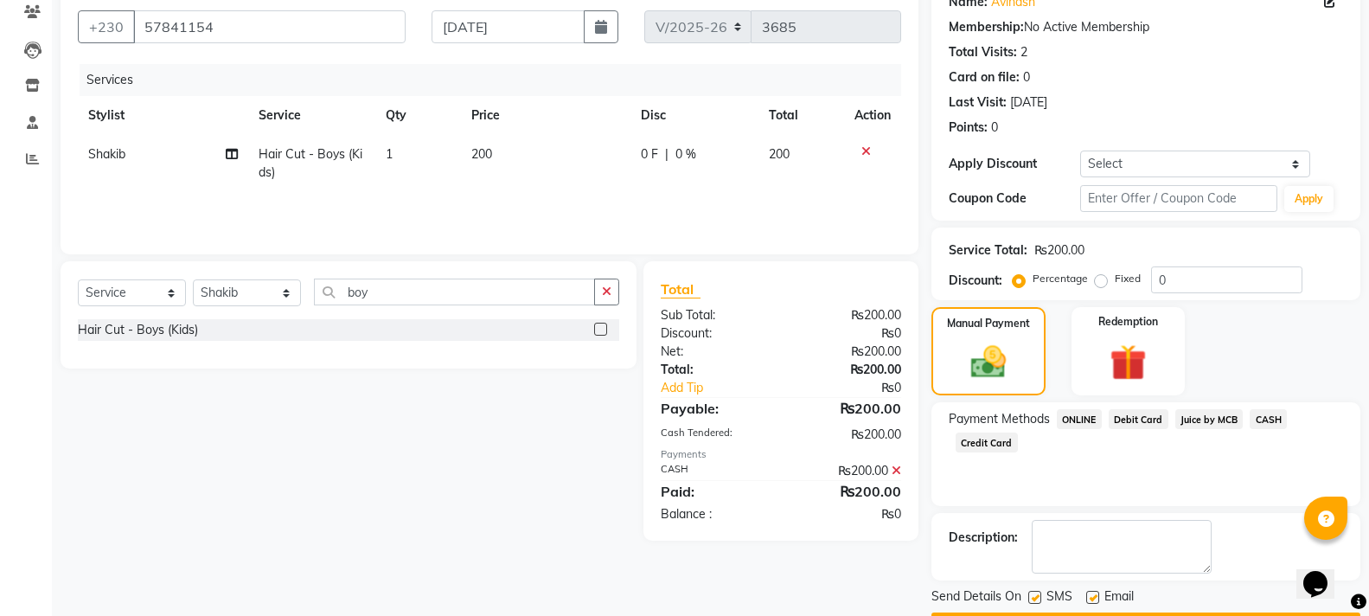
click at [1177, 612] on button "Checkout" at bounding box center [1146, 625] width 429 height 27
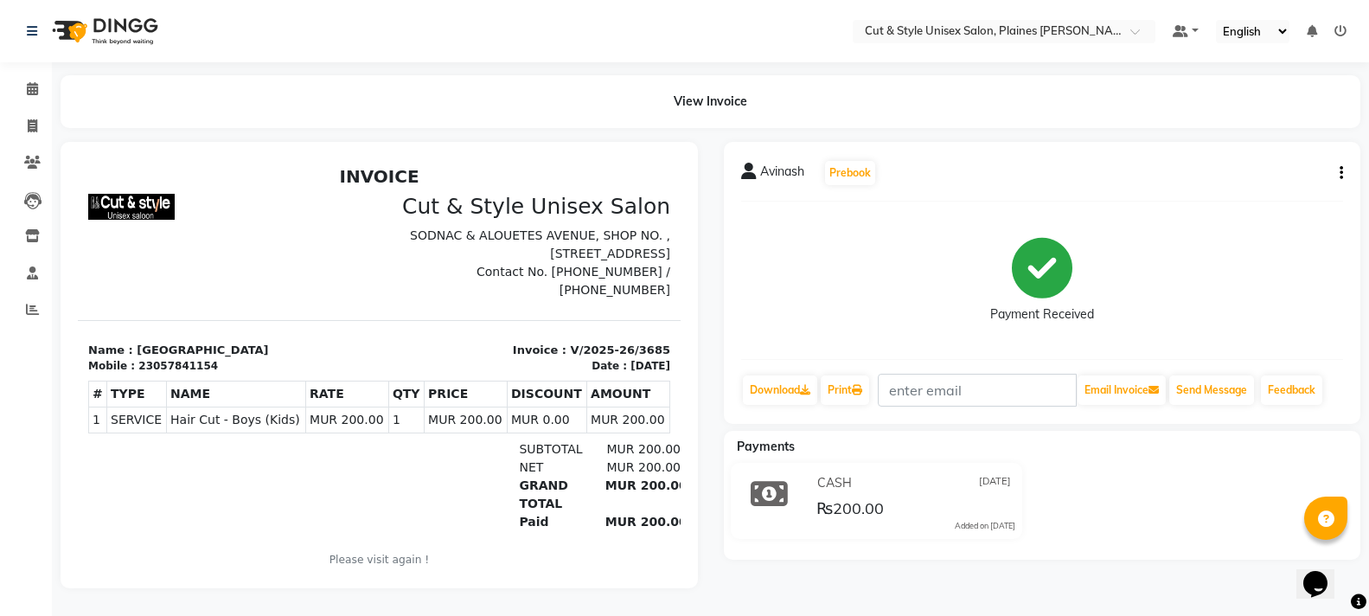
click at [77, 33] on img at bounding box center [103, 31] width 118 height 48
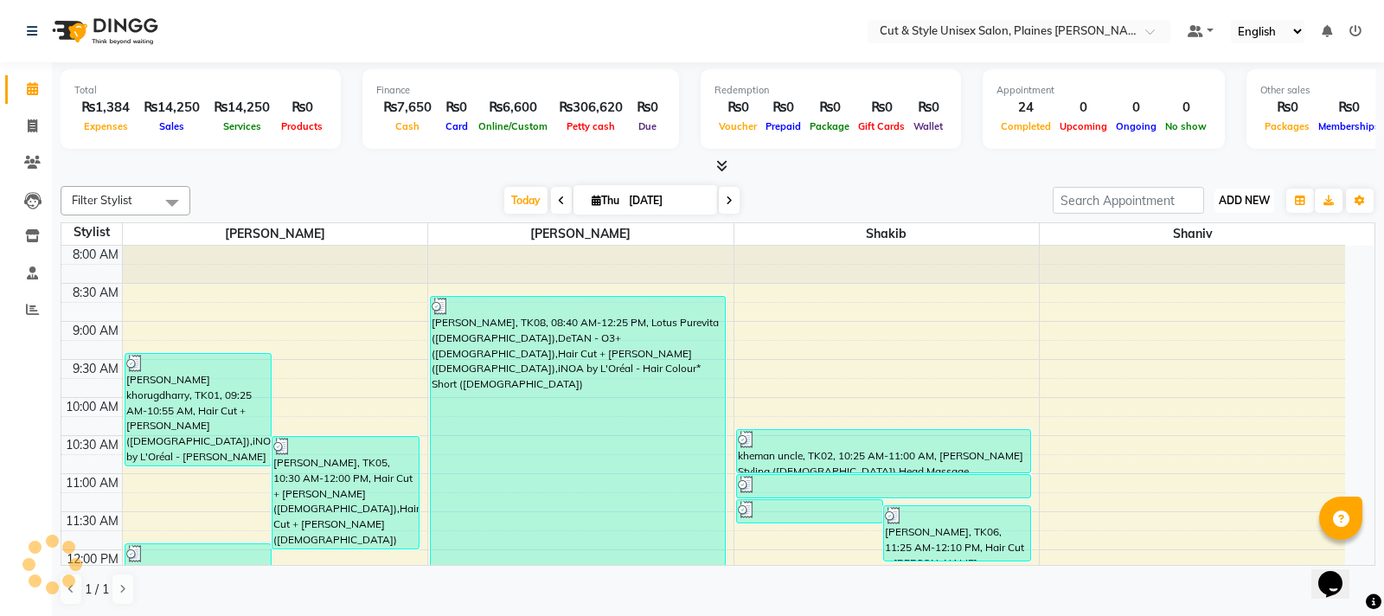
click at [1245, 195] on span "ADD NEW" at bounding box center [1244, 200] width 51 height 13
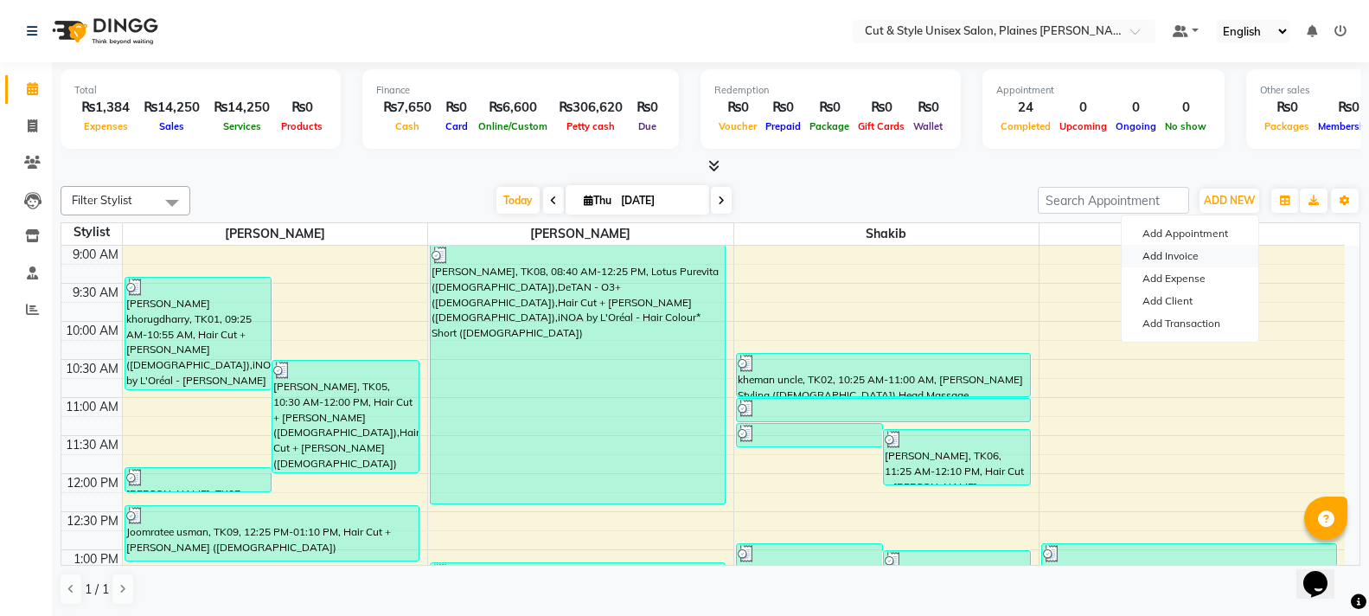
click at [1186, 252] on link "Add Invoice" at bounding box center [1190, 256] width 137 height 22
select select "service"
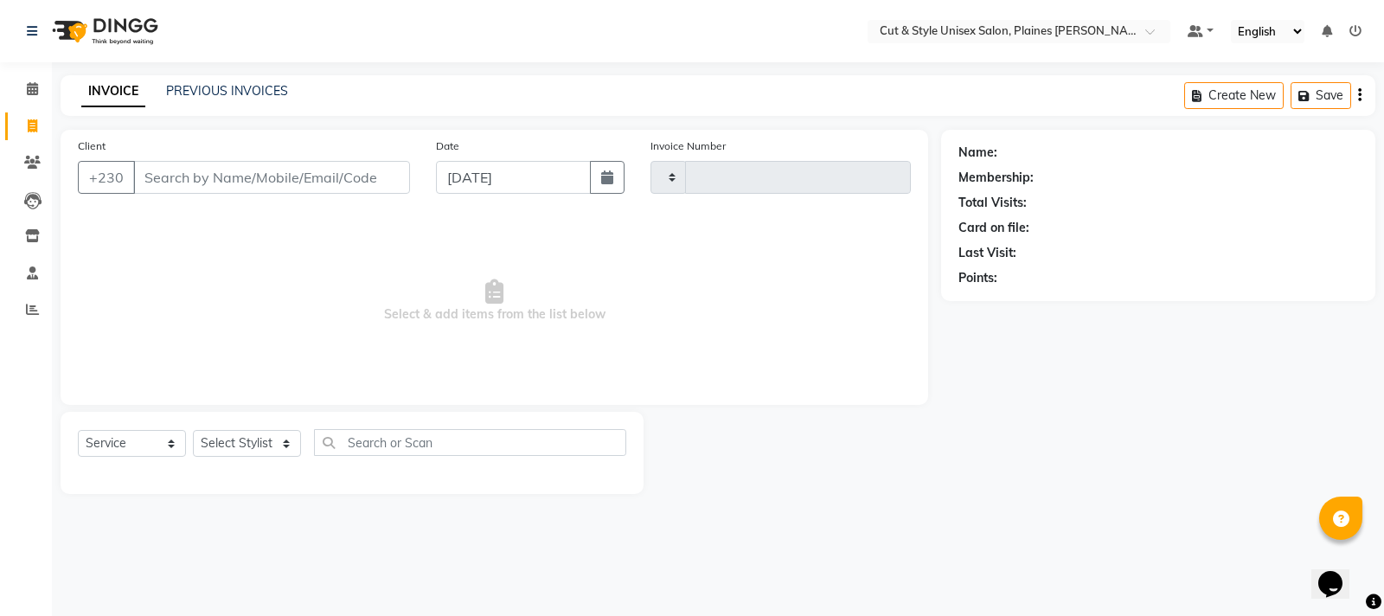
type input "3686"
select select "7731"
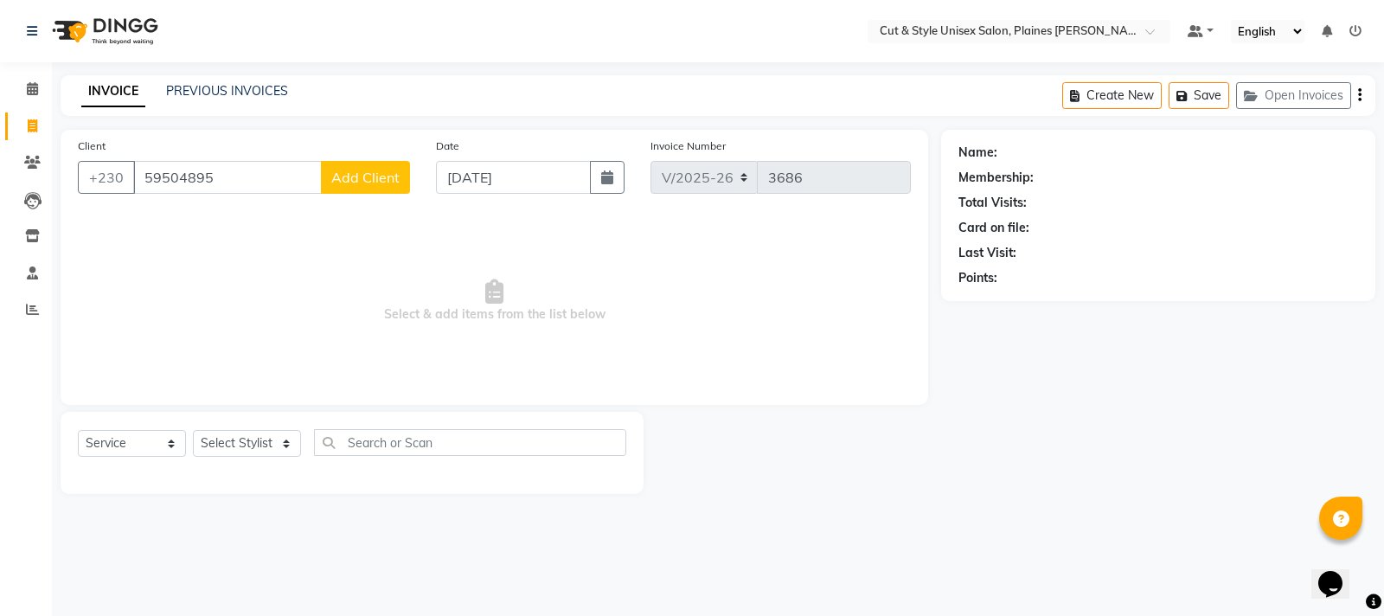
type input "59504895"
click at [388, 176] on span "Add Client" at bounding box center [365, 177] width 68 height 17
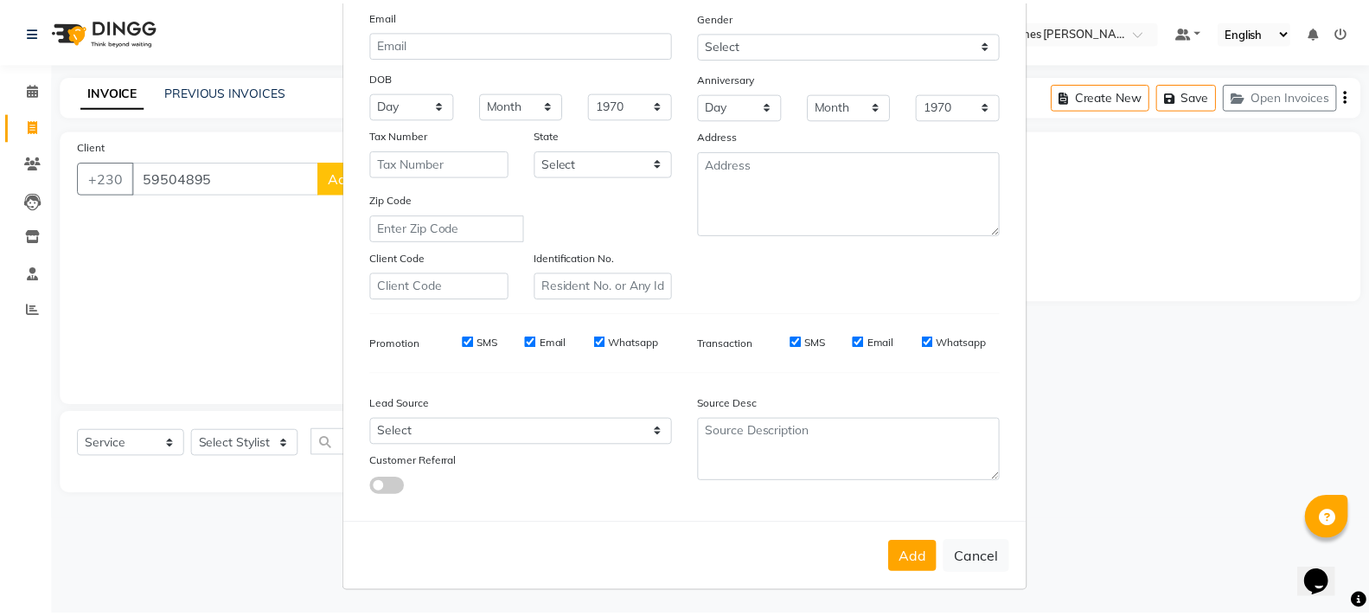
scroll to position [183, 0]
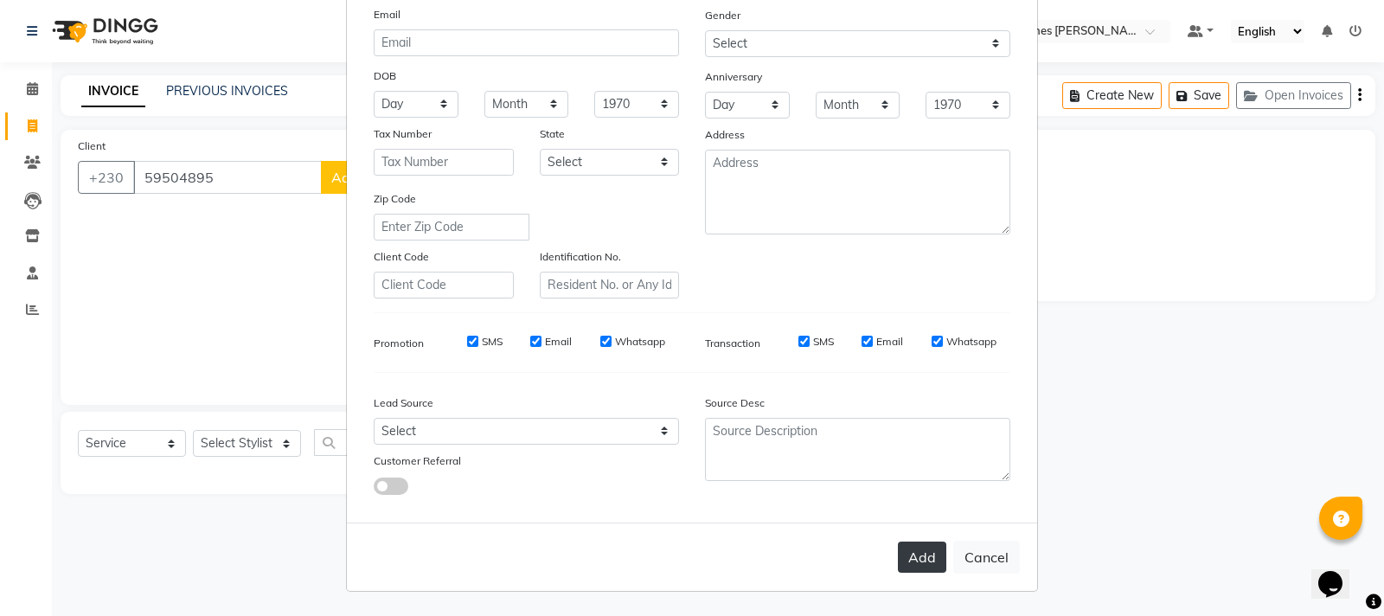
type input "[PERSON_NAME]"
click at [922, 556] on button "Add" at bounding box center [922, 556] width 48 height 31
select select
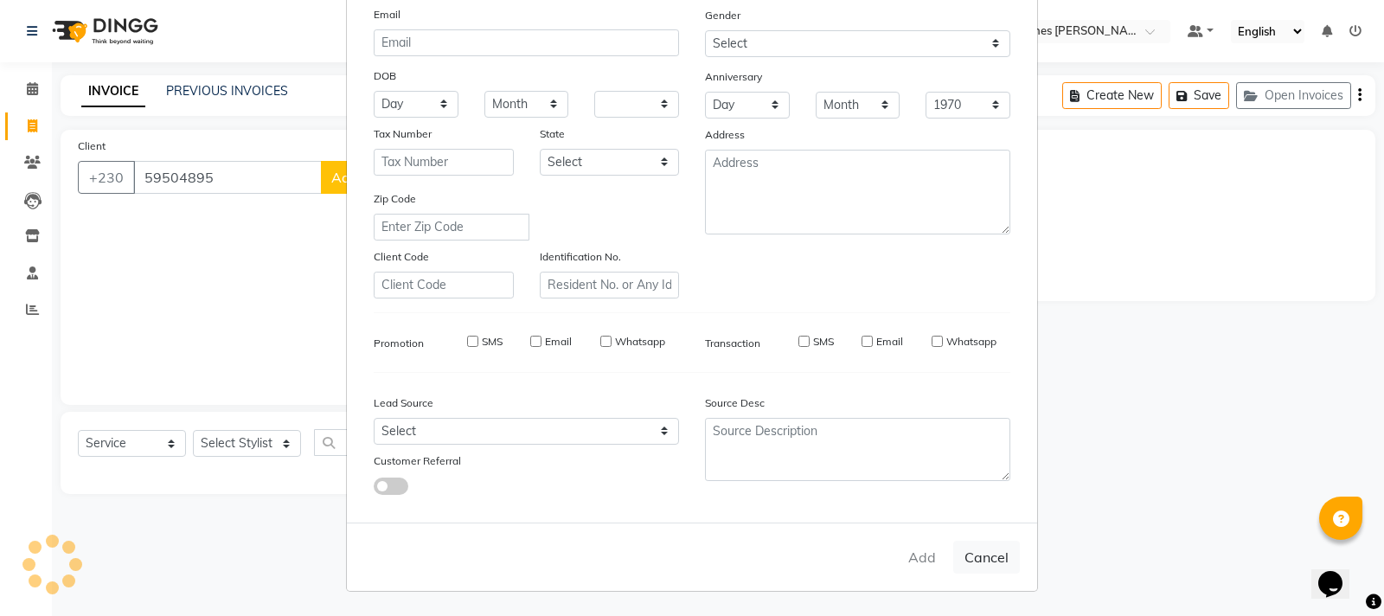
select select
checkbox input "false"
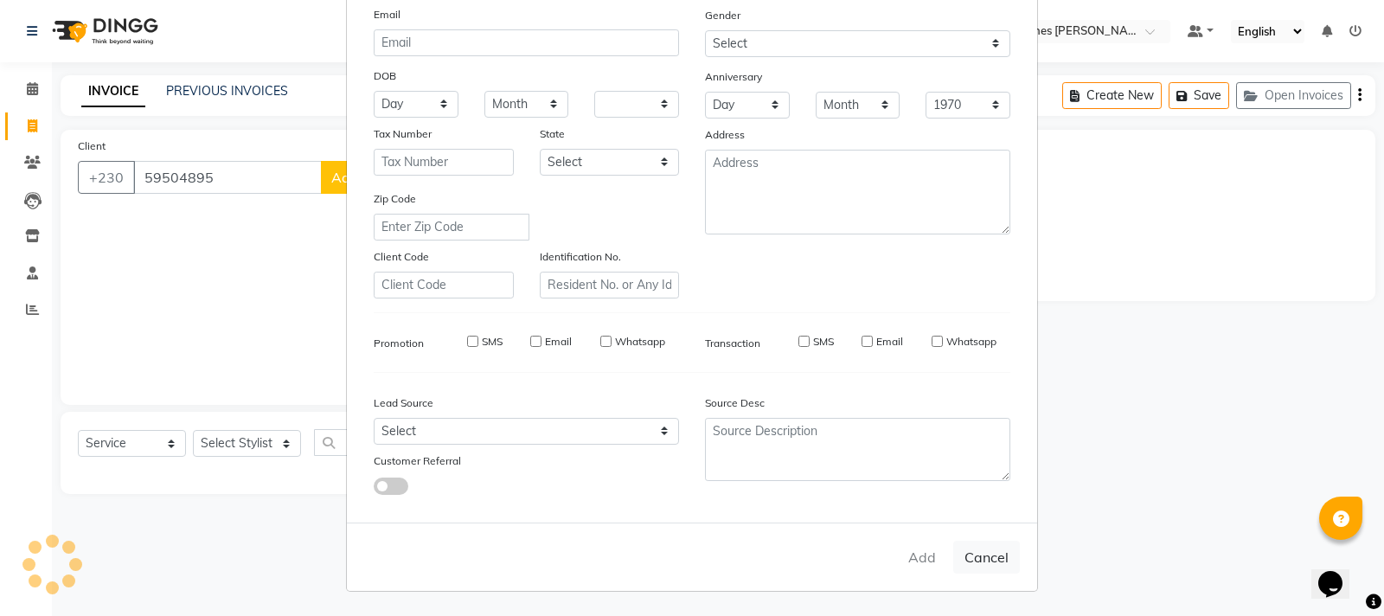
checkbox input "false"
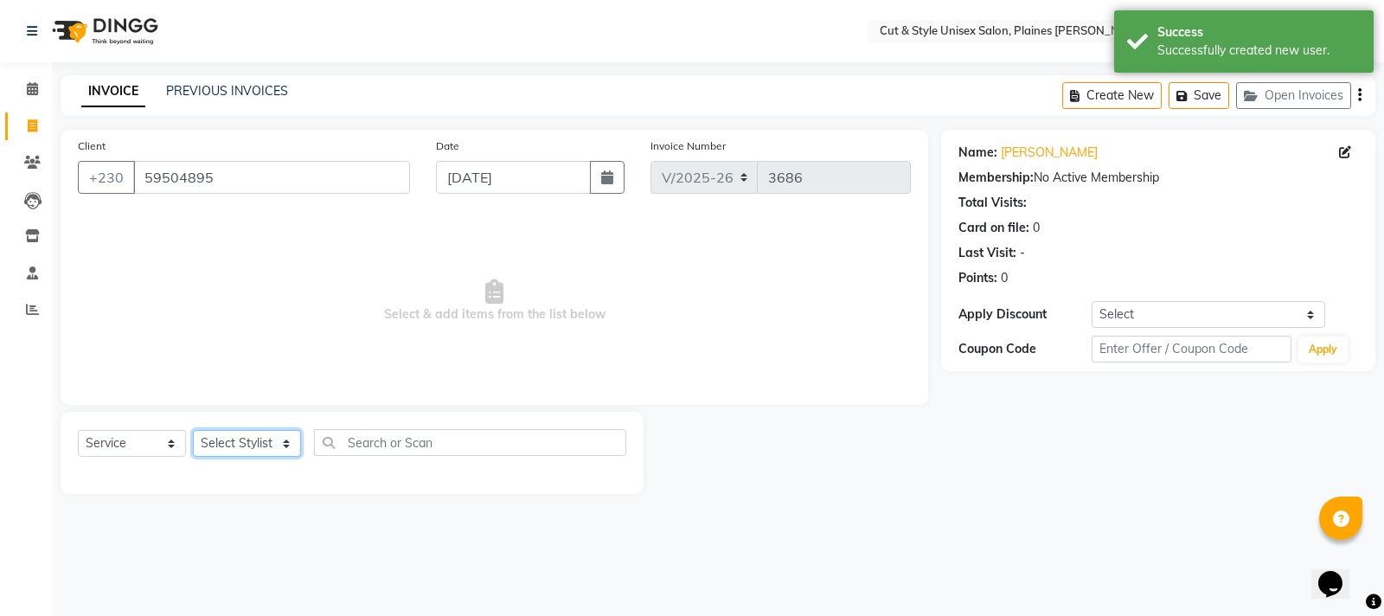
click at [284, 445] on select "Select Stylist [PERSON_NAME] Manager [PERSON_NAME]" at bounding box center [247, 443] width 108 height 27
select select "68909"
click at [193, 430] on select "Select Stylist [PERSON_NAME] Manager [PERSON_NAME]" at bounding box center [247, 443] width 108 height 27
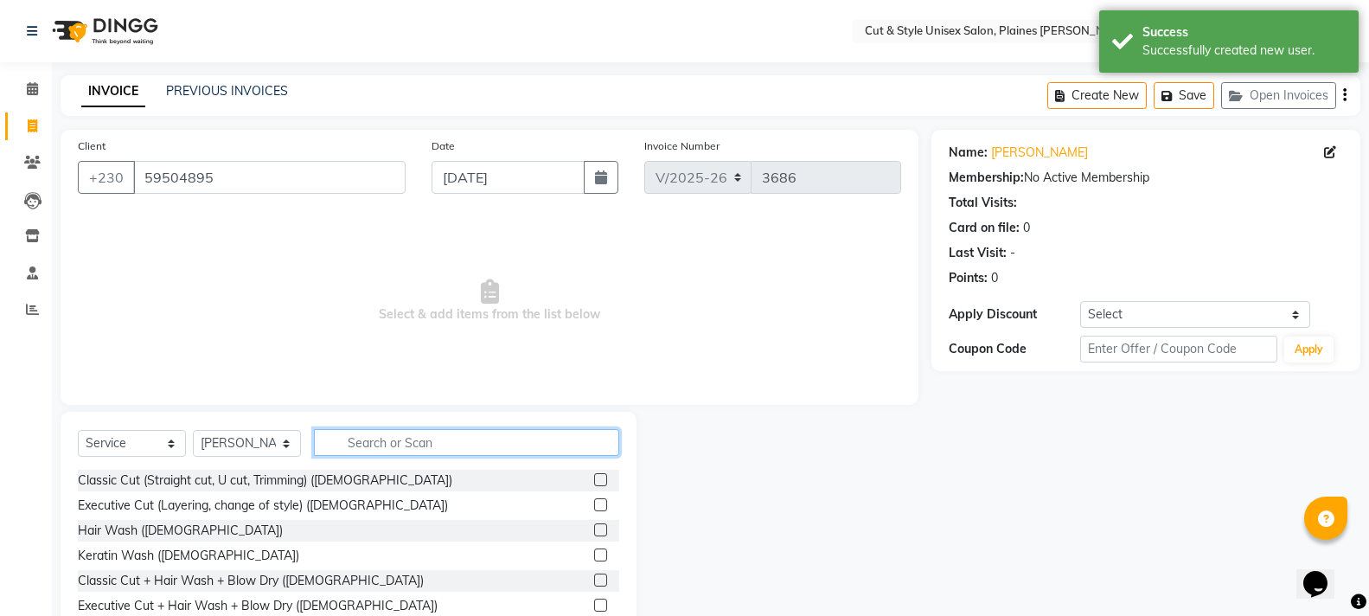
click at [355, 443] on input "text" at bounding box center [466, 442] width 305 height 27
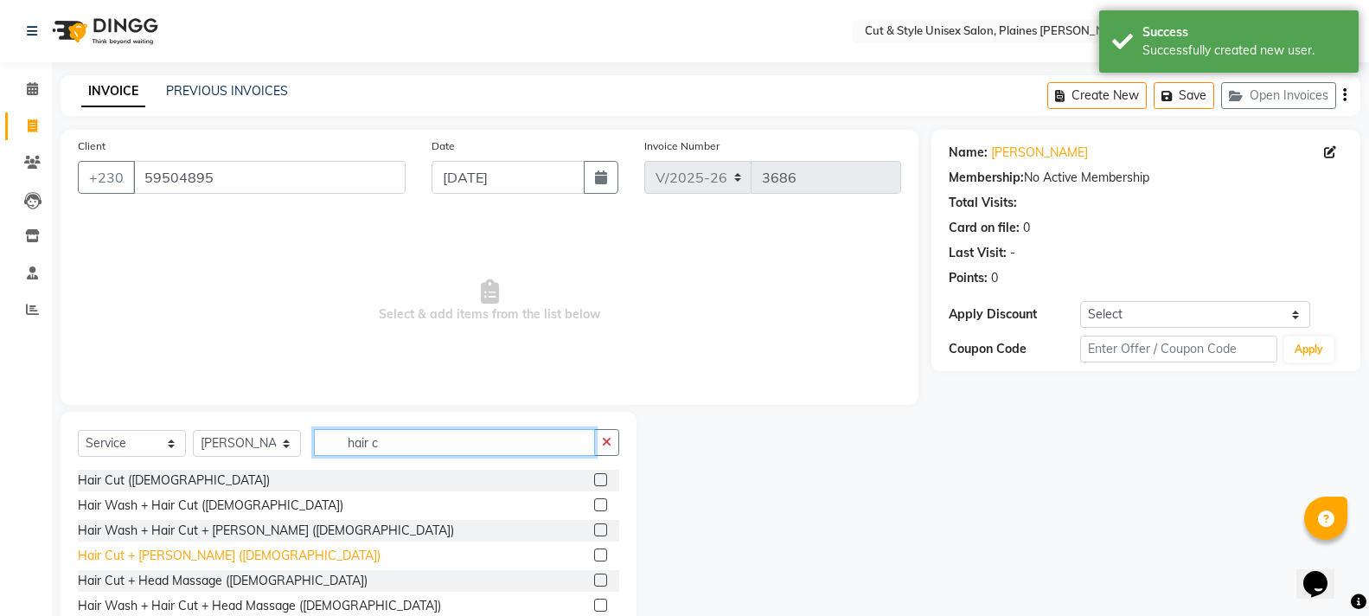
type input "hair c"
click at [144, 556] on div "Hair Cut + [PERSON_NAME] ([DEMOGRAPHIC_DATA])" at bounding box center [229, 556] width 303 height 18
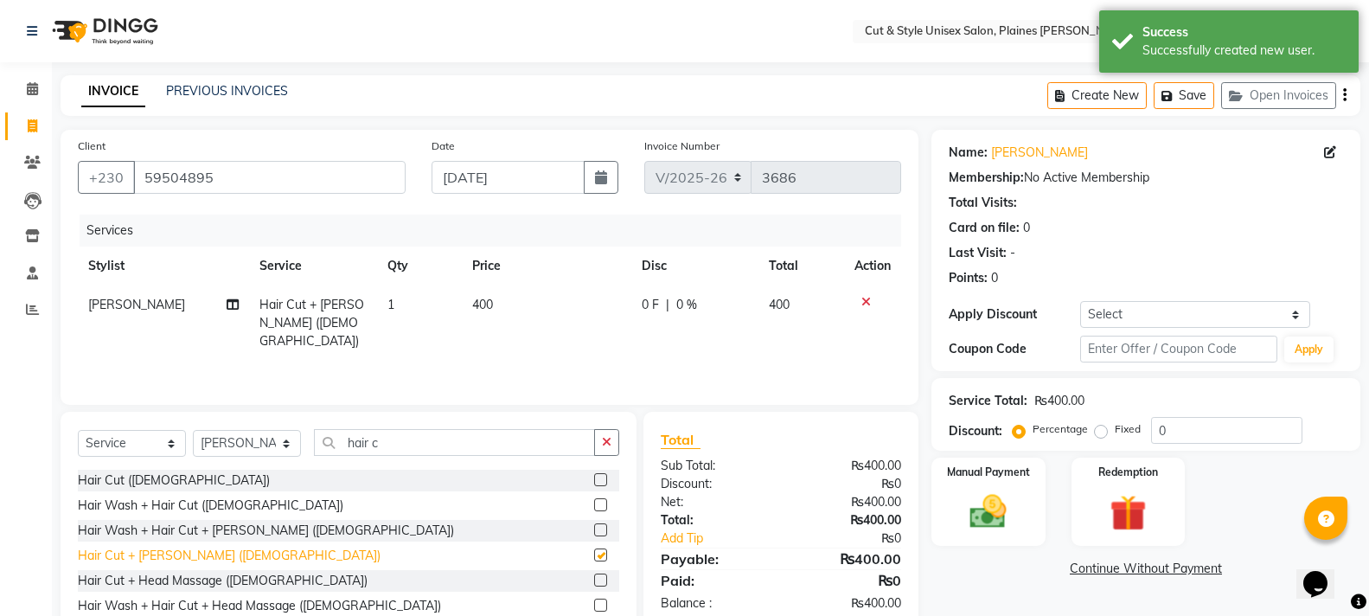
checkbox input "false"
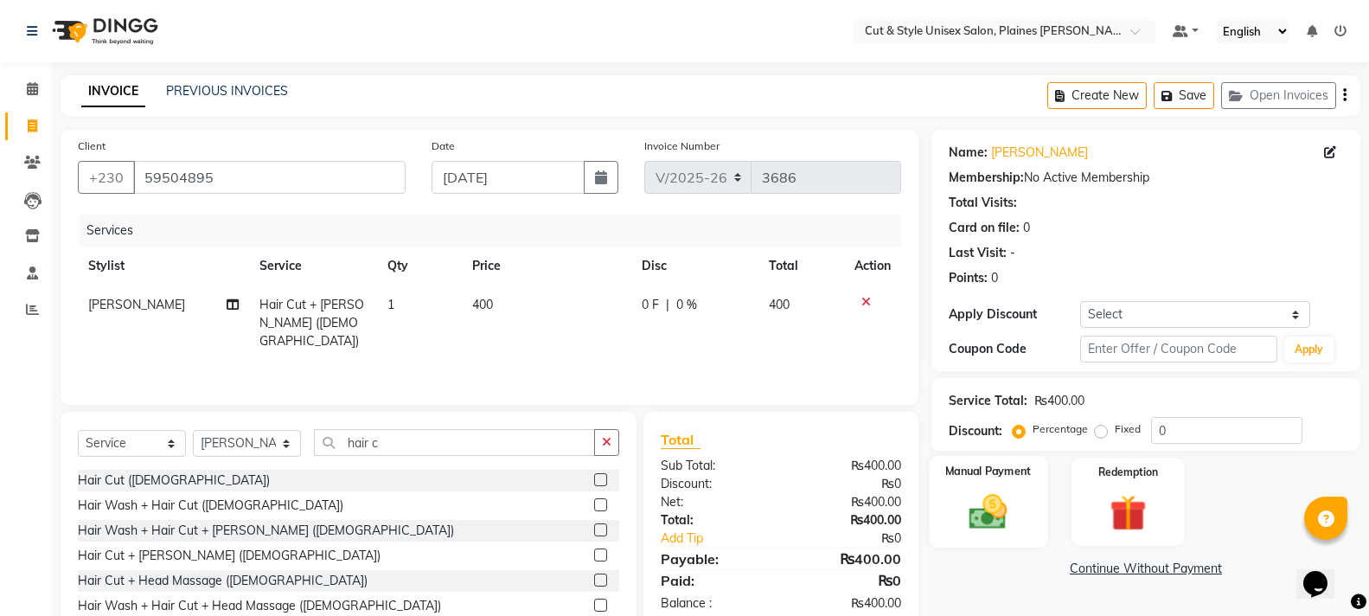
click at [1017, 490] on img at bounding box center [987, 512] width 61 height 44
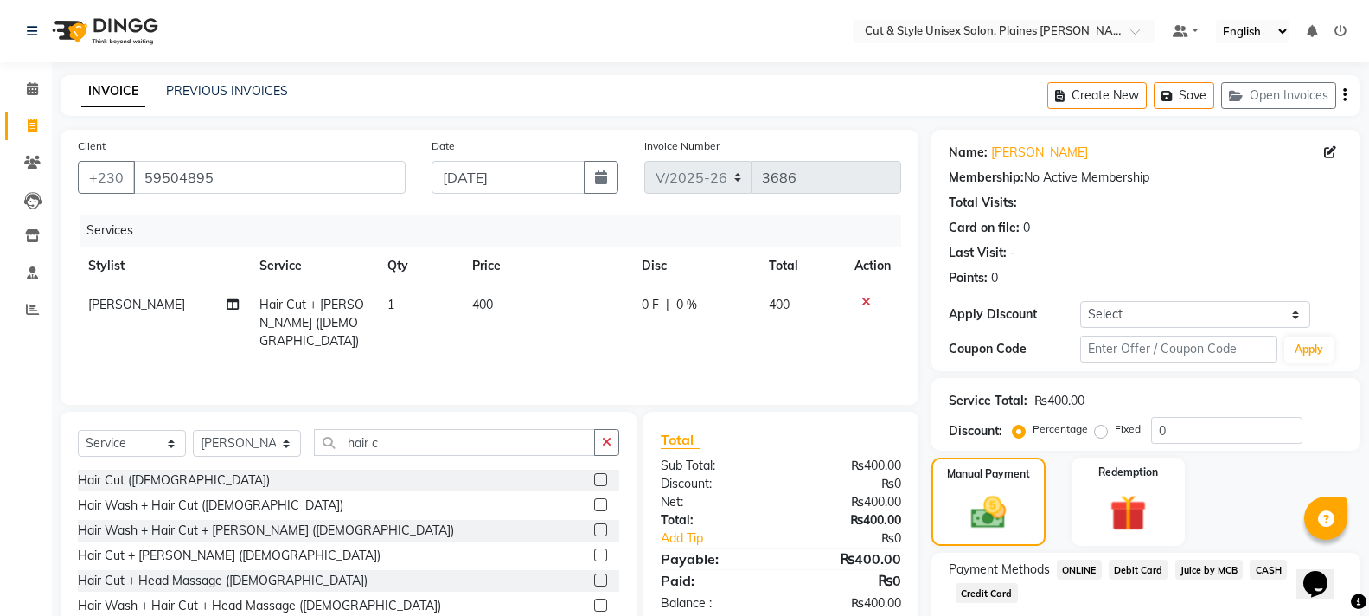
click at [1279, 568] on span "CASH" at bounding box center [1268, 570] width 37 height 20
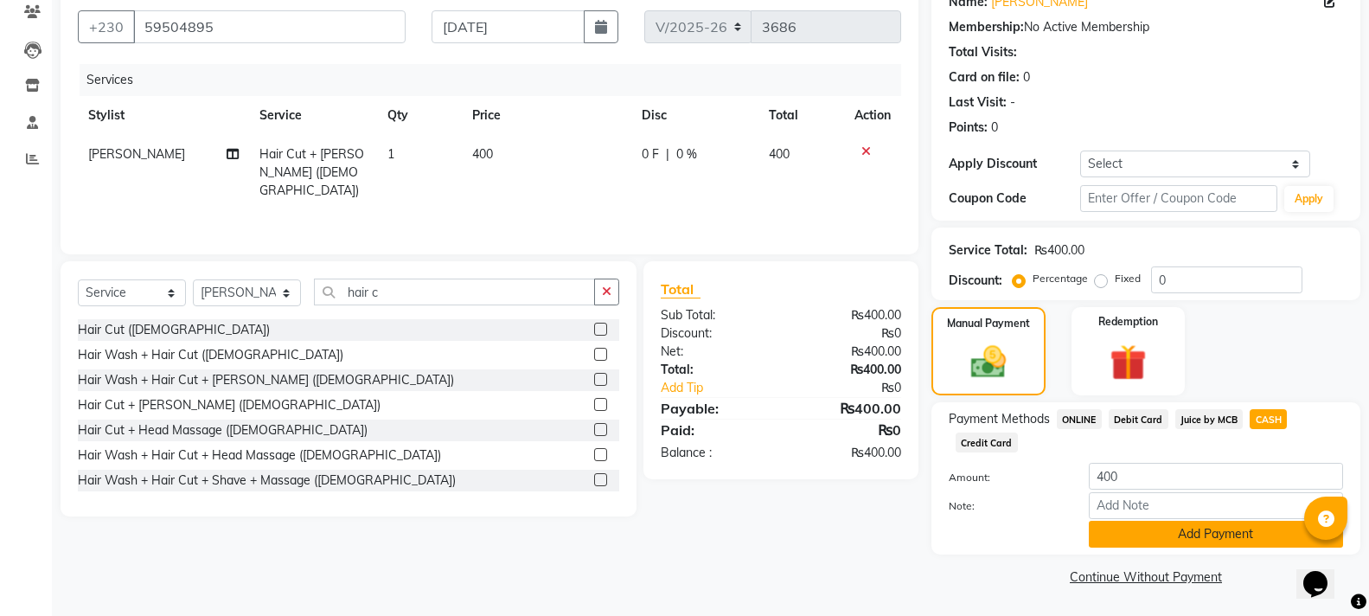
click at [1240, 539] on button "Add Payment" at bounding box center [1216, 534] width 254 height 27
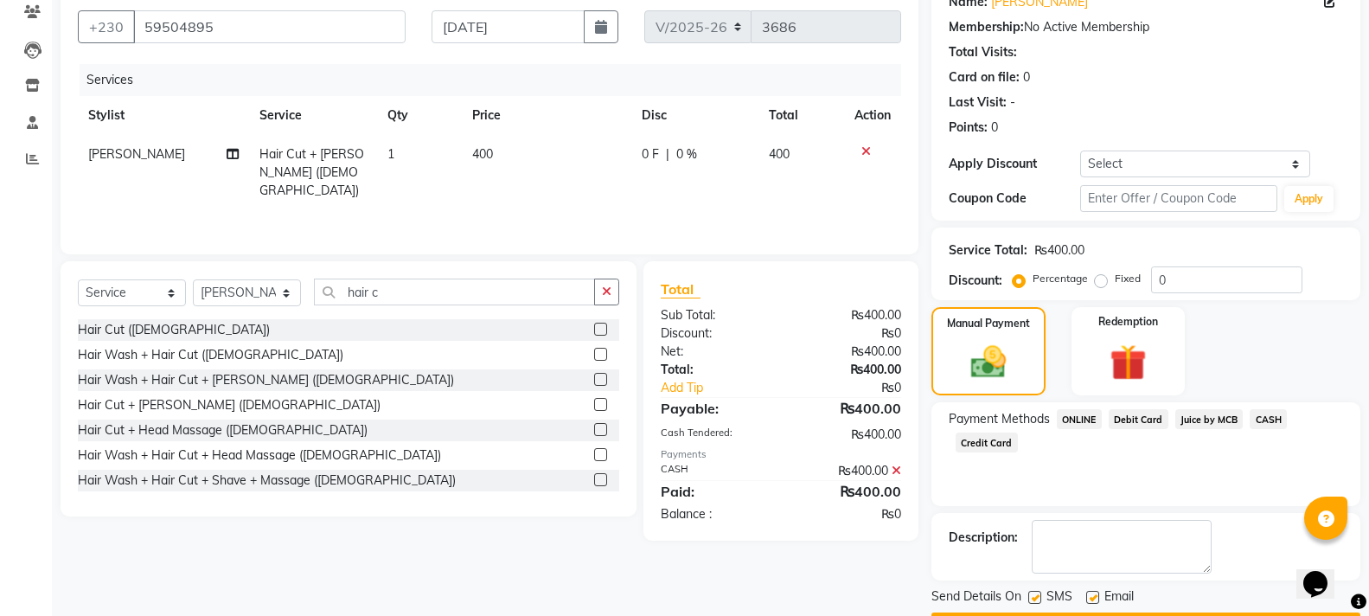
scroll to position [200, 0]
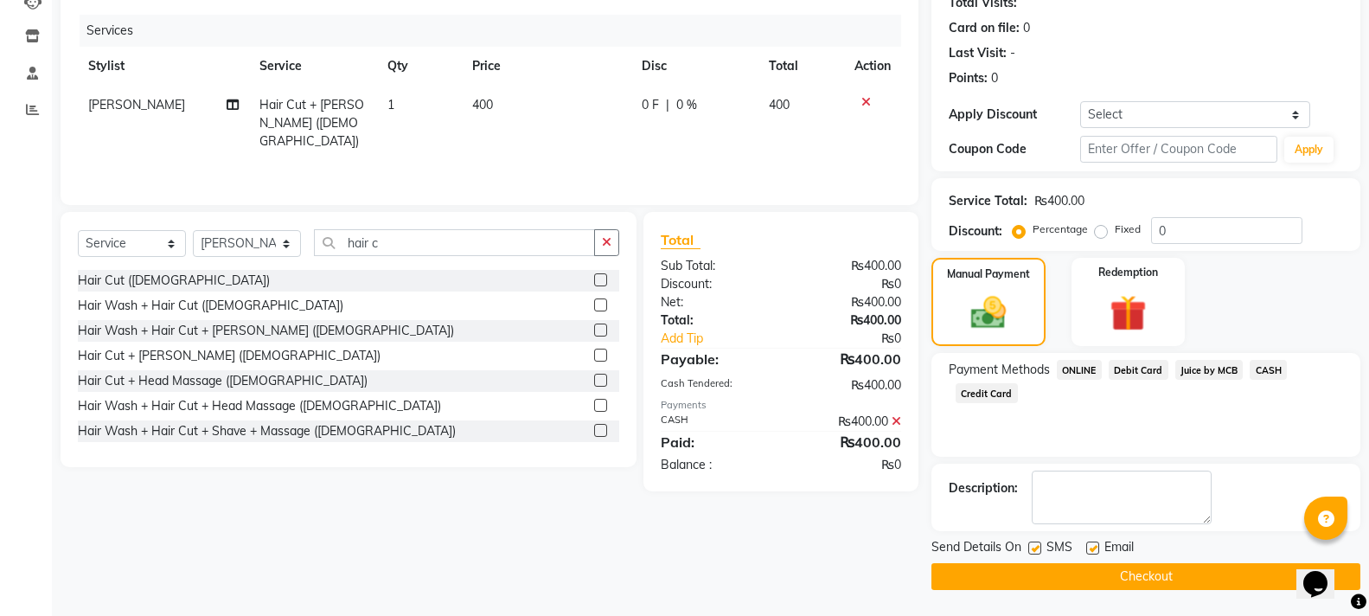
click at [1216, 575] on button "Checkout" at bounding box center [1146, 576] width 429 height 27
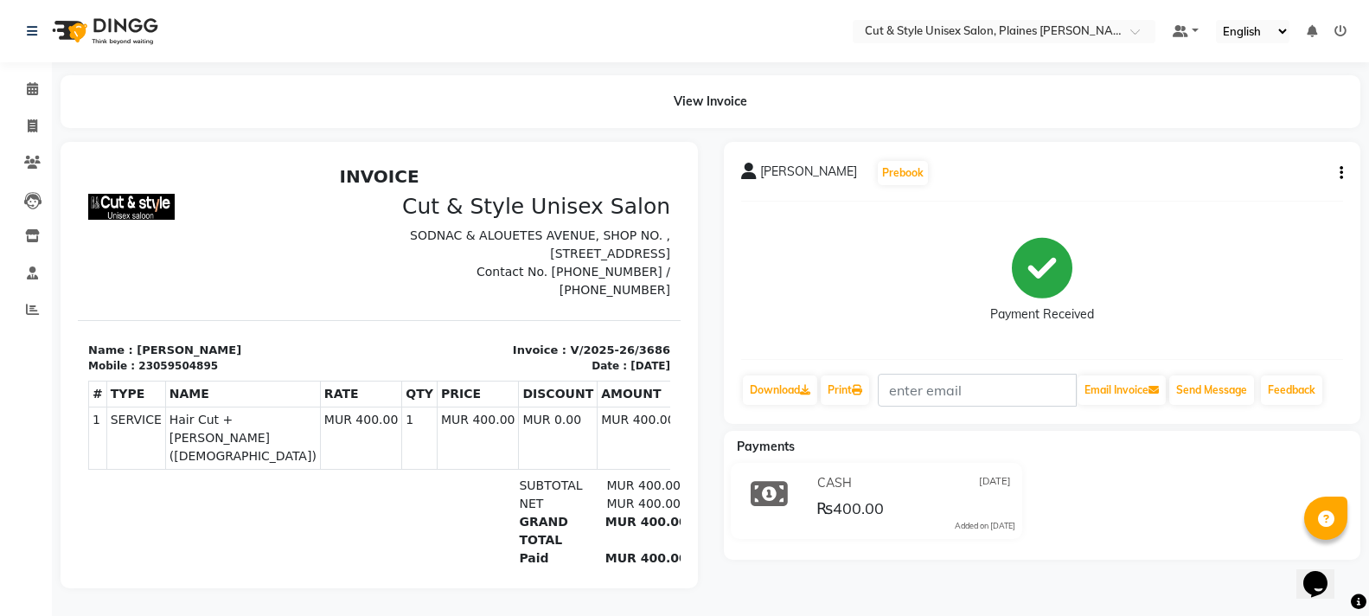
click at [80, 27] on img at bounding box center [103, 31] width 118 height 48
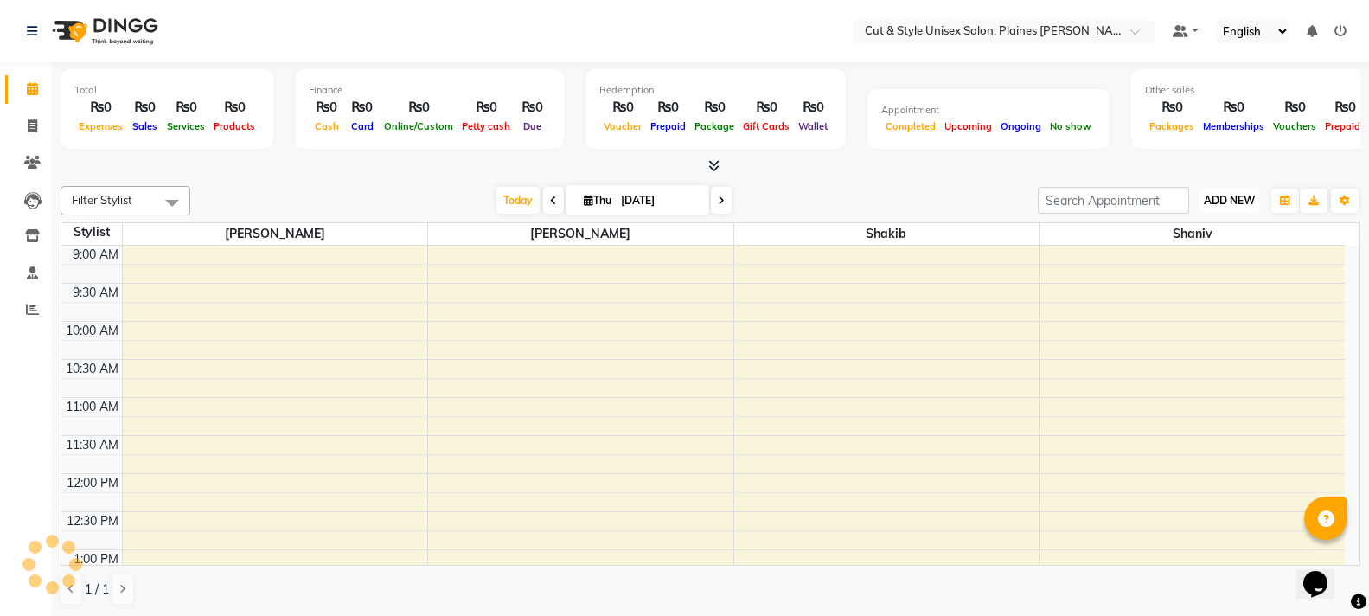
click at [1220, 201] on span "ADD NEW" at bounding box center [1229, 200] width 51 height 13
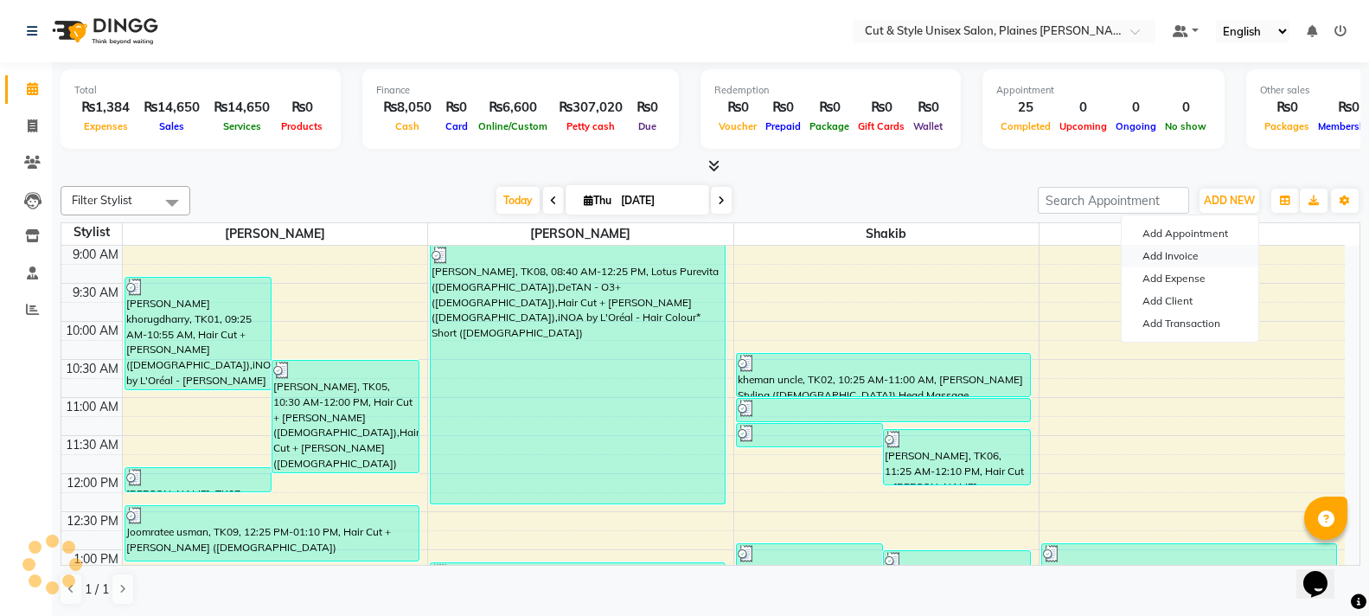
click at [1186, 253] on link "Add Invoice" at bounding box center [1190, 256] width 137 height 22
select select "service"
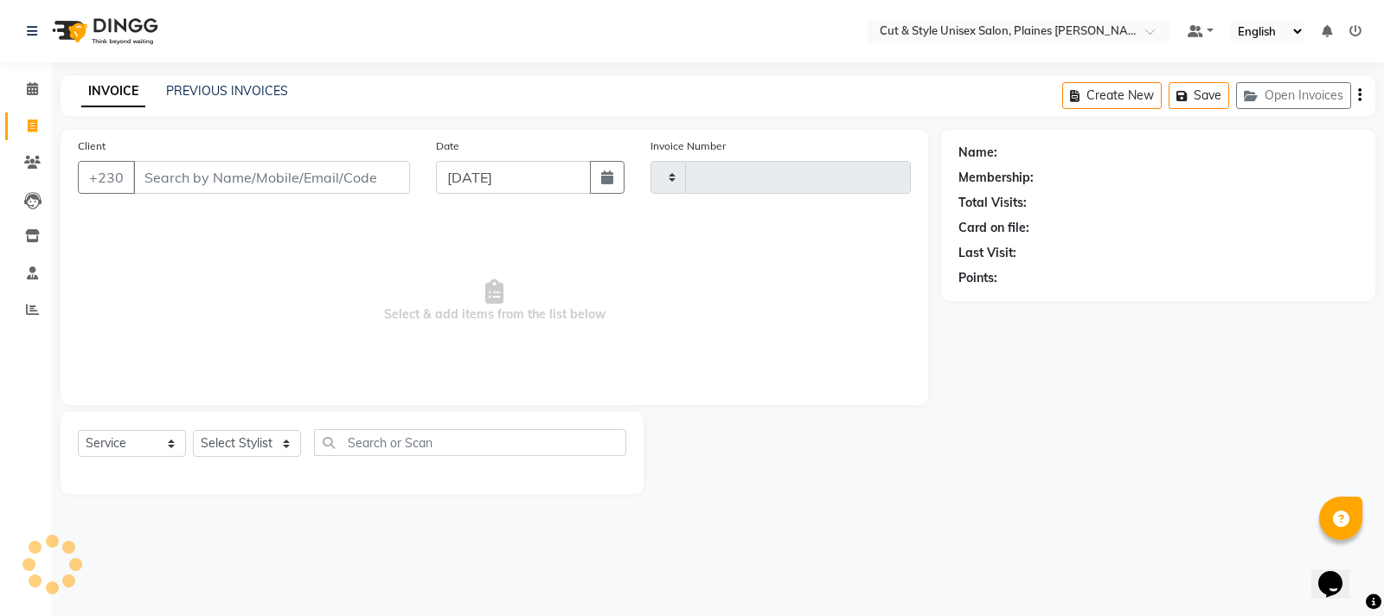
type input "3687"
select select "7731"
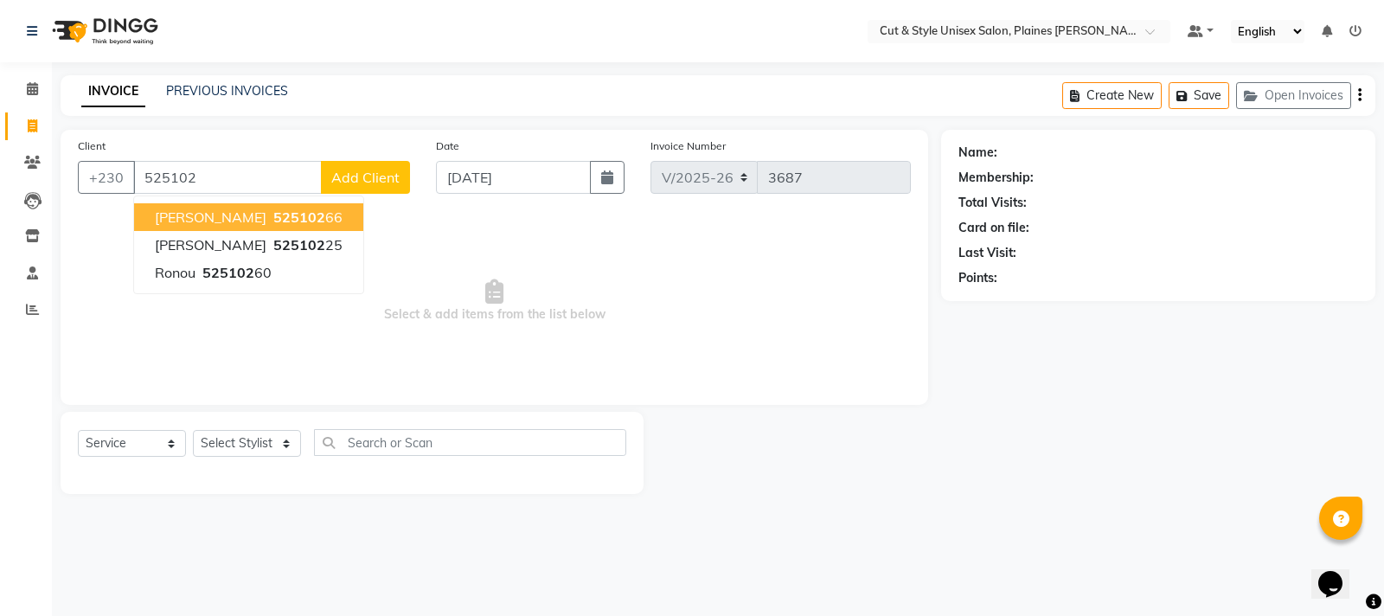
click at [238, 211] on span "[PERSON_NAME]" at bounding box center [211, 216] width 112 height 17
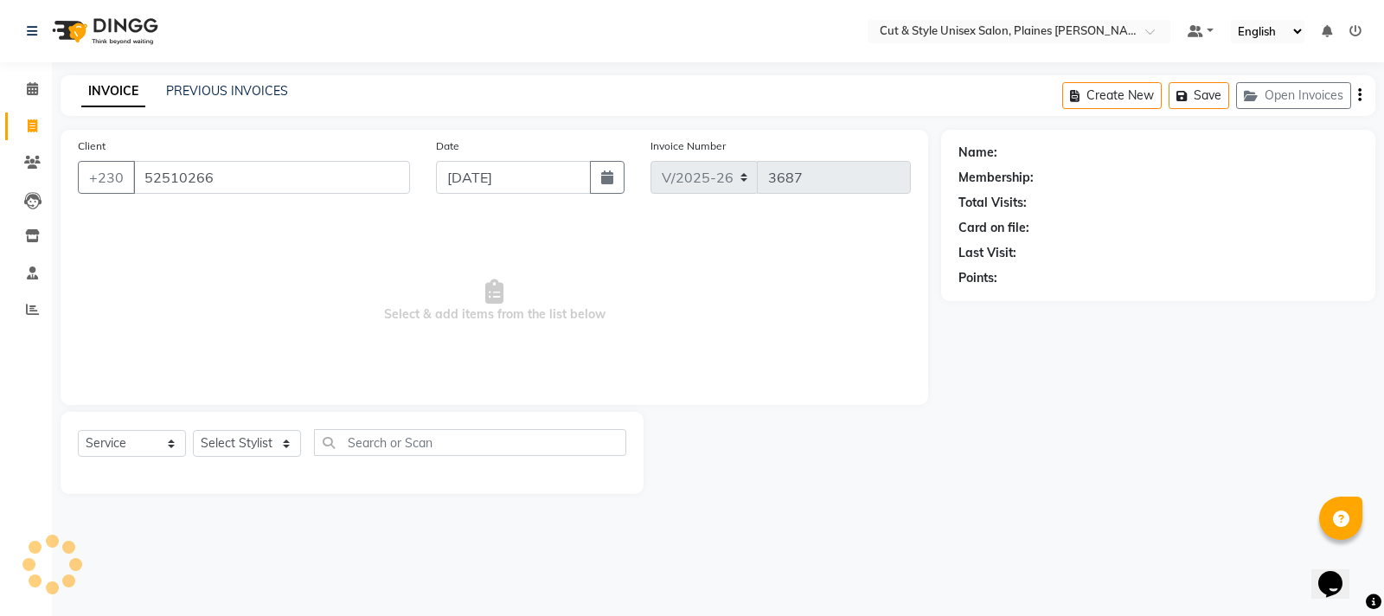
type input "52510266"
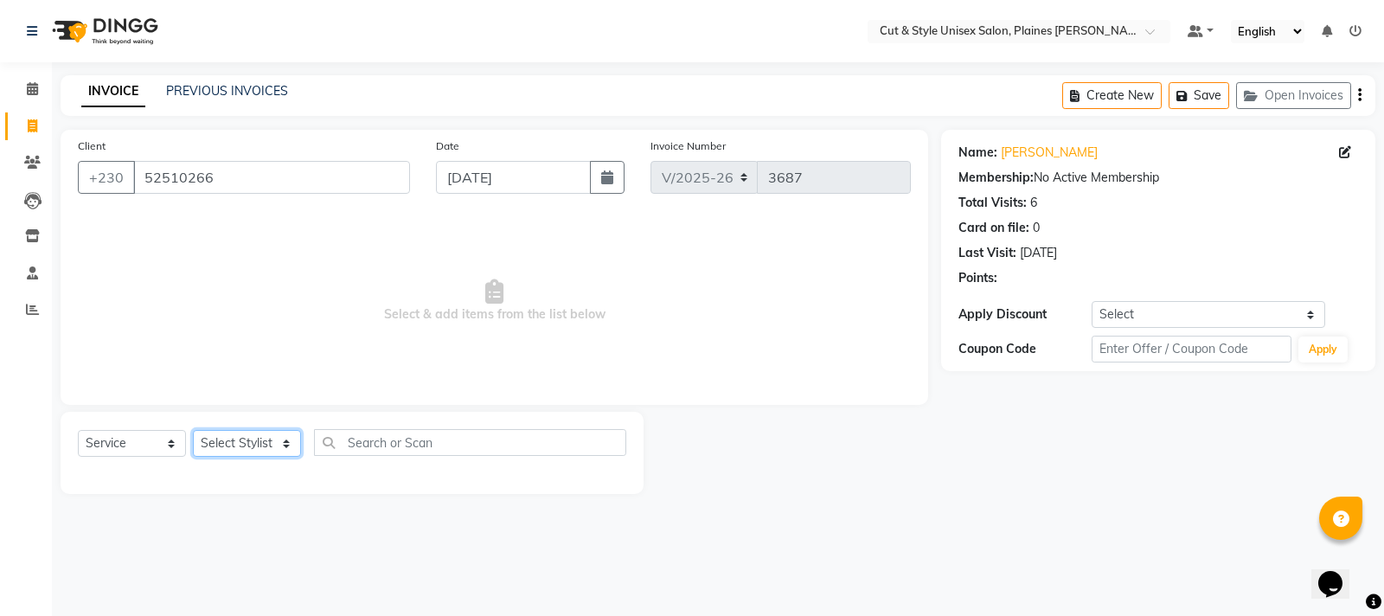
click at [285, 438] on select "Select Stylist [PERSON_NAME] Manager [PERSON_NAME]" at bounding box center [247, 443] width 108 height 27
select select "68909"
click at [193, 430] on select "Select Stylist [PERSON_NAME] Manager [PERSON_NAME]" at bounding box center [247, 443] width 108 height 27
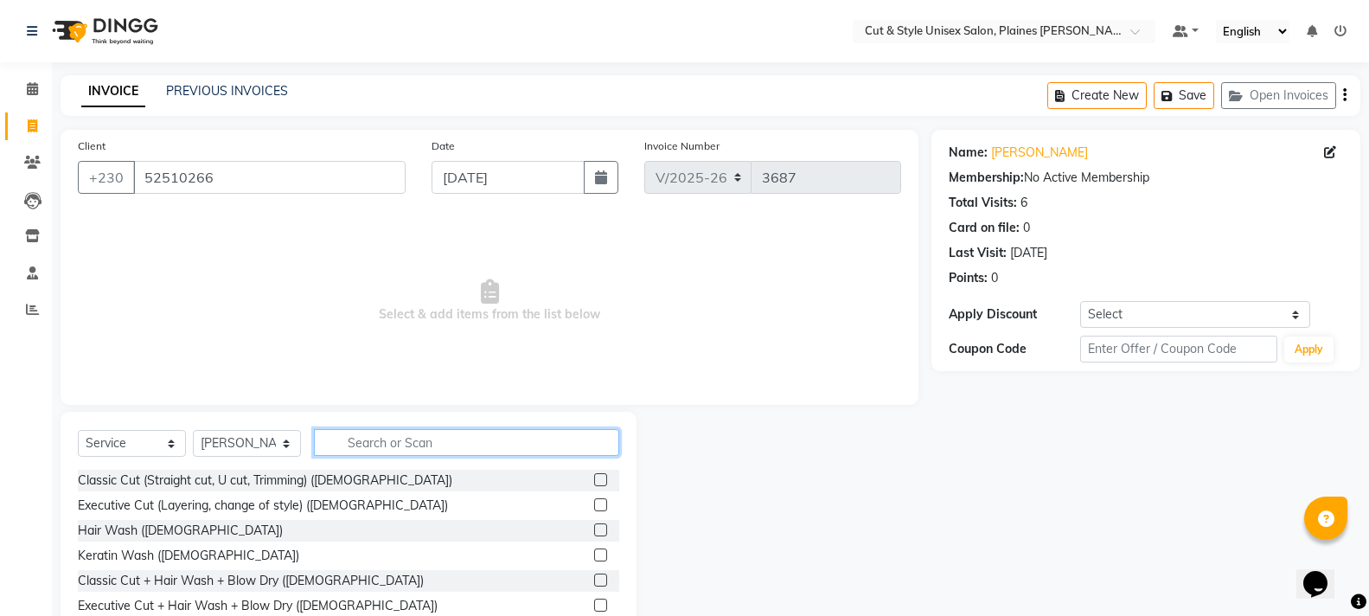
click at [345, 439] on input "text" at bounding box center [466, 442] width 305 height 27
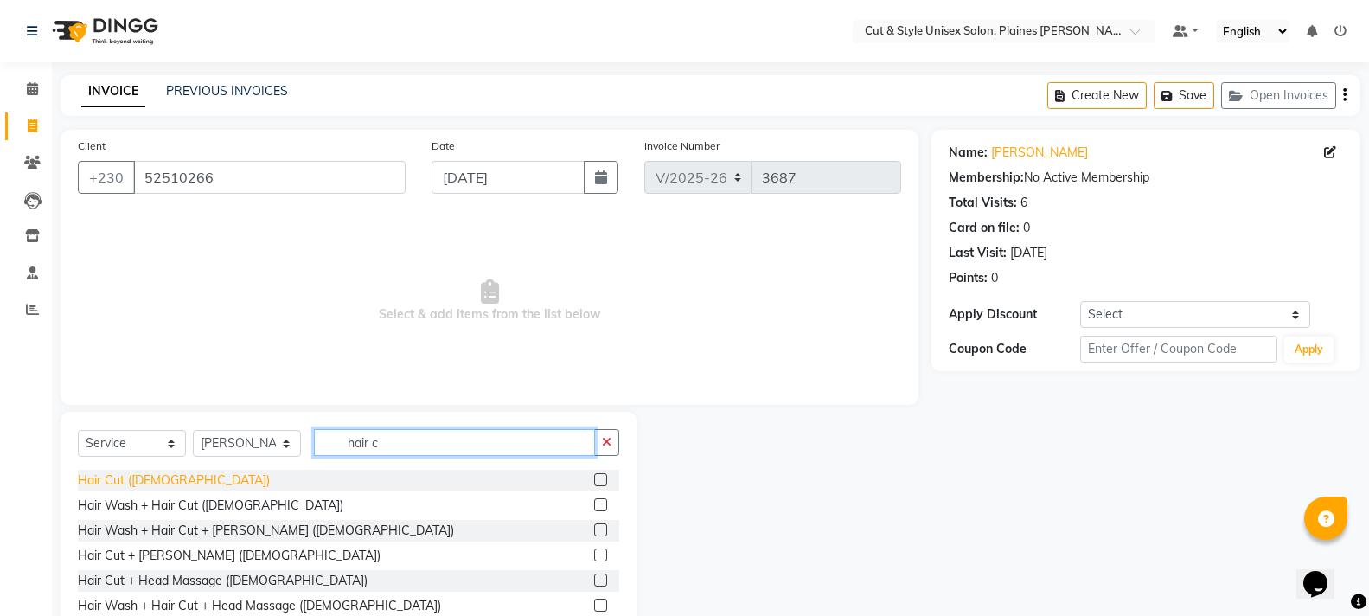
type input "hair c"
click at [151, 480] on div "Hair Cut ([DEMOGRAPHIC_DATA])" at bounding box center [174, 480] width 192 height 18
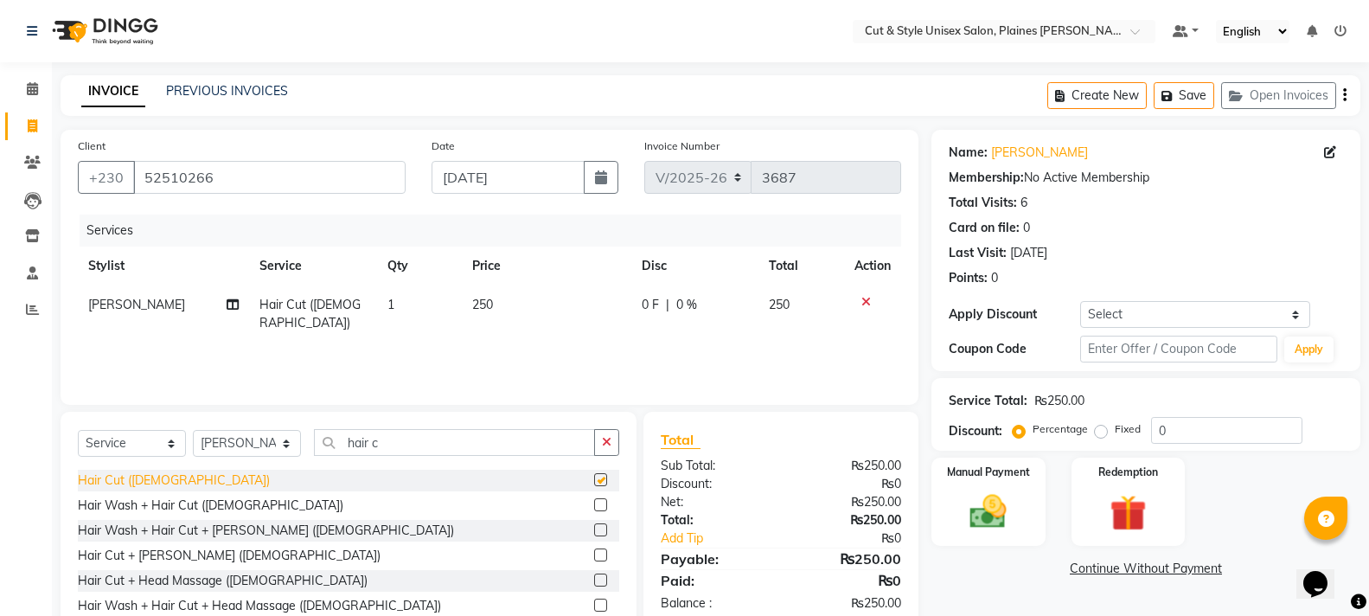
checkbox input "false"
click at [993, 528] on img at bounding box center [987, 512] width 61 height 44
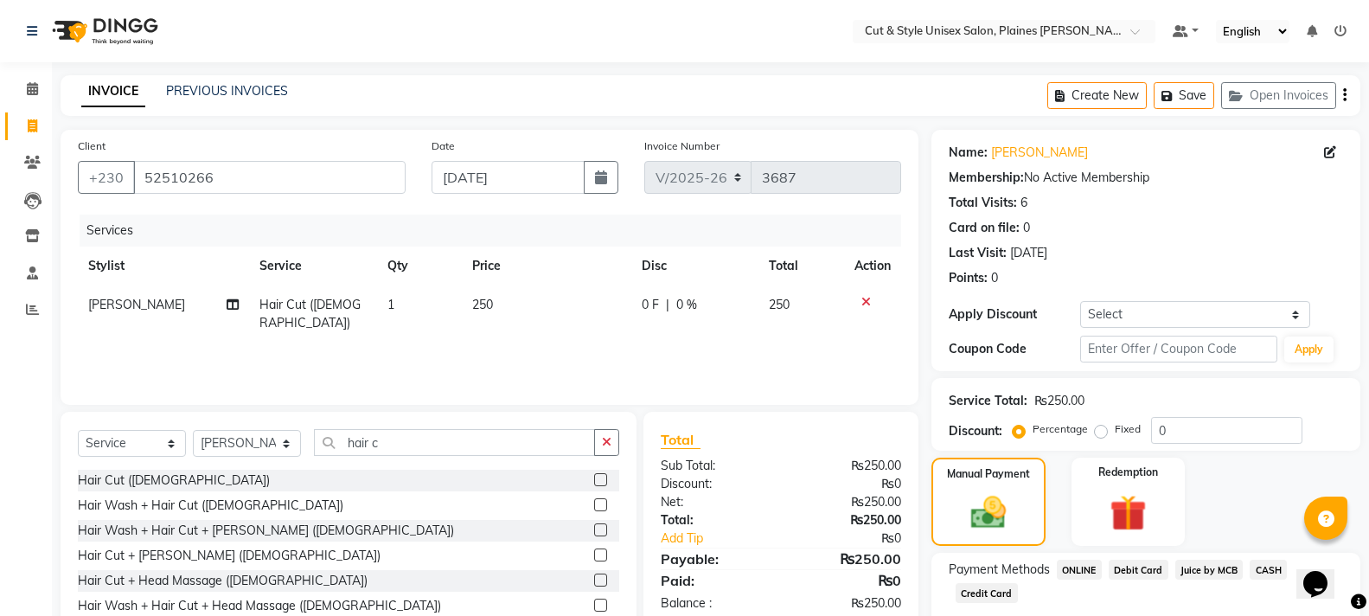
click at [1278, 570] on span "CASH" at bounding box center [1268, 570] width 37 height 20
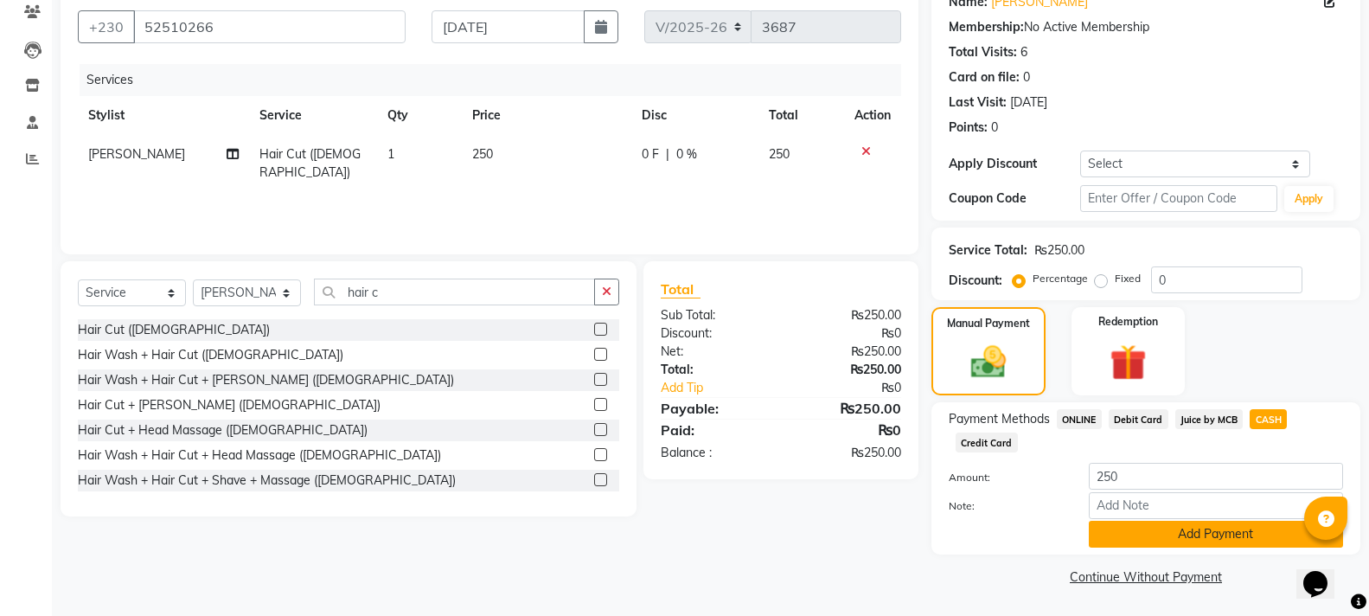
click at [1252, 540] on button "Add Payment" at bounding box center [1216, 534] width 254 height 27
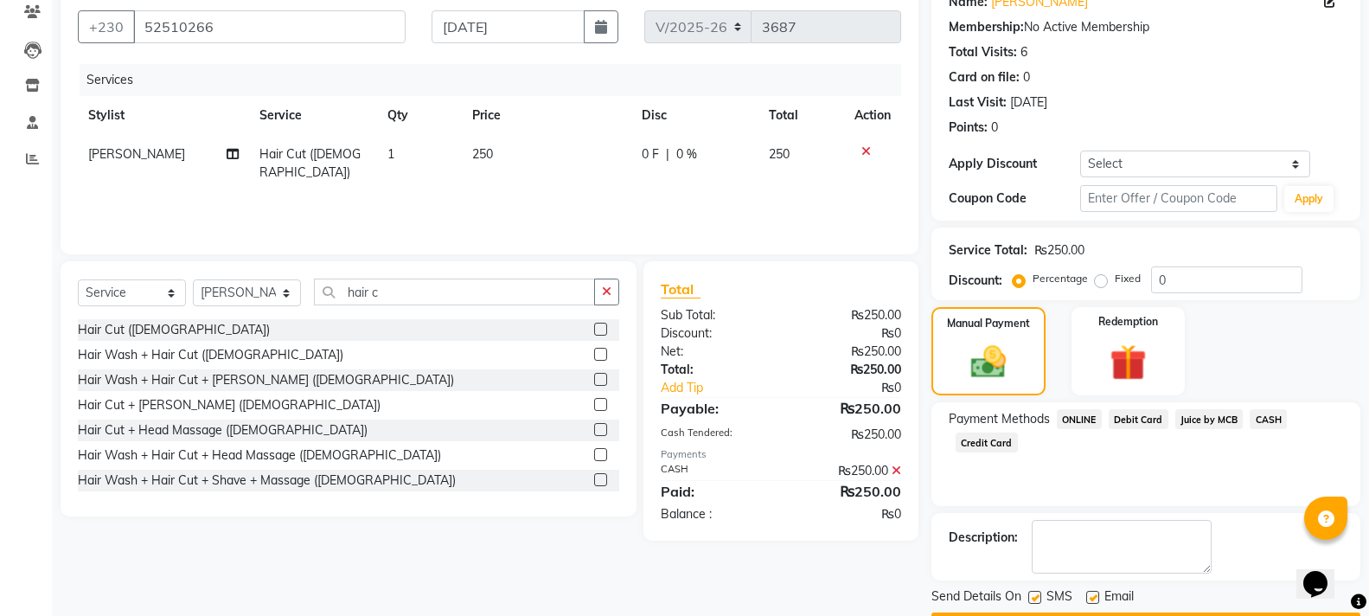
click at [1237, 612] on button "Checkout" at bounding box center [1146, 625] width 429 height 27
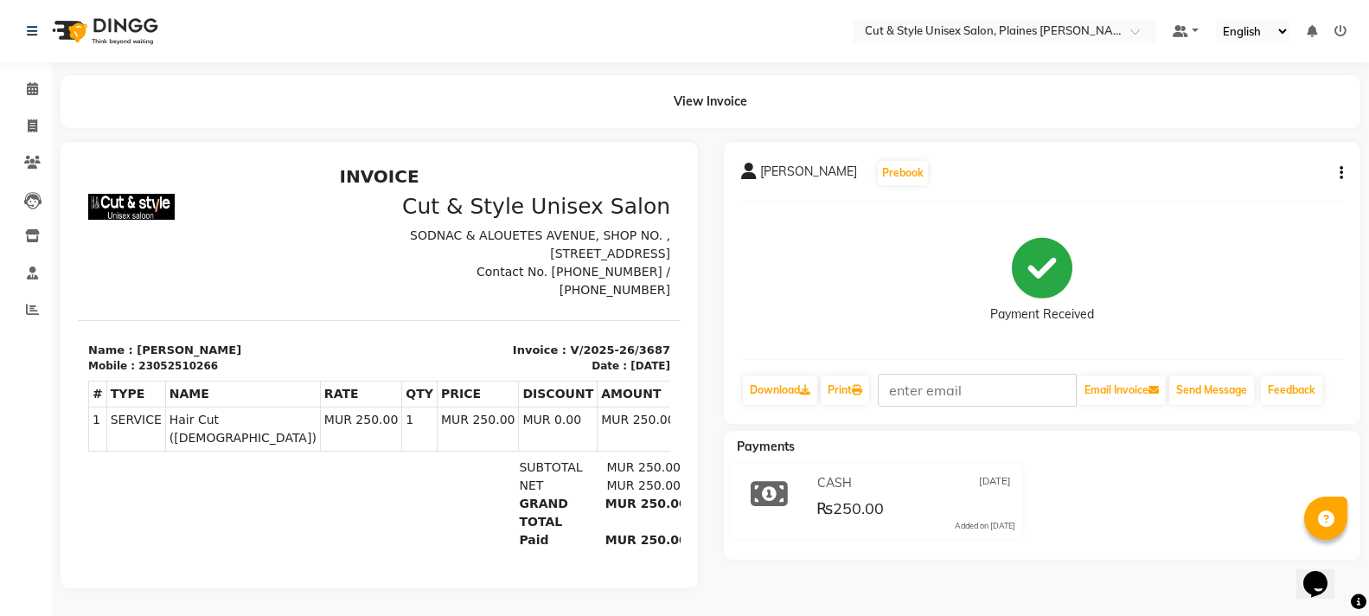
click at [105, 34] on img at bounding box center [103, 31] width 118 height 48
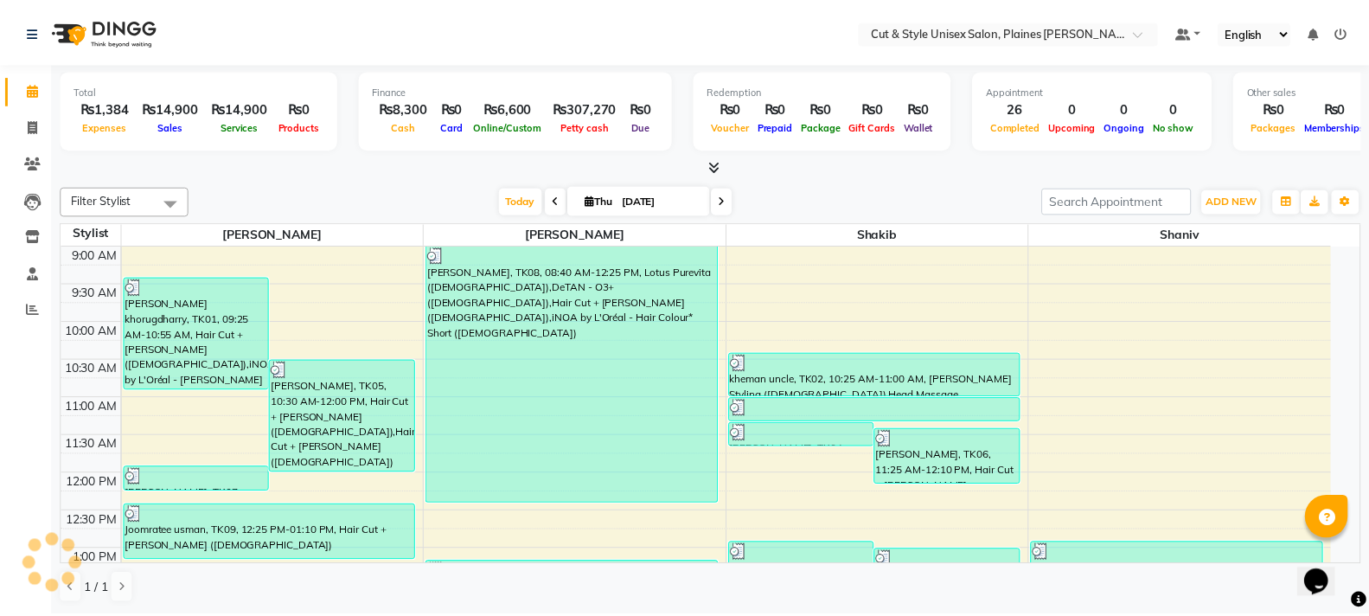
scroll to position [560, 0]
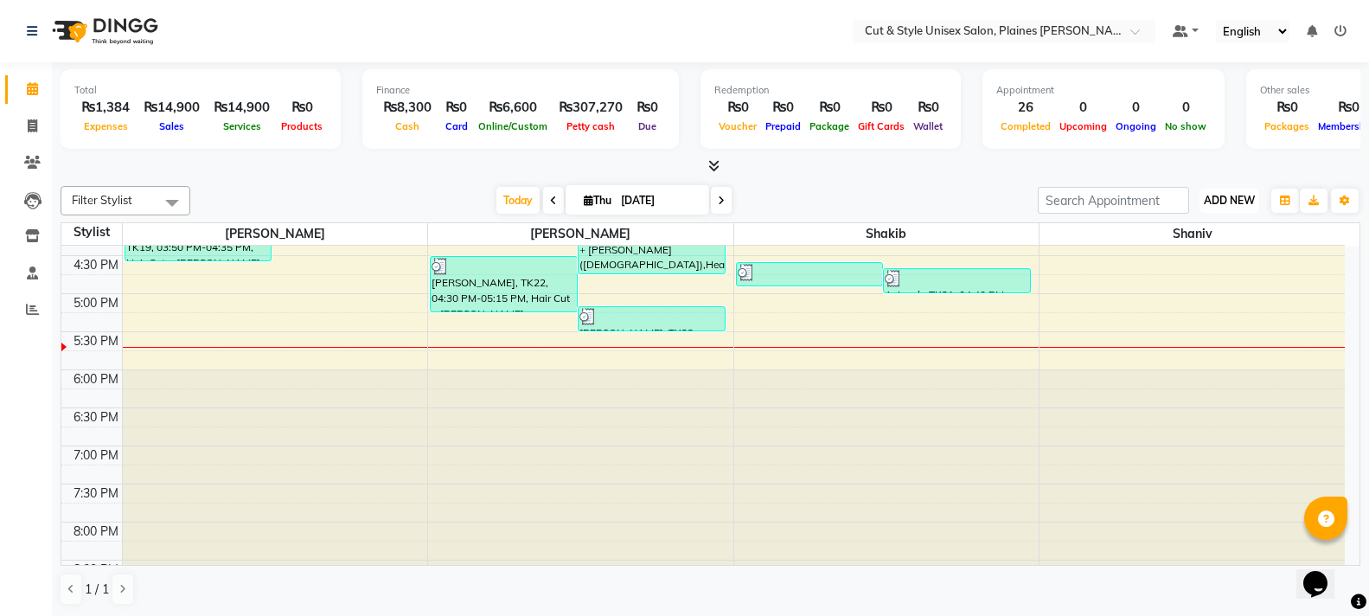
drag, startPoint x: 1233, startPoint y: 195, endPoint x: 1213, endPoint y: 202, distance: 20.8
click at [1233, 196] on span "ADD NEW" at bounding box center [1229, 200] width 51 height 13
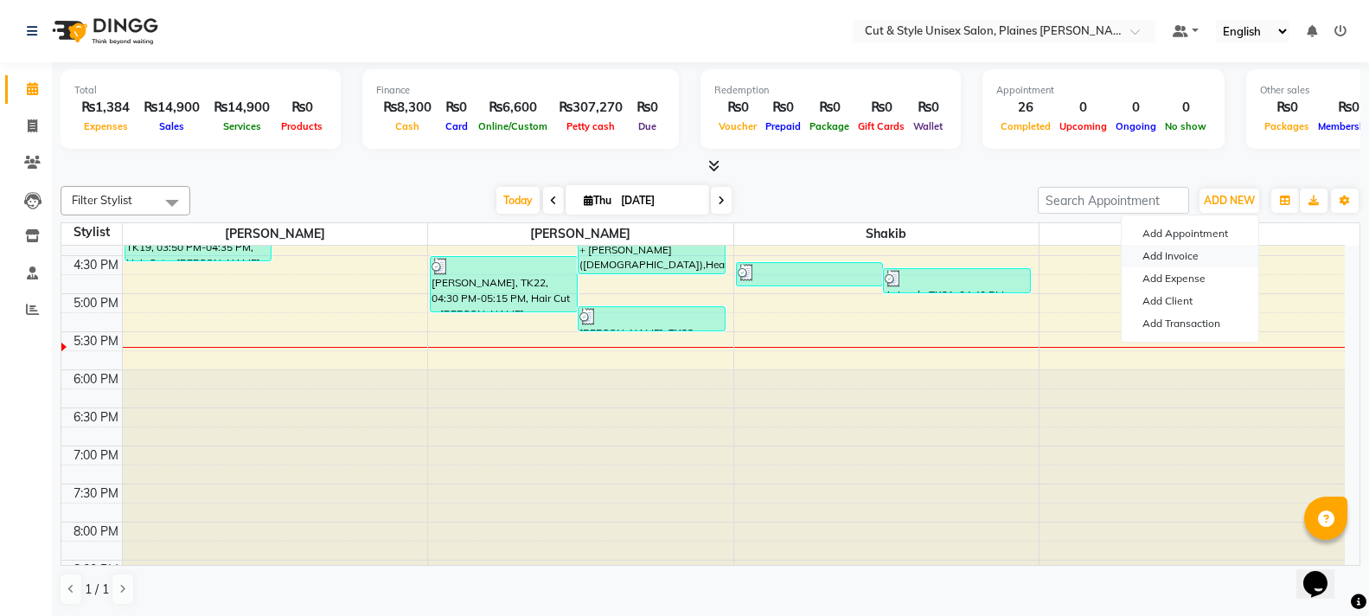
click at [1178, 249] on link "Add Invoice" at bounding box center [1190, 256] width 137 height 22
select select "service"
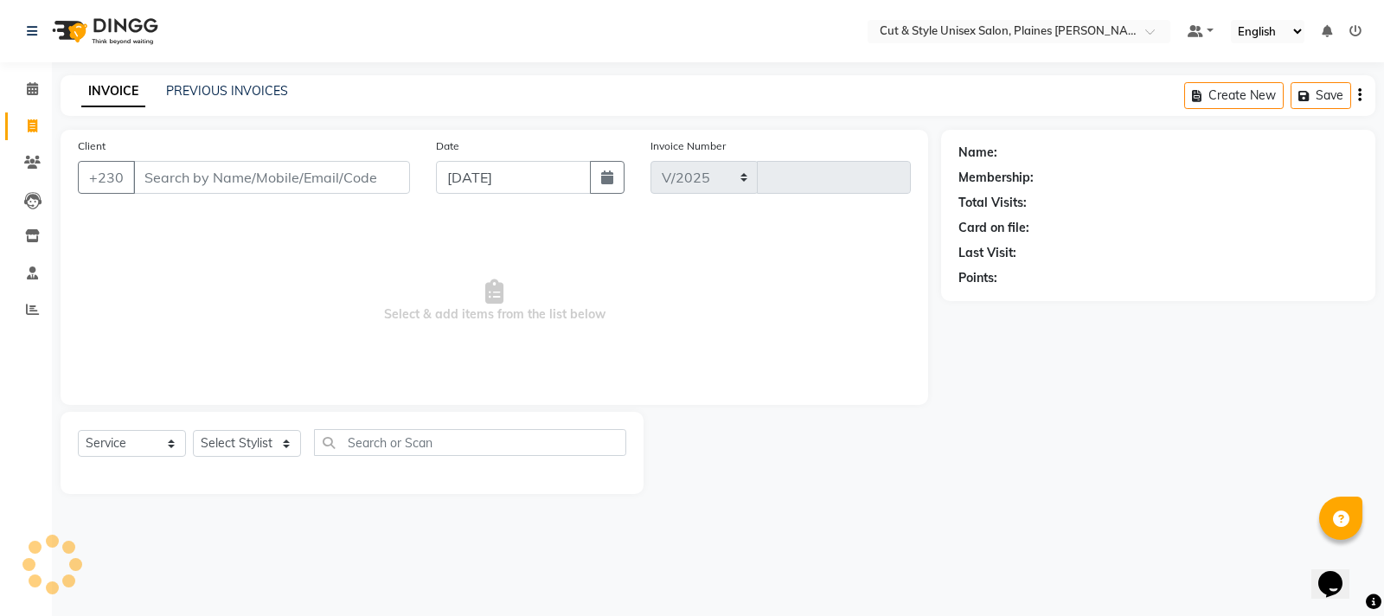
select select "7731"
type input "3688"
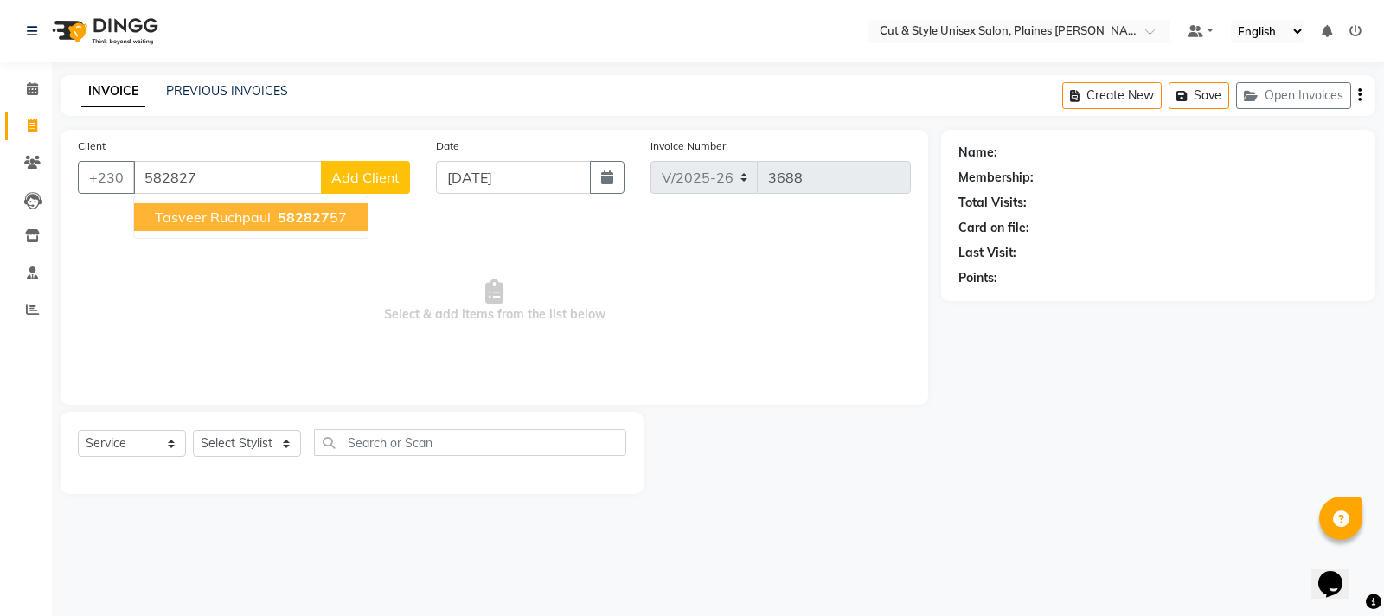
click at [274, 218] on ngb-highlight "582827 57" at bounding box center [310, 216] width 73 height 17
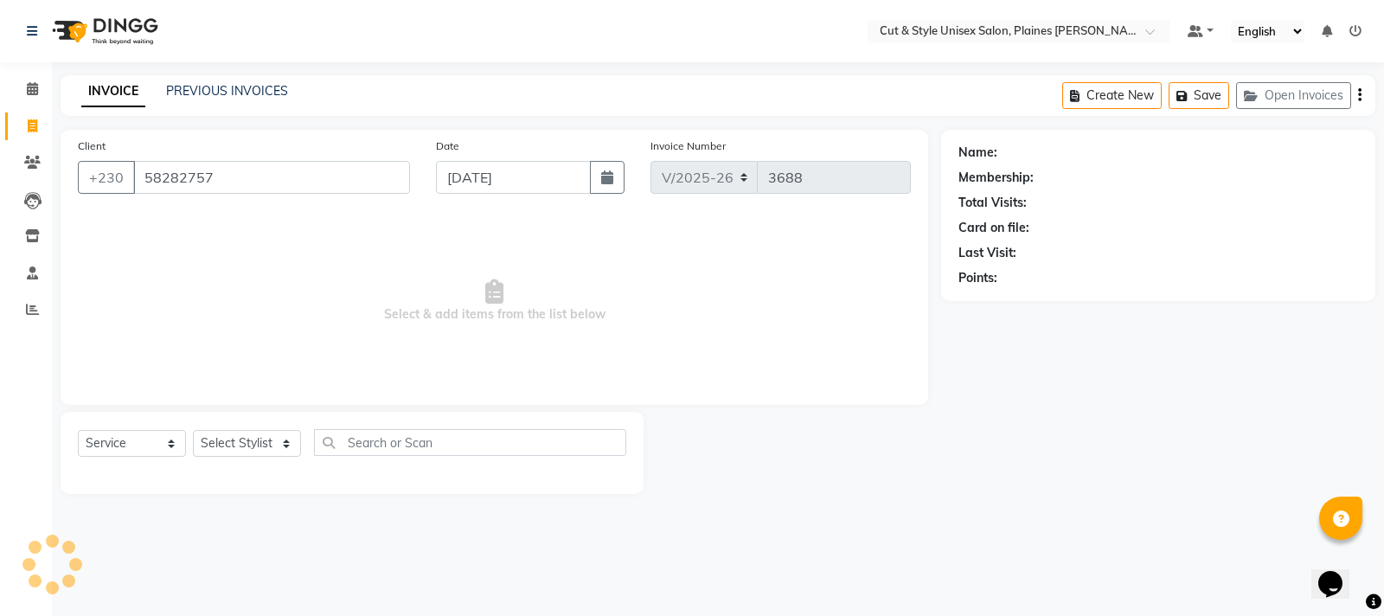
type input "58282757"
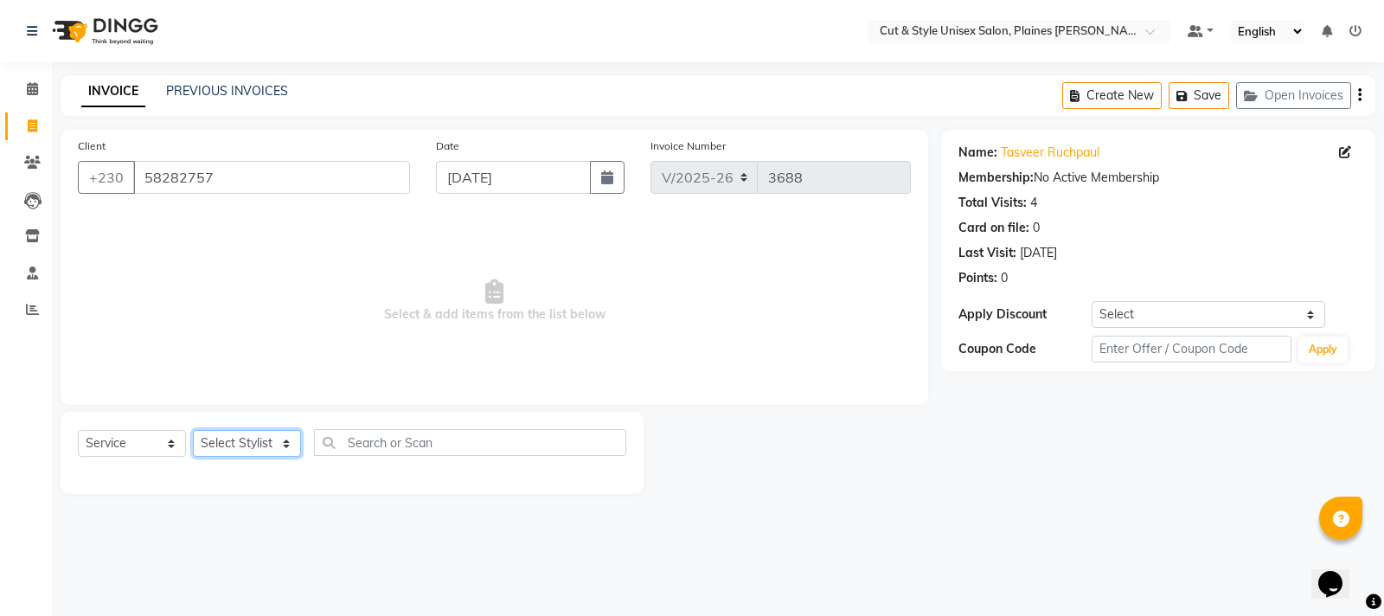
drag, startPoint x: 266, startPoint y: 433, endPoint x: 266, endPoint y: 453, distance: 19.9
click at [266, 453] on select "Select Stylist [PERSON_NAME] Manager [PERSON_NAME]" at bounding box center [247, 443] width 108 height 27
select select "68910"
click at [193, 430] on select "Select Stylist [PERSON_NAME] Manager [PERSON_NAME]" at bounding box center [247, 443] width 108 height 27
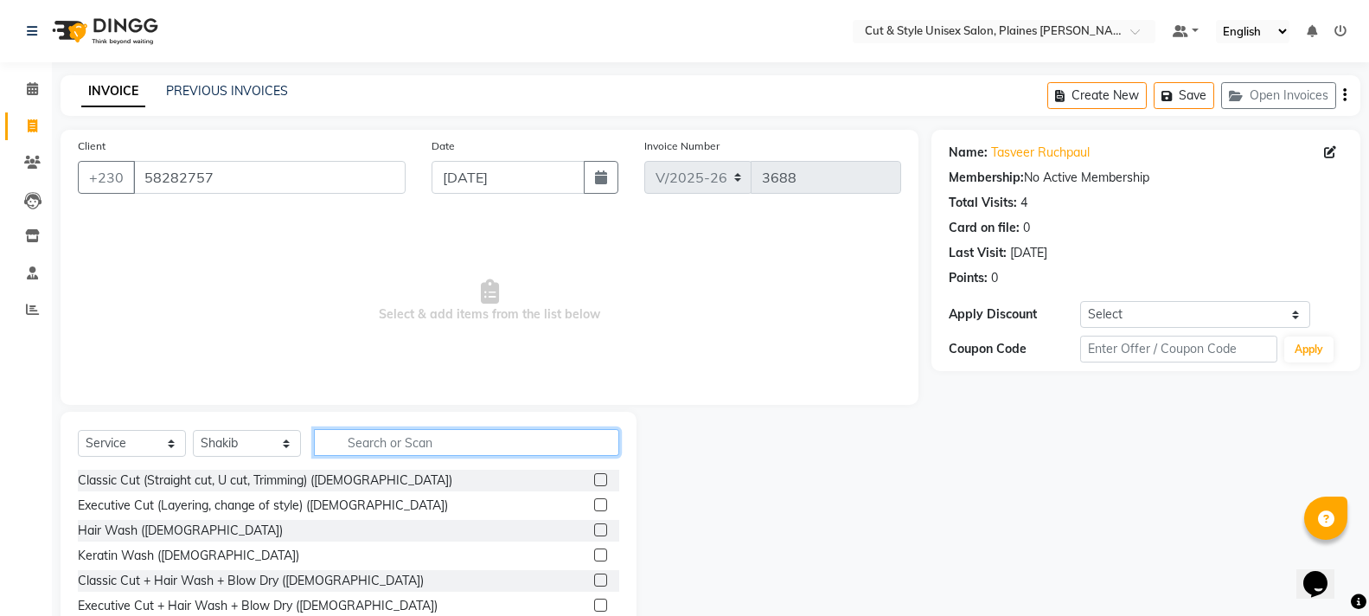
click at [384, 447] on input "text" at bounding box center [466, 442] width 305 height 27
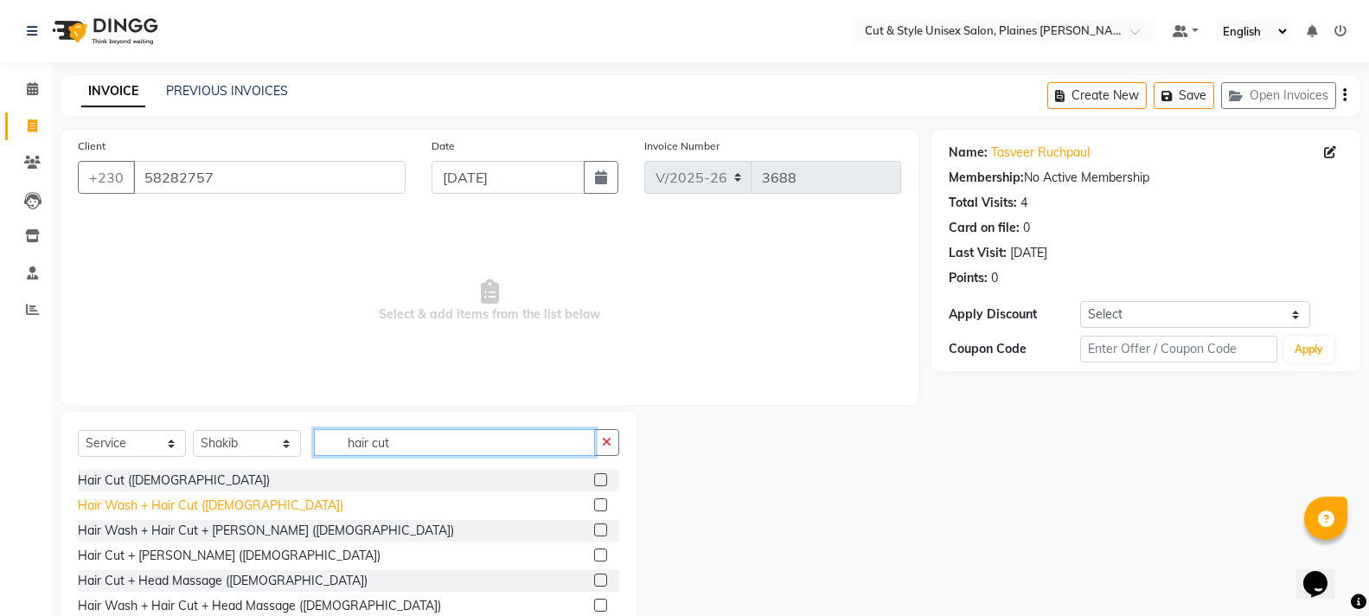
type input "hair cut"
click at [209, 504] on div "Hair Wash + Hair Cut ([DEMOGRAPHIC_DATA])" at bounding box center [211, 505] width 266 height 18
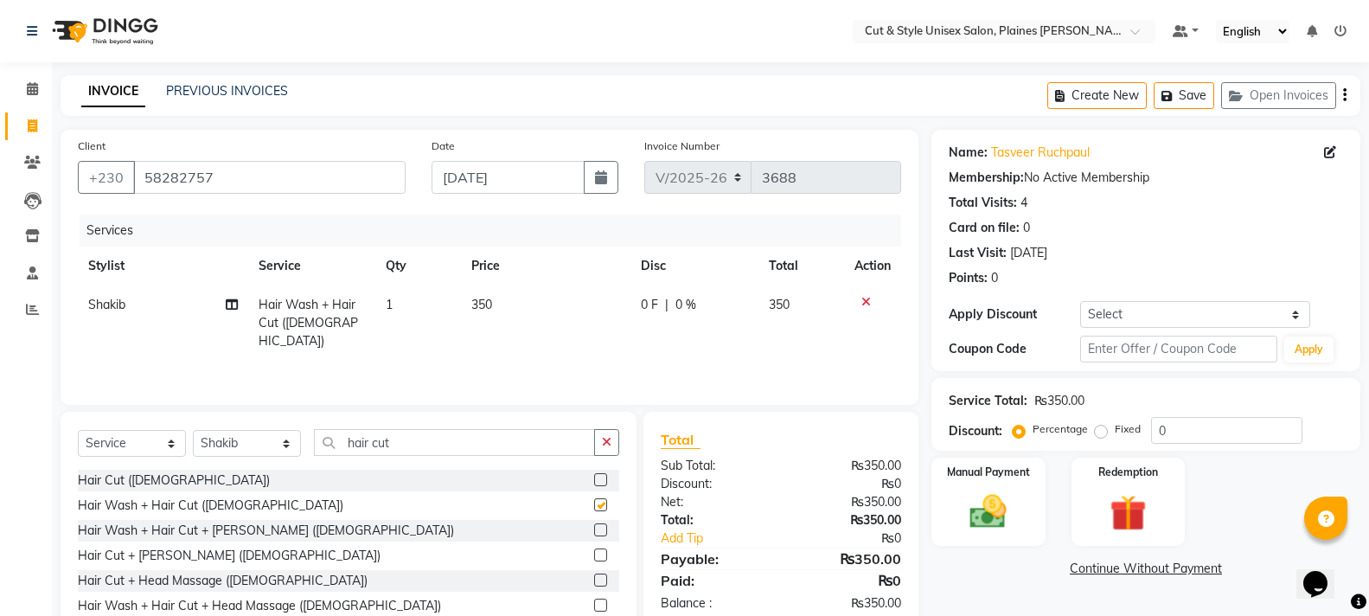
checkbox input "false"
click at [428, 450] on input "hair cut" at bounding box center [454, 442] width 281 height 27
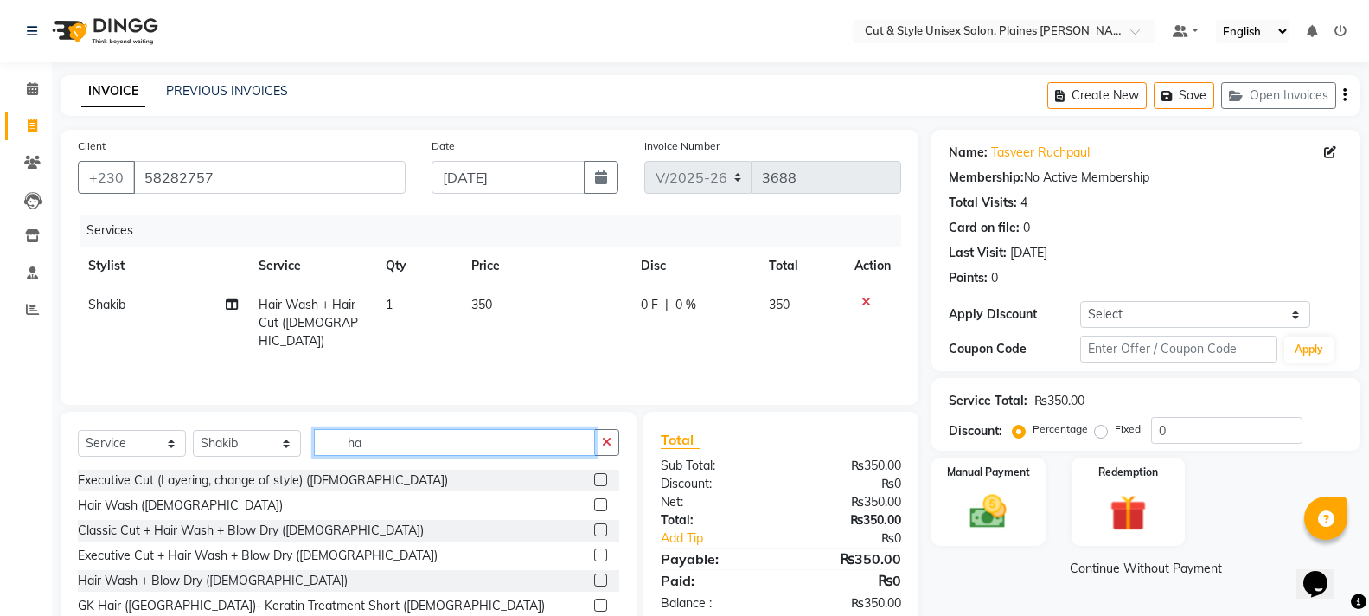
type input "h"
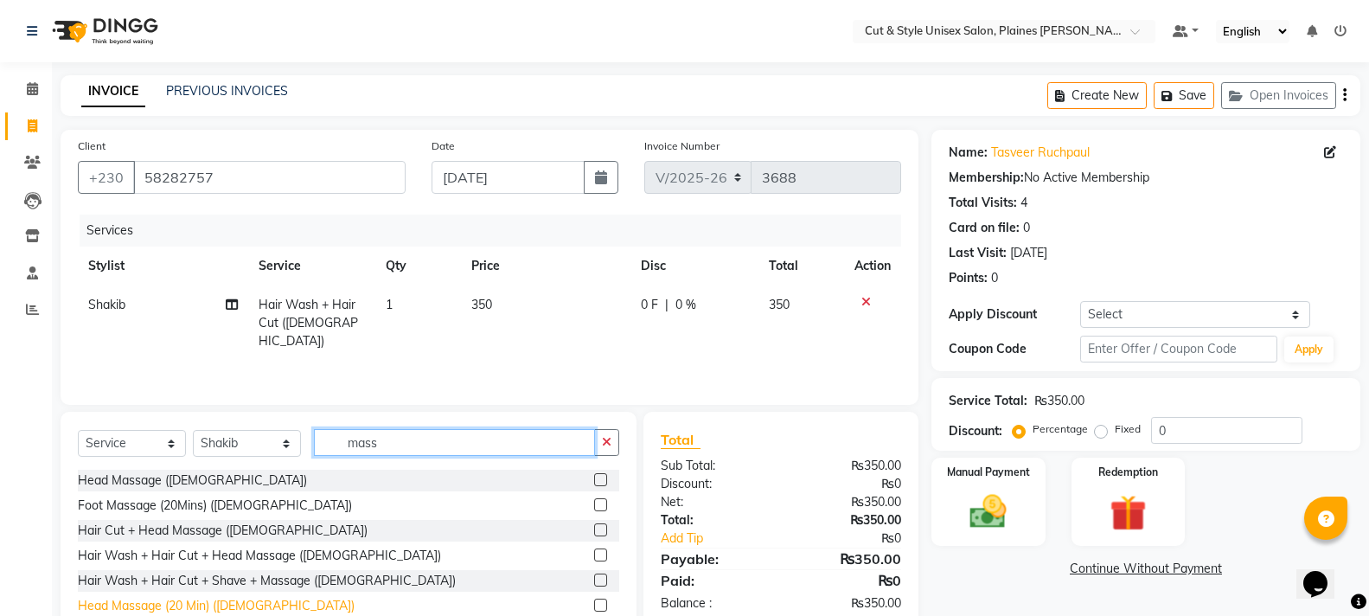
type input "mass"
click at [194, 600] on div "Head Massage (20 Min) ([DEMOGRAPHIC_DATA])" at bounding box center [216, 606] width 277 height 18
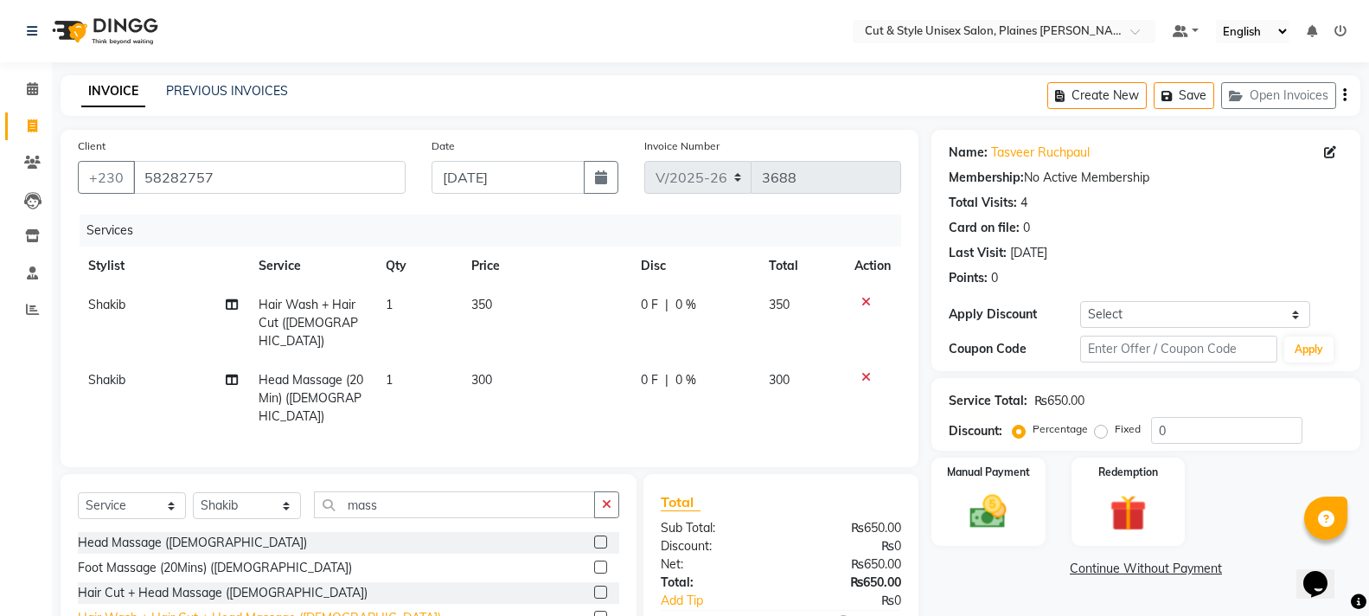
checkbox input "false"
click at [978, 511] on img at bounding box center [987, 512] width 61 height 44
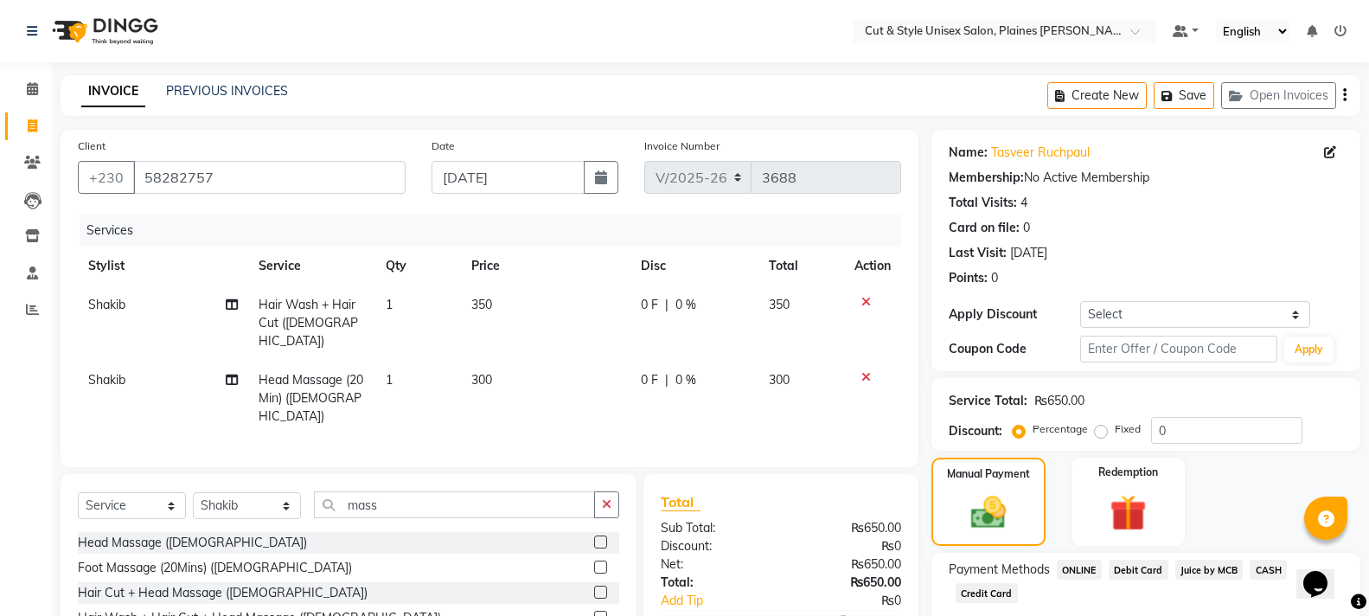
click at [1264, 566] on span "CASH" at bounding box center [1268, 570] width 37 height 20
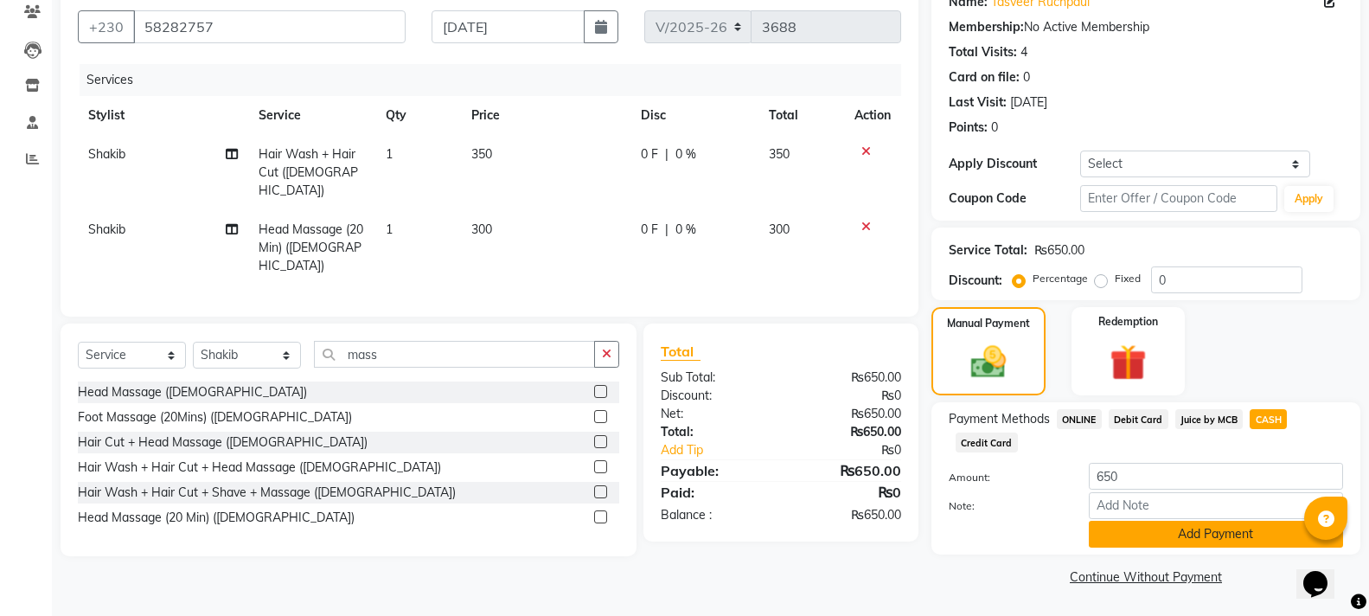
click at [1207, 533] on button "Add Payment" at bounding box center [1216, 534] width 254 height 27
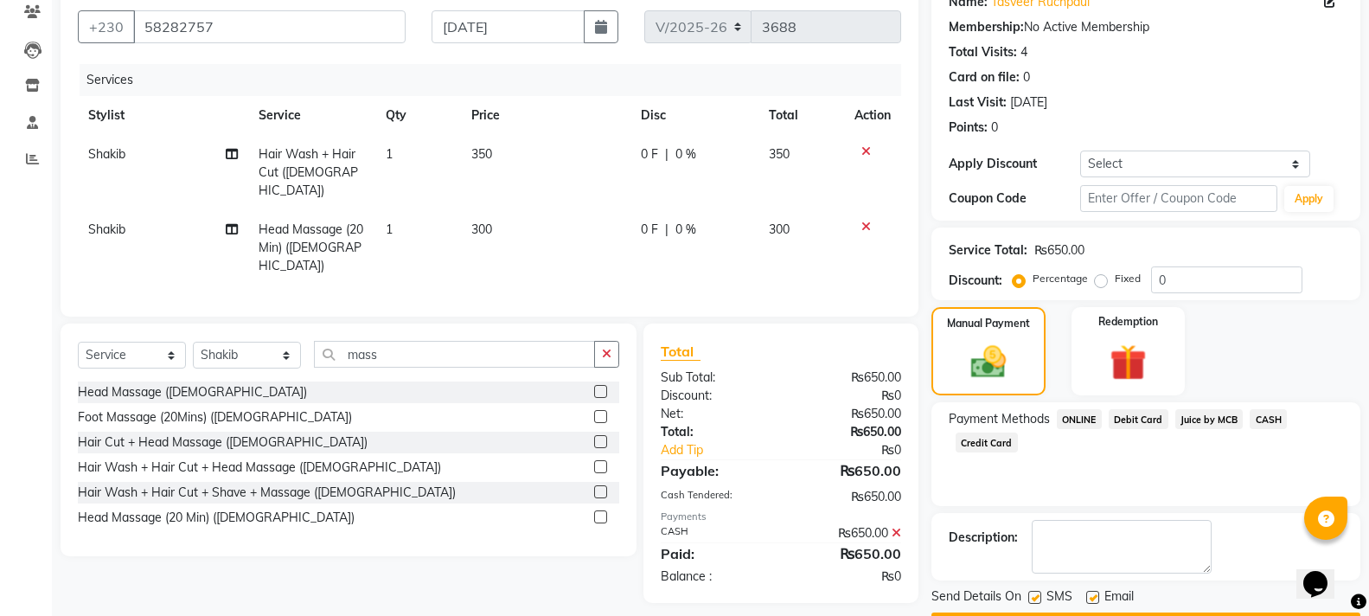
scroll to position [200, 0]
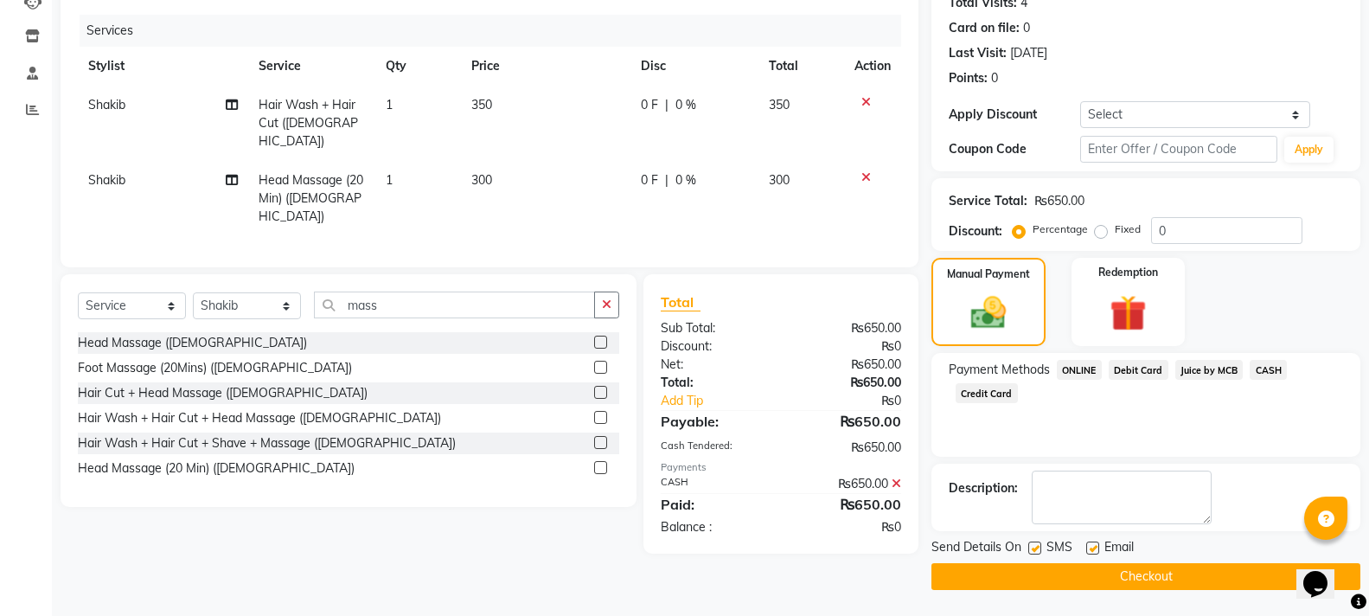
click at [1200, 578] on button "Checkout" at bounding box center [1146, 576] width 429 height 27
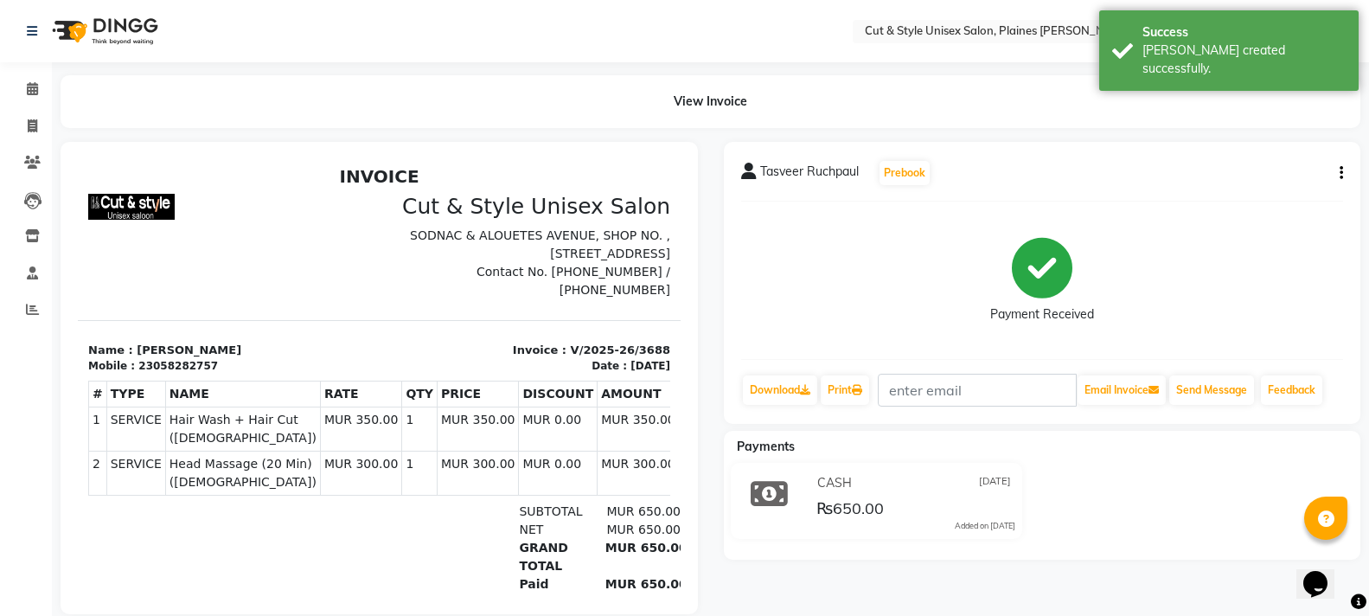
click at [121, 35] on img at bounding box center [103, 31] width 118 height 48
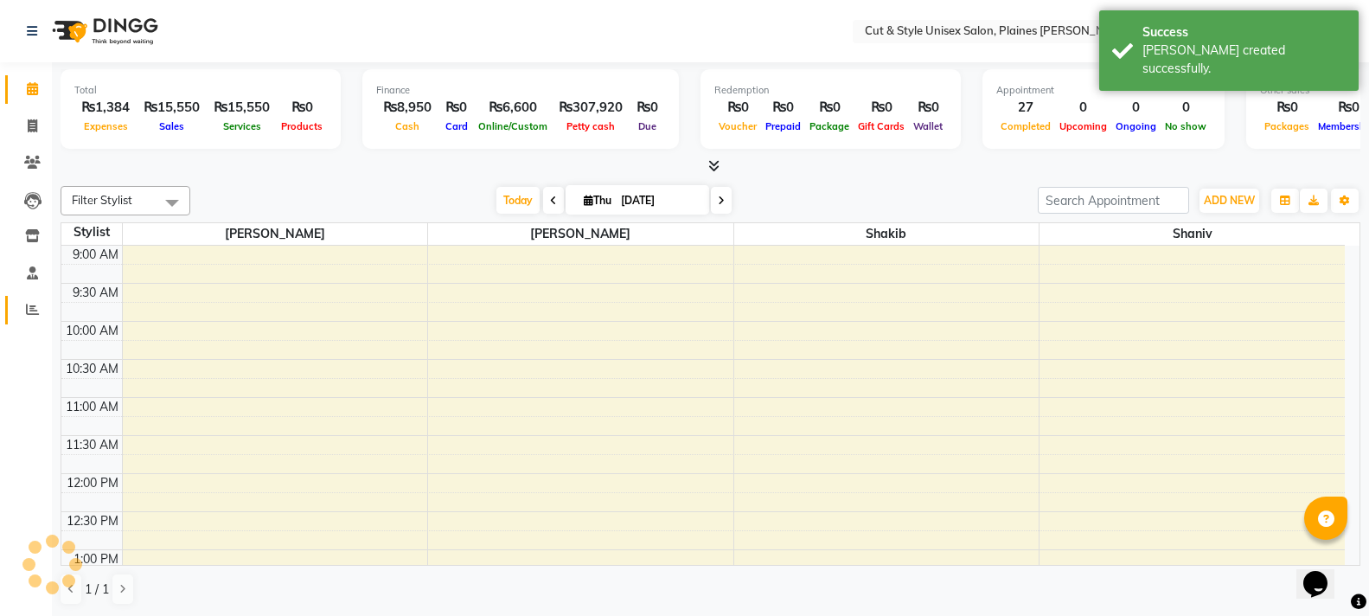
click at [28, 319] on span at bounding box center [32, 310] width 30 height 20
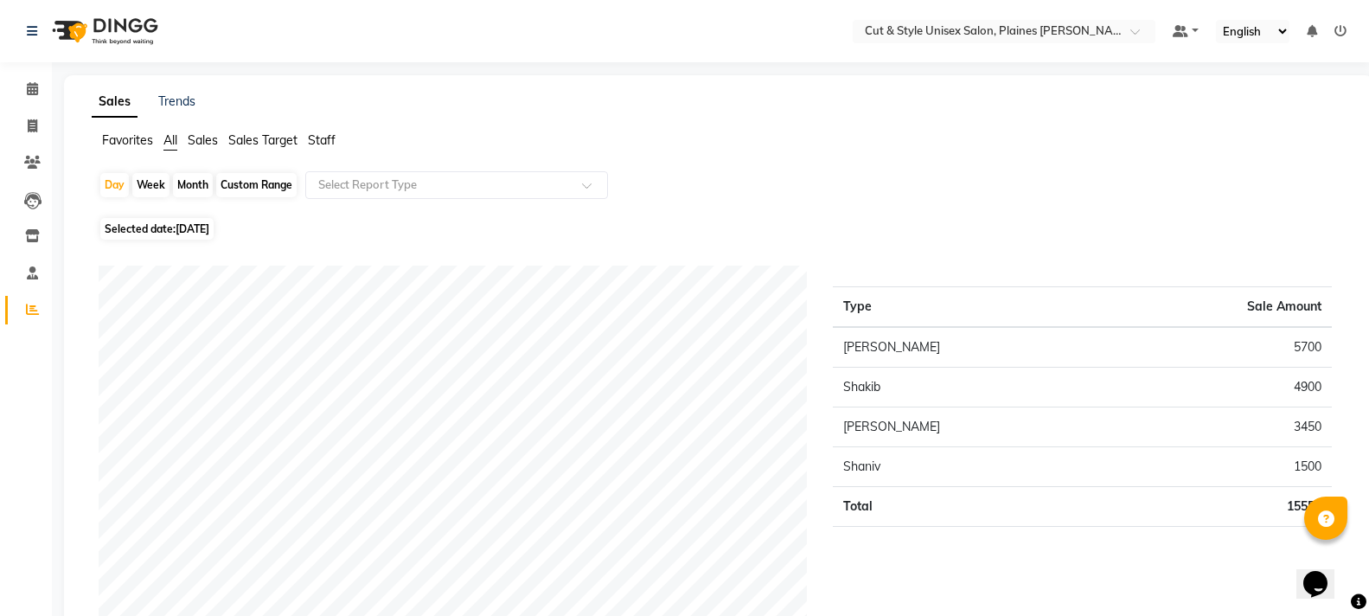
click at [116, 17] on img at bounding box center [103, 31] width 118 height 48
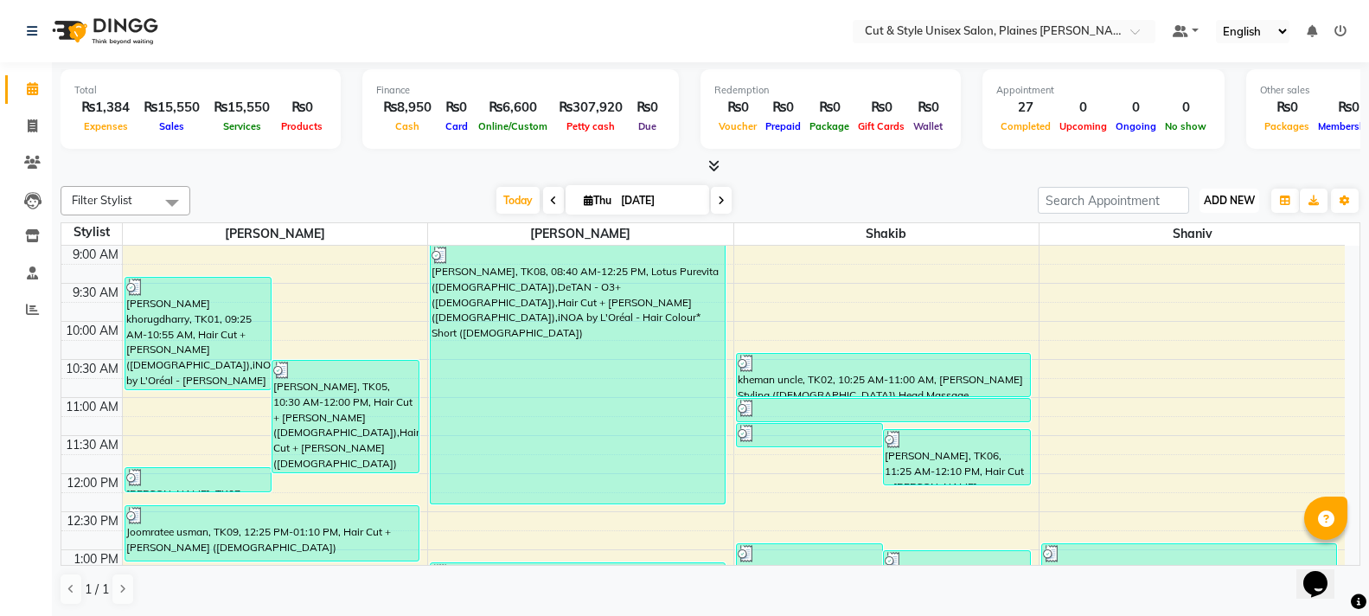
click at [1218, 199] on span "ADD NEW" at bounding box center [1229, 200] width 51 height 13
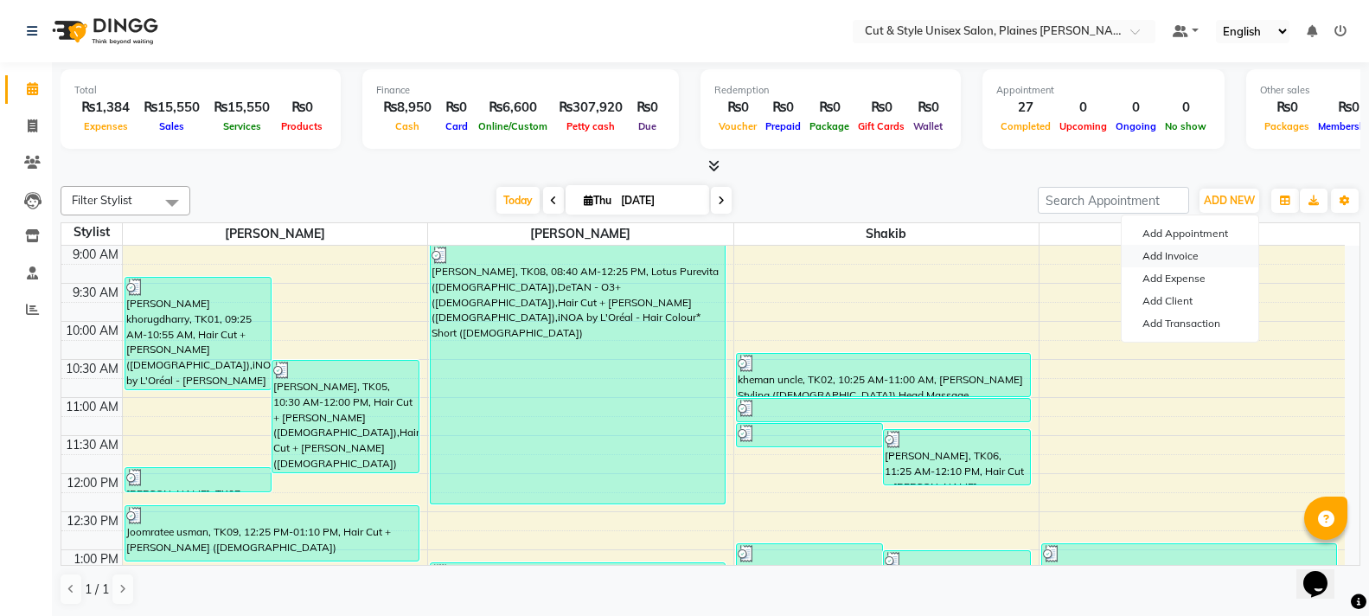
click at [1199, 249] on link "Add Invoice" at bounding box center [1190, 256] width 137 height 22
select select "service"
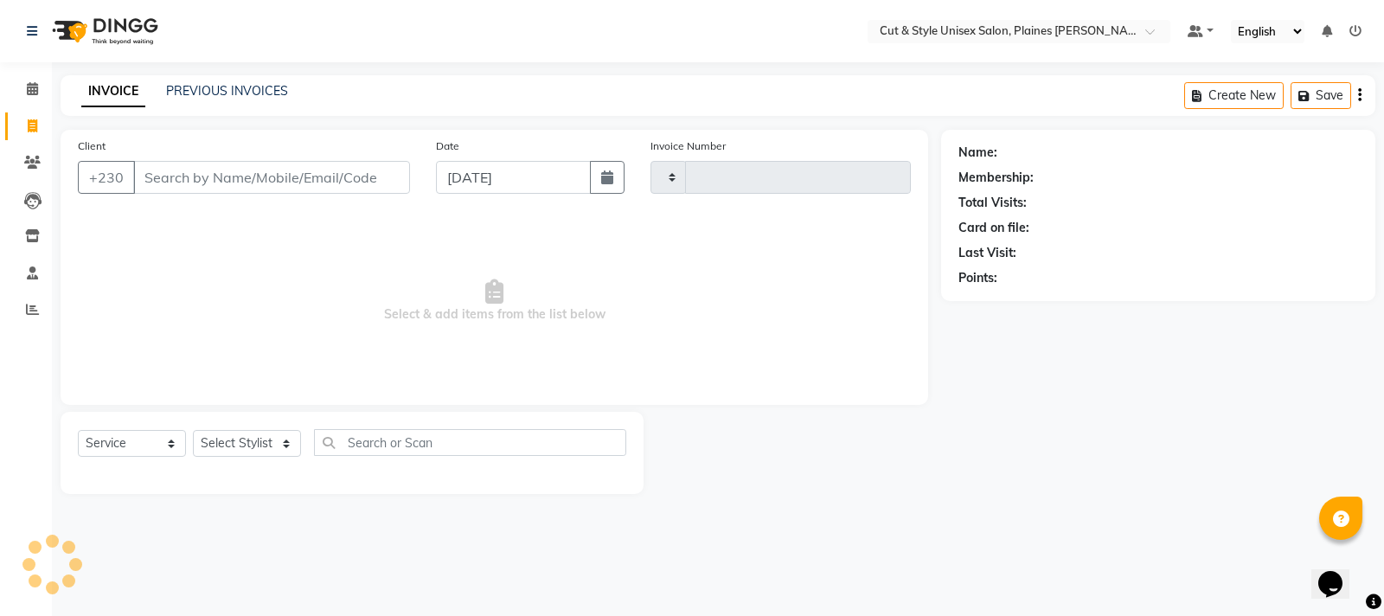
type input "3689"
select select "7731"
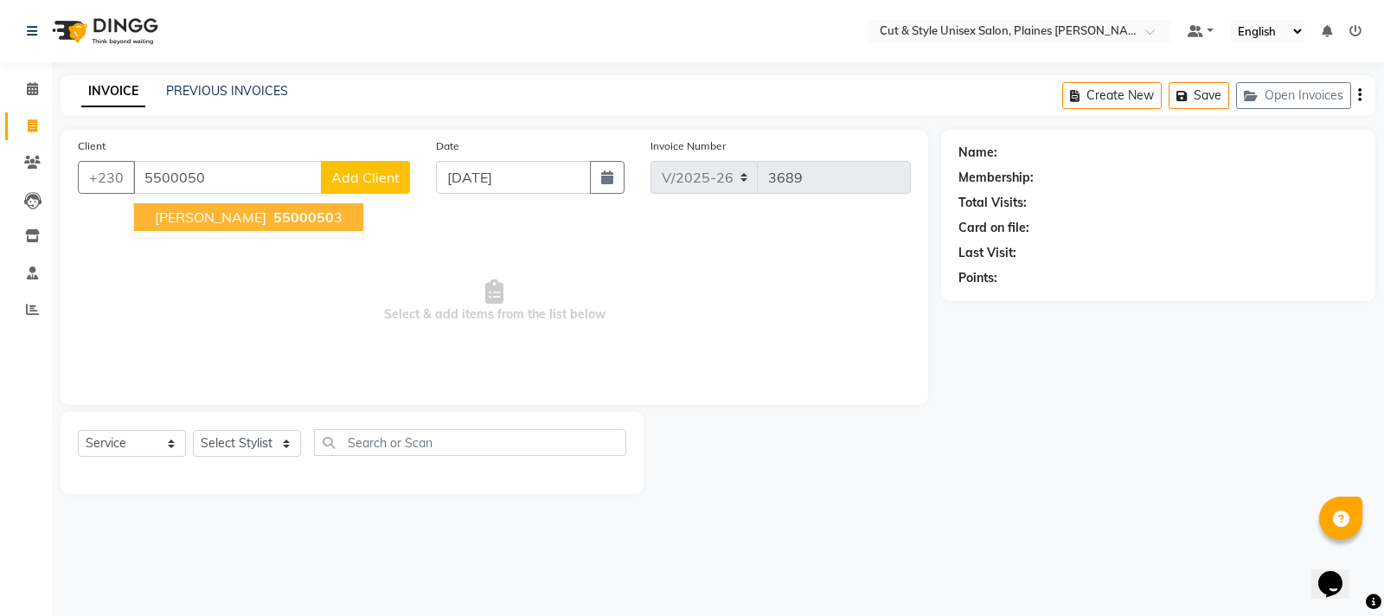
click at [363, 217] on button "[PERSON_NAME] Ramjeetoo 5500050 3" at bounding box center [248, 217] width 229 height 28
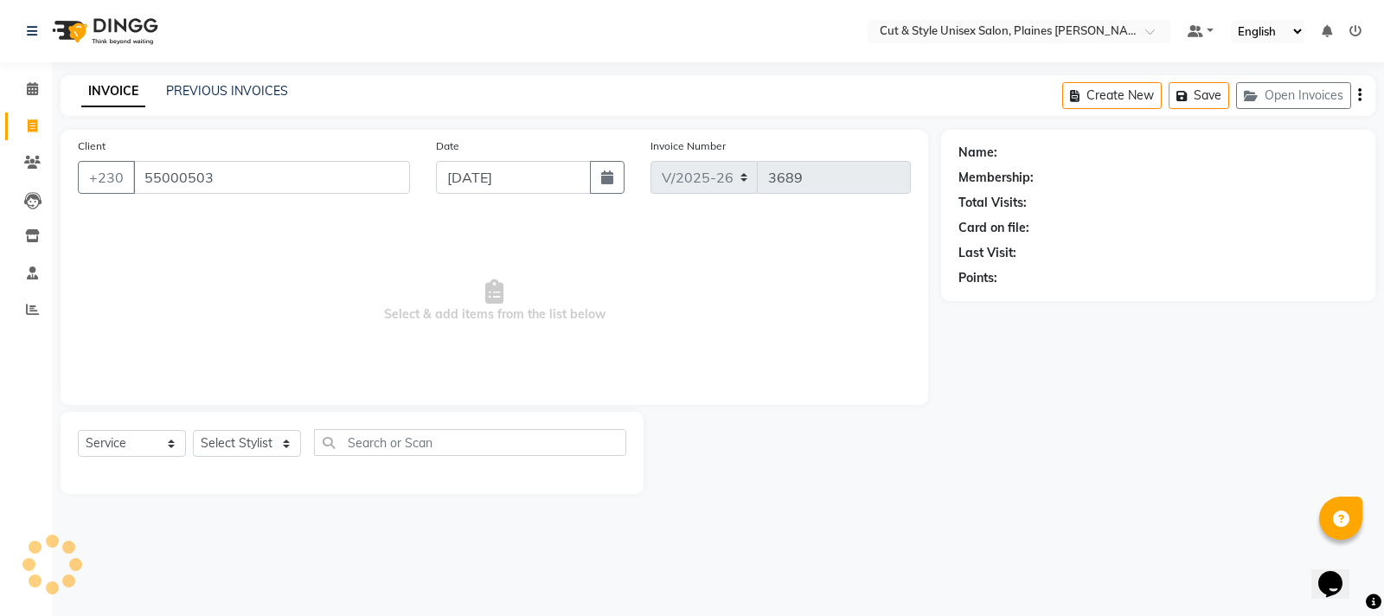
type input "55000503"
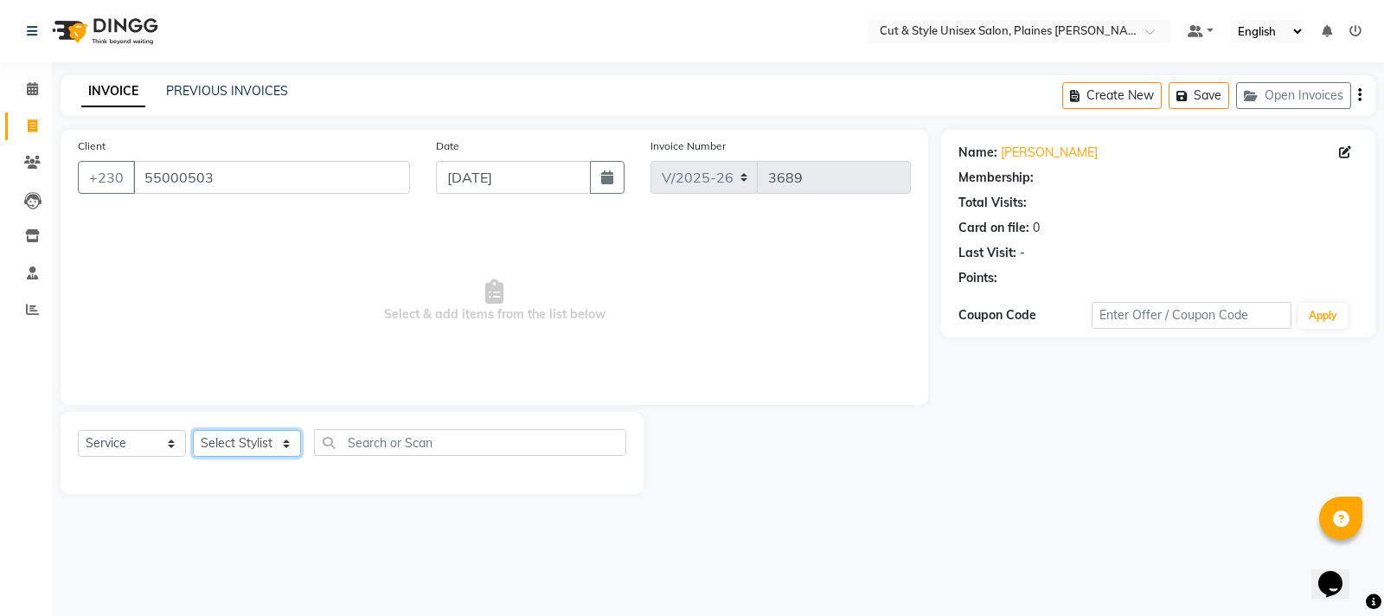
click at [280, 452] on select "Select Stylist [PERSON_NAME] Manager [PERSON_NAME]" at bounding box center [247, 443] width 108 height 27
select select "68909"
click at [193, 430] on select "Select Stylist [PERSON_NAME] Manager [PERSON_NAME]" at bounding box center [247, 443] width 108 height 27
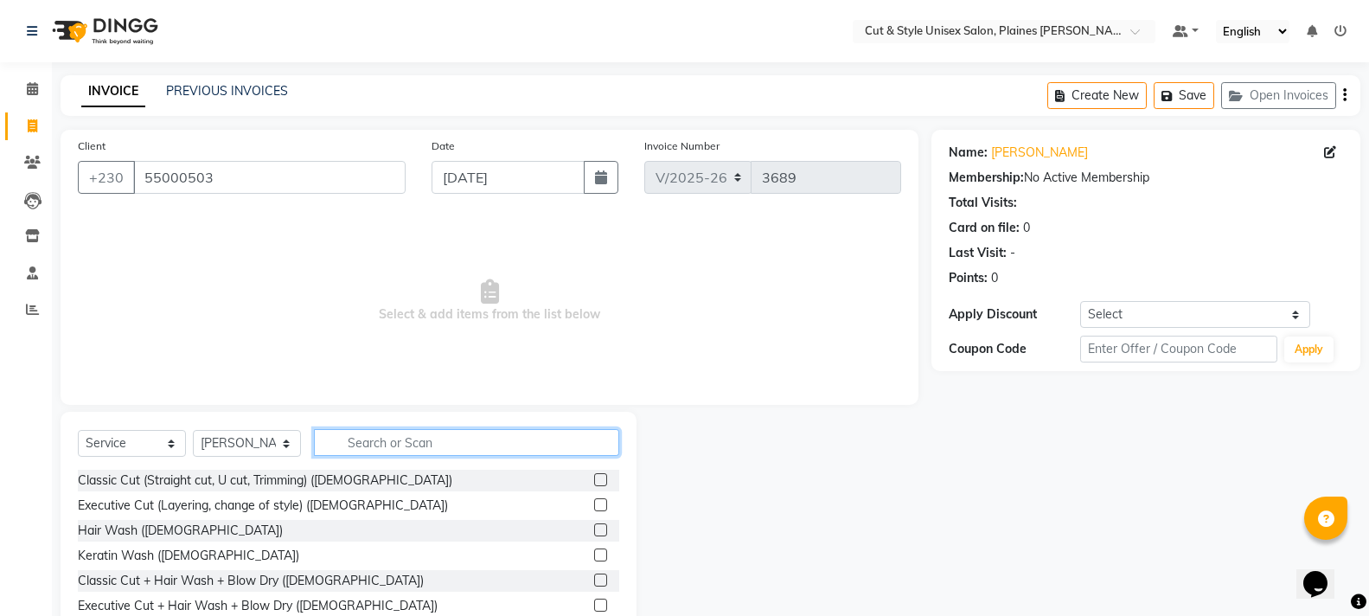
click at [368, 430] on input "text" at bounding box center [466, 442] width 305 height 27
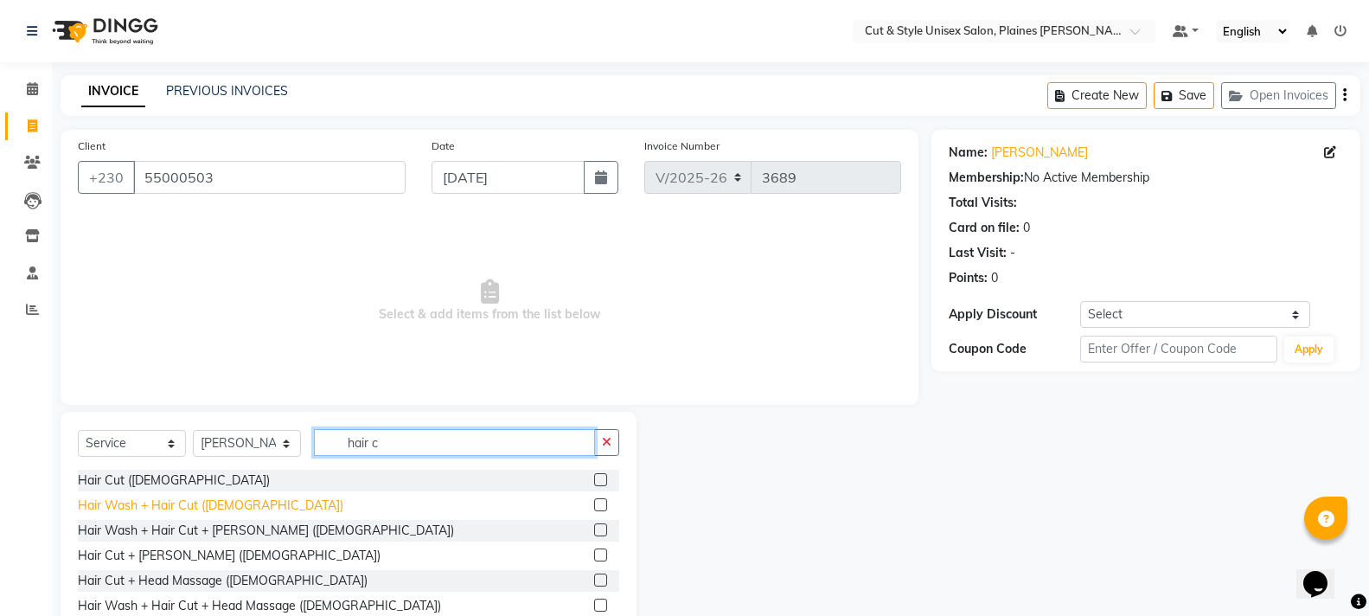
type input "hair c"
click at [176, 508] on div "Hair Wash + Hair Cut ([DEMOGRAPHIC_DATA])" at bounding box center [211, 505] width 266 height 18
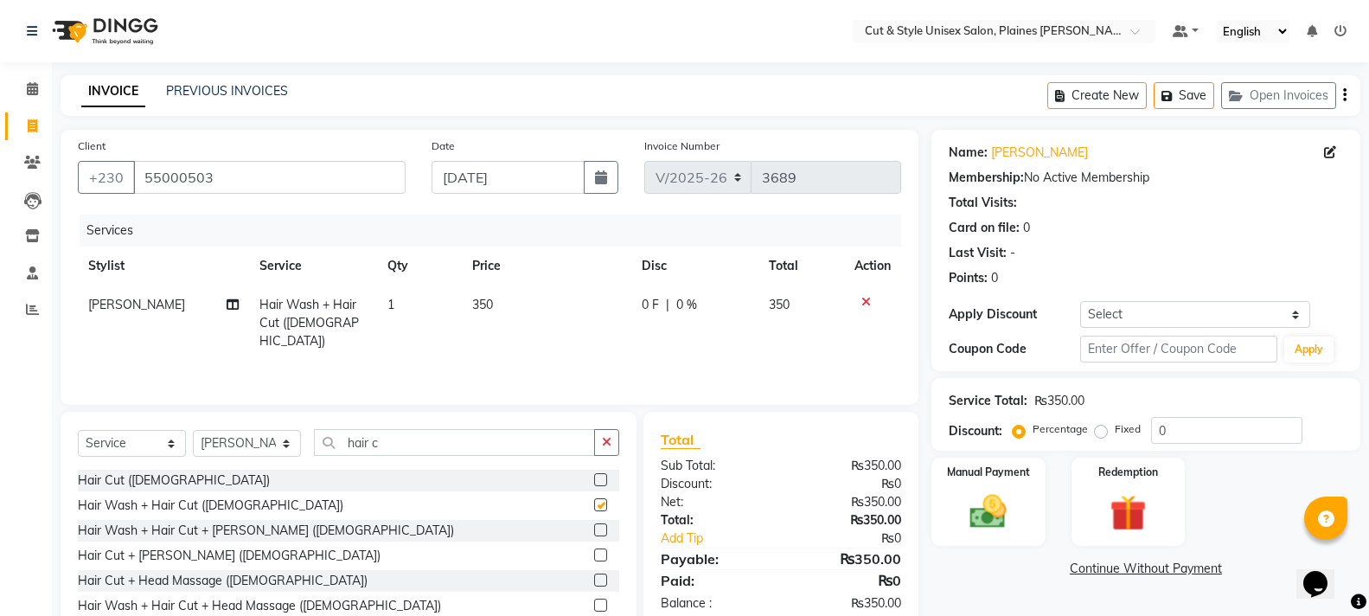
checkbox input "false"
click at [1023, 513] on div "Manual Payment" at bounding box center [988, 502] width 118 height 93
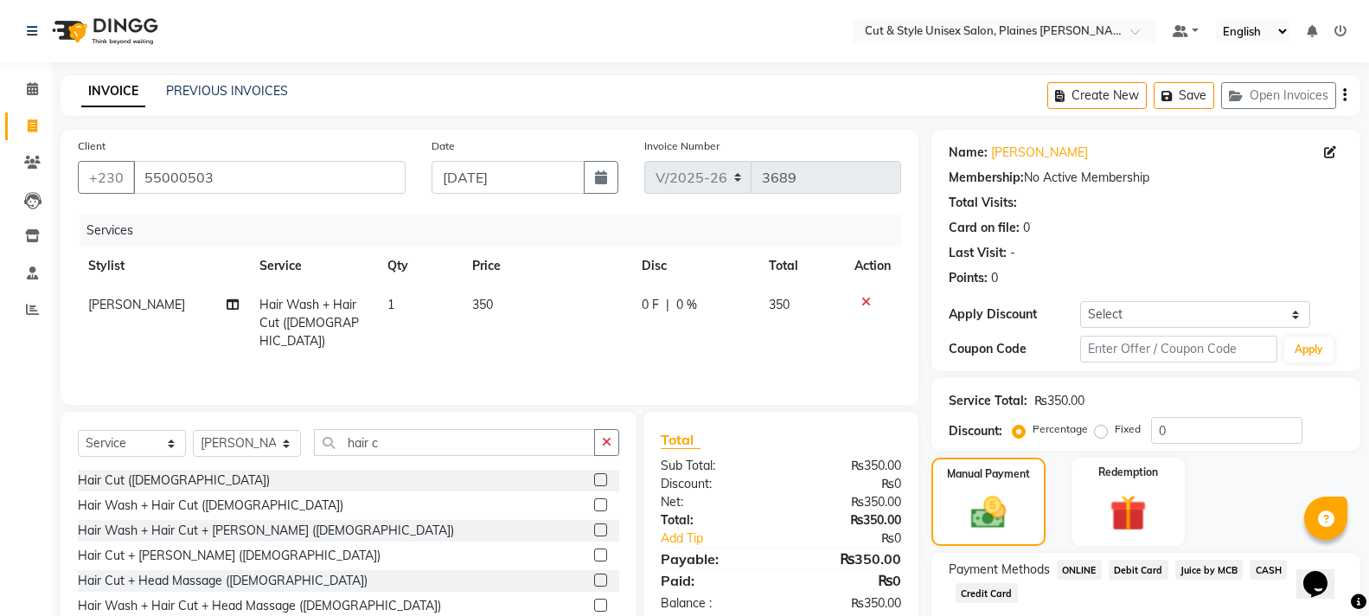
click at [1216, 567] on span "Juice by MCB" at bounding box center [1209, 570] width 68 height 20
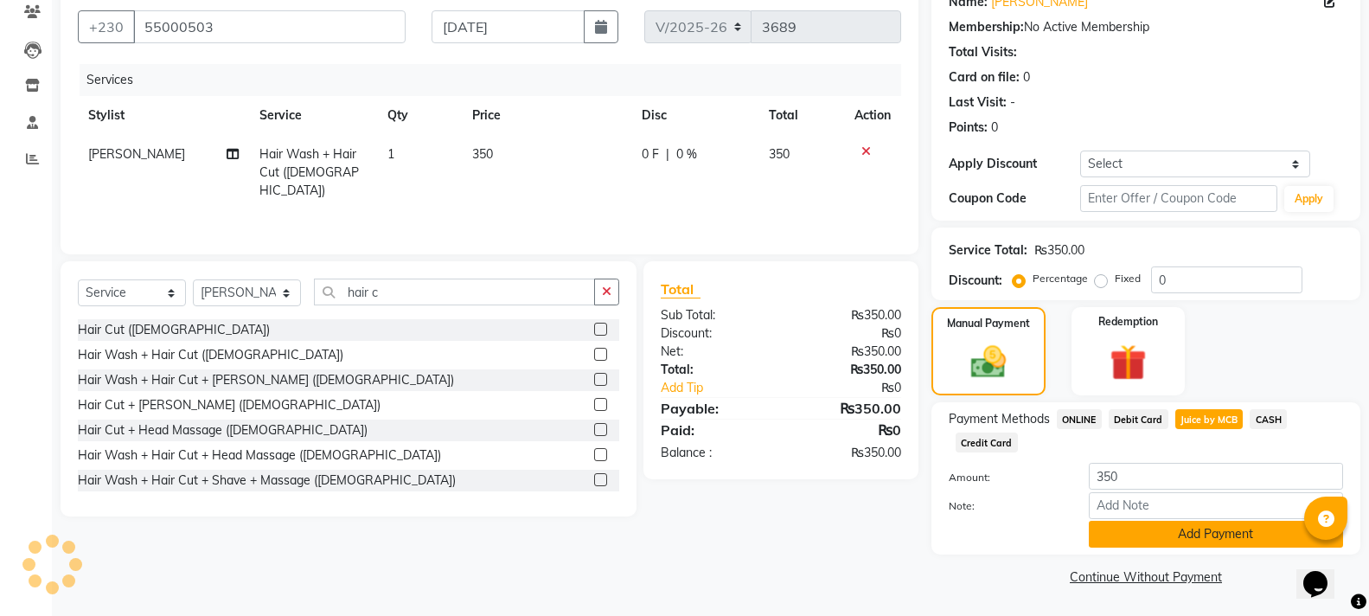
click at [1201, 538] on button "Add Payment" at bounding box center [1216, 534] width 254 height 27
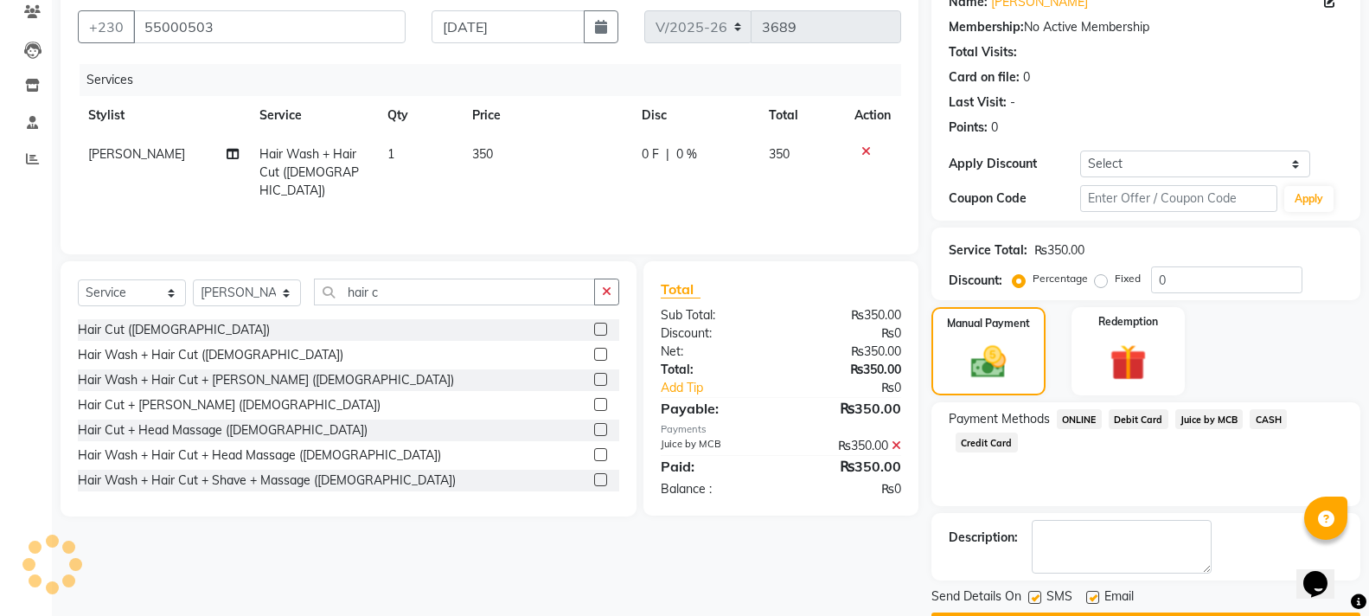
click at [1180, 612] on button "Checkout" at bounding box center [1146, 625] width 429 height 27
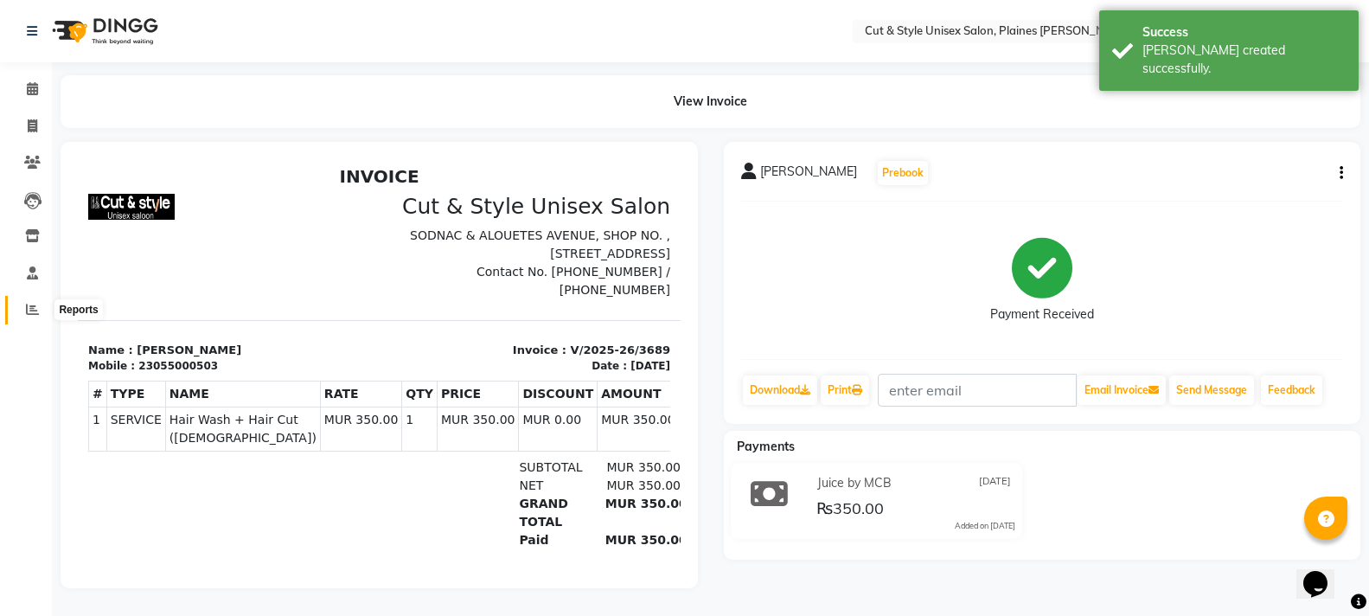
click at [27, 304] on span at bounding box center [32, 310] width 30 height 20
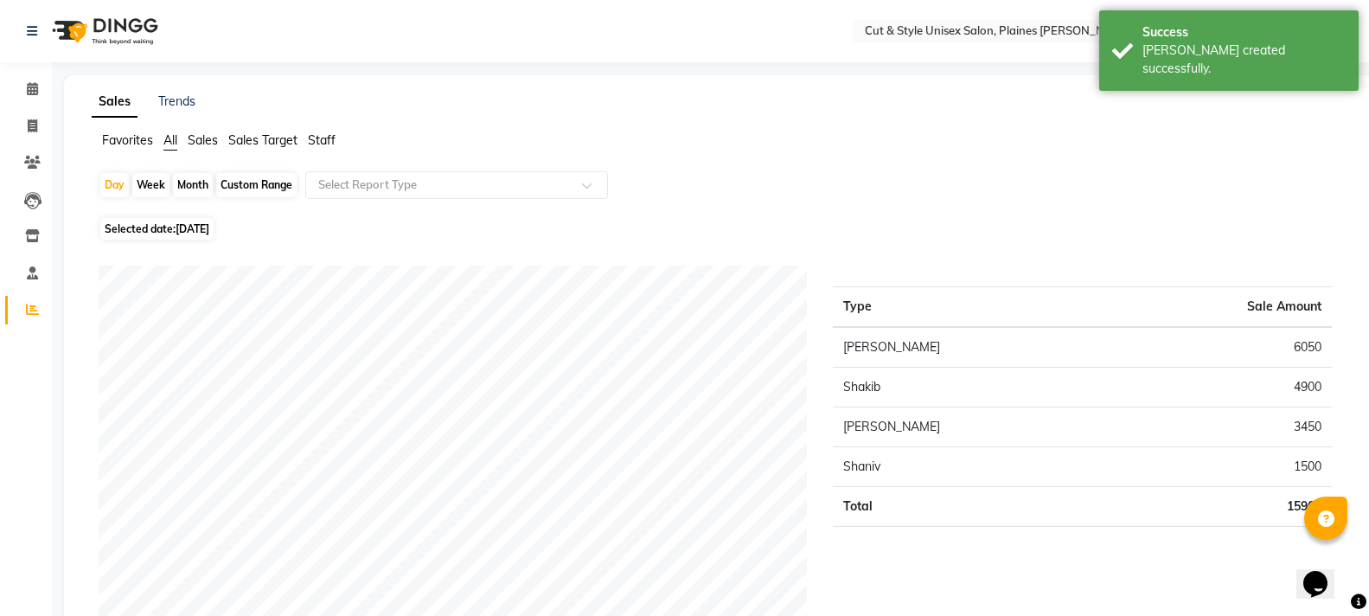
click at [61, 30] on img at bounding box center [103, 31] width 118 height 48
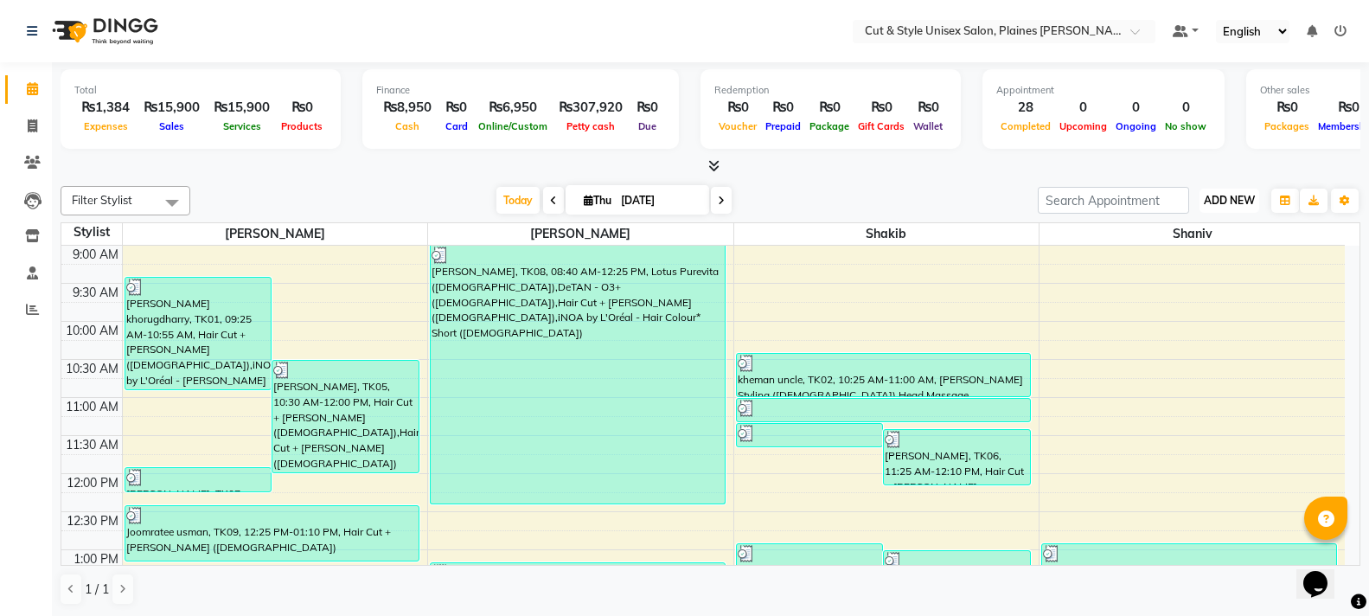
click at [1241, 206] on span "ADD NEW" at bounding box center [1229, 200] width 51 height 13
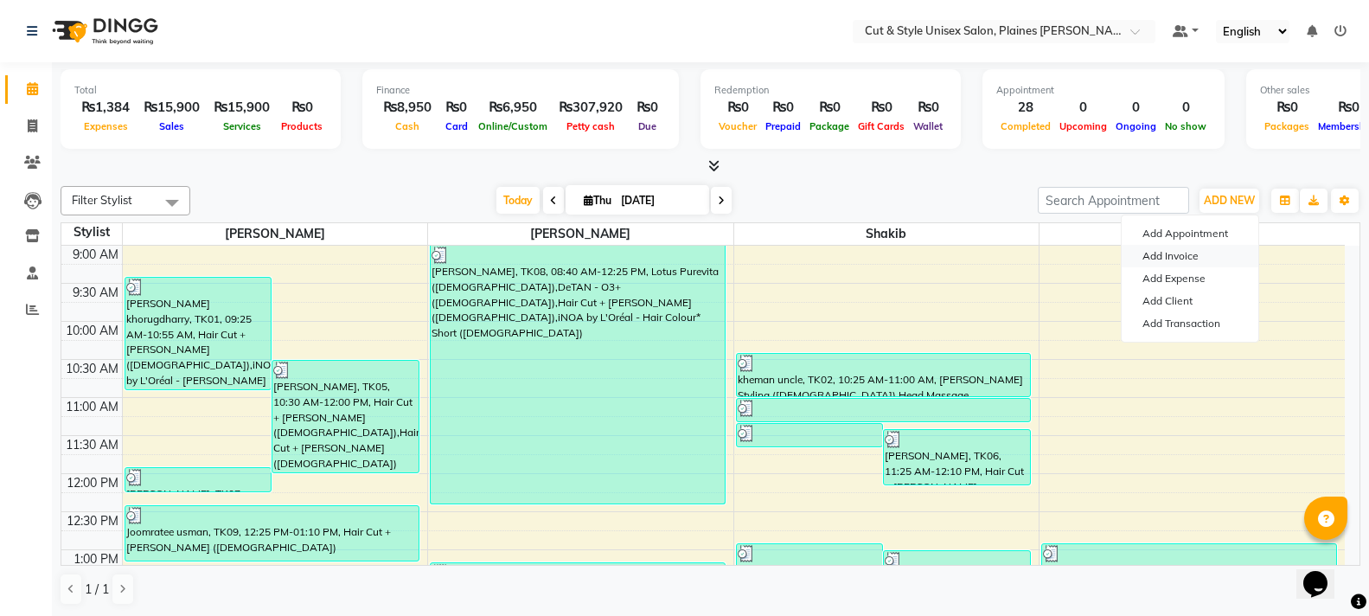
click at [1202, 251] on link "Add Invoice" at bounding box center [1190, 256] width 137 height 22
select select "service"
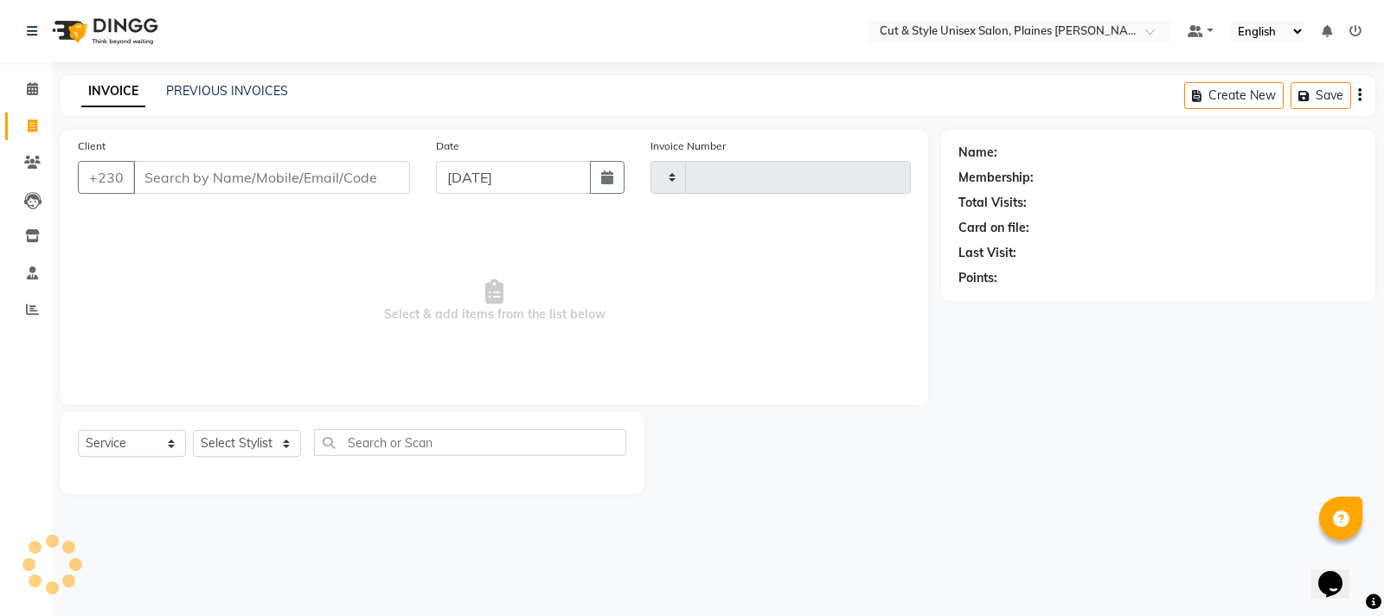
type input "3690"
select select "7731"
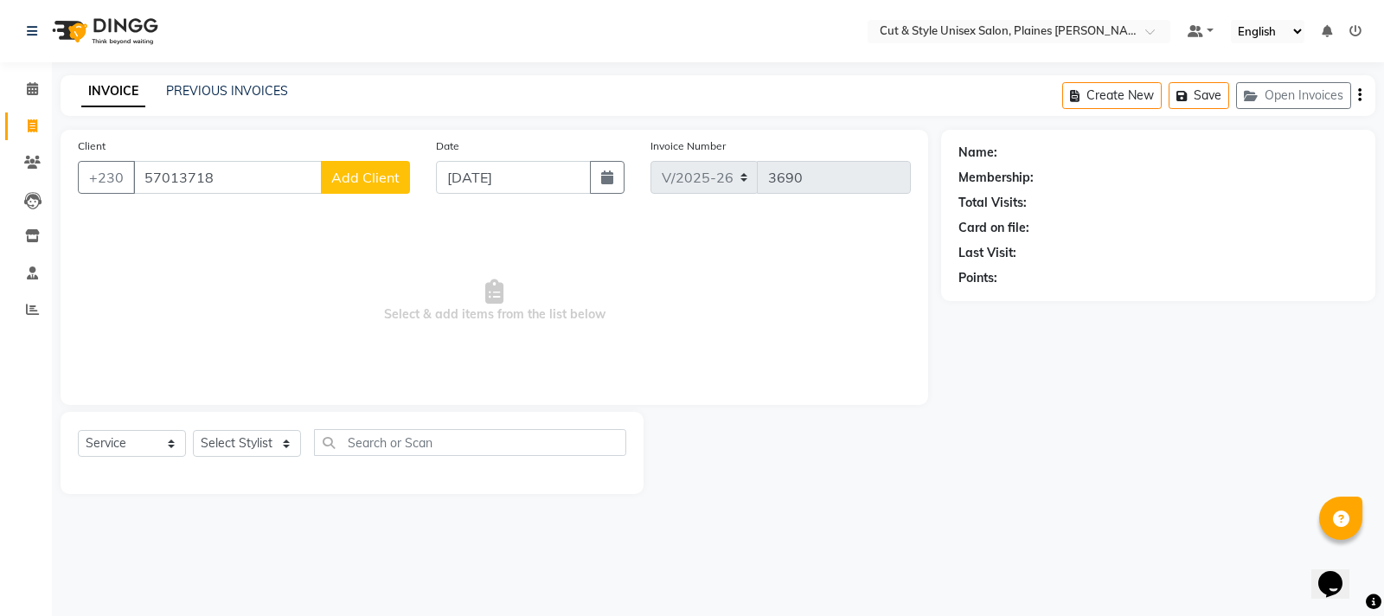
type input "57013718"
click at [346, 180] on span "Add Client" at bounding box center [365, 177] width 68 height 17
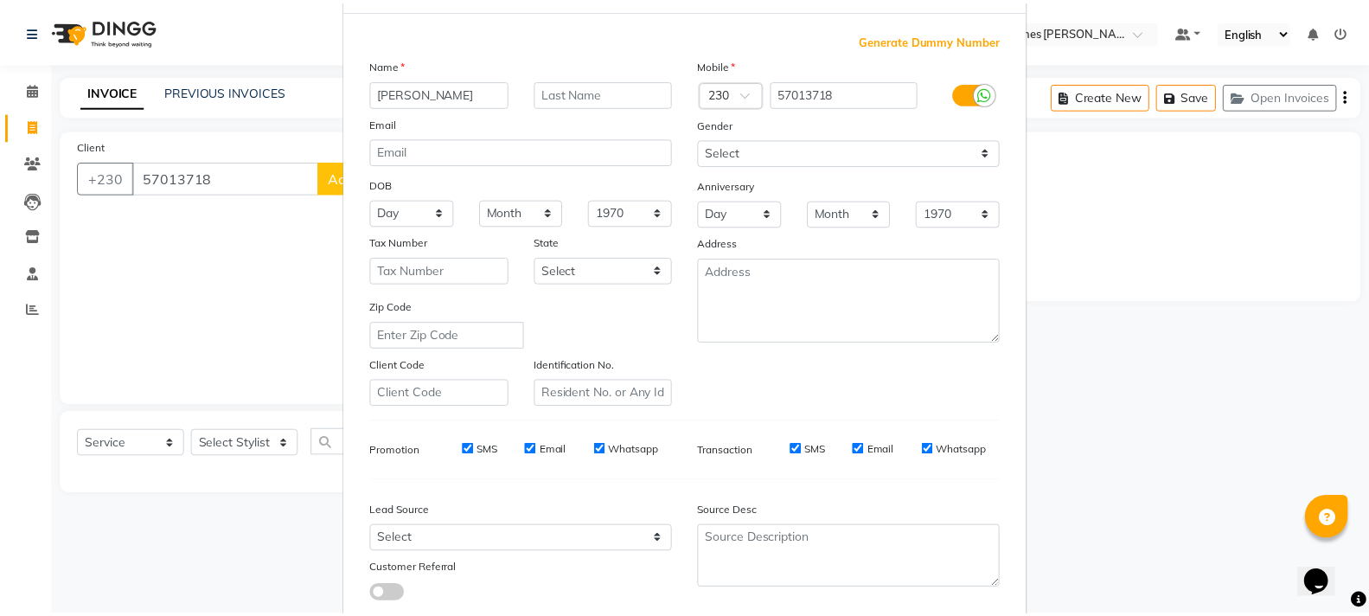
scroll to position [183, 0]
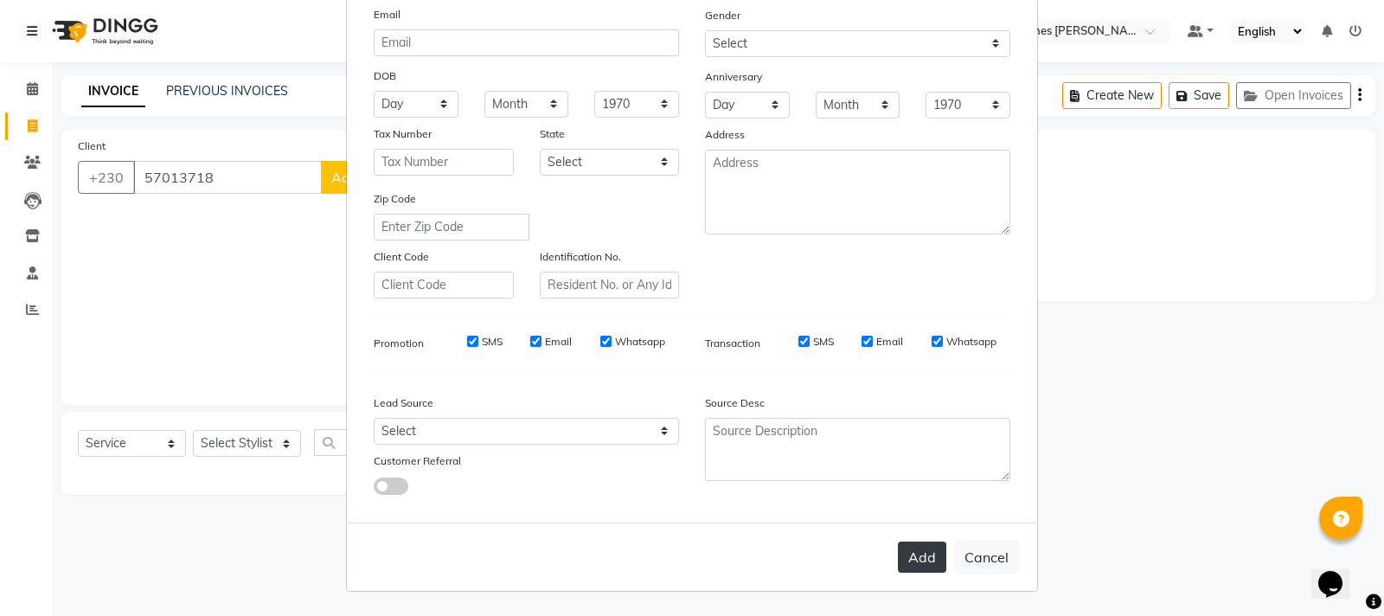
type input "[PERSON_NAME]"
click at [910, 557] on button "Add" at bounding box center [922, 556] width 48 height 31
select select
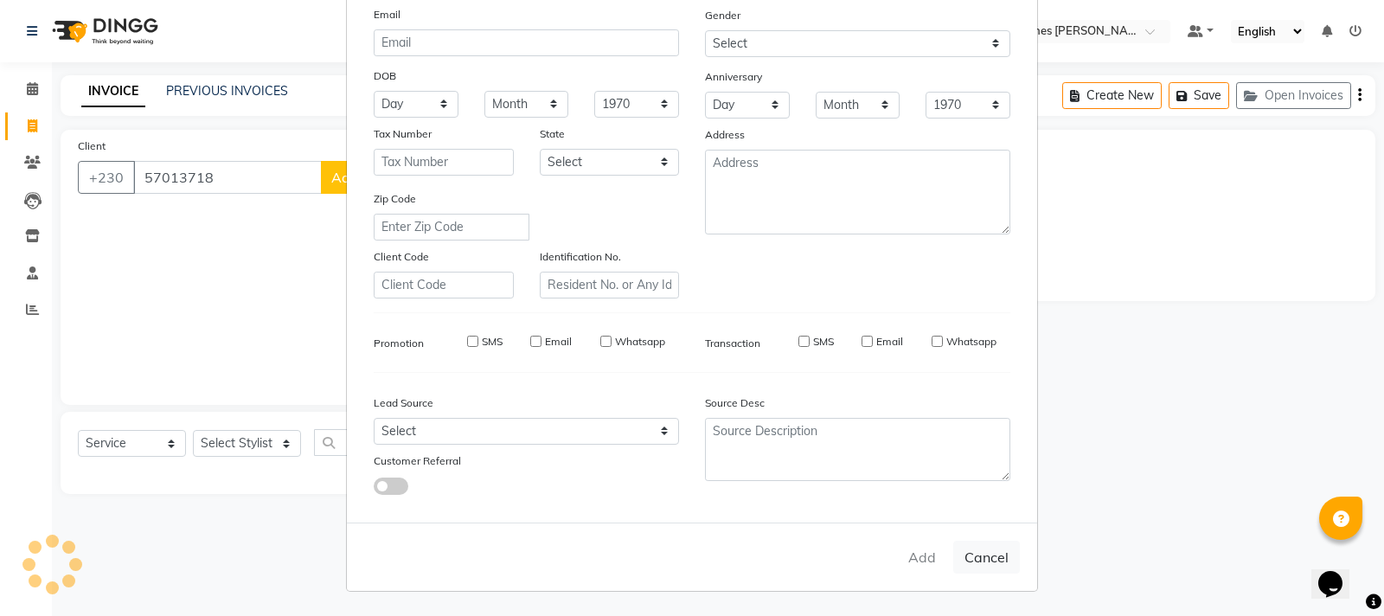
select select
checkbox input "false"
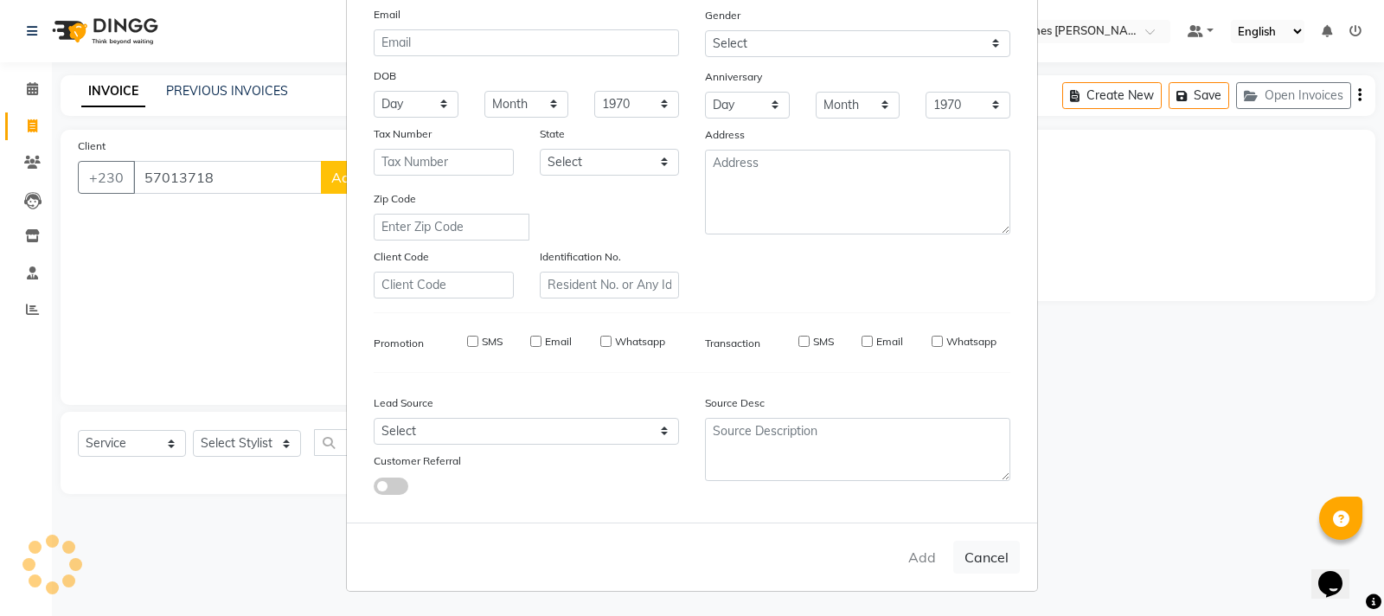
checkbox input "false"
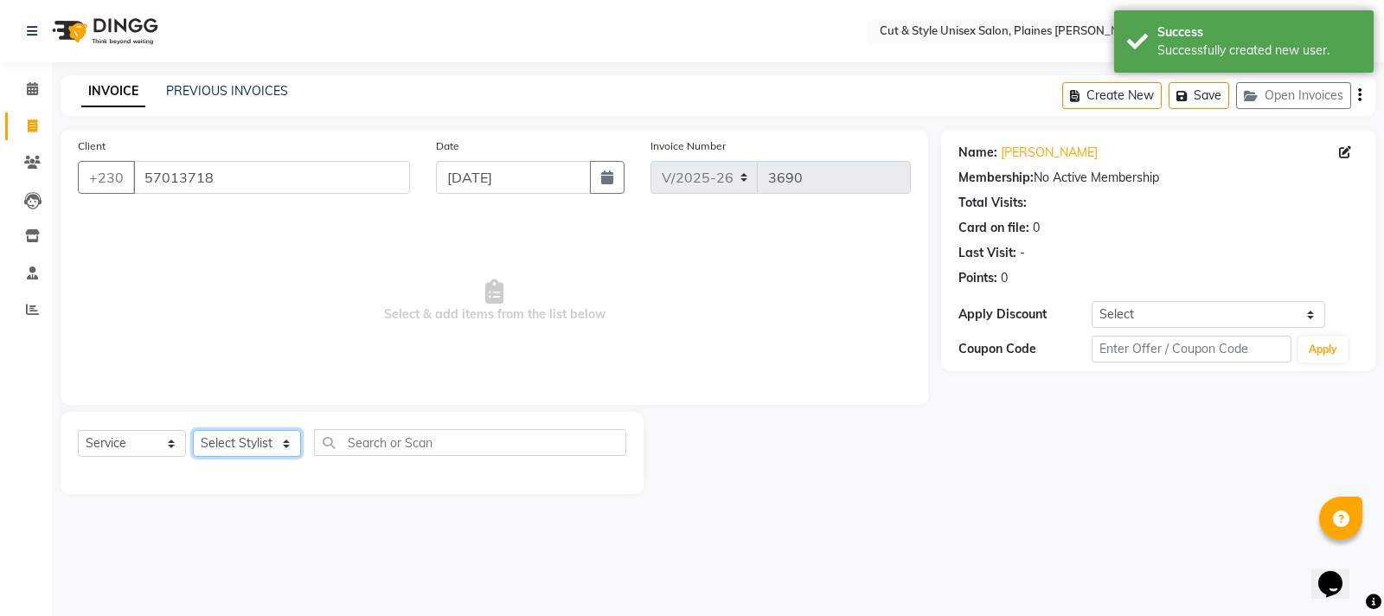
click at [270, 439] on select "Select Stylist [PERSON_NAME] Manager [PERSON_NAME]" at bounding box center [247, 443] width 108 height 27
select select "68910"
click at [193, 430] on select "Select Stylist [PERSON_NAME] Manager [PERSON_NAME]" at bounding box center [247, 443] width 108 height 27
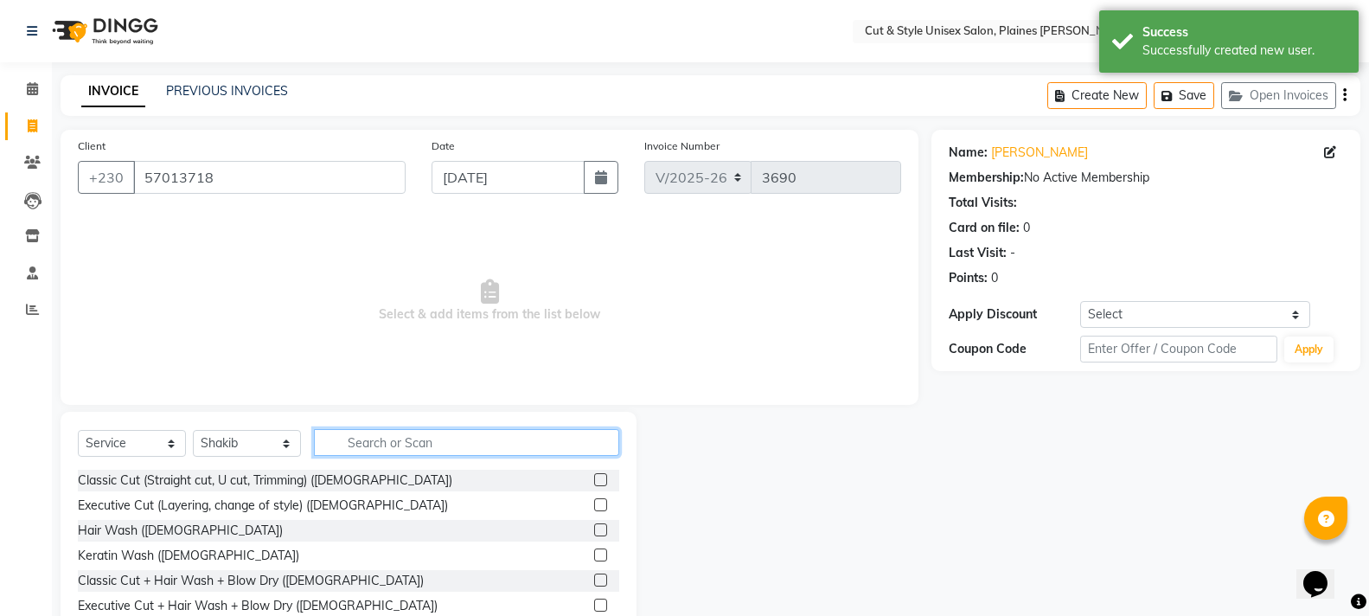
click at [346, 444] on input "text" at bounding box center [466, 442] width 305 height 27
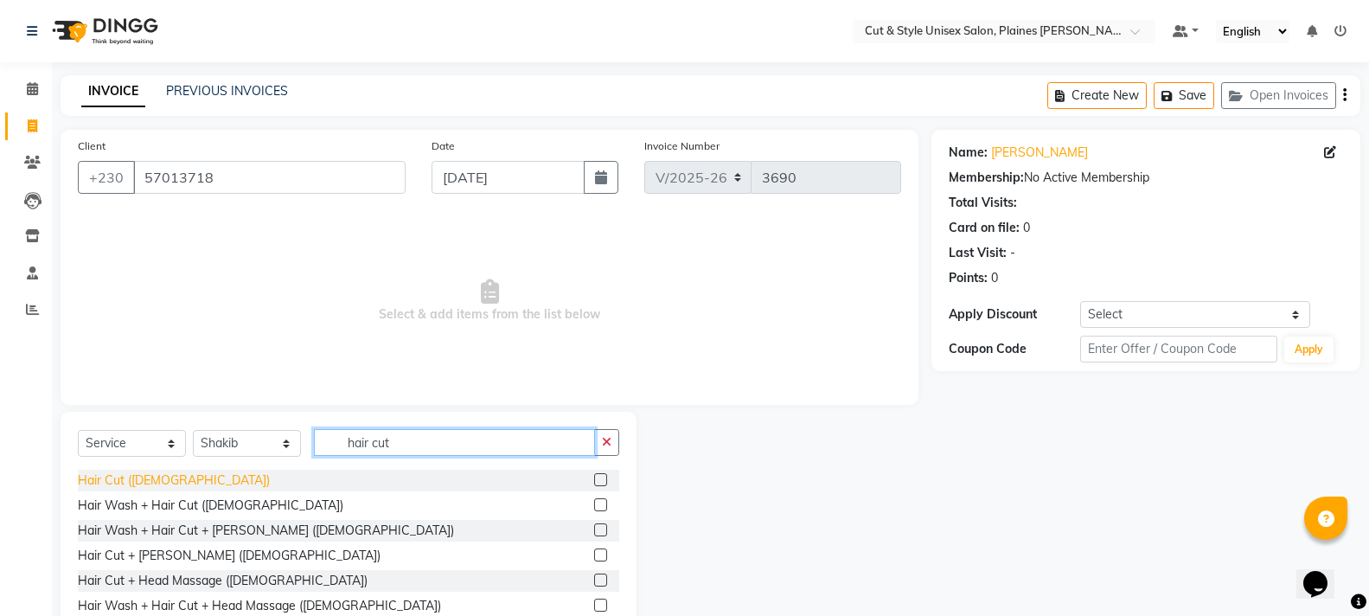
type input "hair cut"
click at [145, 478] on div "Hair Cut ([DEMOGRAPHIC_DATA])" at bounding box center [174, 480] width 192 height 18
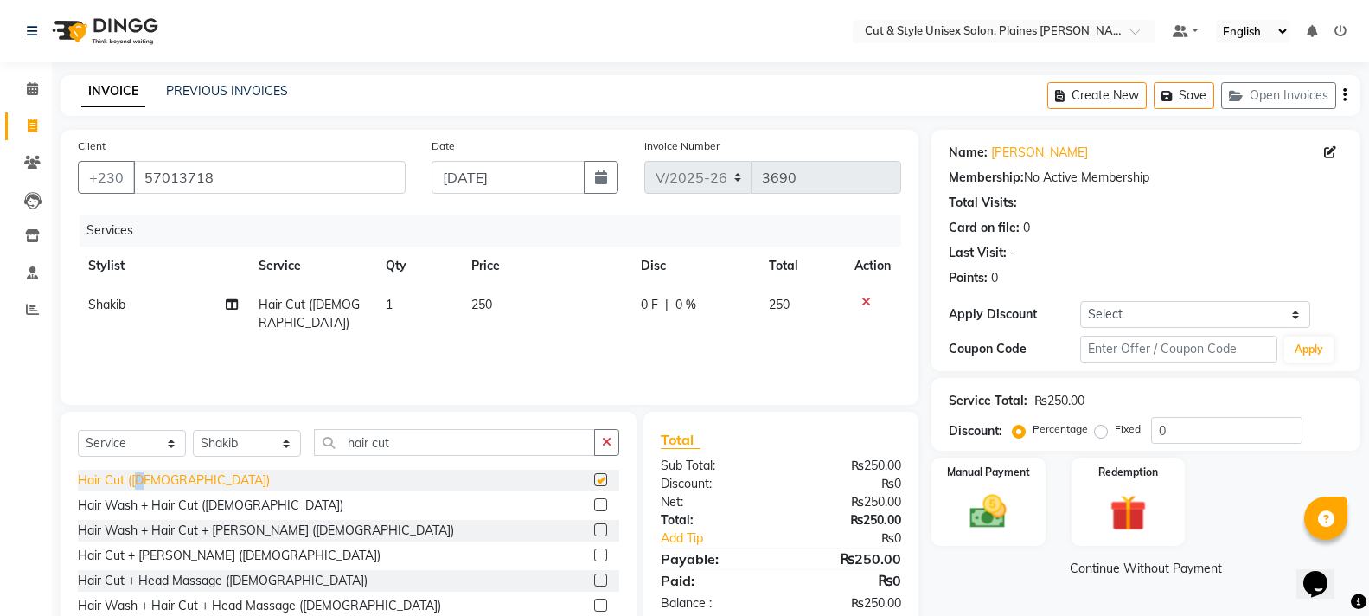
checkbox input "false"
click at [978, 508] on img at bounding box center [987, 512] width 61 height 44
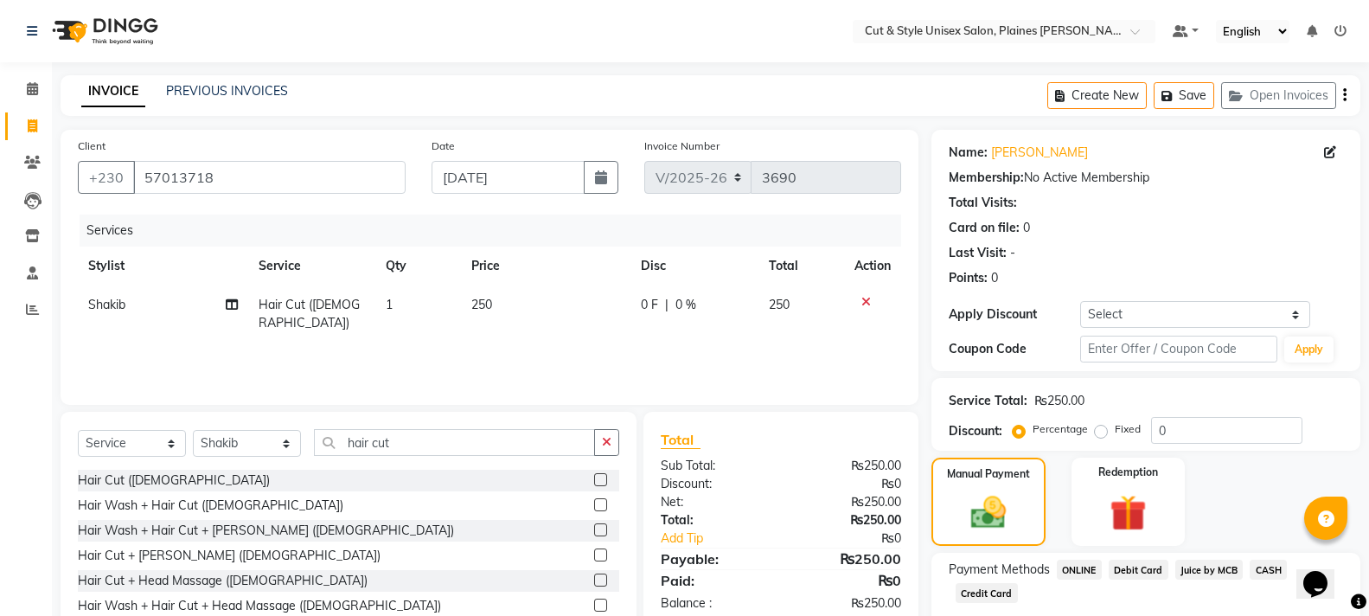
click at [1211, 561] on span "Juice by MCB" at bounding box center [1209, 570] width 68 height 20
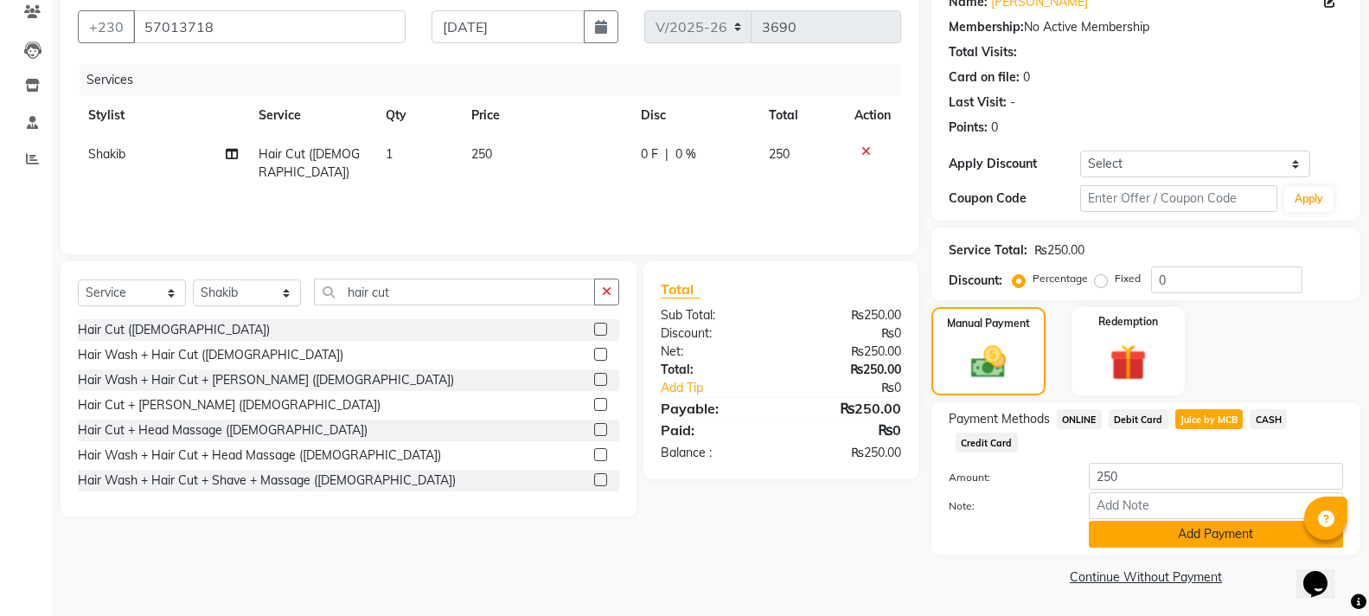
click at [1196, 544] on button "Add Payment" at bounding box center [1216, 534] width 254 height 27
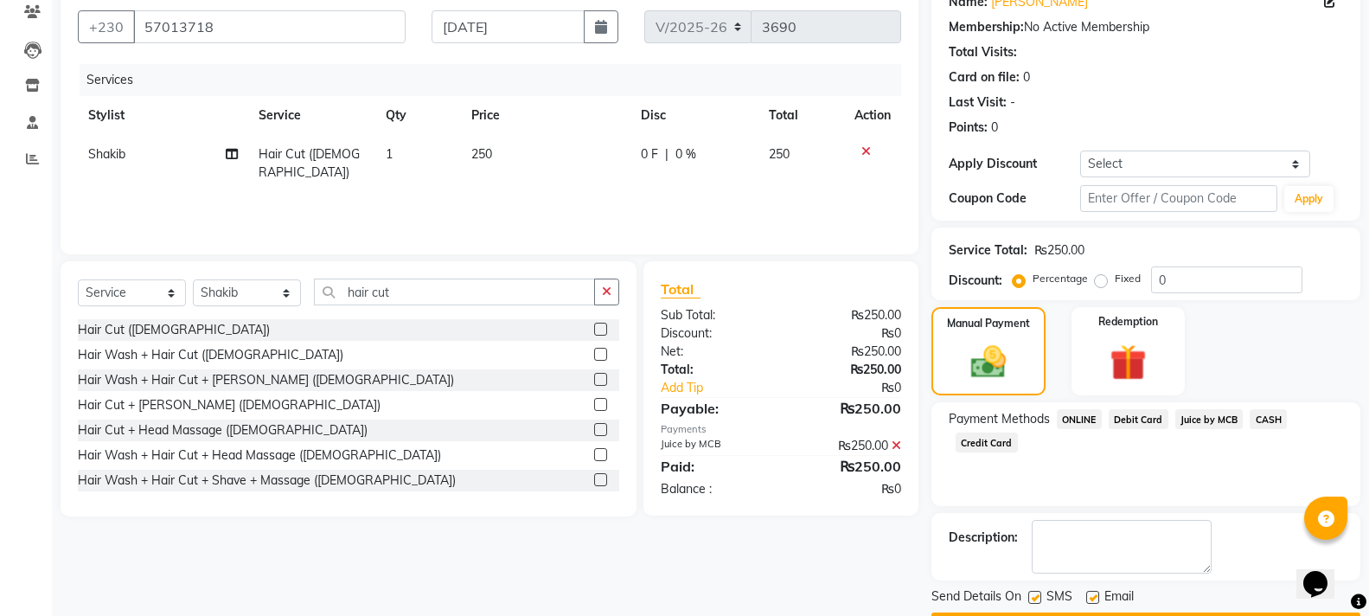
scroll to position [200, 0]
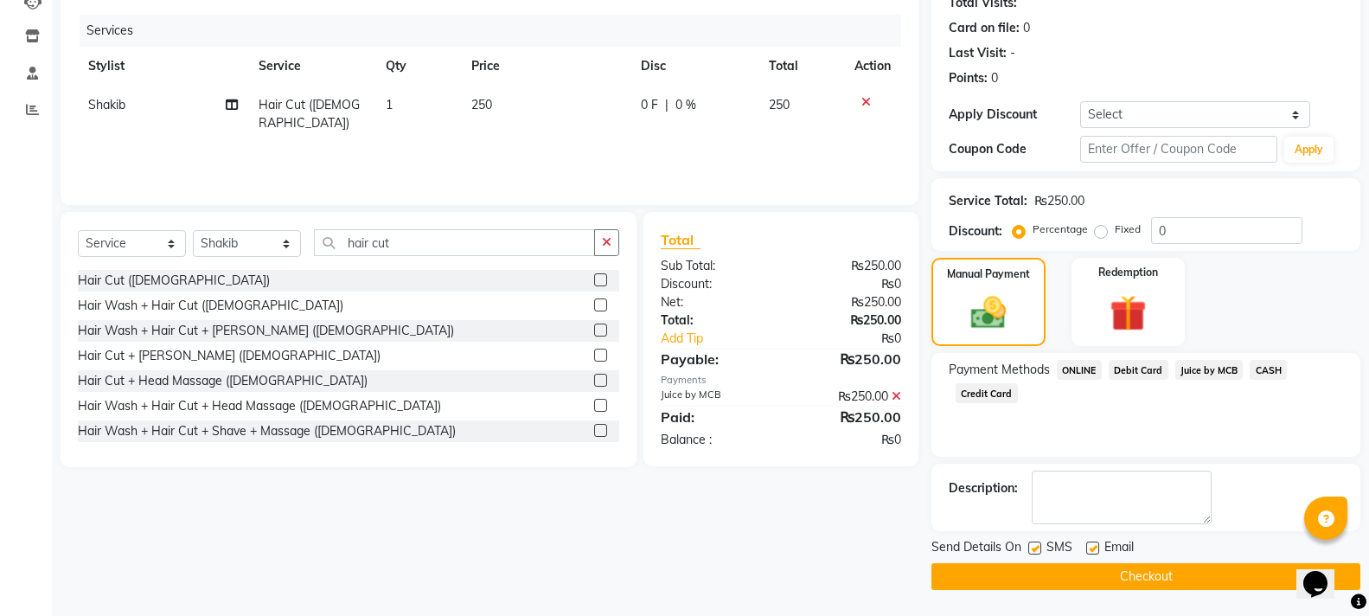
click at [1204, 569] on button "Checkout" at bounding box center [1146, 576] width 429 height 27
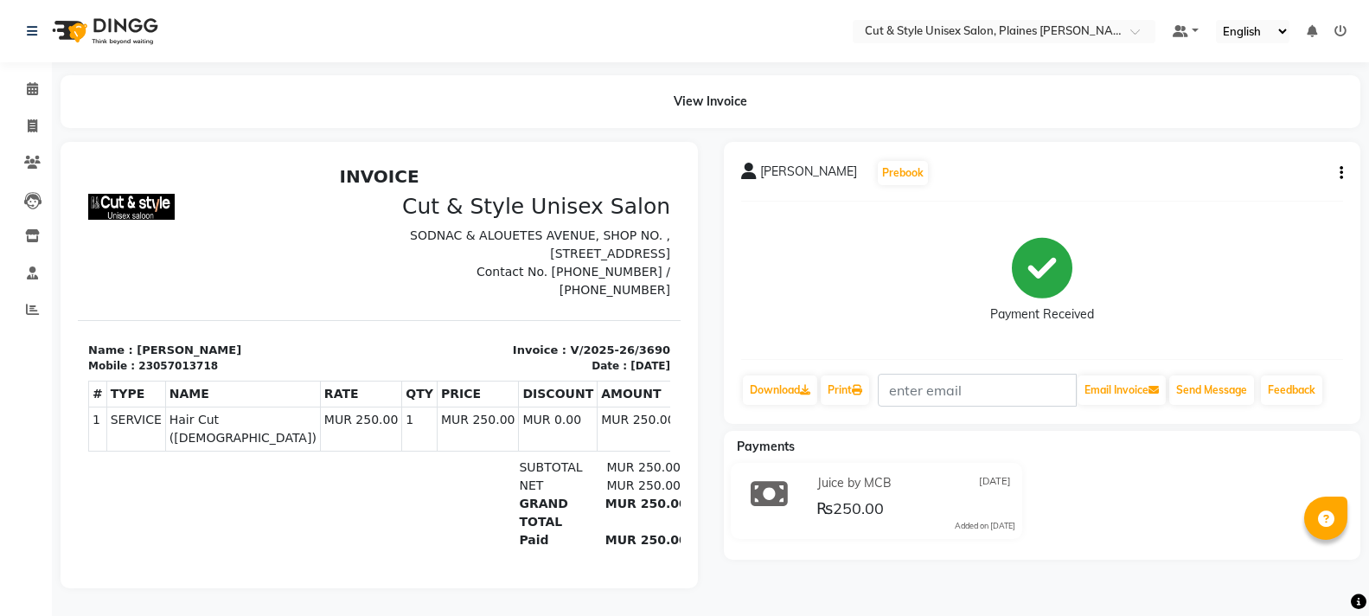
click at [84, 23] on img at bounding box center [103, 31] width 118 height 48
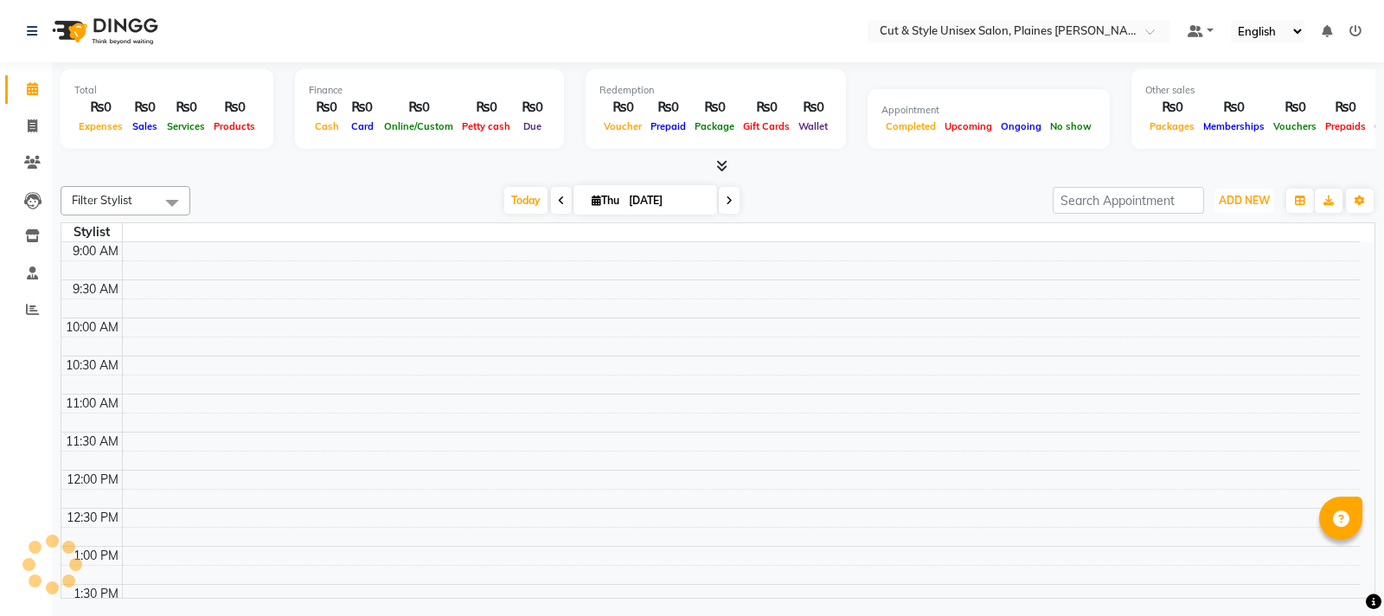
click at [1236, 192] on button "ADD NEW Toggle Dropdown" at bounding box center [1244, 201] width 60 height 24
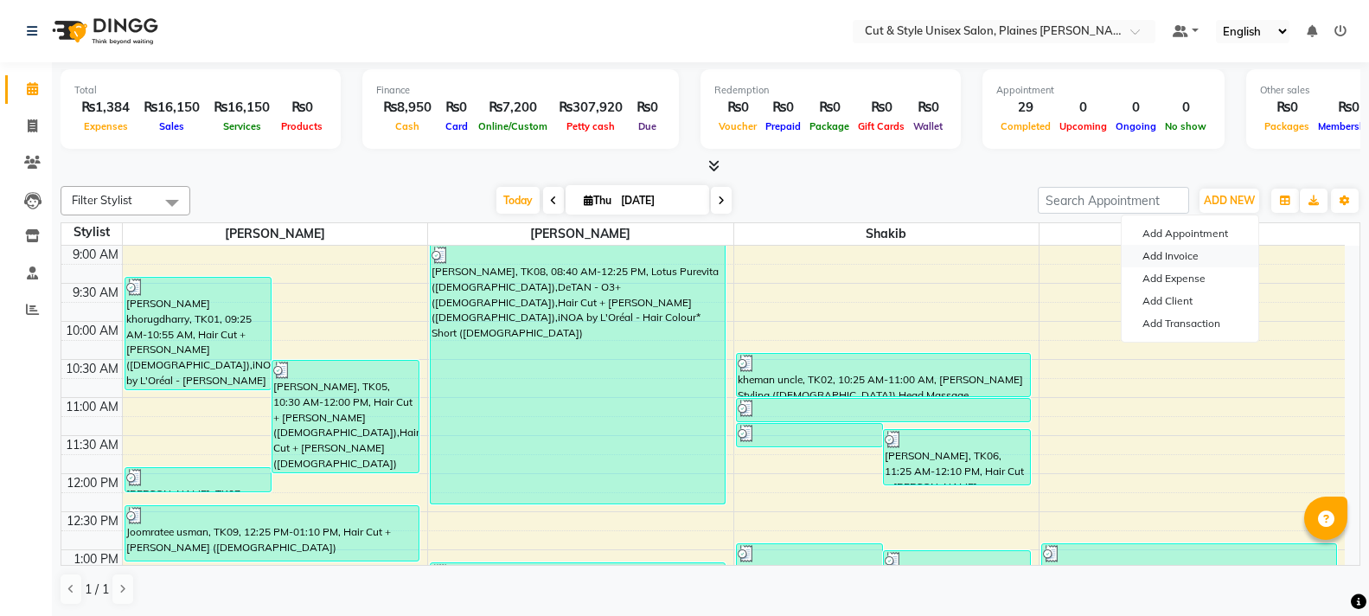
click at [1184, 254] on link "Add Invoice" at bounding box center [1190, 256] width 137 height 22
select select "service"
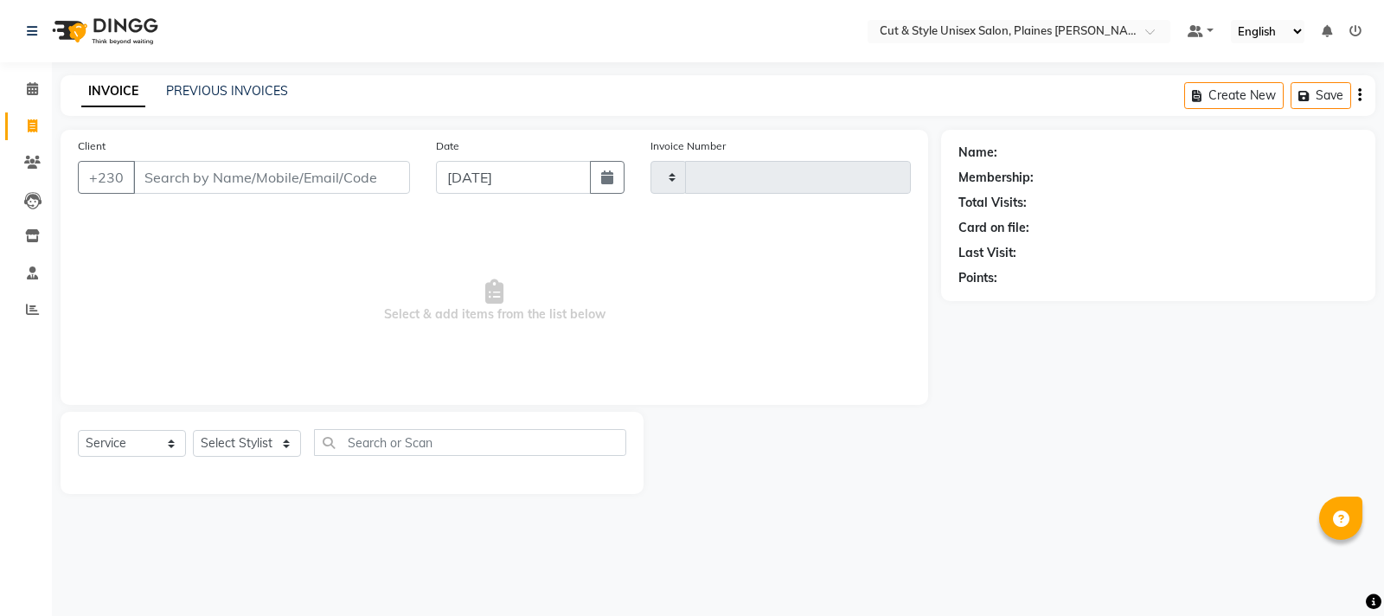
type input "3691"
select select "7731"
click at [234, 174] on input "Client" at bounding box center [271, 177] width 277 height 33
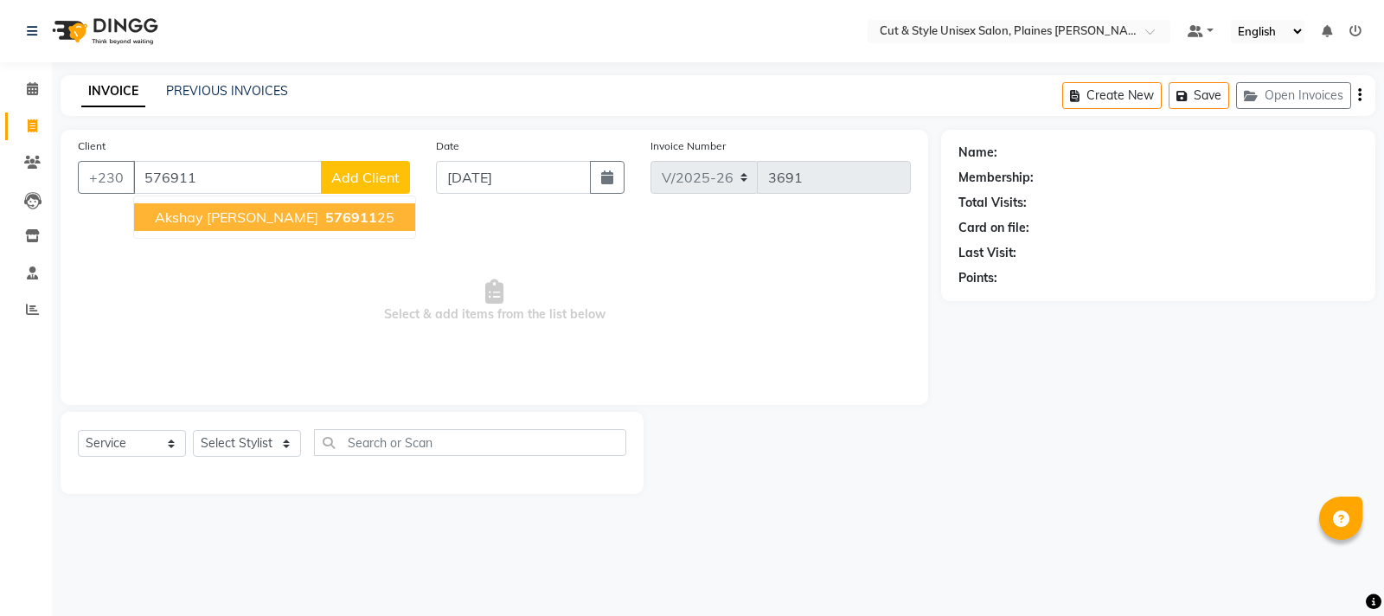
click at [345, 216] on button "Akshay [PERSON_NAME] 576911 25" at bounding box center [274, 217] width 281 height 28
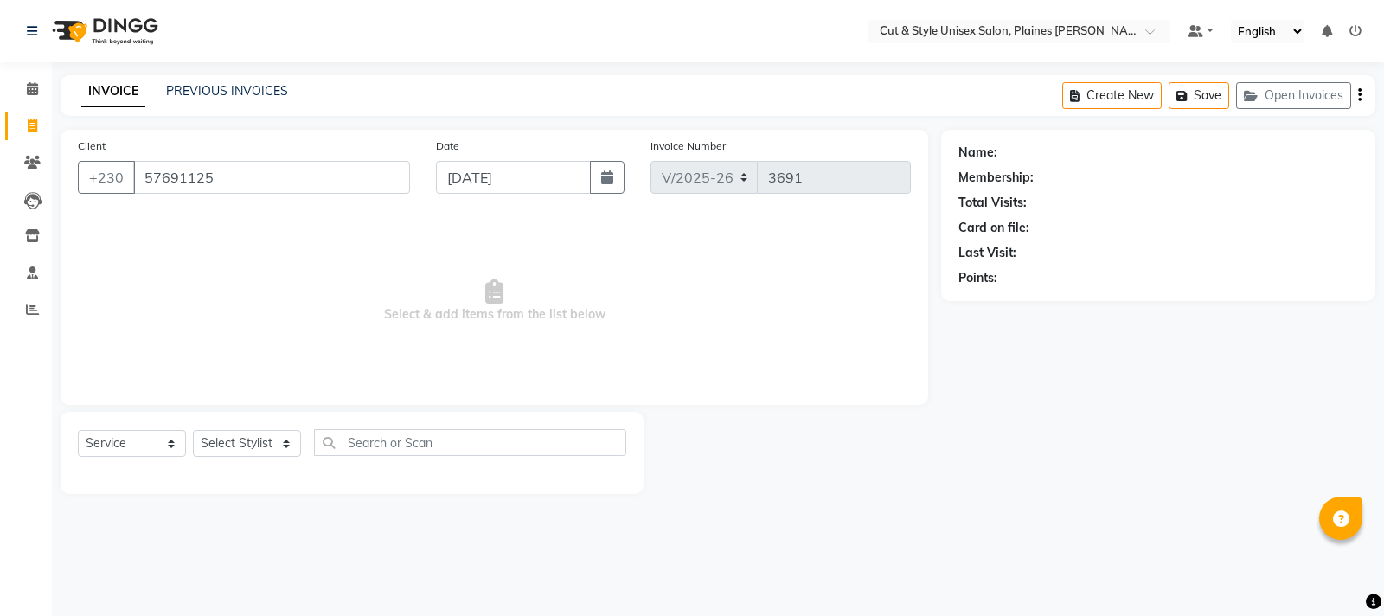
type input "57691125"
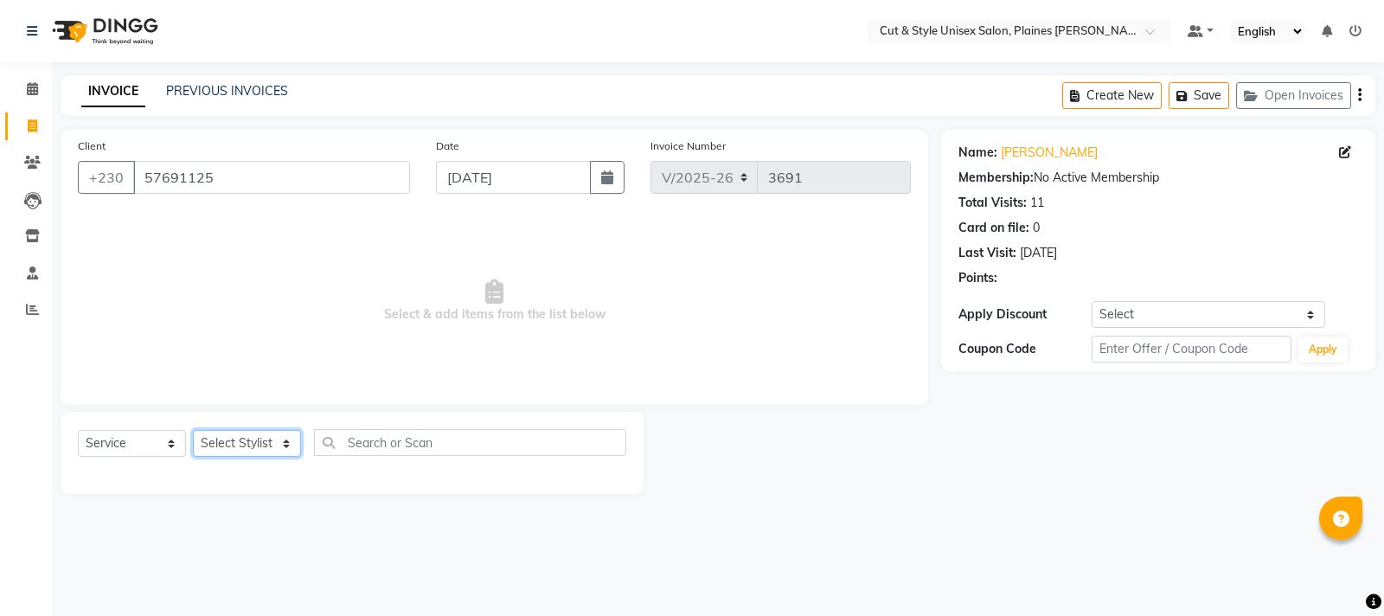
click at [287, 442] on select "Select Stylist [PERSON_NAME] Manager [PERSON_NAME]" at bounding box center [247, 443] width 108 height 27
select select "68909"
click at [193, 430] on select "Select Stylist [PERSON_NAME] Manager [PERSON_NAME]" at bounding box center [247, 443] width 108 height 27
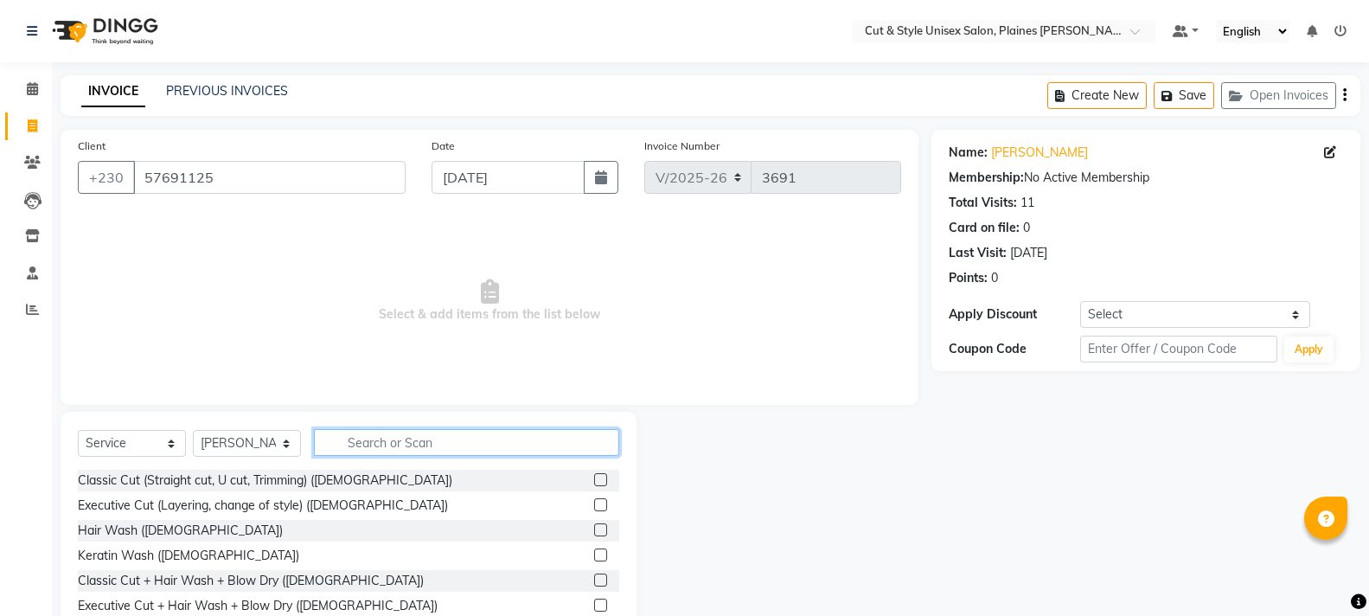
click at [359, 442] on input "text" at bounding box center [466, 442] width 305 height 27
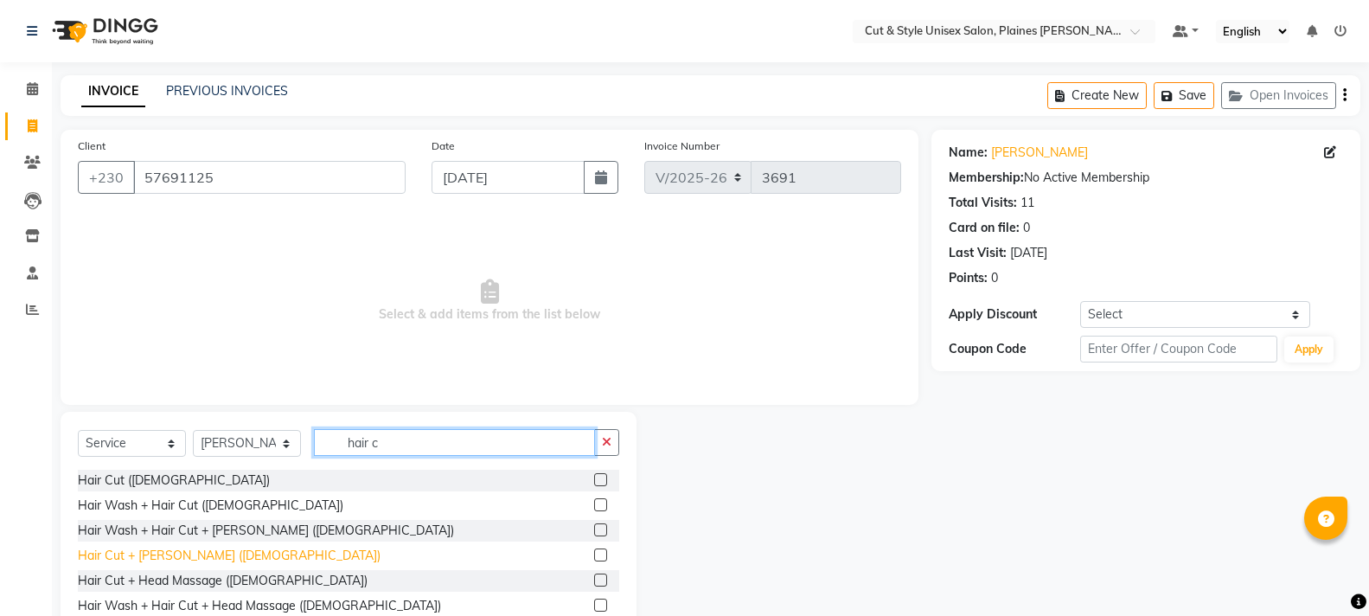
type input "hair c"
click at [180, 556] on div "Hair Cut + [PERSON_NAME] ([DEMOGRAPHIC_DATA])" at bounding box center [229, 556] width 303 height 18
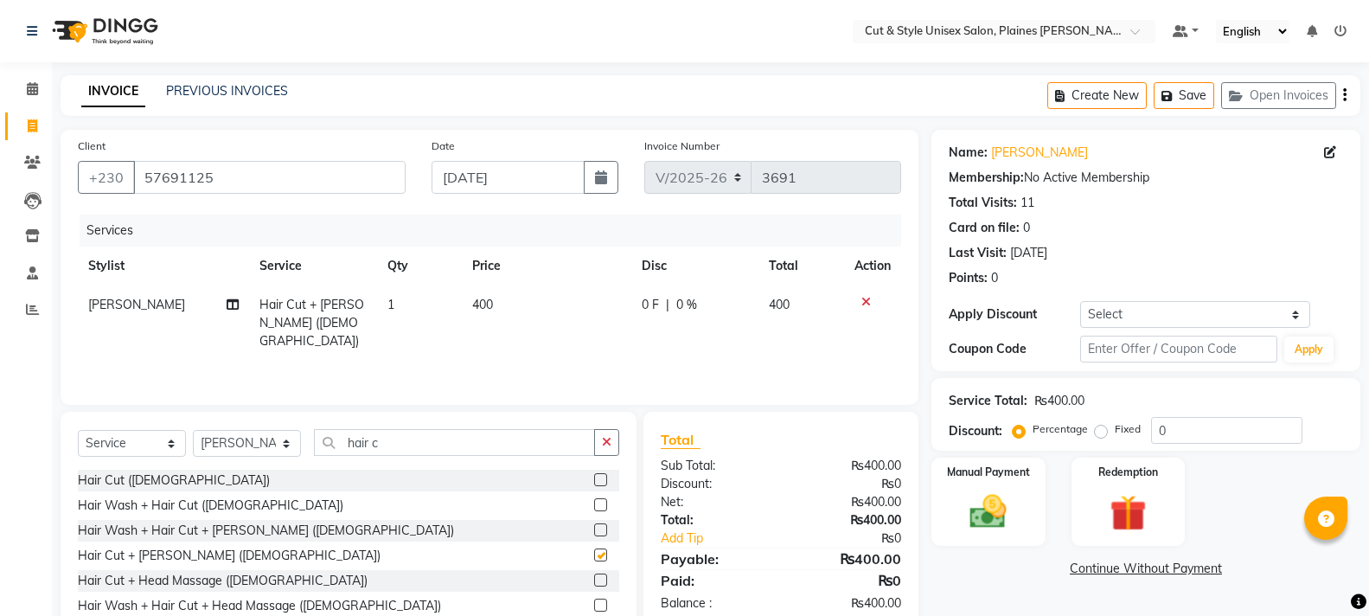
checkbox input "false"
click at [971, 516] on img at bounding box center [987, 512] width 61 height 44
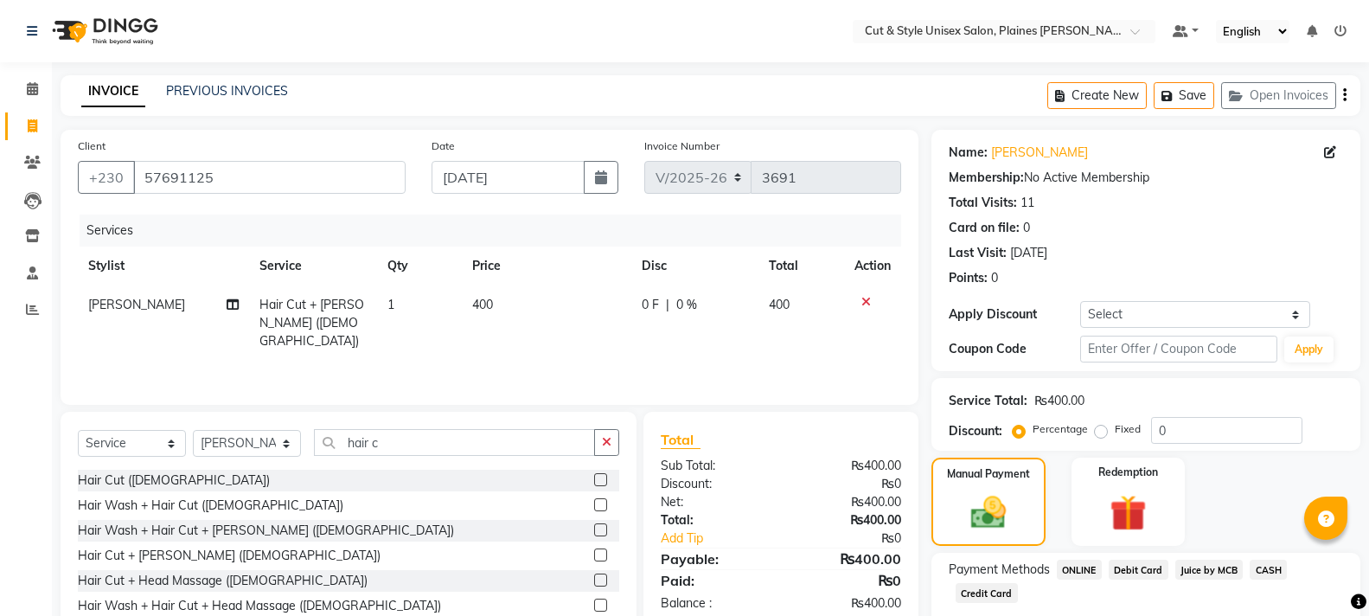
click at [1122, 567] on span "Debit Card" at bounding box center [1139, 570] width 60 height 20
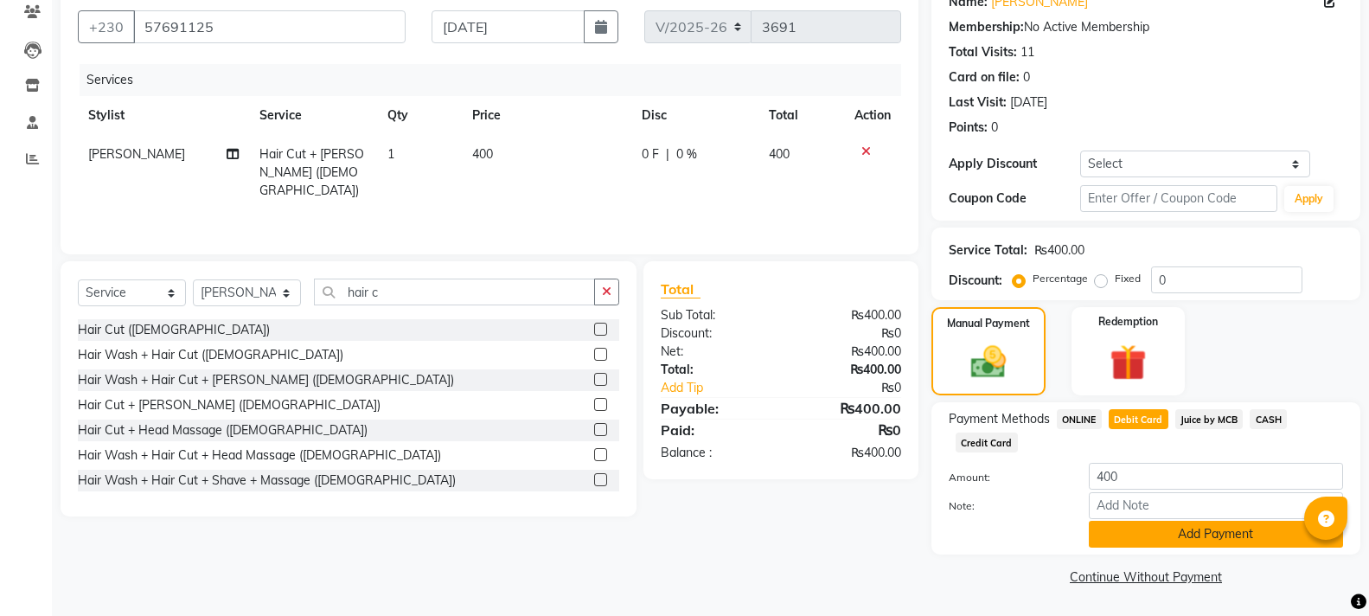
click at [1128, 542] on button "Add Payment" at bounding box center [1216, 534] width 254 height 27
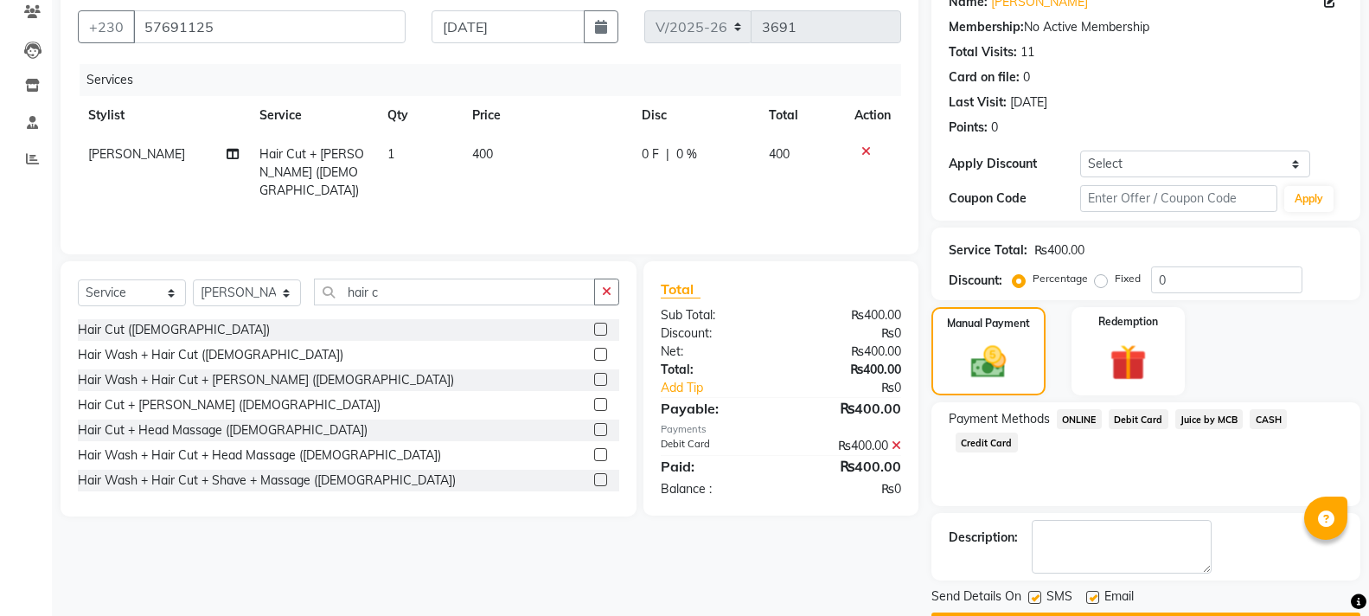
scroll to position [200, 0]
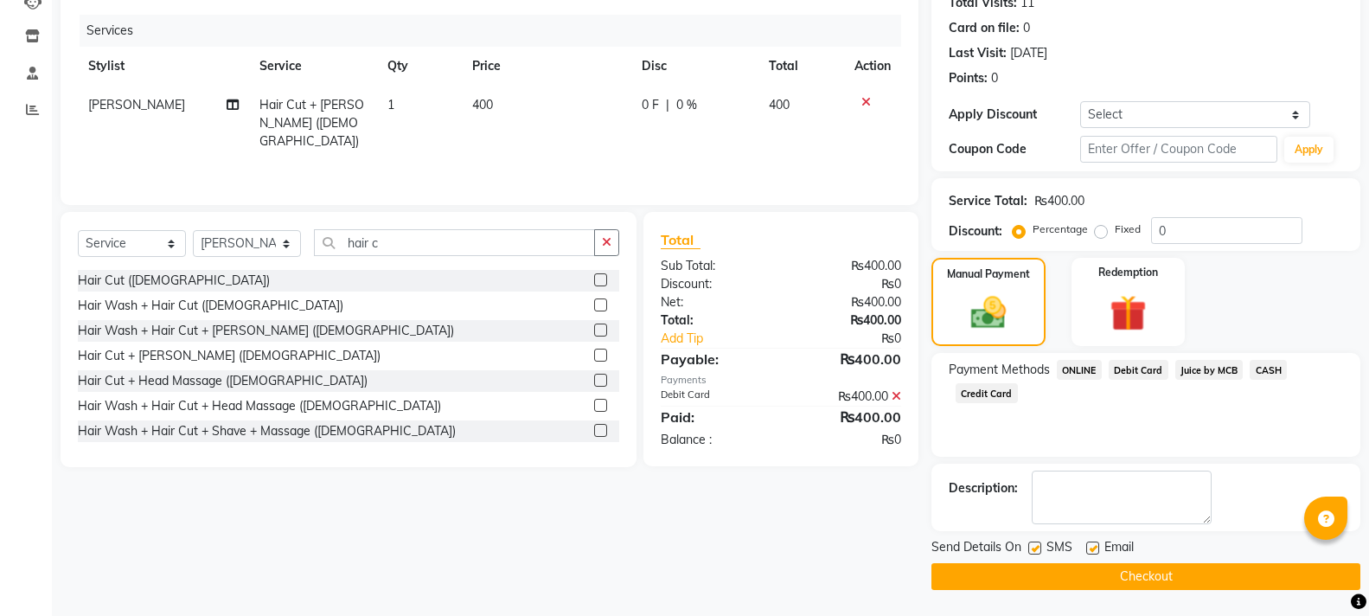
click at [1104, 574] on button "Checkout" at bounding box center [1146, 576] width 429 height 27
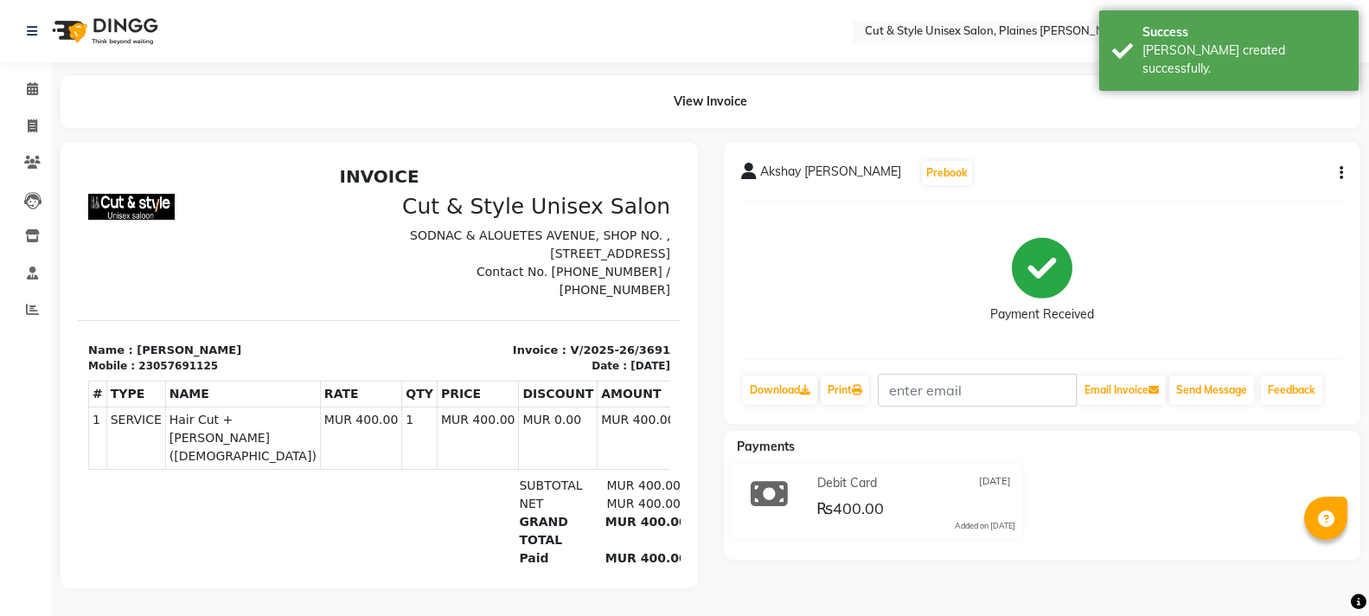
click at [73, 33] on img at bounding box center [103, 31] width 118 height 48
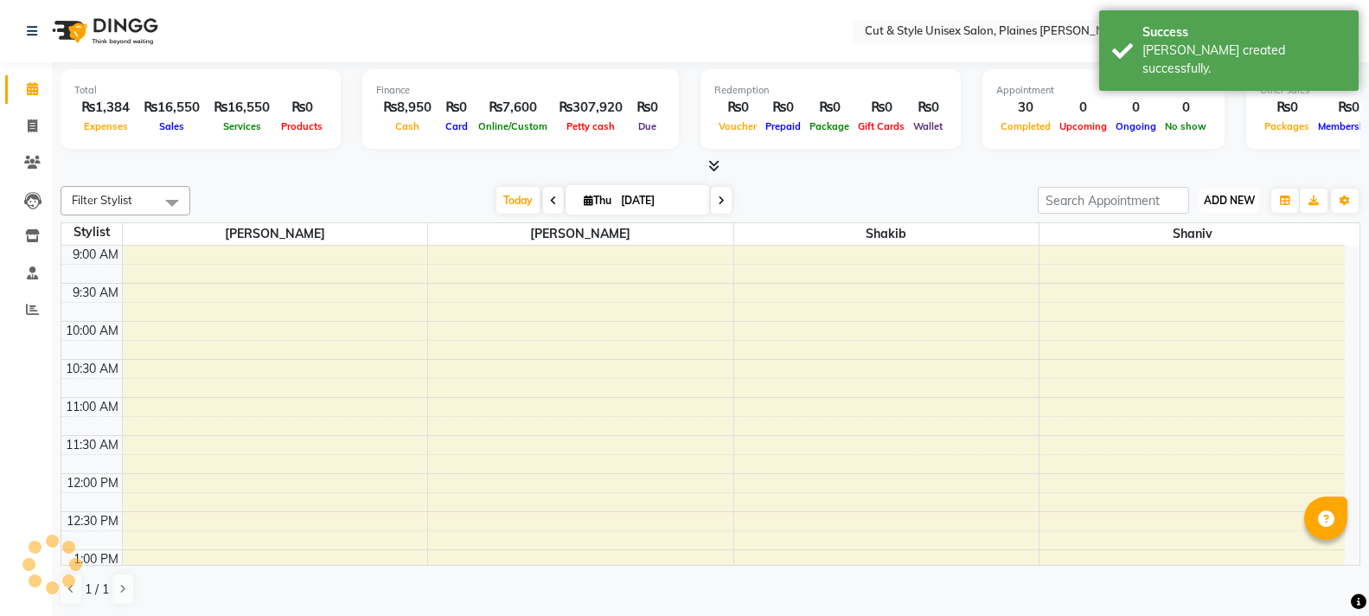
click at [1244, 205] on span "ADD NEW" at bounding box center [1229, 200] width 51 height 13
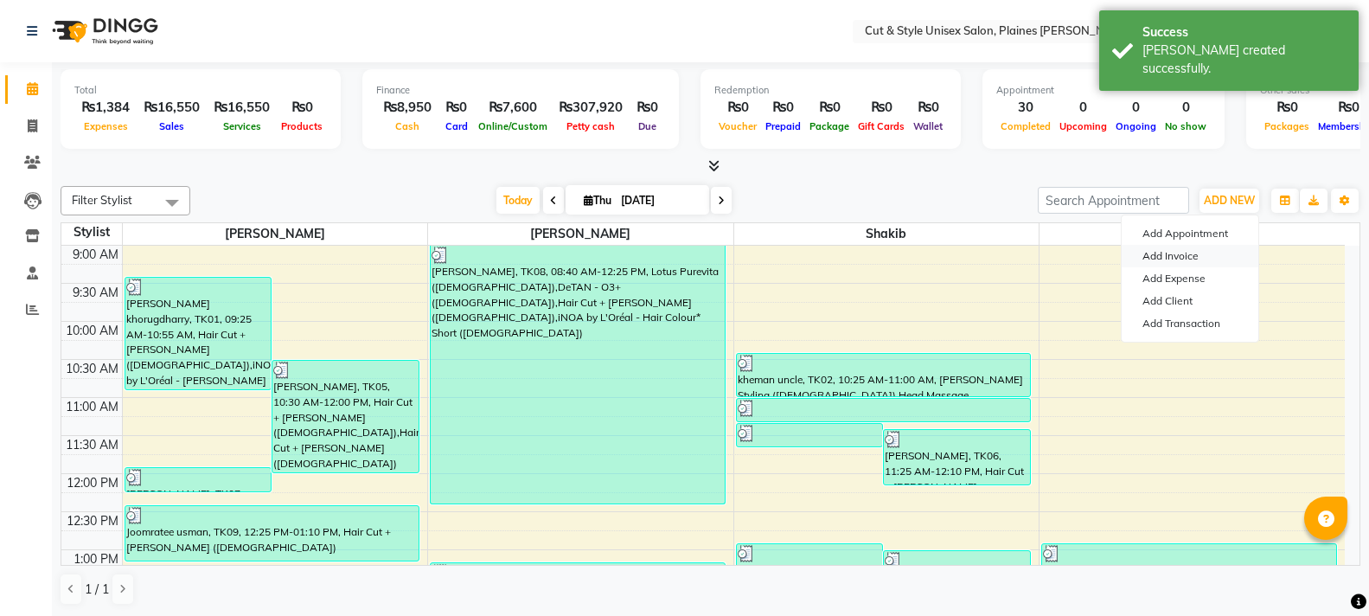
click at [1176, 259] on link "Add Invoice" at bounding box center [1190, 256] width 137 height 22
select select "service"
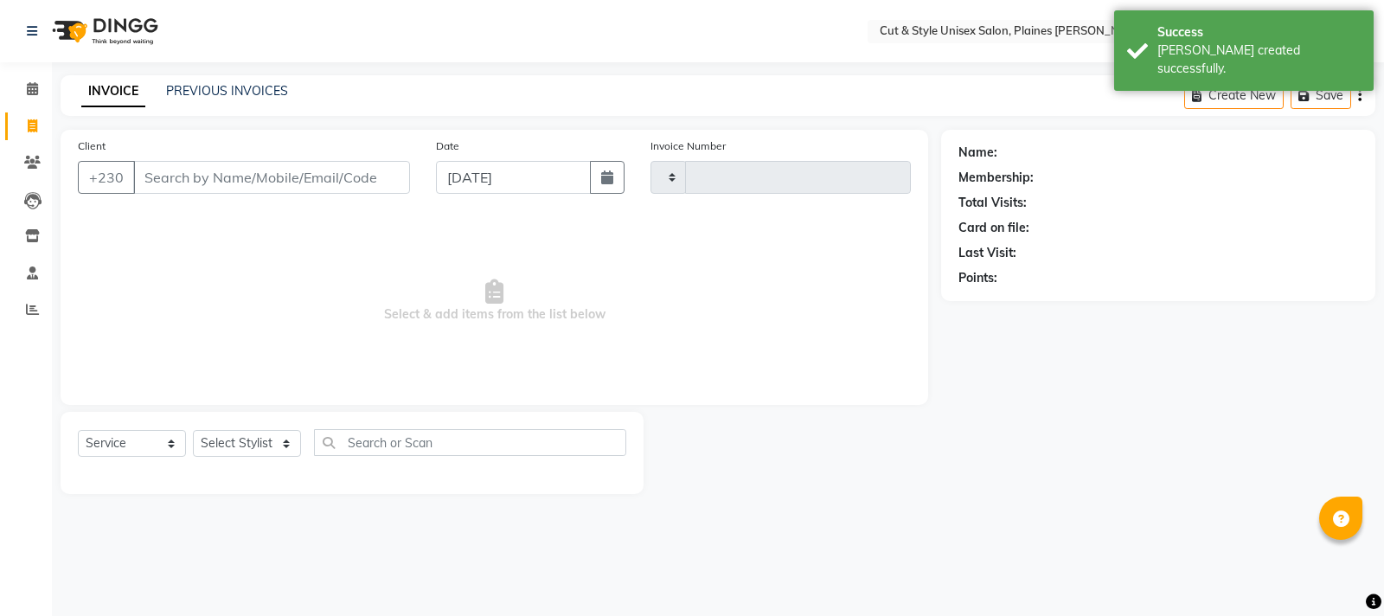
type input "3692"
select select "7731"
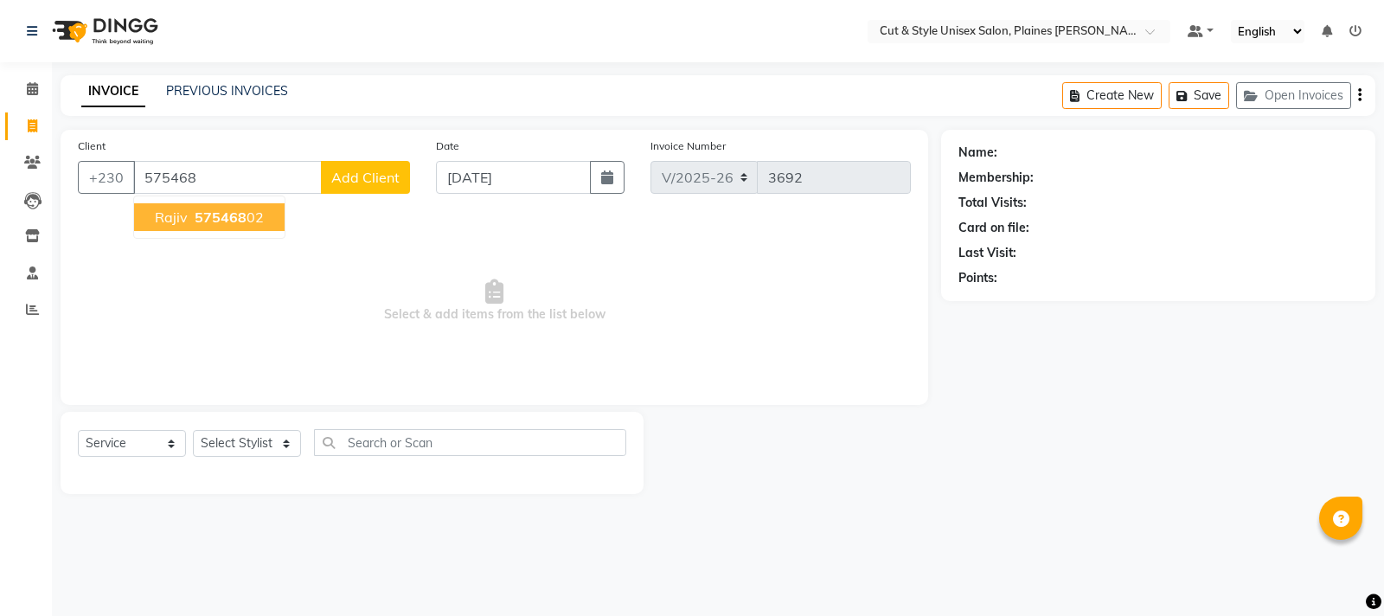
click at [251, 216] on ngb-highlight "575468 02" at bounding box center [227, 216] width 73 height 17
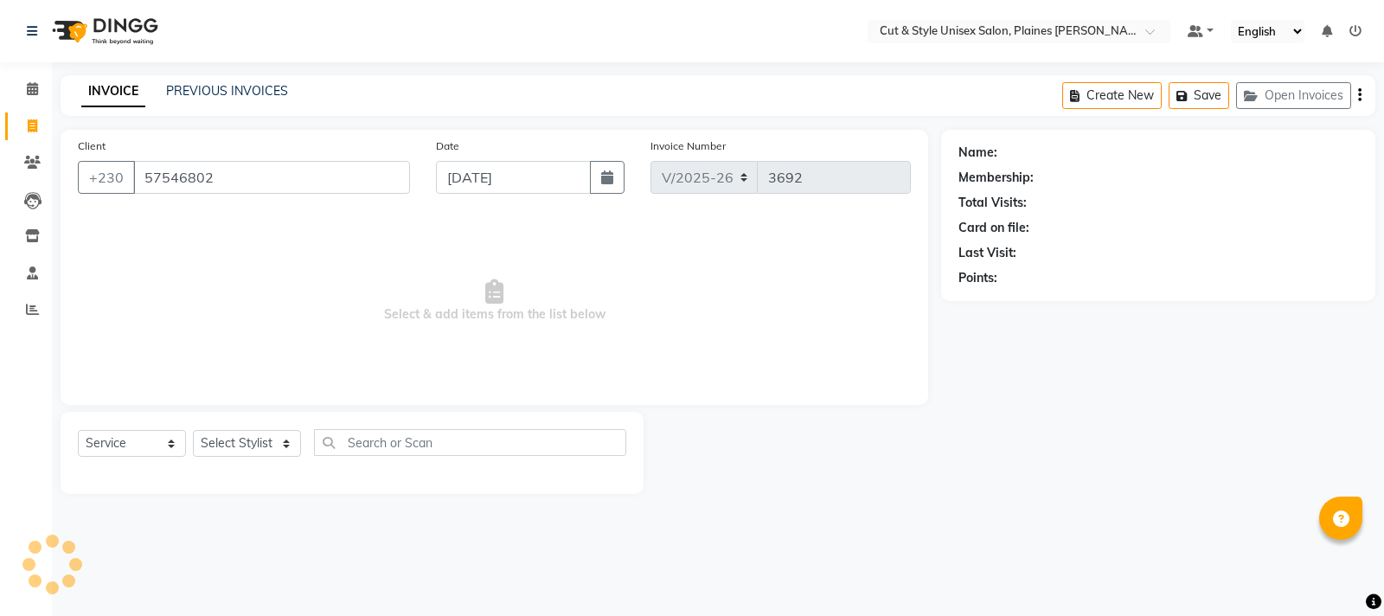
type input "57546802"
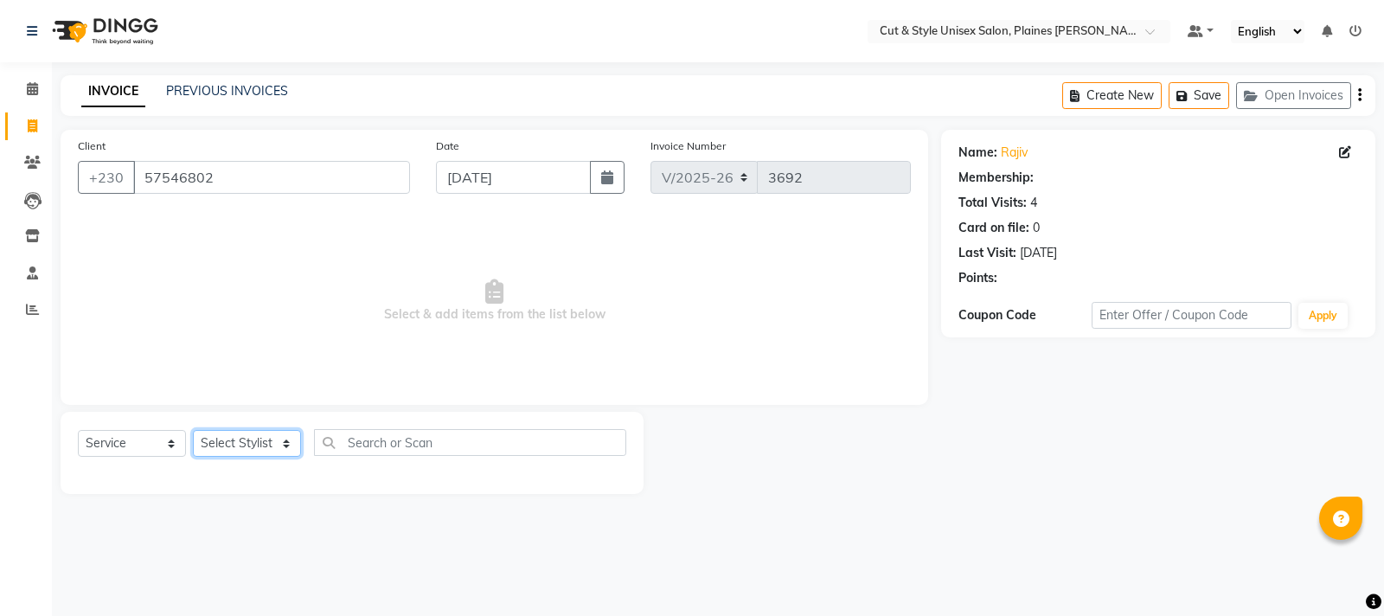
click at [278, 445] on select "Select Stylist [PERSON_NAME] Manager [PERSON_NAME]" at bounding box center [247, 443] width 108 height 27
select select "68910"
click at [193, 430] on select "Select Stylist [PERSON_NAME] Manager [PERSON_NAME]" at bounding box center [247, 443] width 108 height 27
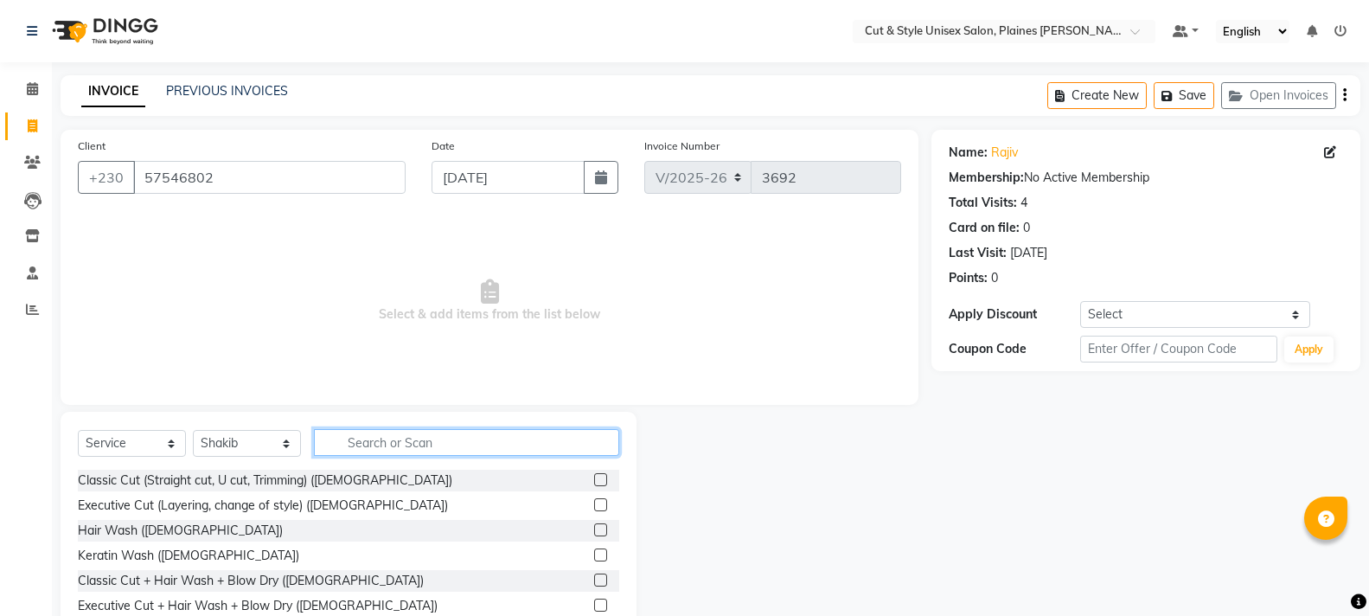
click at [357, 440] on input "text" at bounding box center [466, 442] width 305 height 27
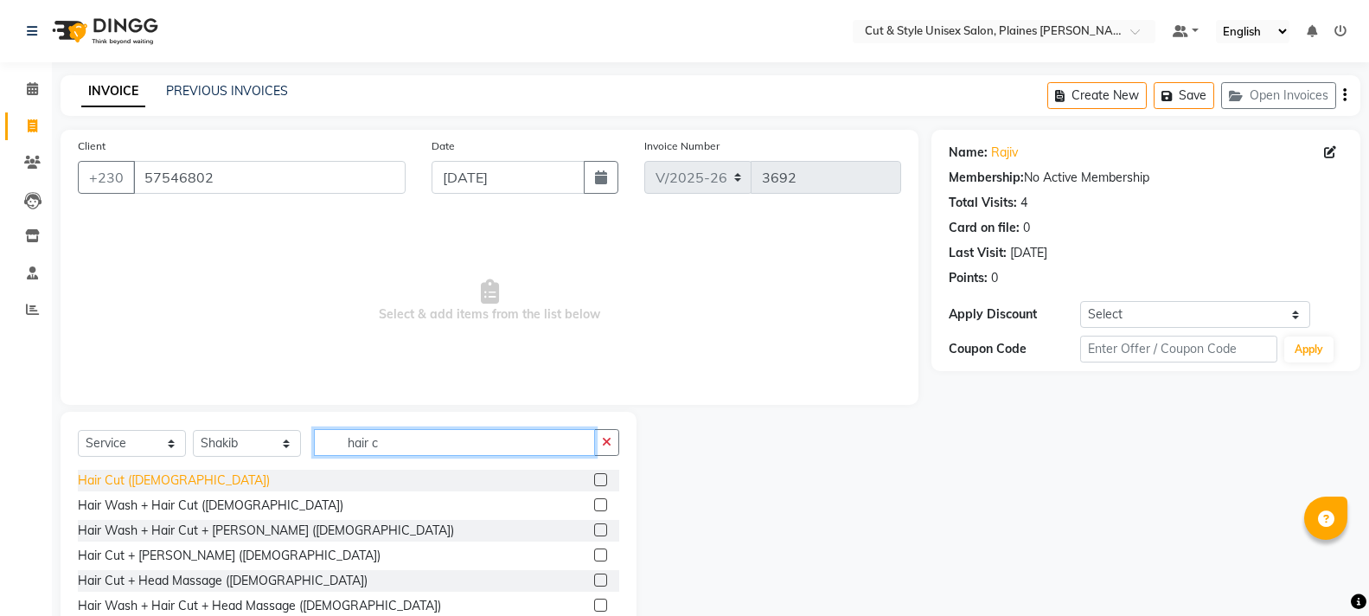
type input "hair c"
click at [143, 474] on div "Hair Cut ([DEMOGRAPHIC_DATA])" at bounding box center [174, 480] width 192 height 18
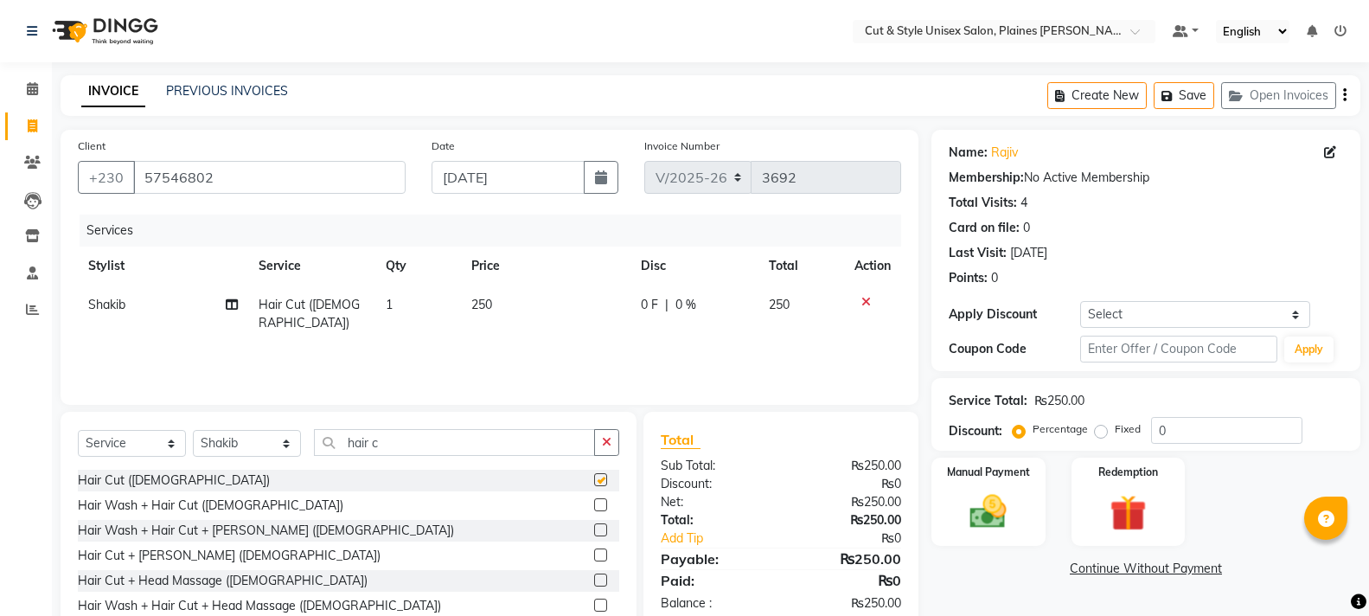
checkbox input "false"
click at [1009, 505] on img at bounding box center [987, 512] width 61 height 44
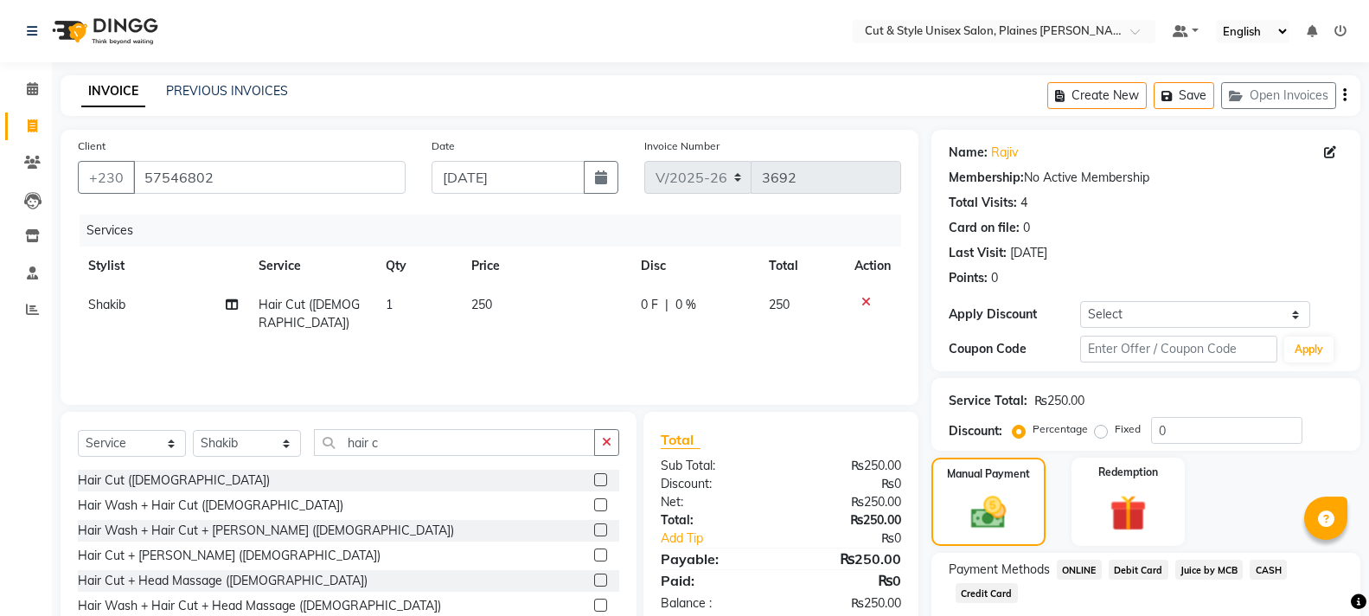
click at [1265, 572] on span "CASH" at bounding box center [1268, 570] width 37 height 20
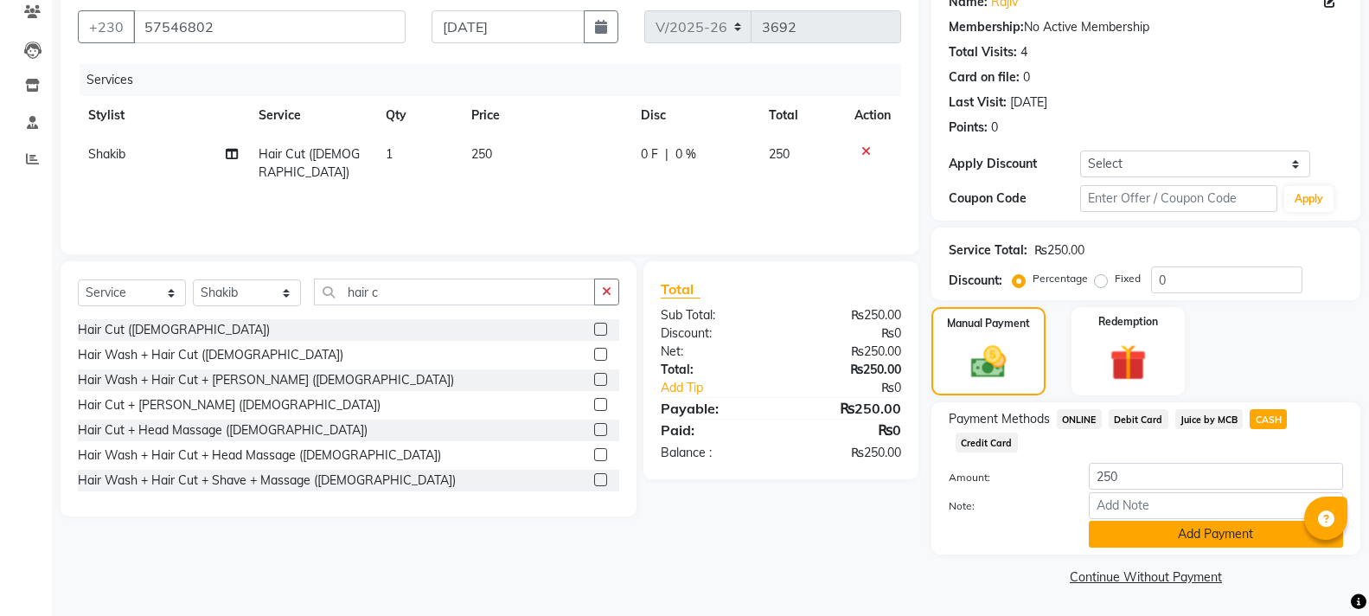
click at [1225, 535] on button "Add Payment" at bounding box center [1216, 534] width 254 height 27
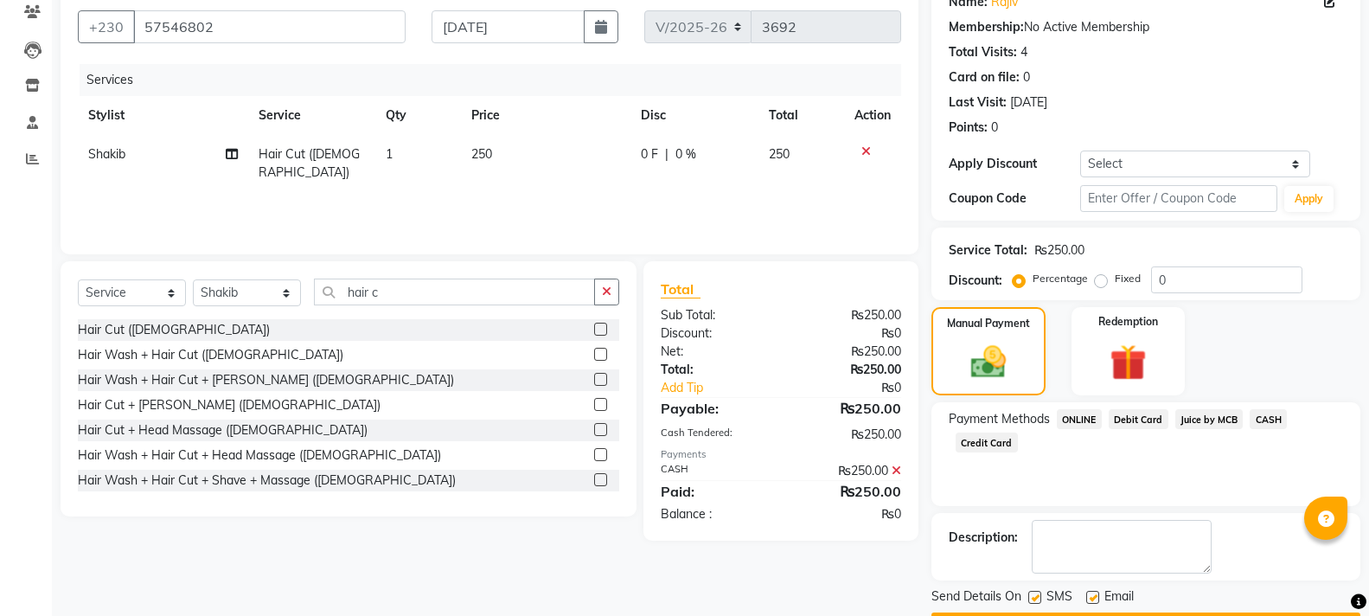
scroll to position [200, 0]
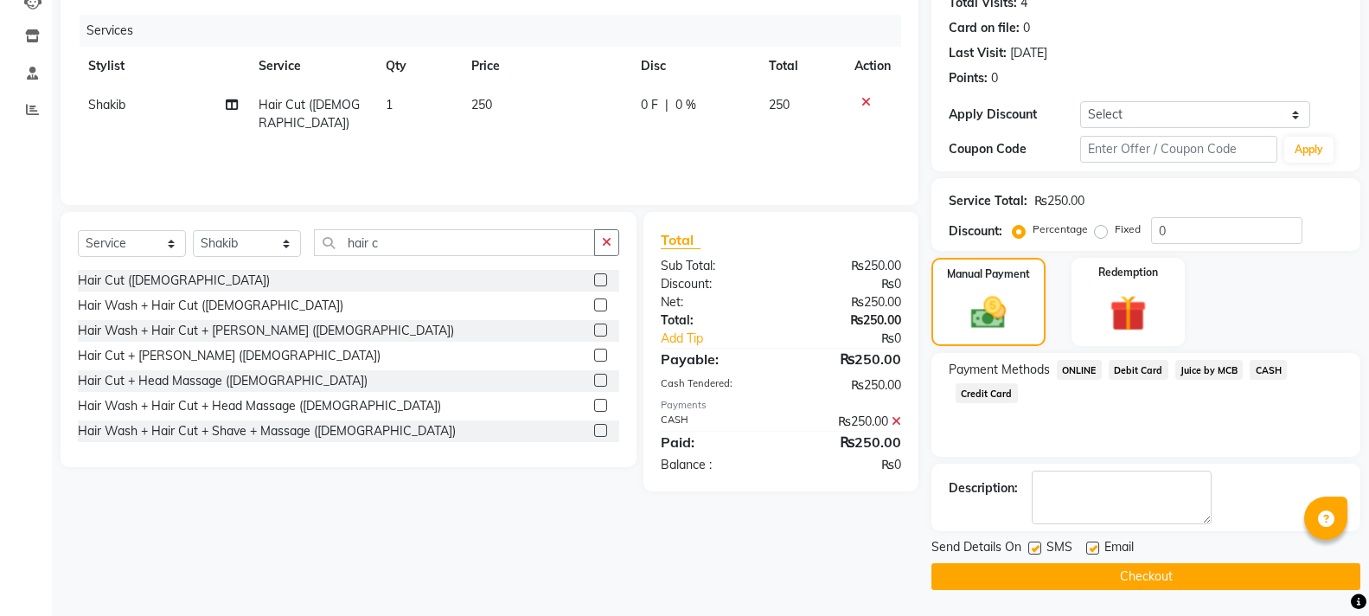
click at [1215, 586] on button "Checkout" at bounding box center [1146, 576] width 429 height 27
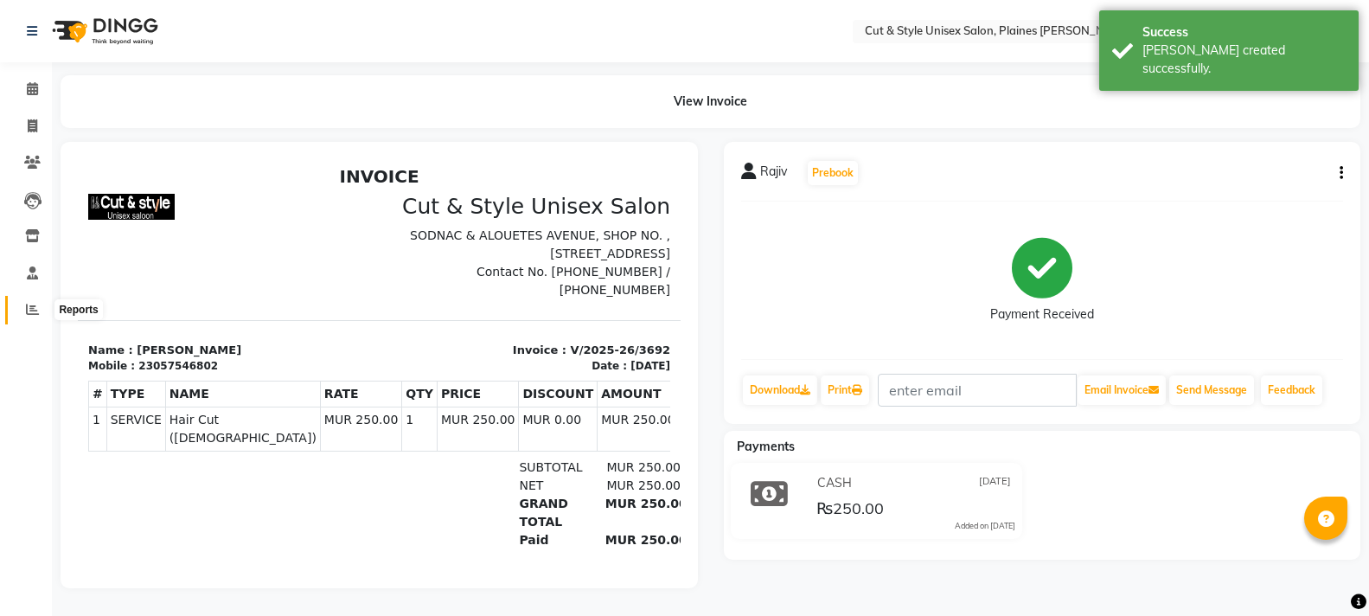
click at [25, 306] on span at bounding box center [32, 310] width 30 height 20
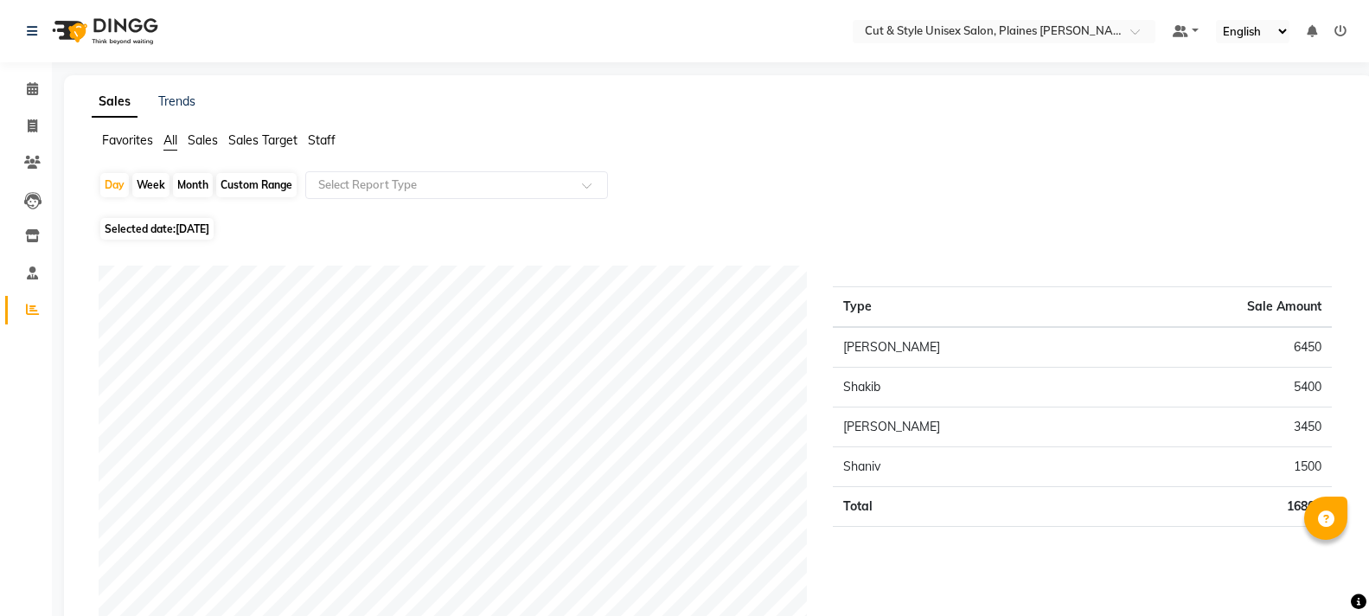
scroll to position [86, 0]
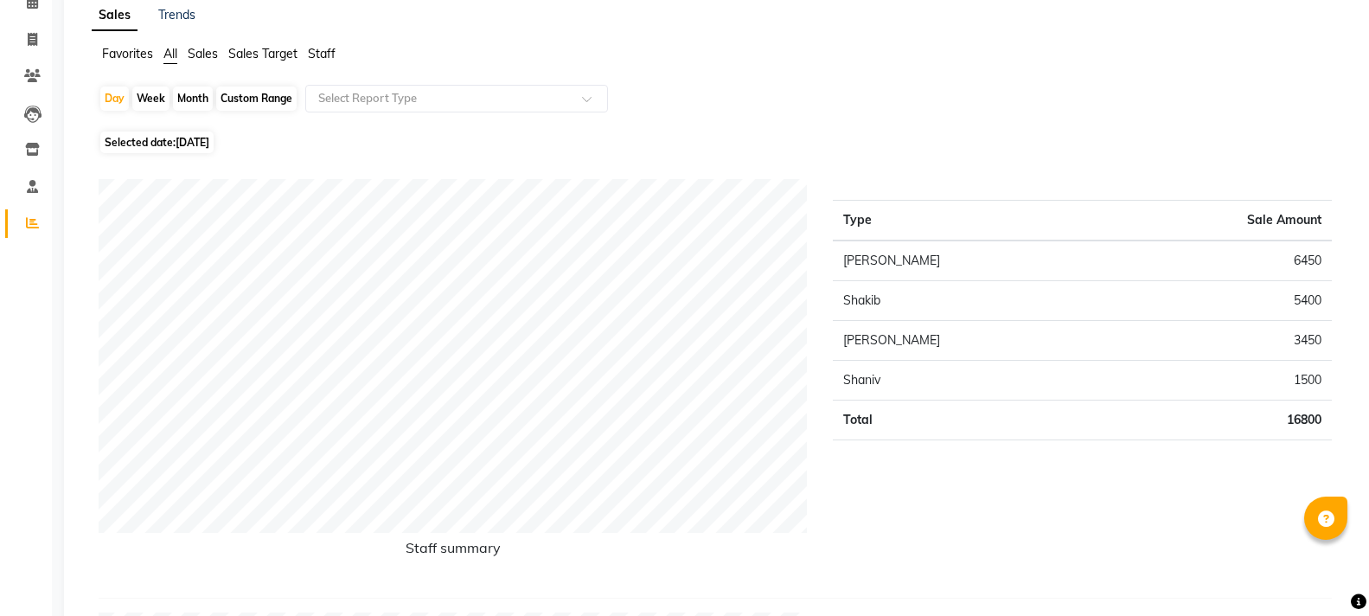
click at [202, 97] on div "Month" at bounding box center [193, 98] width 40 height 24
select select "9"
select select "2025"
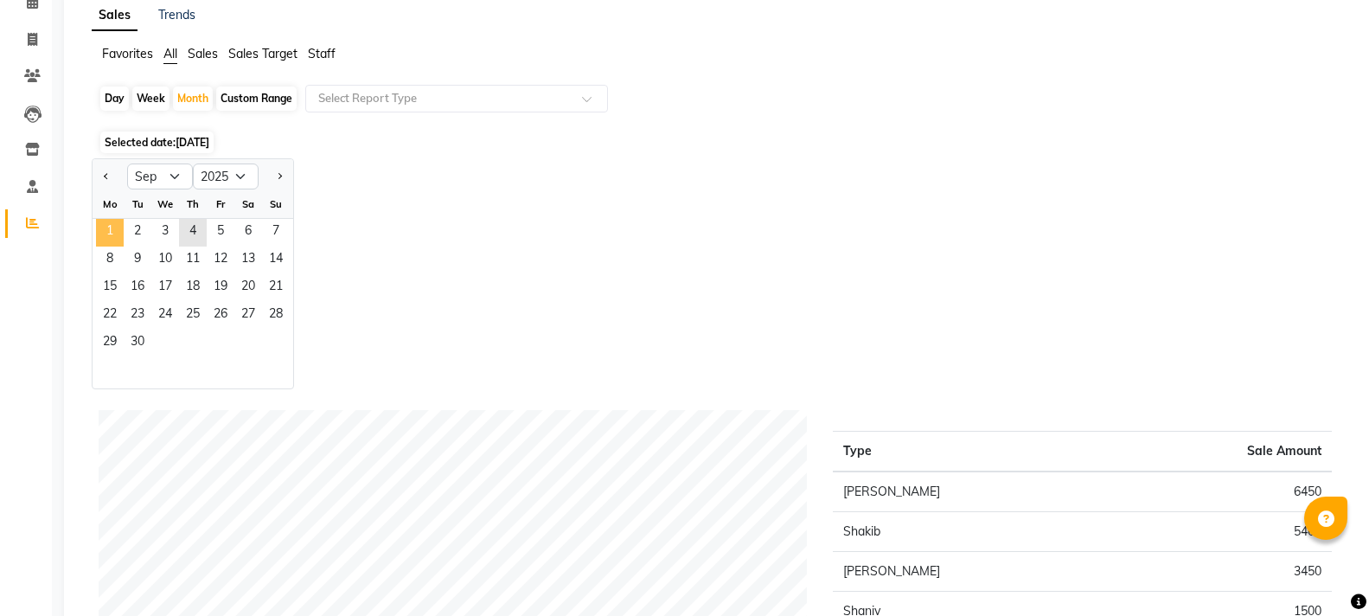
click at [118, 236] on span "1" at bounding box center [110, 233] width 28 height 28
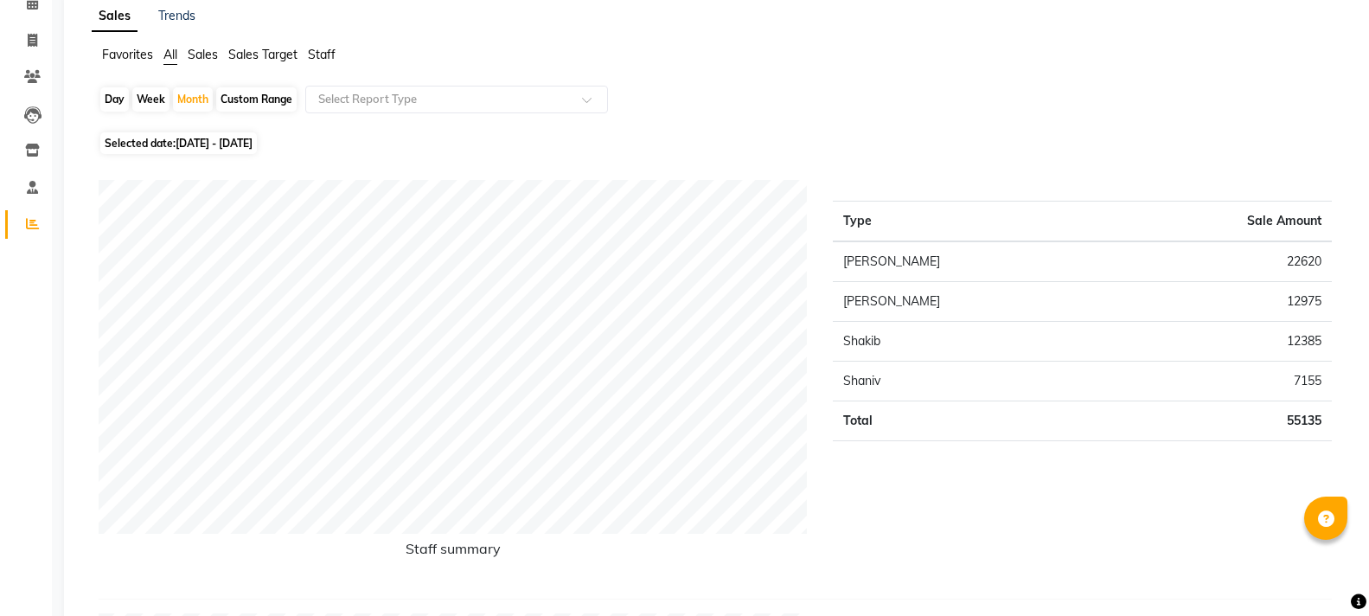
scroll to position [0, 0]
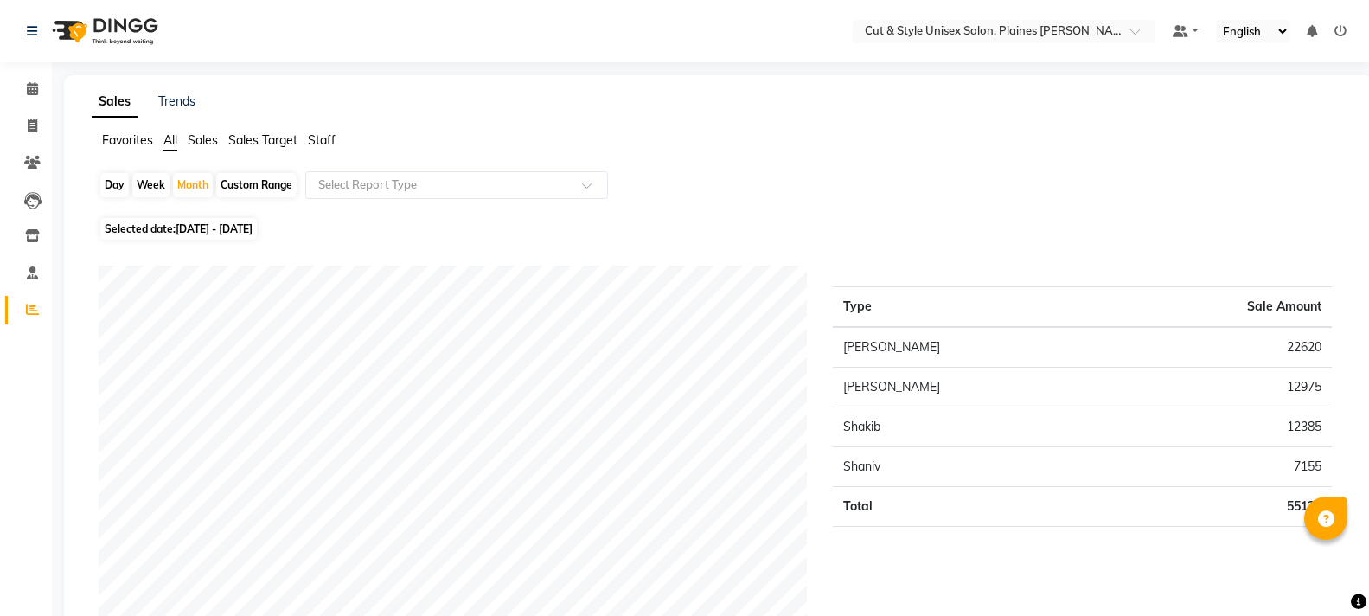
click at [79, 23] on img at bounding box center [103, 31] width 118 height 48
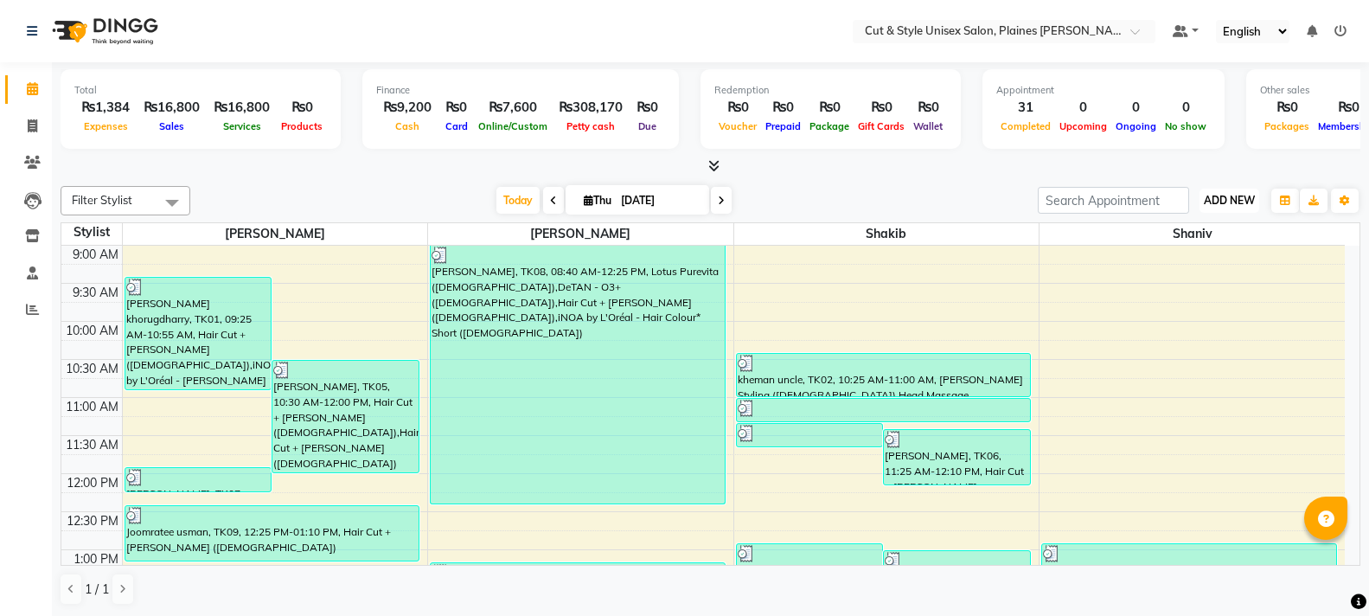
click at [1232, 195] on span "ADD NEW" at bounding box center [1229, 200] width 51 height 13
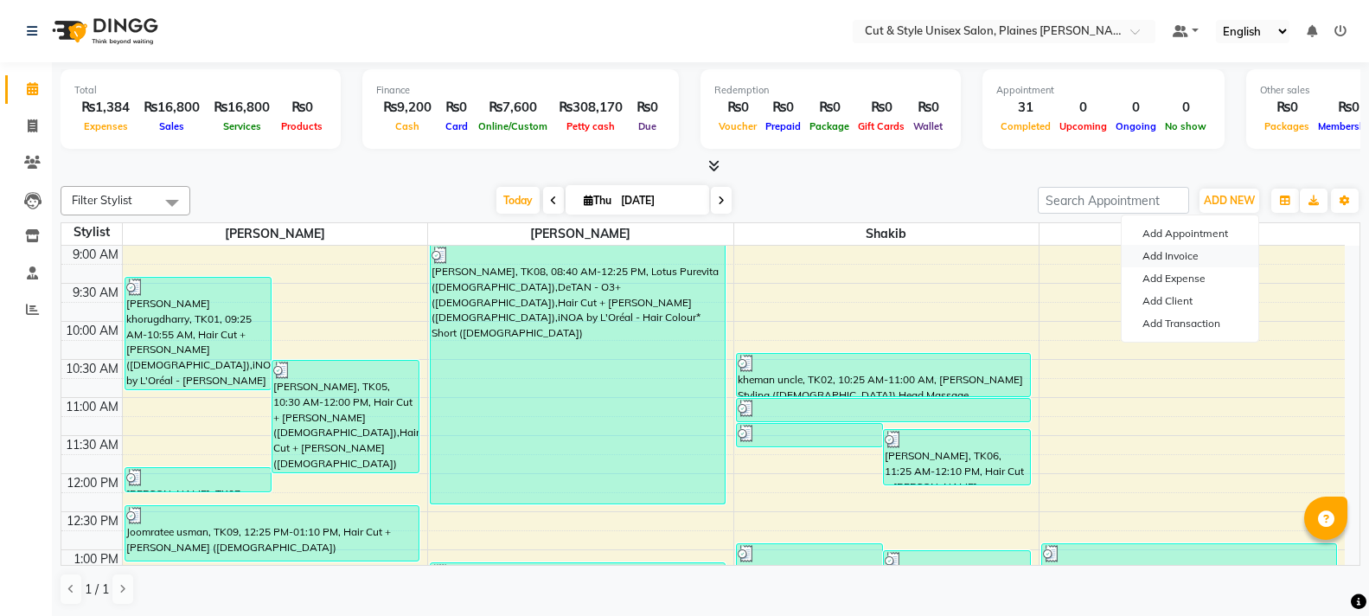
click at [1184, 252] on link "Add Invoice" at bounding box center [1190, 256] width 137 height 22
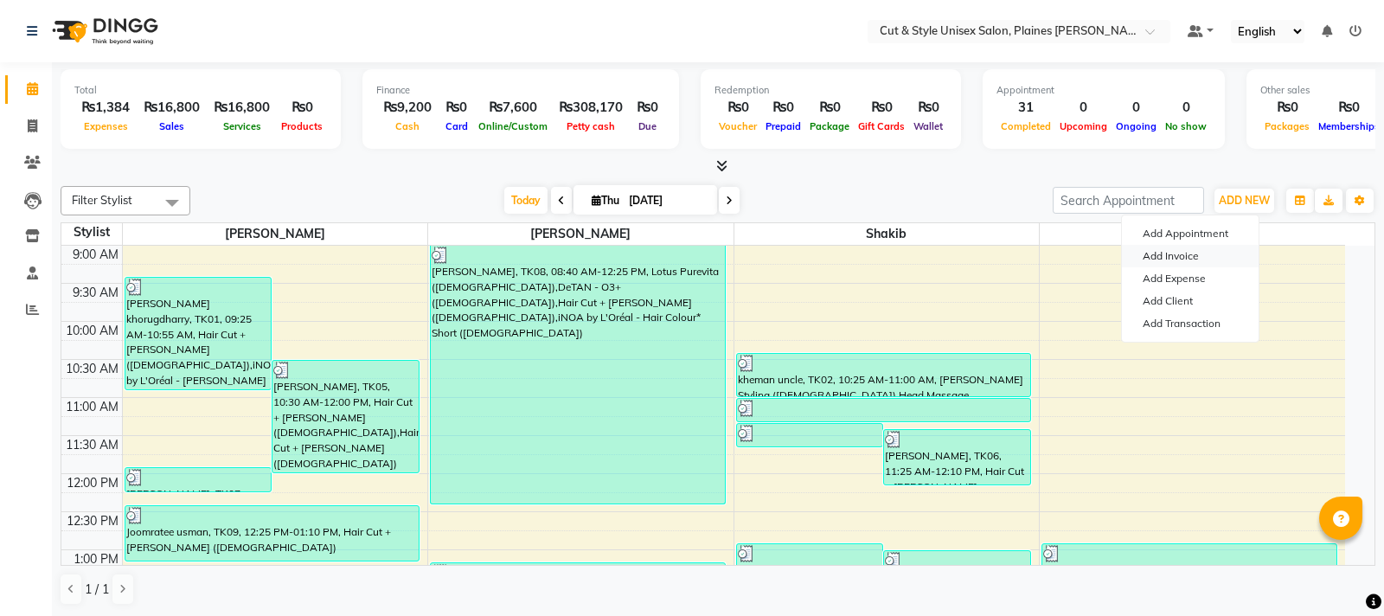
select select "service"
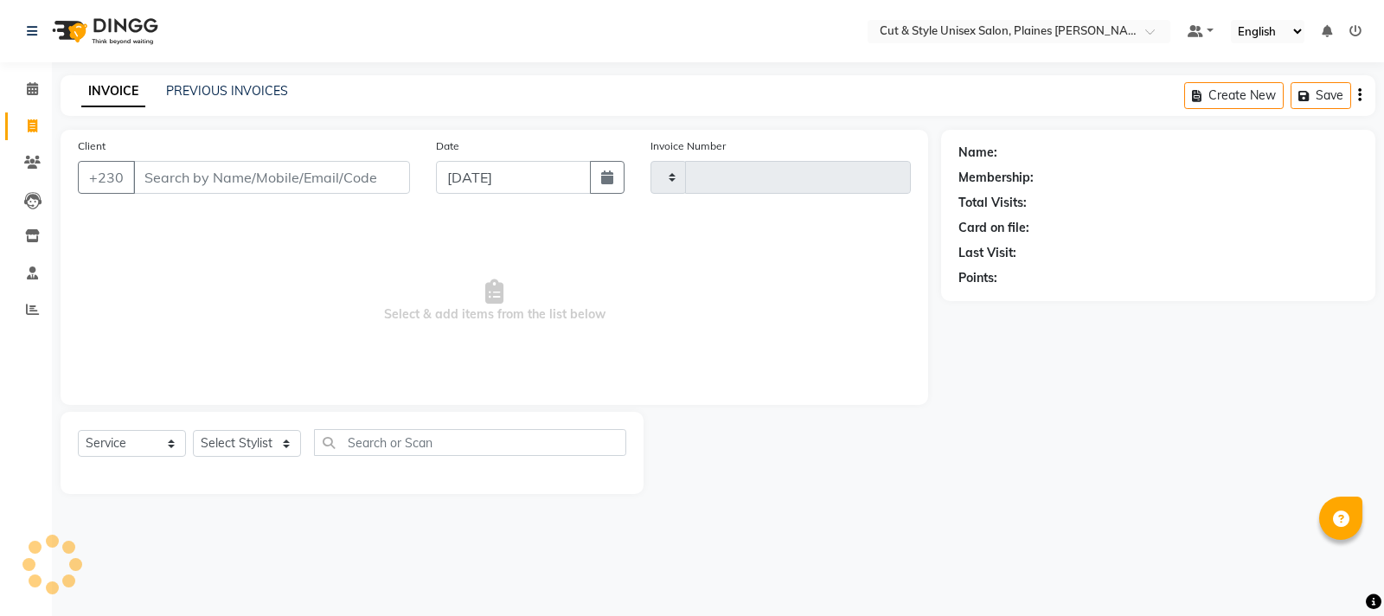
type input "3693"
select select "7731"
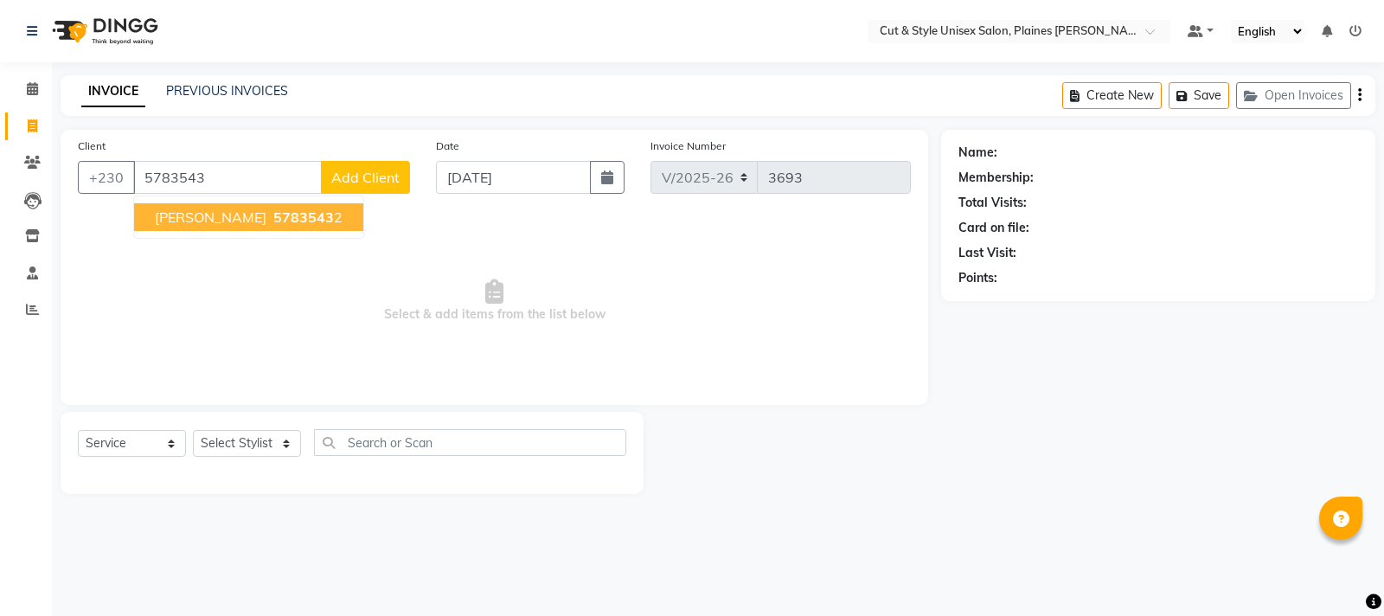
click at [306, 215] on span "5783543" at bounding box center [303, 216] width 61 height 17
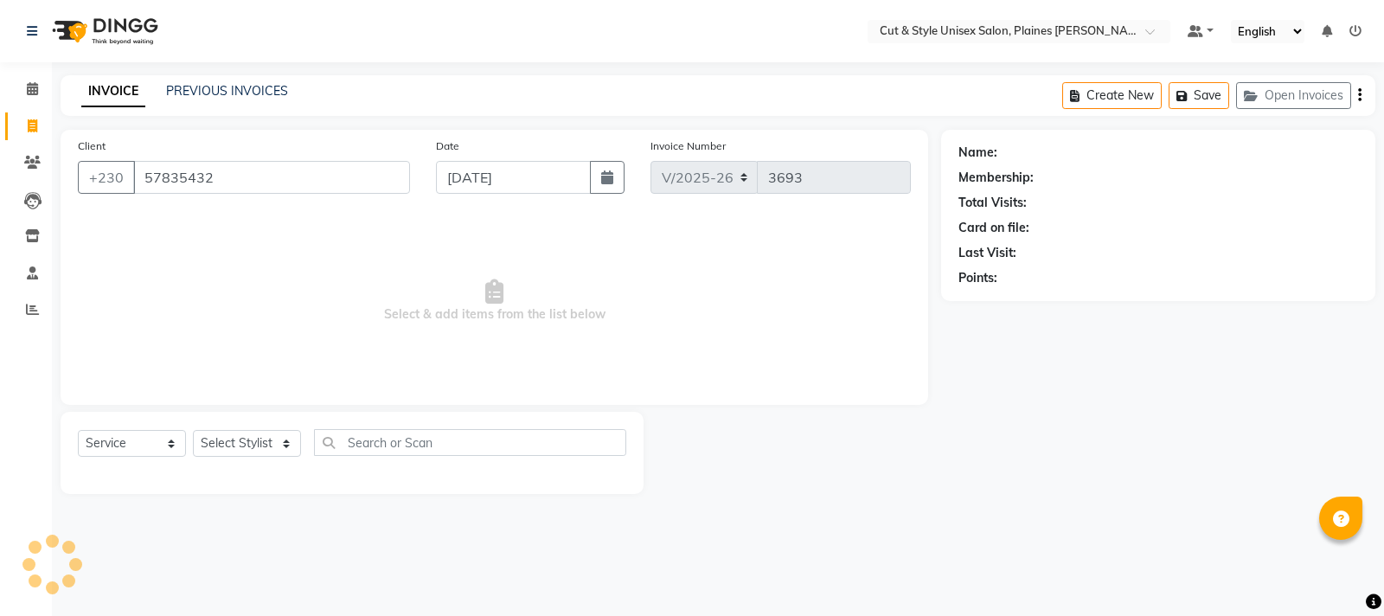
type input "57835432"
click at [261, 441] on select "Select Stylist [PERSON_NAME] Manager [PERSON_NAME]" at bounding box center [247, 443] width 108 height 27
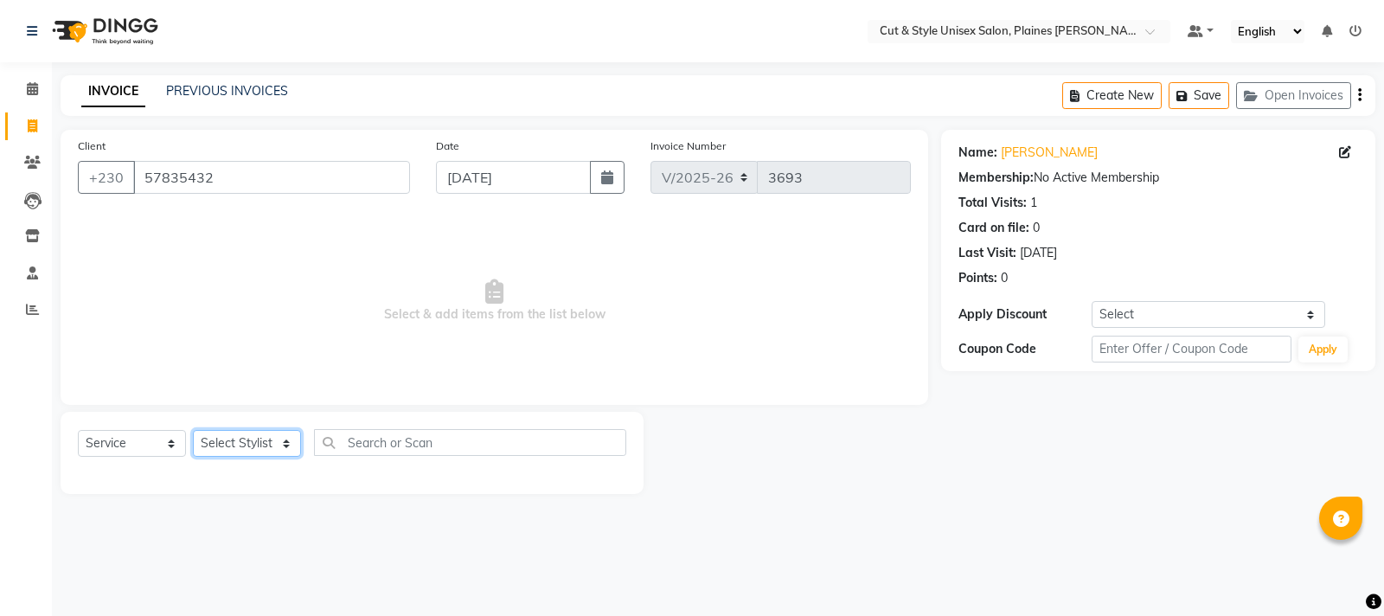
select select "68910"
click at [193, 430] on select "Select Stylist [PERSON_NAME] Manager [PERSON_NAME]" at bounding box center [247, 443] width 108 height 27
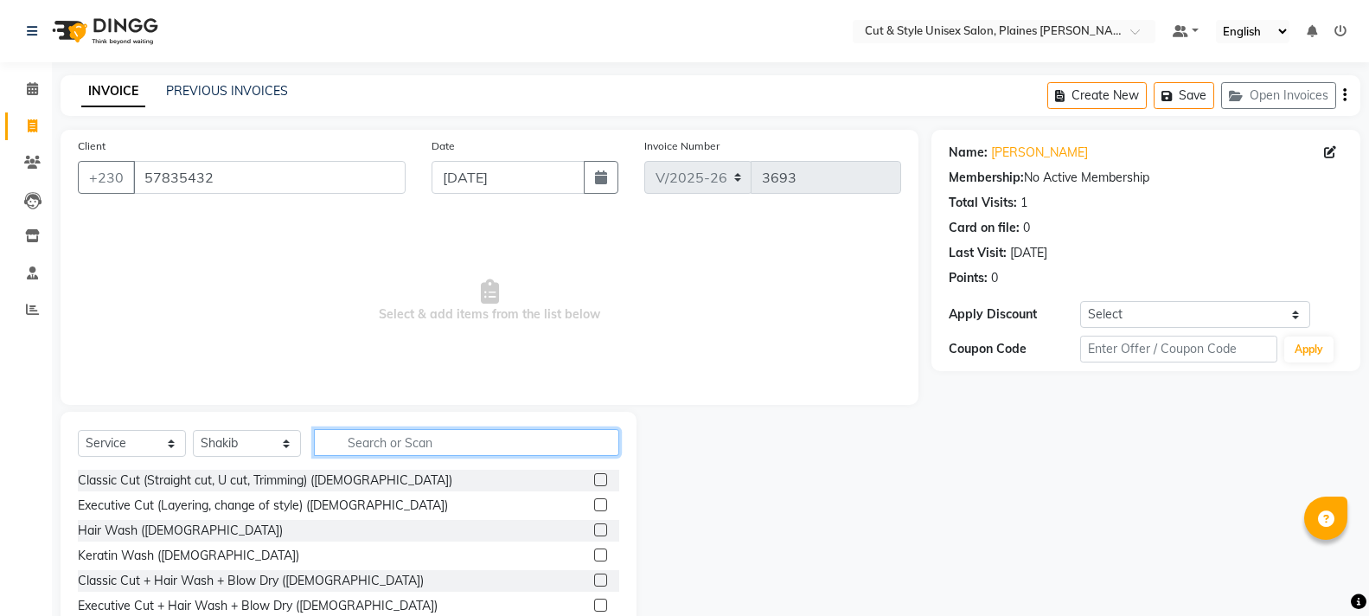
click at [382, 447] on input "text" at bounding box center [466, 442] width 305 height 27
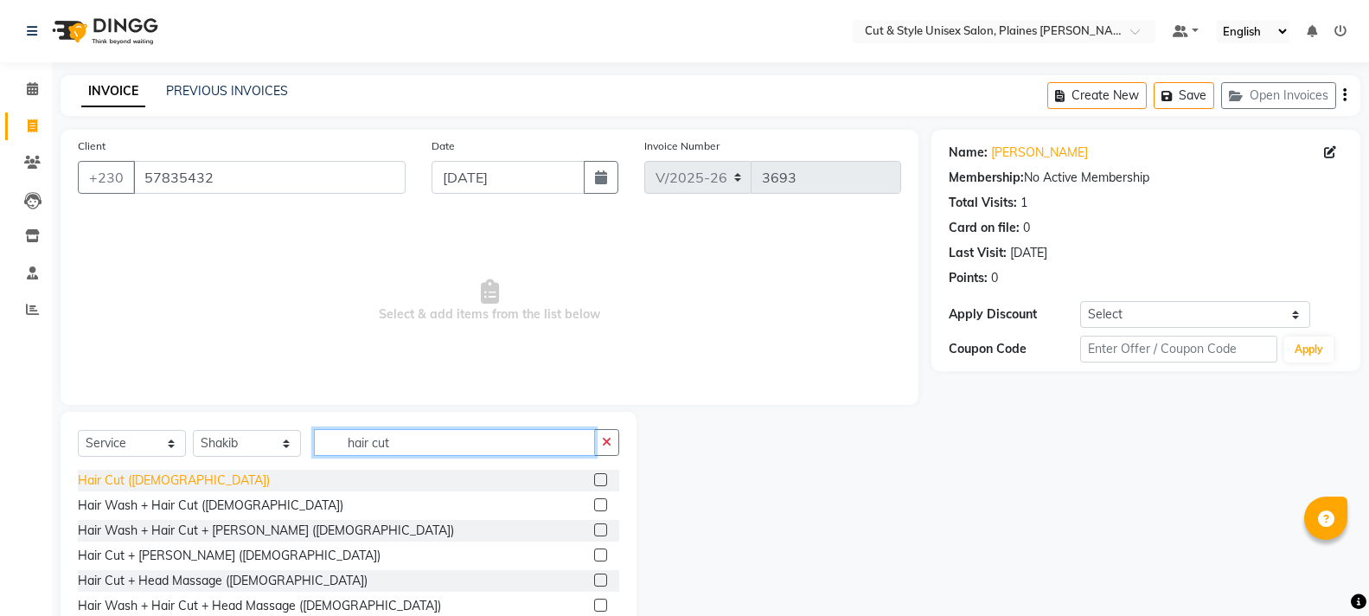
type input "hair cut"
click at [113, 479] on div "Hair Cut ([DEMOGRAPHIC_DATA])" at bounding box center [174, 480] width 192 height 18
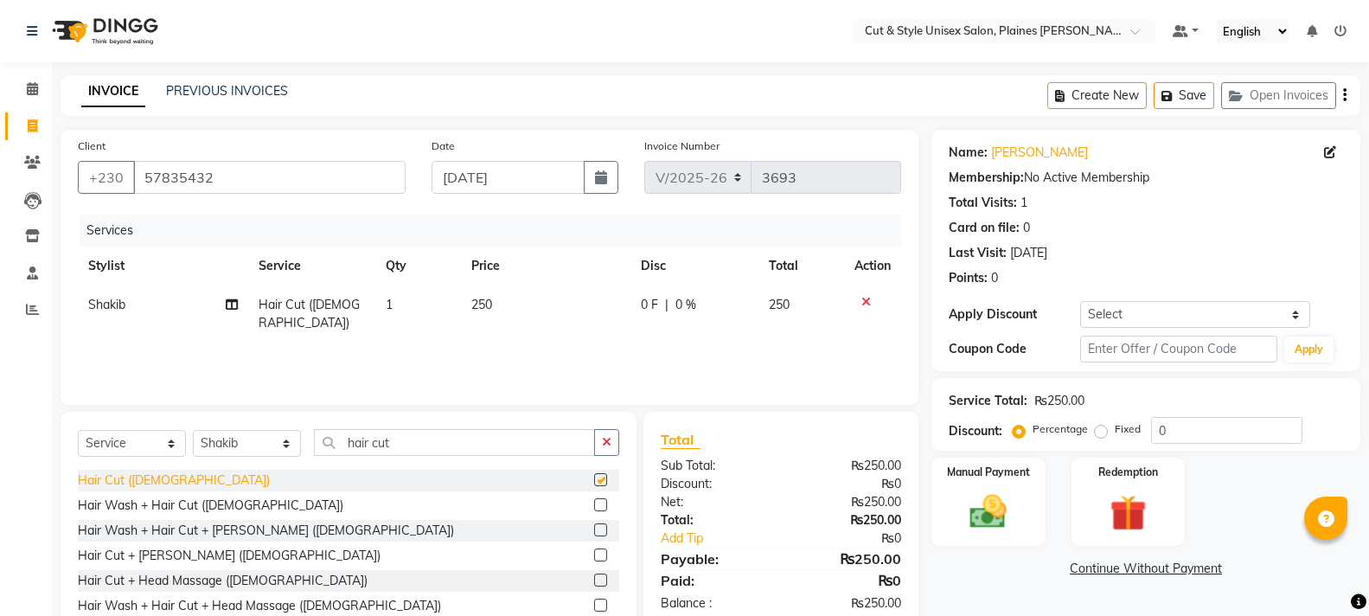
checkbox input "false"
click at [986, 520] on img at bounding box center [987, 512] width 61 height 44
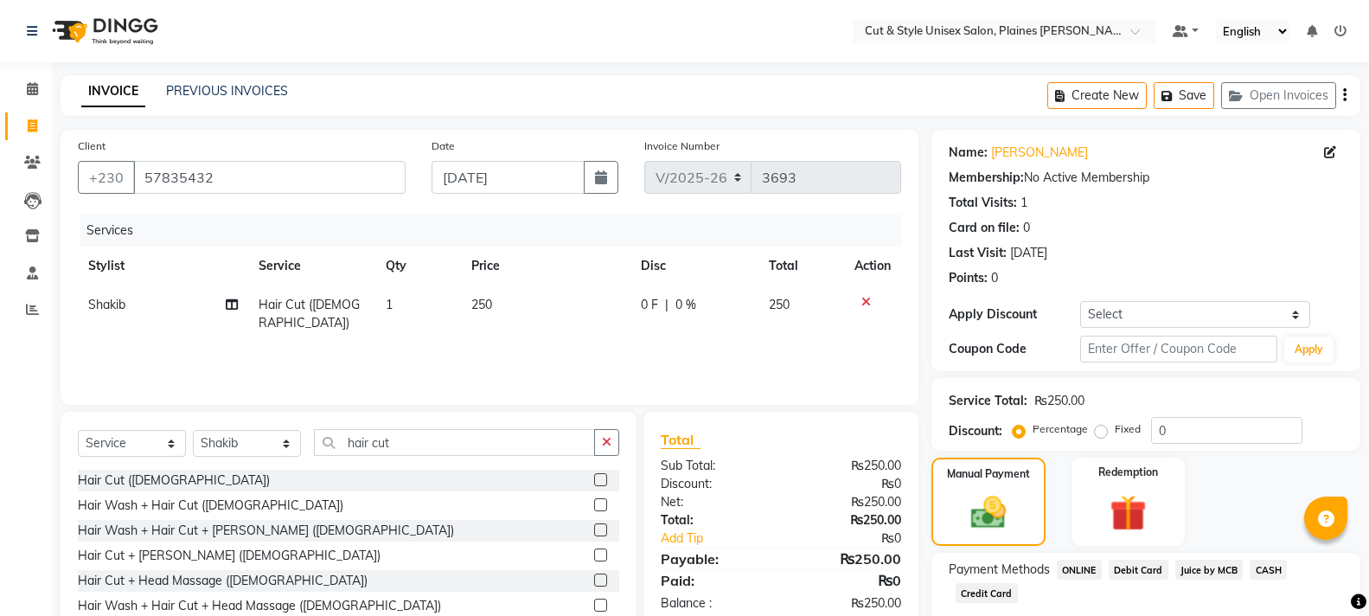
scroll to position [102, 0]
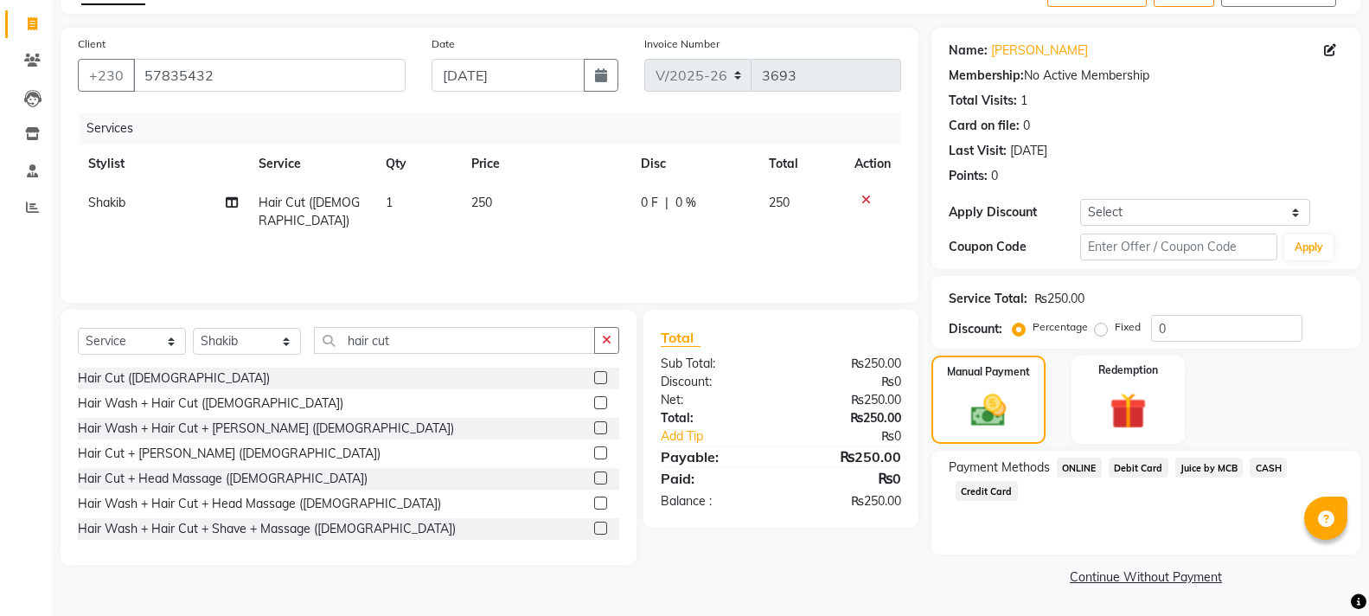
click at [1207, 465] on span "Juice by MCB" at bounding box center [1209, 468] width 68 height 20
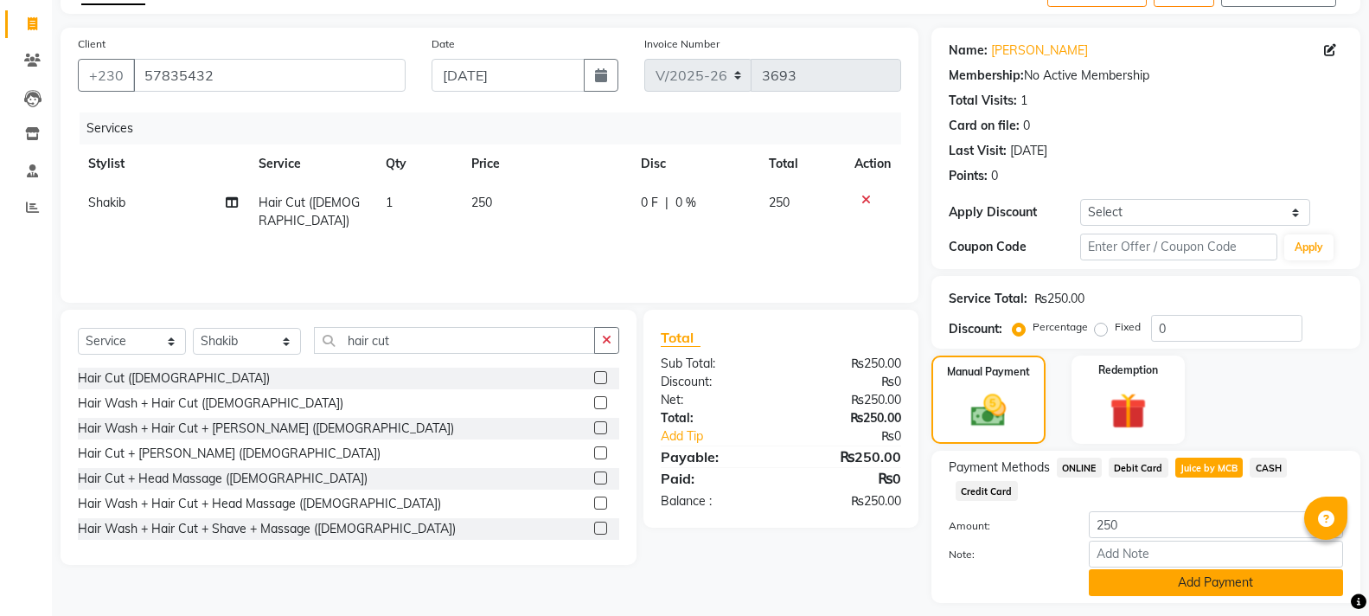
click at [1208, 580] on button "Add Payment" at bounding box center [1216, 582] width 254 height 27
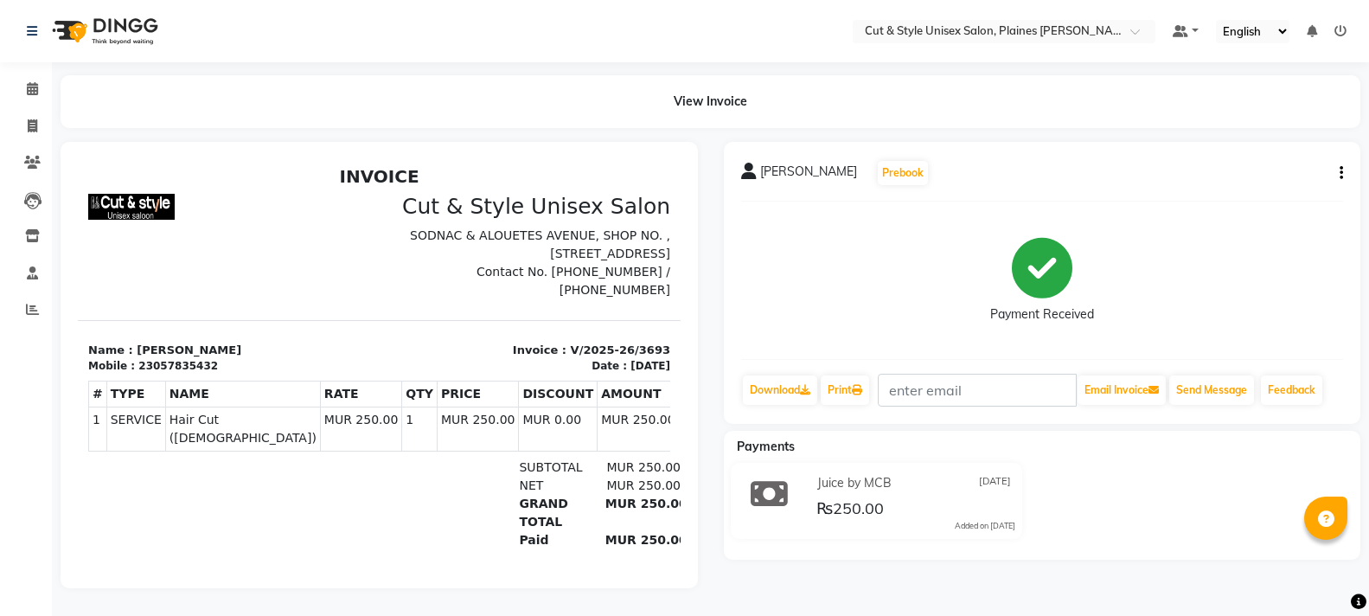
click at [66, 37] on img at bounding box center [103, 31] width 118 height 48
